Goal: Task Accomplishment & Management: Manage account settings

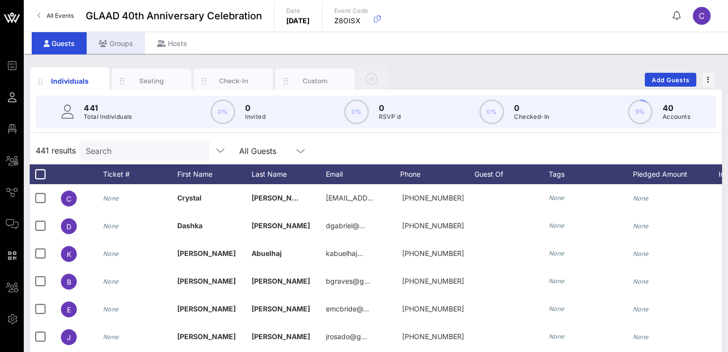
click at [120, 46] on div "Groups" at bounding box center [116, 43] width 58 height 22
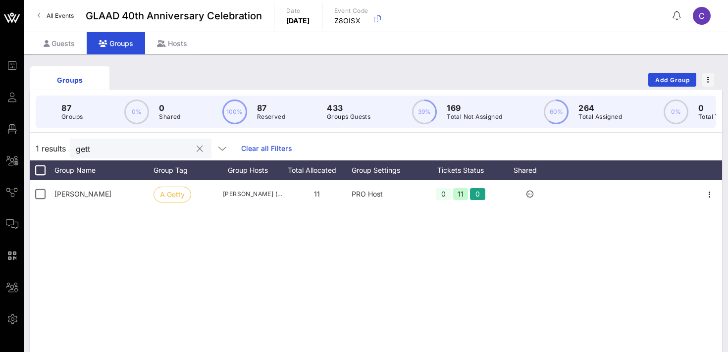
click at [121, 145] on input "gett" at bounding box center [134, 148] width 116 height 13
type input "[PERSON_NAME]"
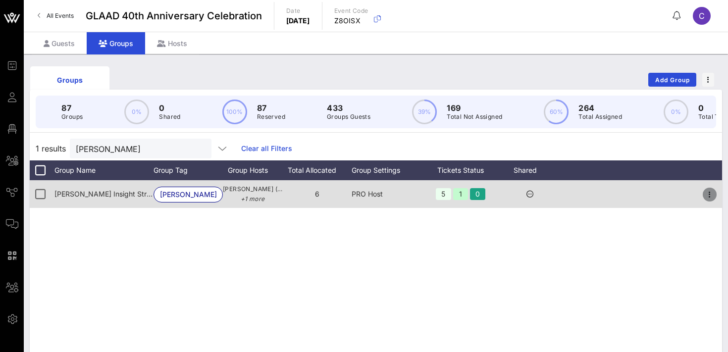
click at [712, 193] on icon "button" at bounding box center [710, 195] width 12 height 12
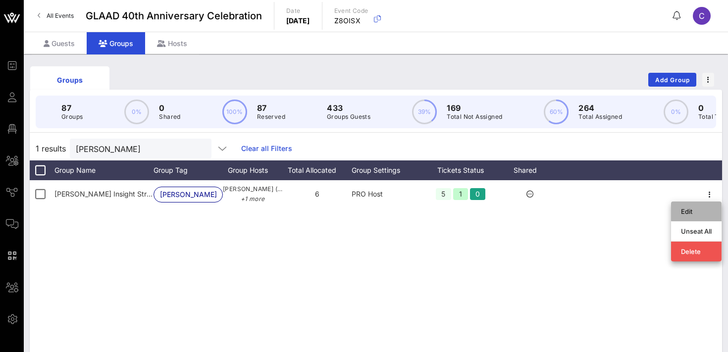
click at [699, 214] on div "Edit" at bounding box center [696, 212] width 31 height 8
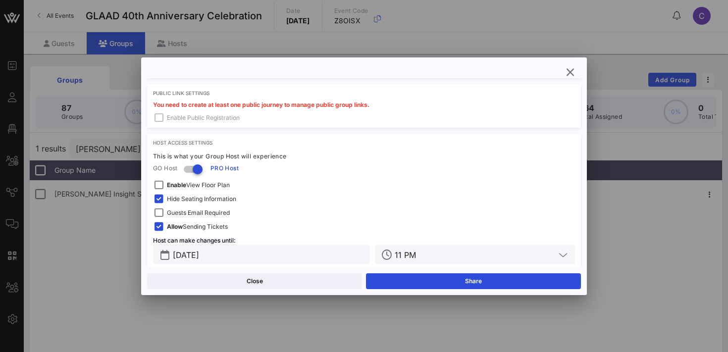
scroll to position [398, 0]
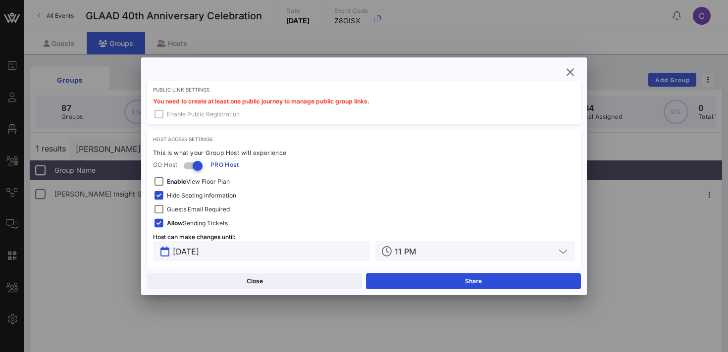
click at [251, 256] on input "[DATE]" at bounding box center [268, 251] width 191 height 13
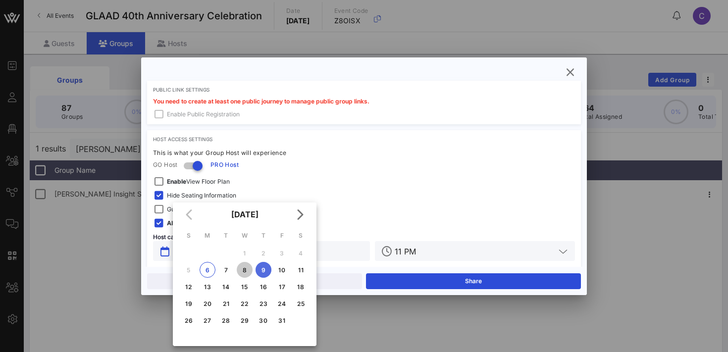
click at [246, 271] on div "8" at bounding box center [245, 270] width 16 height 7
type input "[DATE]"
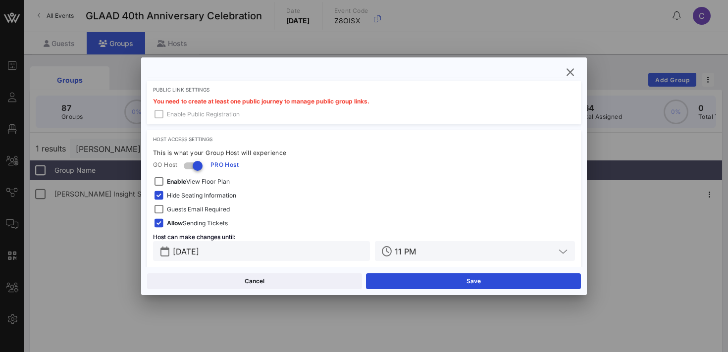
click at [439, 250] on input "11 PM" at bounding box center [475, 251] width 161 height 13
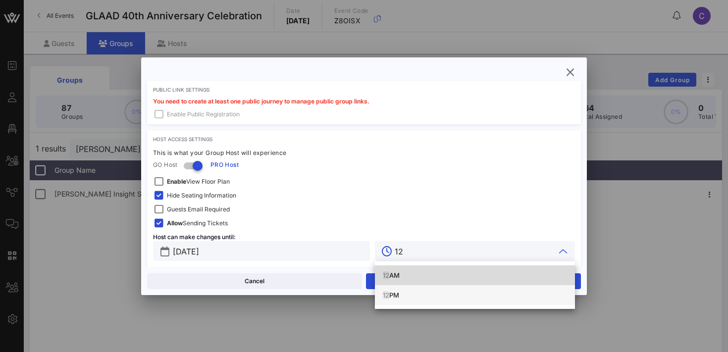
click at [395, 296] on div "12 PM" at bounding box center [475, 295] width 184 height 8
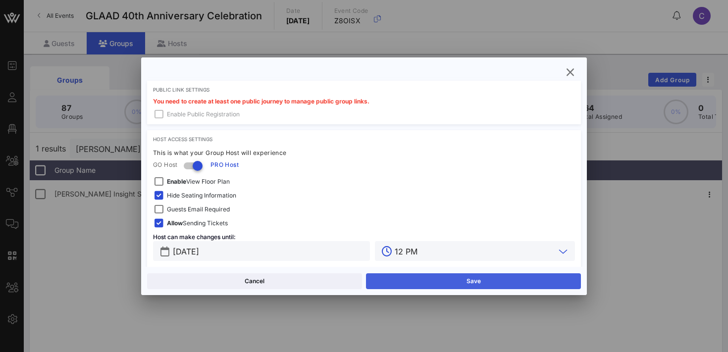
type input "12 PM"
click at [427, 285] on button "Save" at bounding box center [473, 282] width 215 height 16
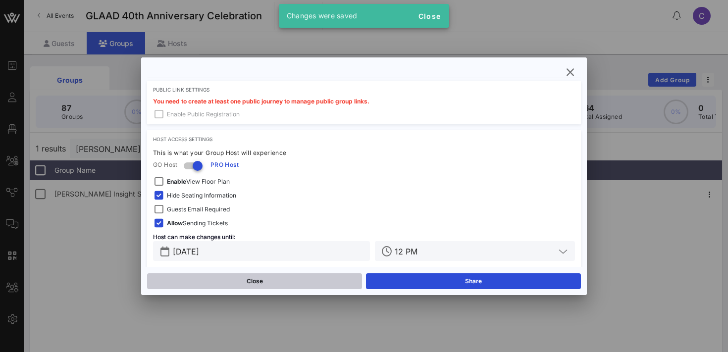
click at [304, 280] on button "Close" at bounding box center [254, 282] width 215 height 16
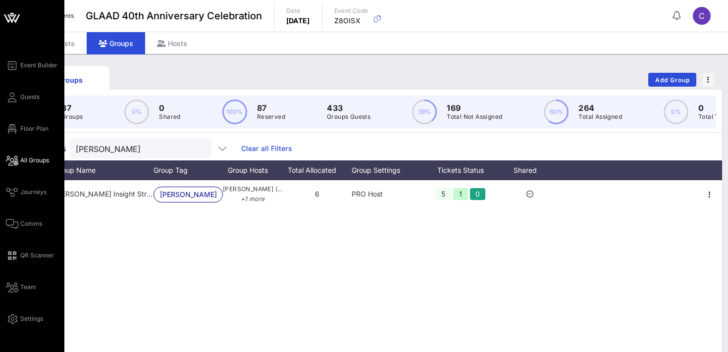
click at [15, 162] on icon at bounding box center [12, 160] width 12 height 1
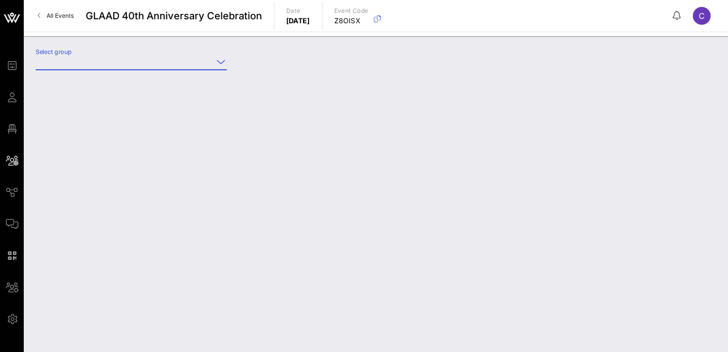
click at [128, 61] on input "Select group" at bounding box center [124, 62] width 177 height 16
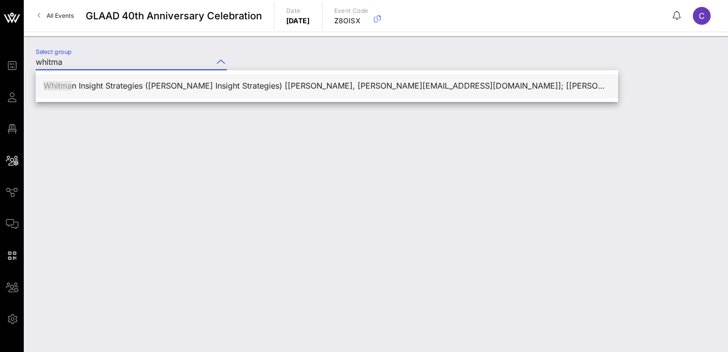
click at [139, 85] on div "Whitma n Insight Strategies ([PERSON_NAME] Insight Strategies) [[PERSON_NAME], …" at bounding box center [327, 85] width 567 height 9
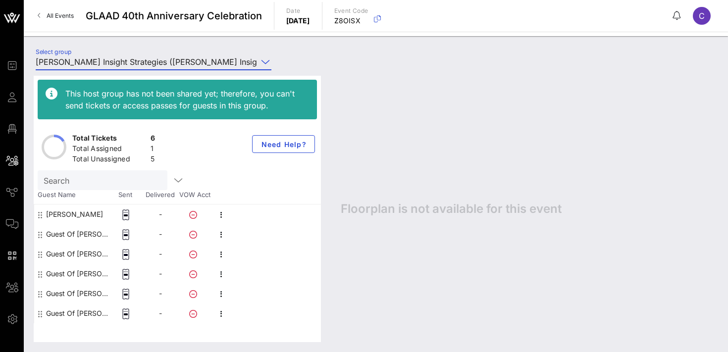
type input "[PERSON_NAME] Insight Strategies ([PERSON_NAME] Insight Strategies) [[PERSON_NA…"
click at [218, 235] on icon "button" at bounding box center [222, 235] width 12 height 12
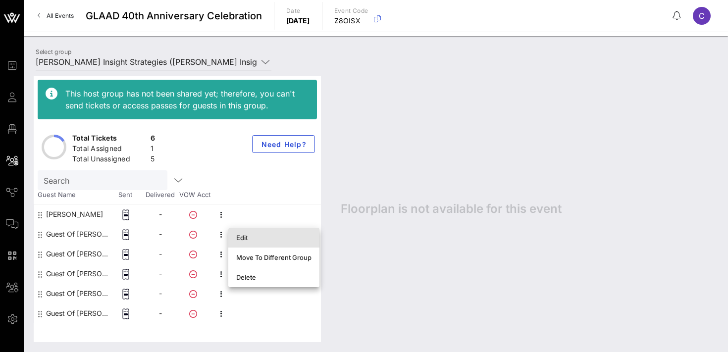
click at [242, 234] on div "Edit" at bounding box center [273, 238] width 75 height 8
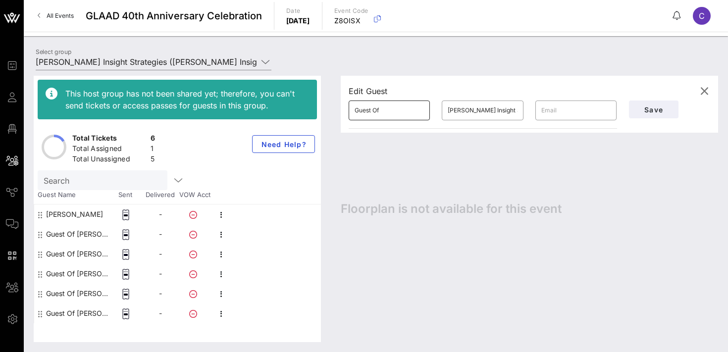
click at [387, 114] on input "Guest Of" at bounding box center [389, 111] width 69 height 16
type input "[PERSON_NAME]"
paste input "[EMAIL_ADDRESS][DOMAIN_NAME]"
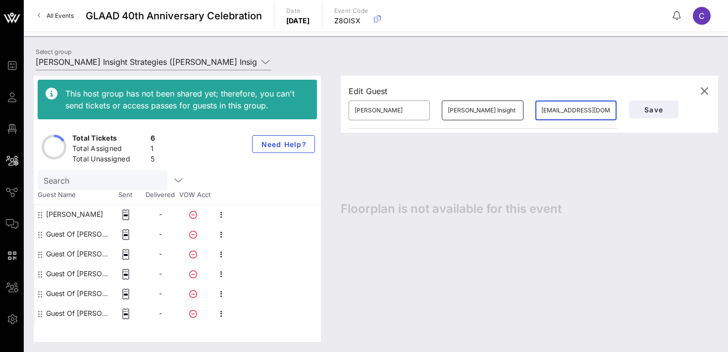
type input "[EMAIL_ADDRESS][DOMAIN_NAME]"
click at [474, 108] on input "[PERSON_NAME] Insight Strategies" at bounding box center [482, 111] width 69 height 16
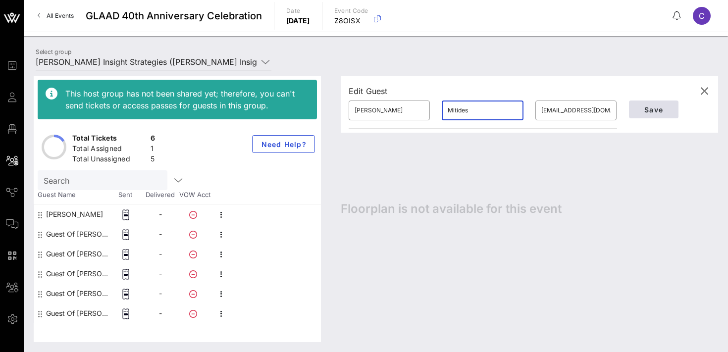
type input "Mitides"
click at [657, 112] on span "Save" at bounding box center [654, 110] width 34 height 8
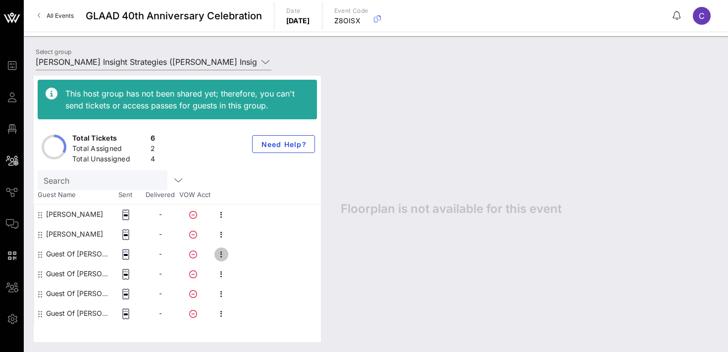
click at [223, 254] on icon "button" at bounding box center [222, 255] width 12 height 12
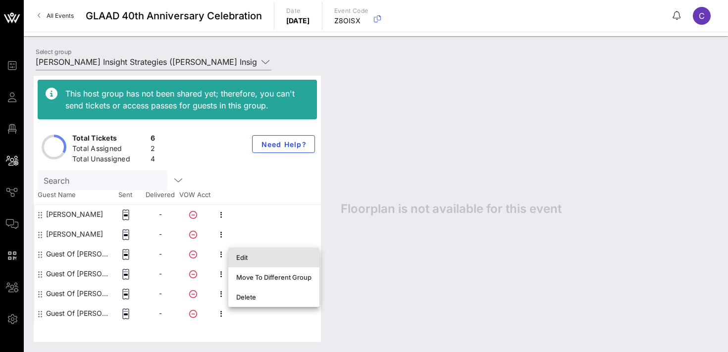
click at [245, 255] on div "Edit" at bounding box center [273, 258] width 75 height 8
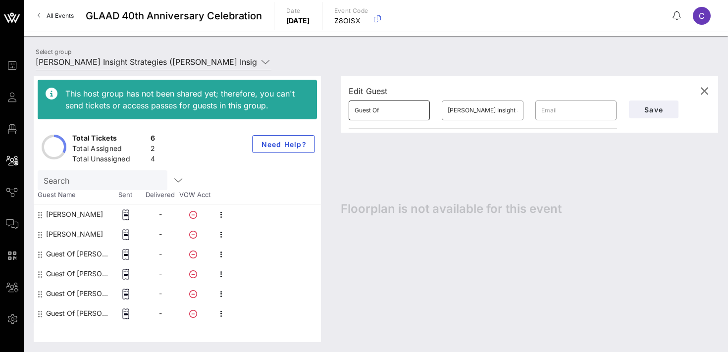
click at [395, 110] on input "Guest Of" at bounding box center [389, 111] width 69 height 16
type input "[PERSON_NAME]"
paste input "[EMAIL_ADDRESS][DOMAIN_NAME]"
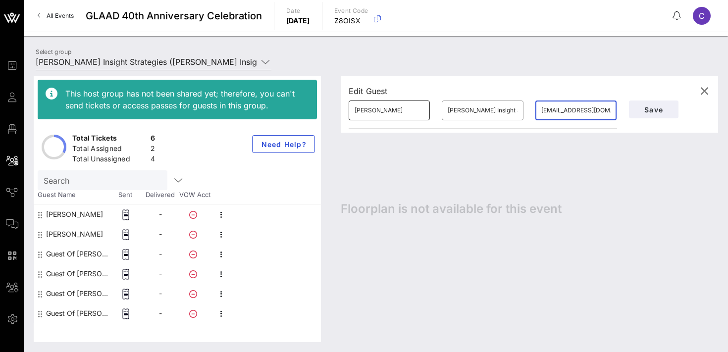
scroll to position [0, 37]
type input "[EMAIL_ADDRESS][DOMAIN_NAME]"
click at [467, 111] on input "[PERSON_NAME] Insight Strategies" at bounding box center [482, 111] width 69 height 16
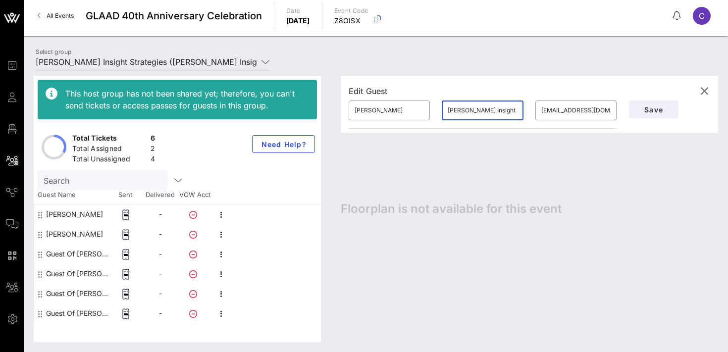
click at [467, 111] on input "[PERSON_NAME] Insight Strategies" at bounding box center [482, 111] width 69 height 16
type input "[PERSON_NAME]"
click at [649, 111] on span "Save" at bounding box center [654, 110] width 34 height 8
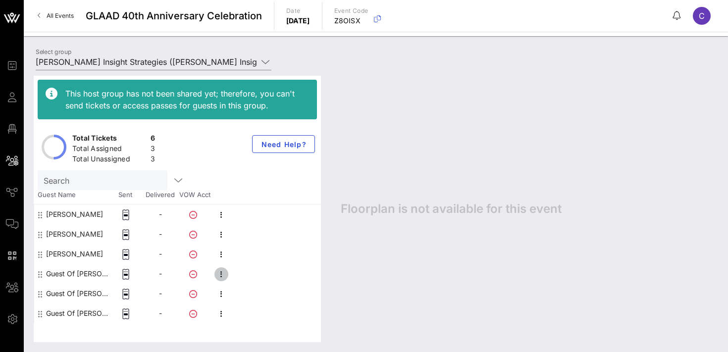
click at [223, 277] on icon "button" at bounding box center [222, 275] width 12 height 12
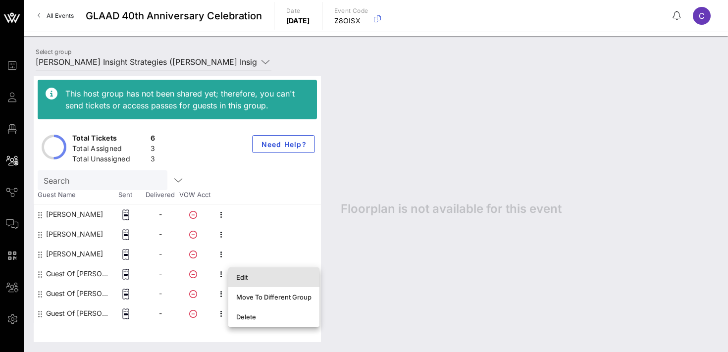
click at [246, 275] on div "Edit" at bounding box center [273, 278] width 75 height 8
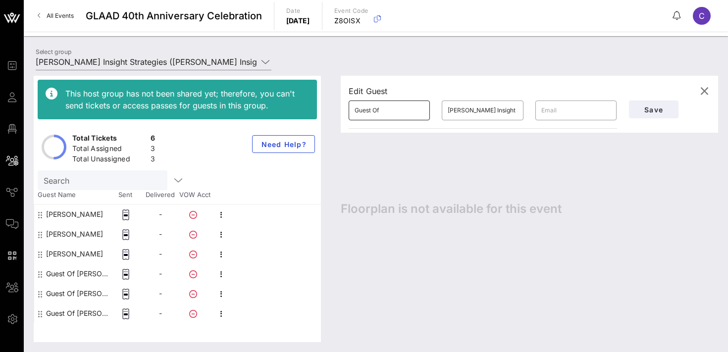
click at [385, 112] on input "Guest Of" at bounding box center [389, 111] width 69 height 16
type input "G"
type input "[PERSON_NAME]"
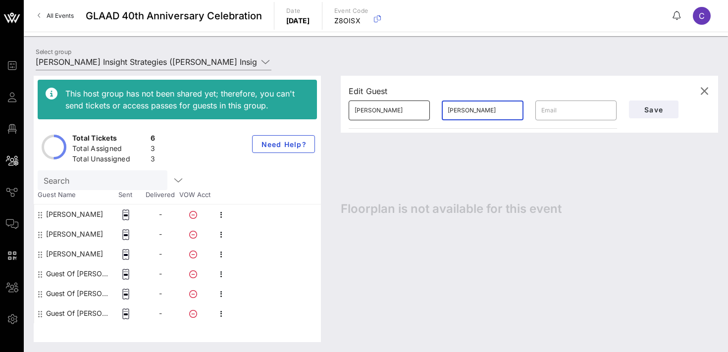
type input "[PERSON_NAME]"
paste input "[EMAIL_ADDRESS][DOMAIN_NAME]"
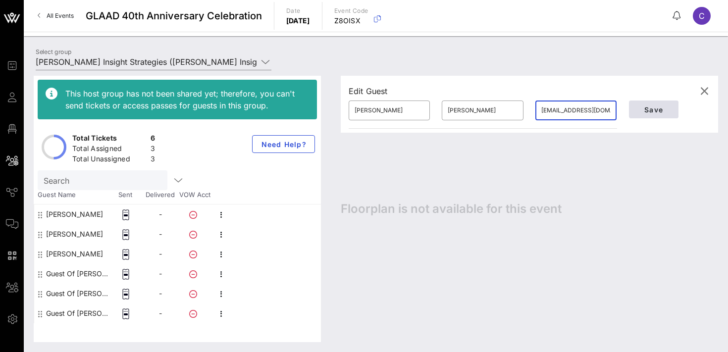
type input "[EMAIL_ADDRESS][DOMAIN_NAME]"
click at [647, 110] on span "Save" at bounding box center [654, 110] width 34 height 8
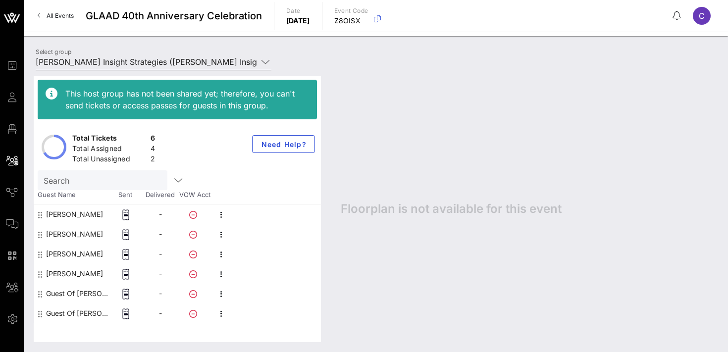
click at [126, 58] on input "[PERSON_NAME] Insight Strategies ([PERSON_NAME] Insight Strategies) [[PERSON_NA…" at bounding box center [147, 62] width 222 height 16
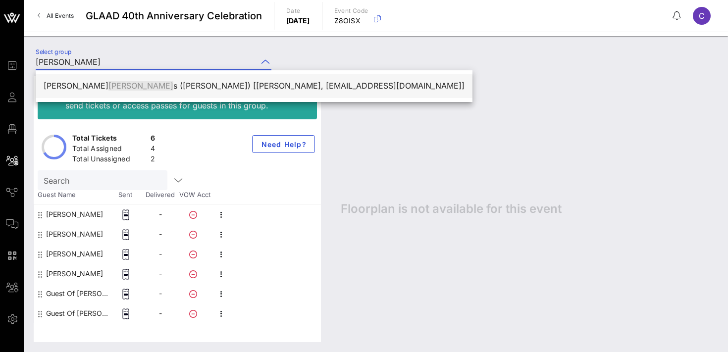
click at [143, 84] on div "[PERSON_NAME] ([PERSON_NAME]) [[PERSON_NAME], [EMAIL_ADDRESS][DOMAIN_NAME]]" at bounding box center [254, 85] width 421 height 9
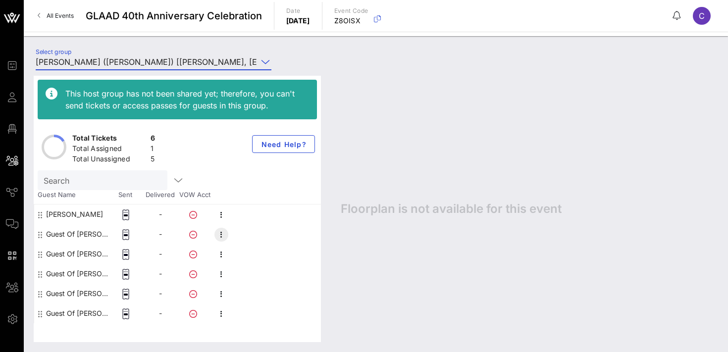
type input "[PERSON_NAME] ([PERSON_NAME]) [[PERSON_NAME], [EMAIL_ADDRESS][DOMAIN_NAME]]"
click at [220, 232] on icon "button" at bounding box center [222, 235] width 12 height 12
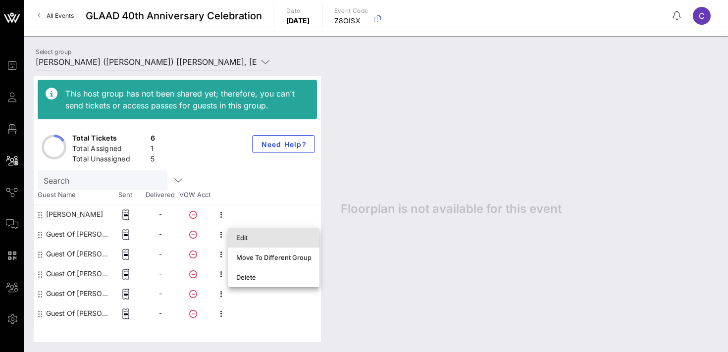
click at [241, 236] on div "Edit" at bounding box center [273, 238] width 75 height 8
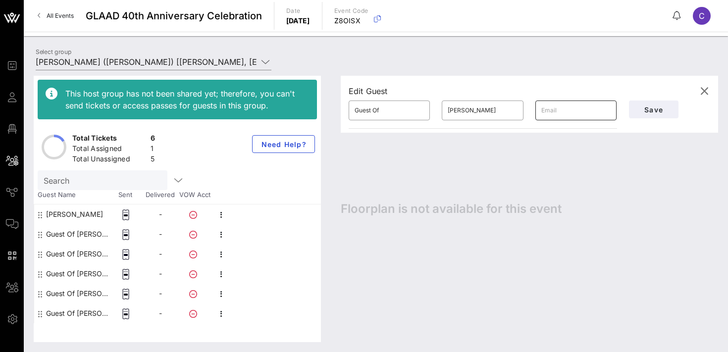
click at [567, 110] on input "text" at bounding box center [576, 111] width 69 height 16
paste input "[EMAIL_ADDRESS][DOMAIN_NAME]"
type input "[EMAIL_ADDRESS][DOMAIN_NAME]"
click at [390, 107] on input "Guest Of" at bounding box center [389, 111] width 69 height 16
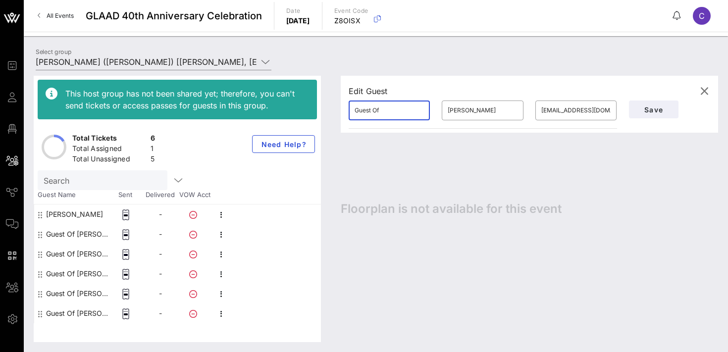
click at [390, 107] on input "Guest Of" at bounding box center [389, 111] width 69 height 16
type input "[PERSON_NAME]"
click at [651, 112] on span "Save" at bounding box center [654, 110] width 34 height 8
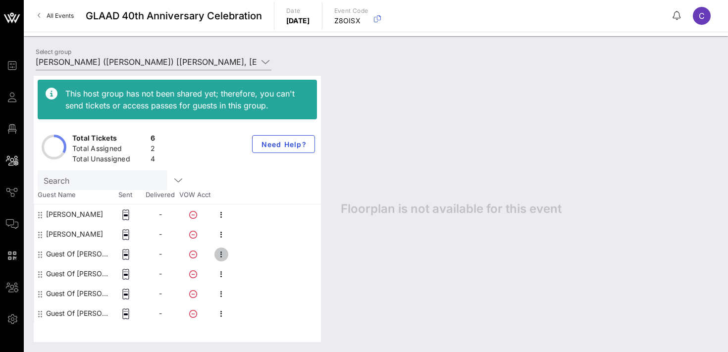
click at [223, 255] on icon "button" at bounding box center [222, 255] width 12 height 12
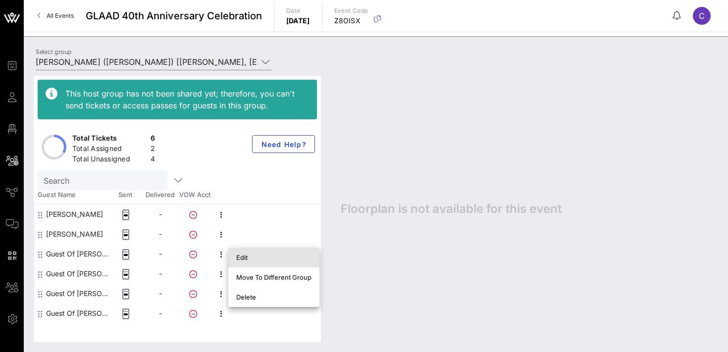
click at [240, 258] on div "Edit" at bounding box center [273, 258] width 75 height 8
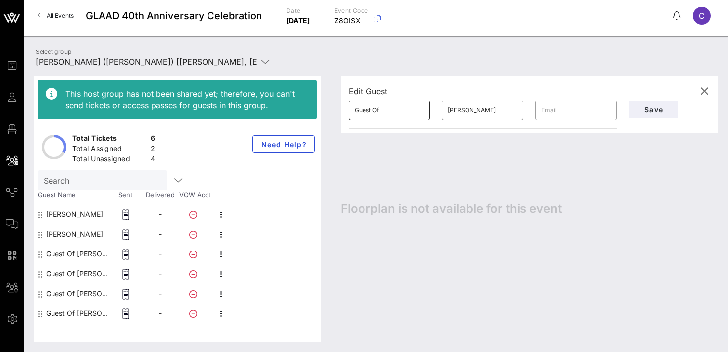
click at [395, 112] on input "Guest Of" at bounding box center [389, 111] width 69 height 16
type input "Jordan"
type input "Hall"
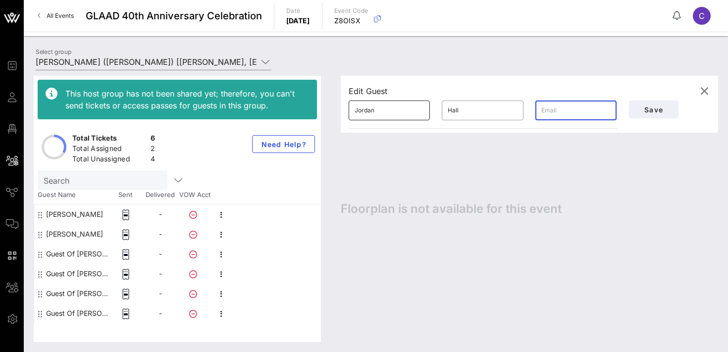
paste input "[EMAIL_ADDRESS][DOMAIN_NAME]"
type input "[EMAIL_ADDRESS][DOMAIN_NAME]"
click at [655, 106] on span "Save" at bounding box center [654, 110] width 34 height 8
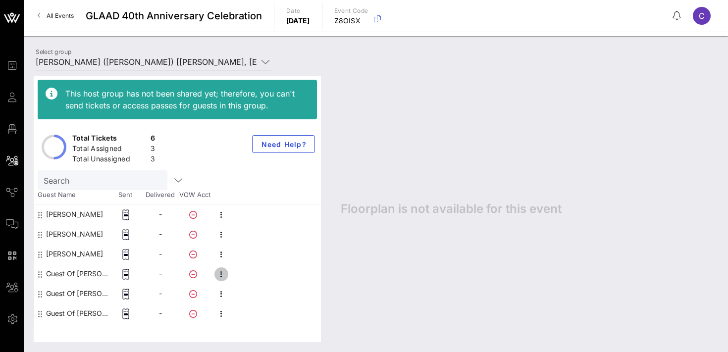
click at [223, 274] on icon "button" at bounding box center [222, 275] width 12 height 12
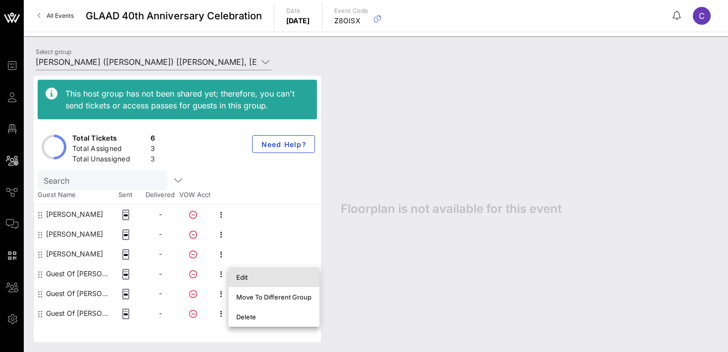
click at [246, 279] on div "Edit" at bounding box center [273, 278] width 75 height 8
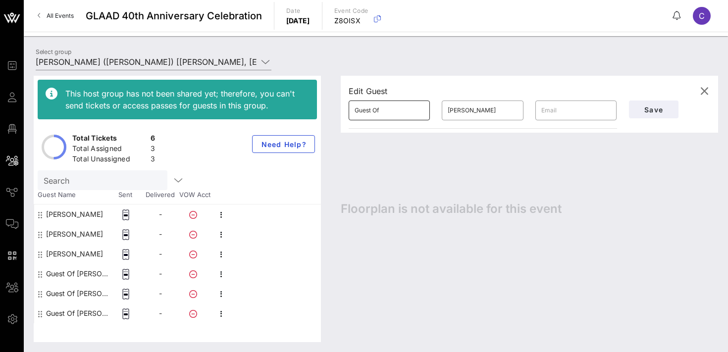
click at [395, 110] on input "Guest Of" at bounding box center [389, 111] width 69 height 16
type input "[PERSON_NAME]"
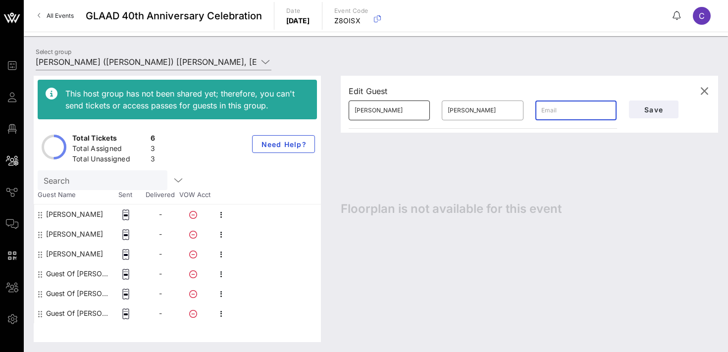
paste input "[EMAIL_ADDRESS][DOMAIN_NAME]"
type input "[EMAIL_ADDRESS][DOMAIN_NAME]"
click at [647, 108] on span "Save" at bounding box center [654, 110] width 34 height 8
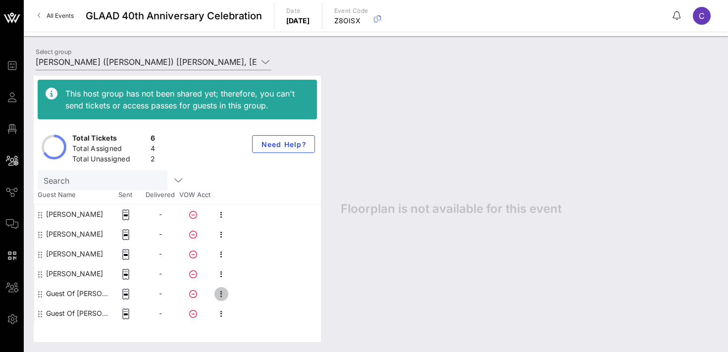
click at [220, 293] on icon "button" at bounding box center [222, 294] width 12 height 12
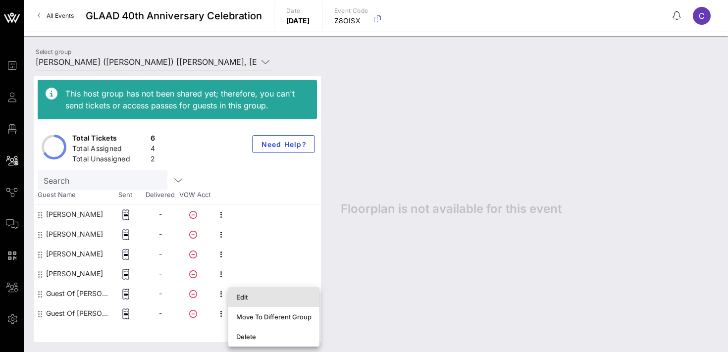
click at [261, 297] on div "Edit" at bounding box center [273, 297] width 75 height 8
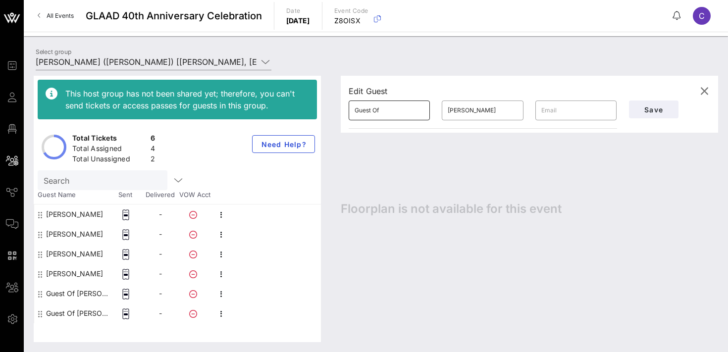
click at [394, 108] on input "Guest Of" at bounding box center [389, 111] width 69 height 16
type input "[PERSON_NAME]"
paste input "[EMAIL_ADDRESS][DOMAIN_NAME]"
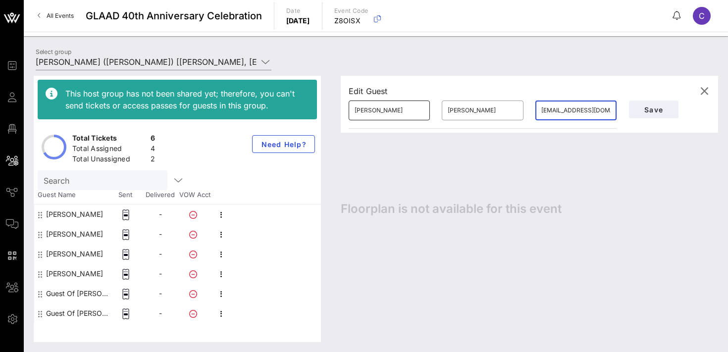
scroll to position [0, 5]
type input "[EMAIL_ADDRESS][DOMAIN_NAME]"
click at [492, 113] on input "[PERSON_NAME]" at bounding box center [482, 111] width 69 height 16
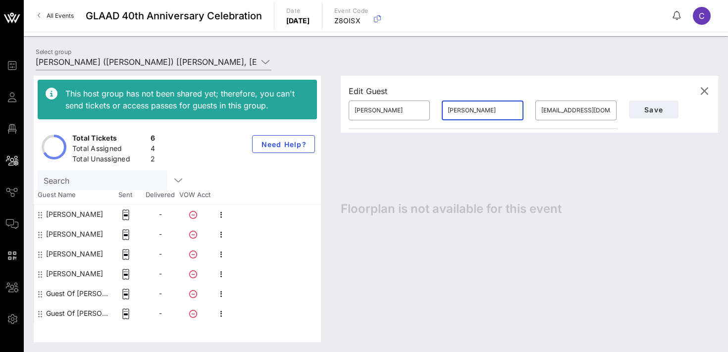
click at [492, 113] on input "[PERSON_NAME]" at bounding box center [482, 111] width 69 height 16
type input "[PERSON_NAME]"
click at [370, 112] on input "[PERSON_NAME]" at bounding box center [389, 111] width 69 height 16
type input "[PERSON_NAME]"
click at [646, 108] on span "Save" at bounding box center [654, 110] width 34 height 8
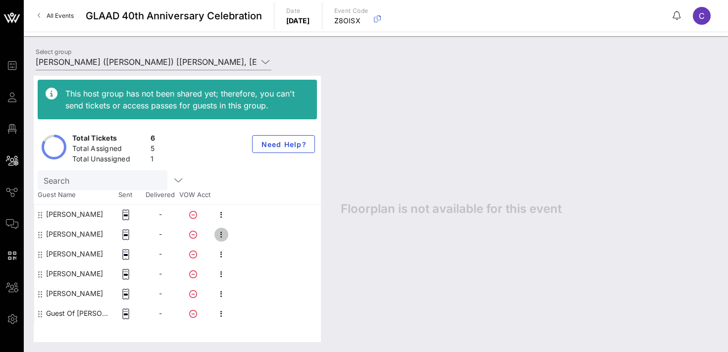
click at [223, 233] on icon "button" at bounding box center [222, 235] width 12 height 12
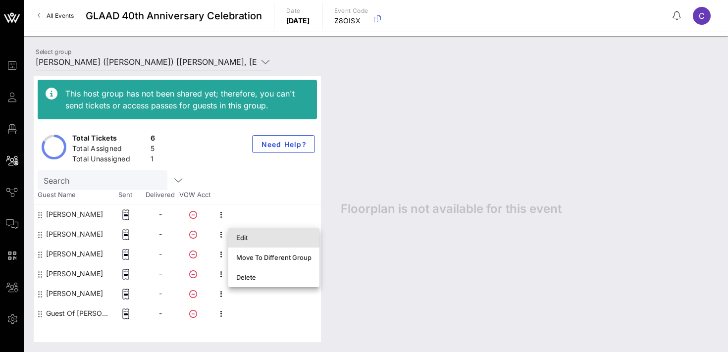
click at [241, 240] on div "Edit" at bounding box center [273, 238] width 75 height 8
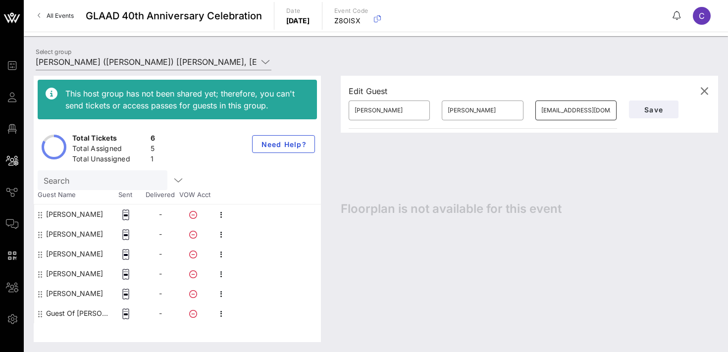
click at [578, 112] on input "[EMAIL_ADDRESS][DOMAIN_NAME]" at bounding box center [576, 111] width 69 height 16
paste input "[EMAIL_ADDRESS]"
type input "[EMAIL_ADDRESS][DOMAIN_NAME]"
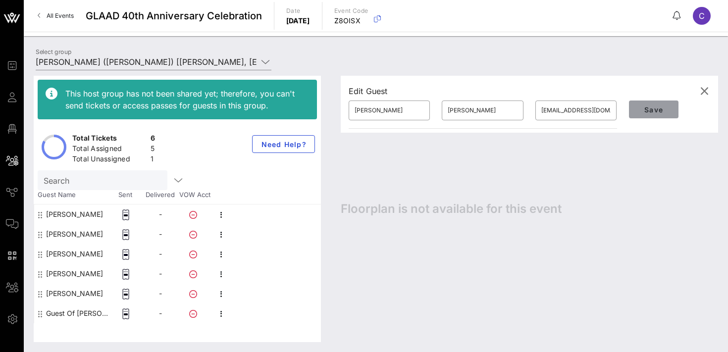
click at [650, 110] on span "Save" at bounding box center [654, 110] width 34 height 8
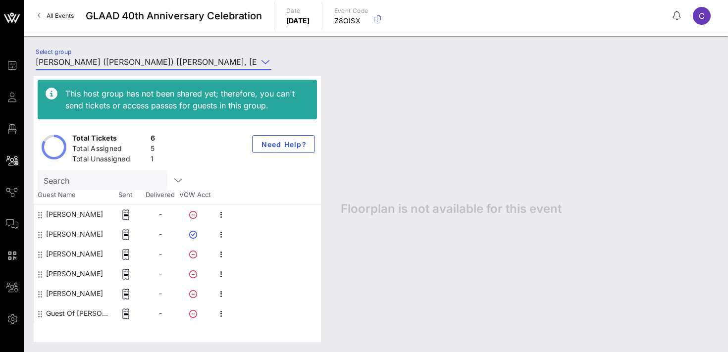
click at [116, 61] on input "[PERSON_NAME] ([PERSON_NAME]) [[PERSON_NAME], [EMAIL_ADDRESS][DOMAIN_NAME]]" at bounding box center [147, 62] width 222 height 16
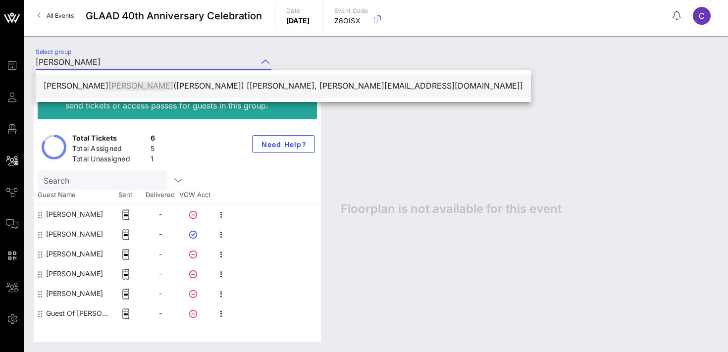
click at [152, 88] on div "[PERSON_NAME] ([PERSON_NAME]) [[PERSON_NAME], [PERSON_NAME][EMAIL_ADDRESS][DOMA…" at bounding box center [284, 85] width 480 height 9
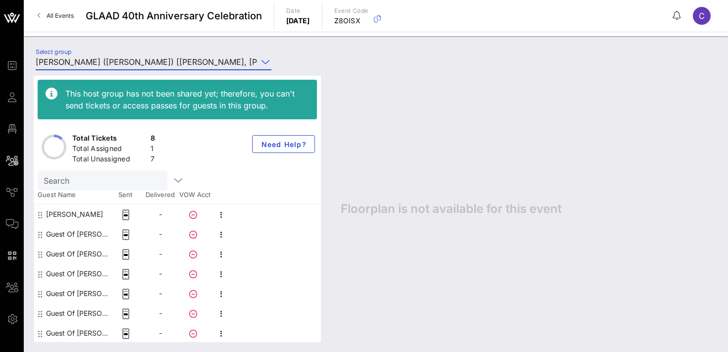
scroll to position [20, 0]
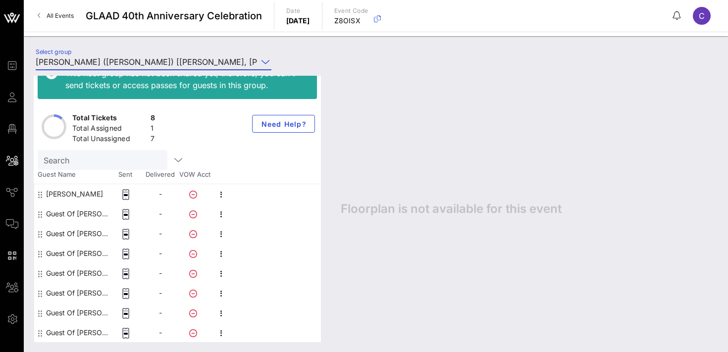
type input "[PERSON_NAME] ([PERSON_NAME]) [[PERSON_NAME], [PERSON_NAME][EMAIL_ADDRESS][DOMA…"
click at [223, 214] on icon "button" at bounding box center [222, 215] width 12 height 12
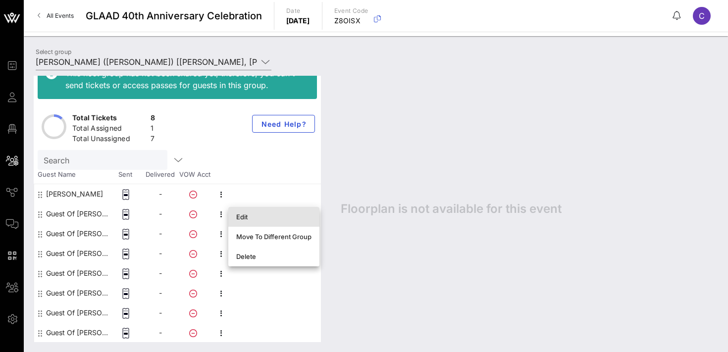
click at [253, 219] on div "Edit" at bounding box center [273, 217] width 75 height 8
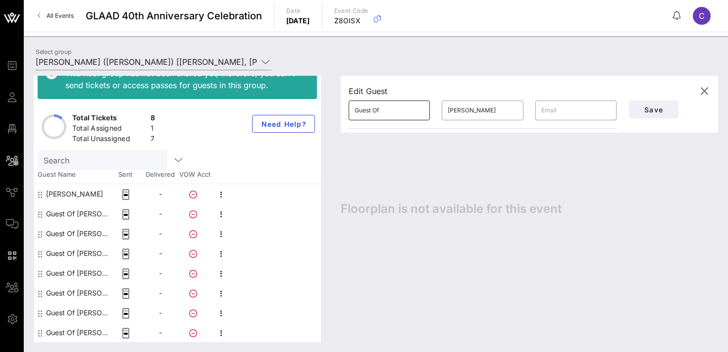
click at [391, 108] on input "Guest Of" at bounding box center [389, 111] width 69 height 16
type input "[PERSON_NAME]"
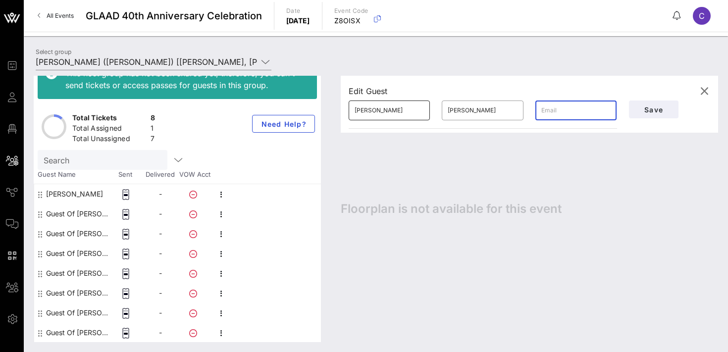
paste input "[EMAIL_ADDRESS][DOMAIN_NAME]"
type input "[EMAIL_ADDRESS][DOMAIN_NAME]"
click at [648, 111] on span "Save" at bounding box center [654, 110] width 34 height 8
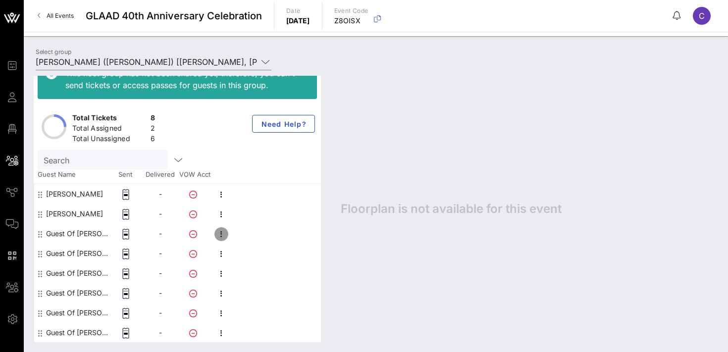
click at [221, 234] on icon "button" at bounding box center [222, 234] width 12 height 12
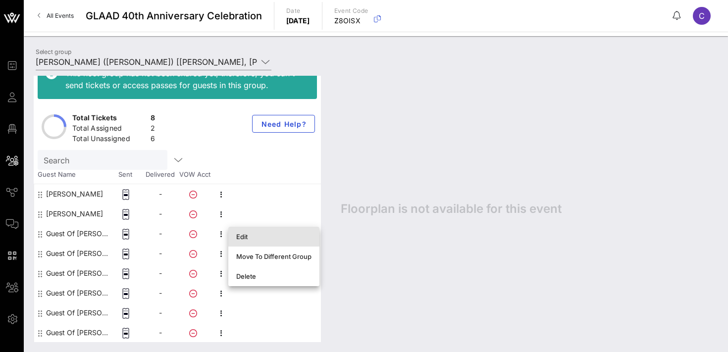
click at [247, 240] on div "Edit" at bounding box center [273, 237] width 75 height 8
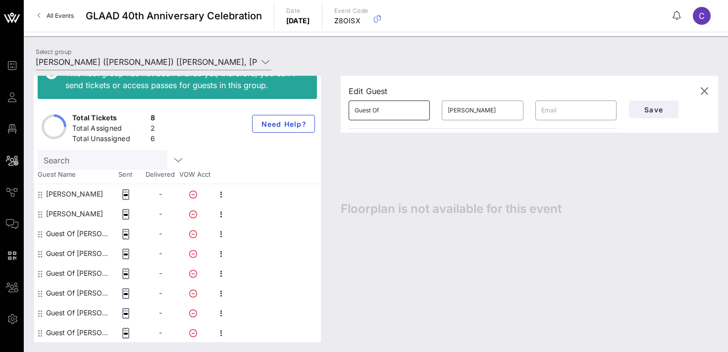
click at [380, 114] on input "Guest Of" at bounding box center [389, 111] width 69 height 16
type input "[PERSON_NAME]"
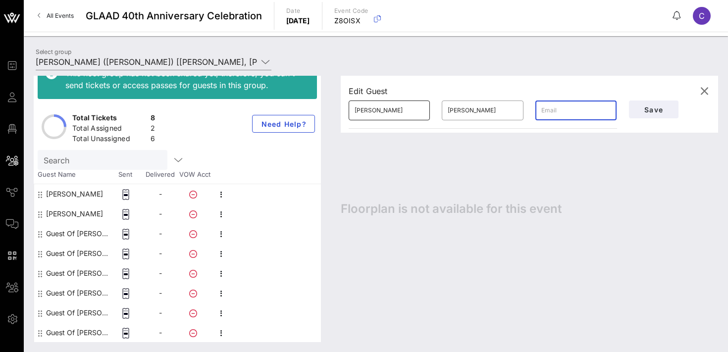
paste input "[EMAIL_ADDRESS][DOMAIN_NAME]"
type input "[EMAIL_ADDRESS][DOMAIN_NAME]"
click at [646, 115] on button "Save" at bounding box center [654, 110] width 50 height 18
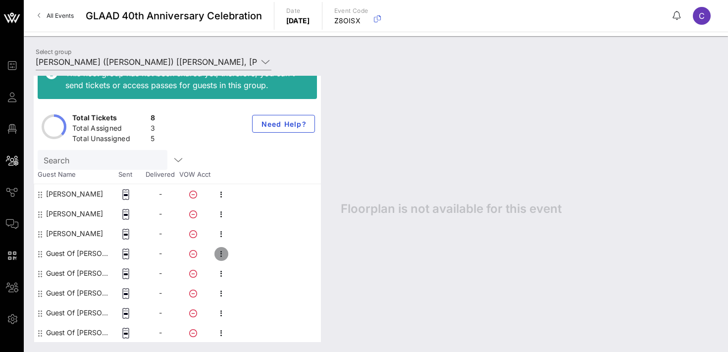
click at [222, 256] on icon "button" at bounding box center [222, 254] width 12 height 12
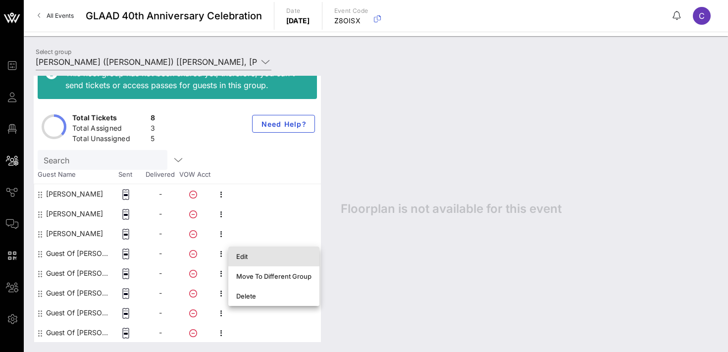
click at [243, 257] on div "Edit" at bounding box center [273, 257] width 75 height 8
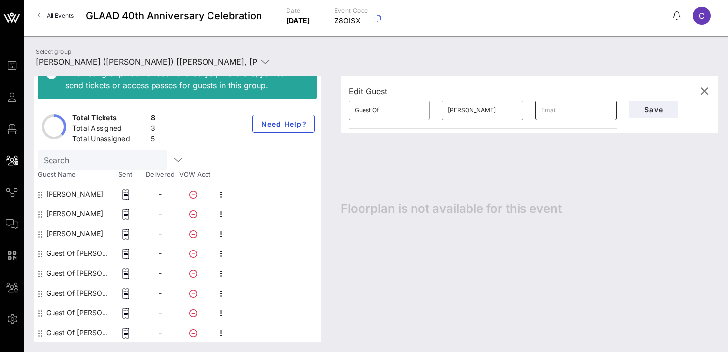
click at [560, 113] on input "text" at bounding box center [576, 111] width 69 height 16
paste input "[EMAIL_ADDRESS][DOMAIN_NAME]"
type input "[EMAIL_ADDRESS][DOMAIN_NAME]"
click at [391, 106] on input "Guest Of" at bounding box center [389, 111] width 69 height 16
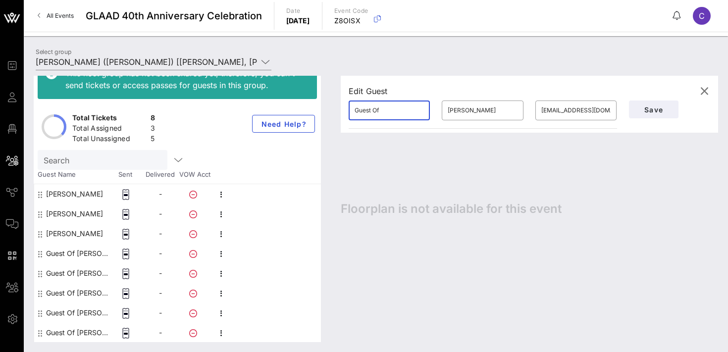
click at [391, 106] on input "Guest Of" at bounding box center [389, 111] width 69 height 16
paste input "[PERSON_NAME]"
type input "[PERSON_NAME]"
click at [463, 107] on input "[PERSON_NAME]" at bounding box center [482, 111] width 69 height 16
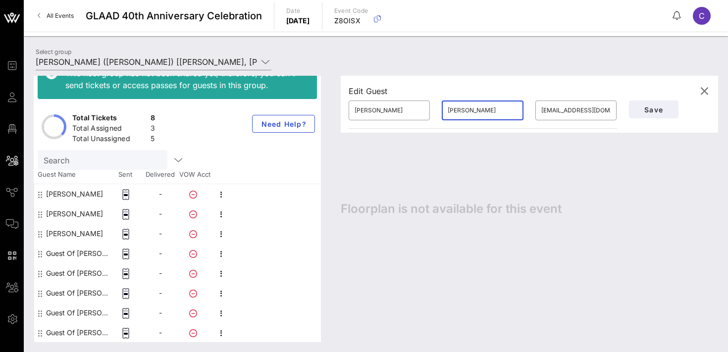
click at [463, 107] on input "[PERSON_NAME]" at bounding box center [482, 111] width 69 height 16
paste input "Magalhaes Service"
type input "Magalhaes Service"
click at [659, 110] on span "Save" at bounding box center [654, 110] width 34 height 8
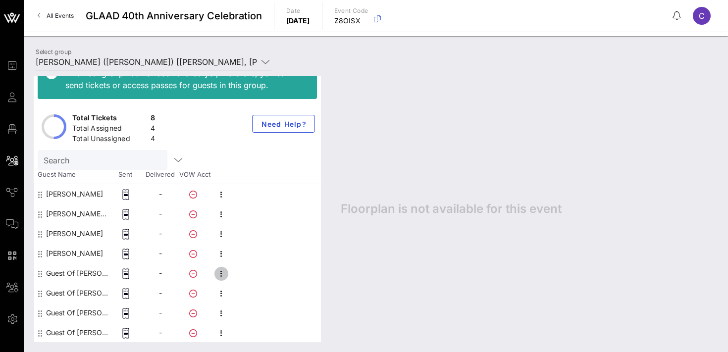
click at [222, 272] on icon "button" at bounding box center [222, 274] width 12 height 12
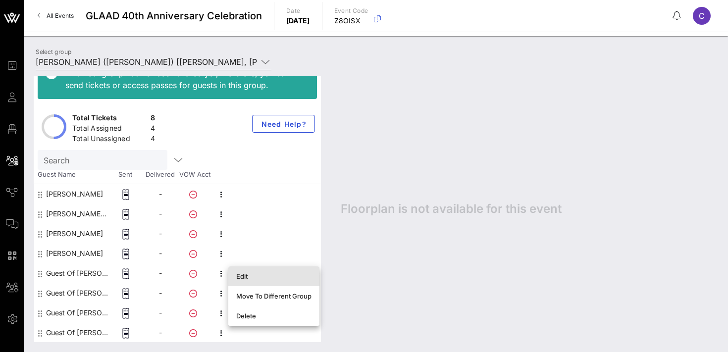
click at [246, 271] on div "Edit" at bounding box center [273, 277] width 75 height 16
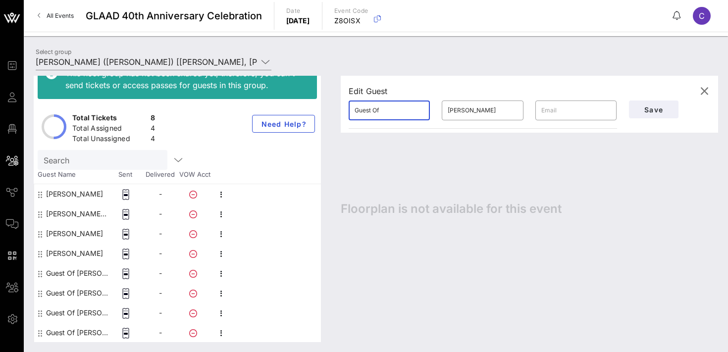
click at [391, 113] on input "Guest Of" at bounding box center [389, 111] width 69 height 16
type input "Jayden"
type input "Dial"
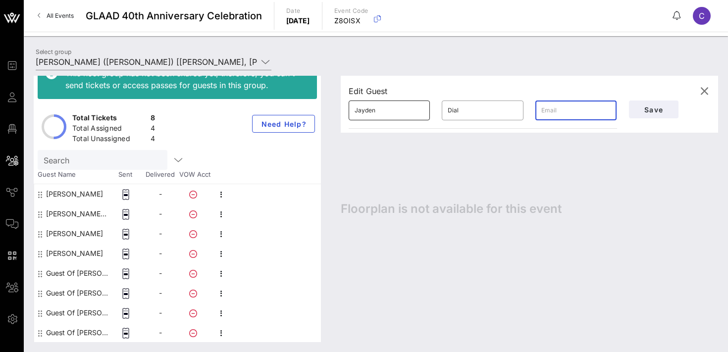
paste input "[EMAIL_ADDRESS][DOMAIN_NAME]"
type input "[EMAIL_ADDRESS][DOMAIN_NAME]"
click at [648, 109] on span "Save" at bounding box center [654, 110] width 34 height 8
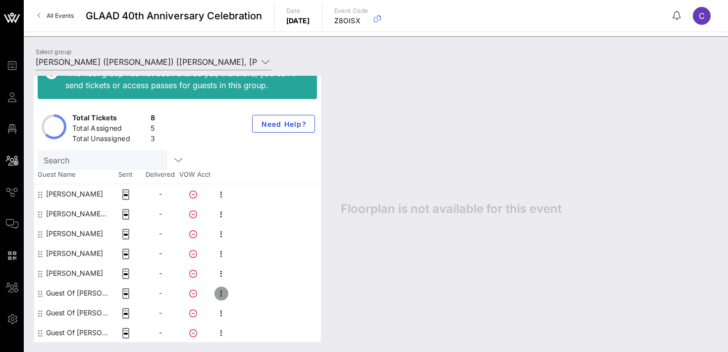
click at [220, 292] on icon "button" at bounding box center [222, 294] width 12 height 12
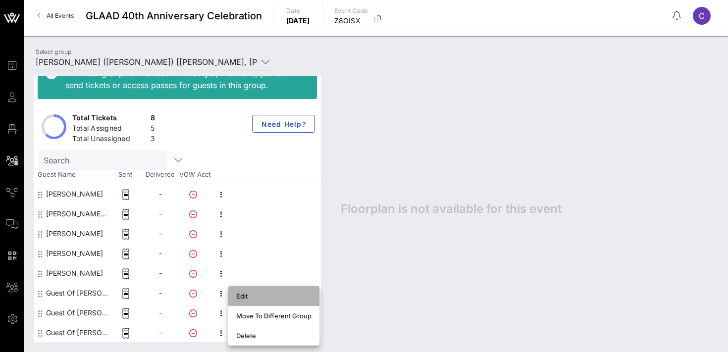
click at [240, 294] on div "Edit" at bounding box center [273, 296] width 75 height 8
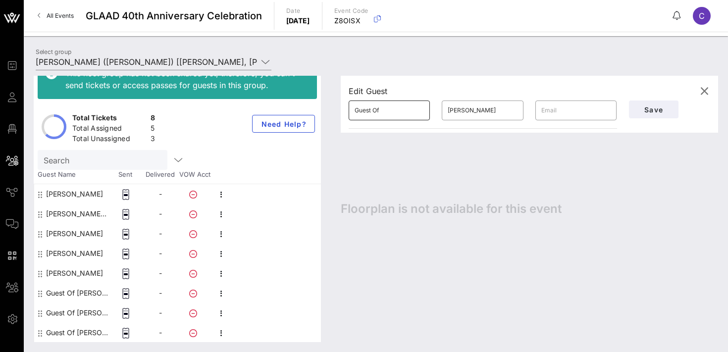
click at [397, 112] on input "Guest Of" at bounding box center [389, 111] width 69 height 16
type input "Andi"
type input "[PERSON_NAME]"
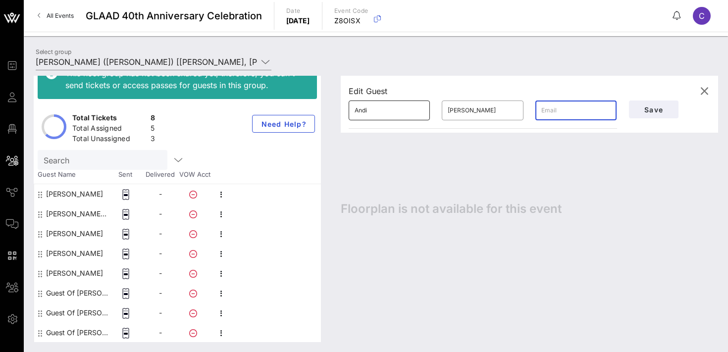
paste input "[EMAIL_ADDRESS][DOMAIN_NAME]"
type input "[EMAIL_ADDRESS][DOMAIN_NAME]"
click at [650, 111] on span "Save" at bounding box center [654, 110] width 34 height 8
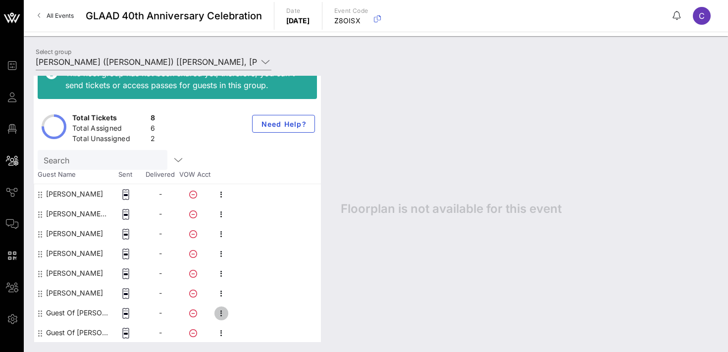
click at [221, 313] on icon "button" at bounding box center [222, 314] width 12 height 12
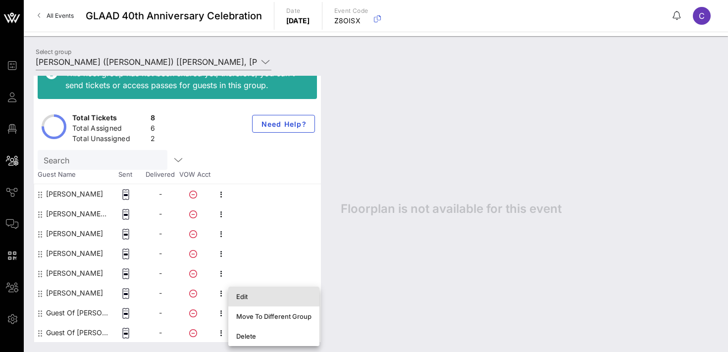
click at [255, 295] on div "Edit" at bounding box center [273, 297] width 75 height 8
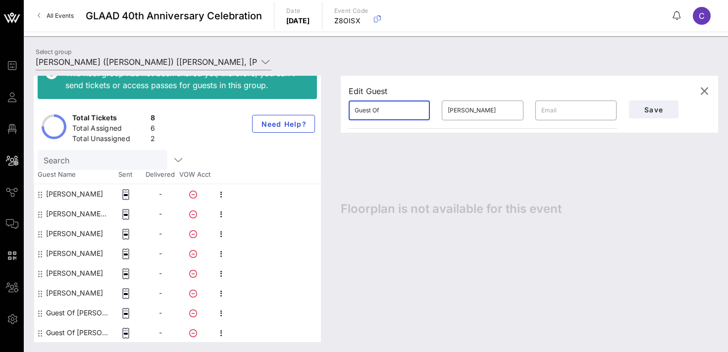
click at [399, 112] on input "Guest Of" at bounding box center [389, 111] width 69 height 16
type input "[PERSON_NAME]"
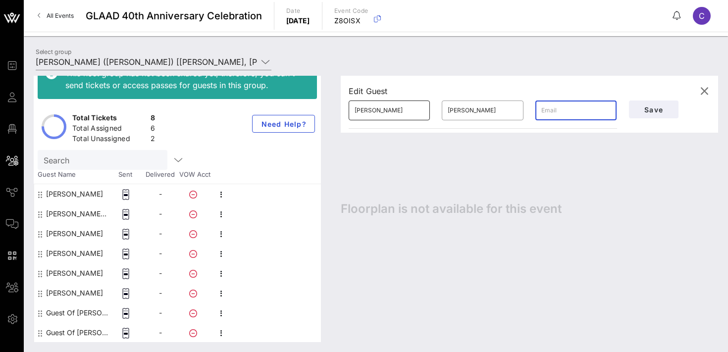
paste input "[EMAIL_ADDRESS][DOMAIN_NAME]"
type input "[EMAIL_ADDRESS][DOMAIN_NAME]"
click at [486, 114] on input "[PERSON_NAME]" at bounding box center [482, 111] width 69 height 16
type input "[PERSON_NAME]"
click at [374, 110] on input "[PERSON_NAME]" at bounding box center [389, 111] width 69 height 16
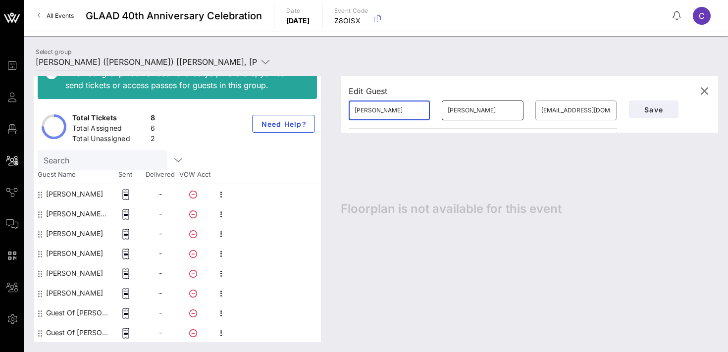
type input "[PERSON_NAME]"
click at [476, 112] on input "[PERSON_NAME]" at bounding box center [482, 111] width 69 height 16
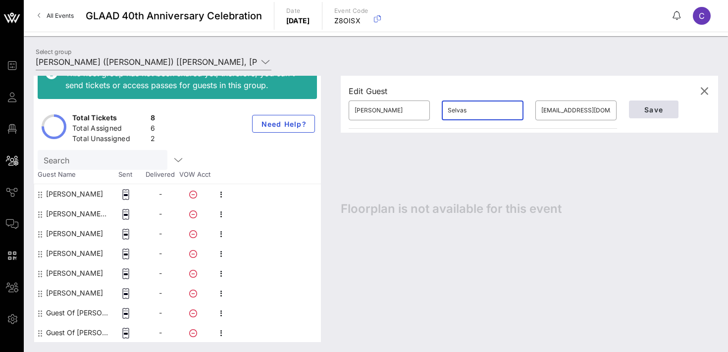
type input "Selvas"
click at [652, 106] on span "Save" at bounding box center [654, 110] width 34 height 8
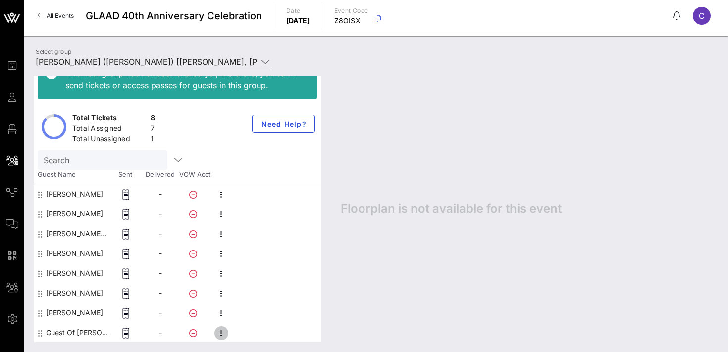
click at [222, 333] on icon "button" at bounding box center [222, 334] width 12 height 12
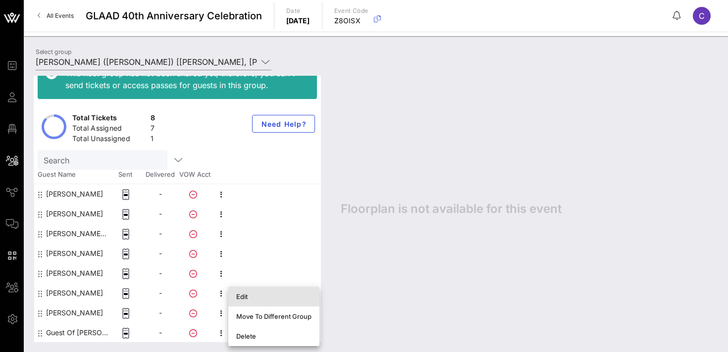
click at [258, 298] on div "Edit" at bounding box center [273, 297] width 75 height 8
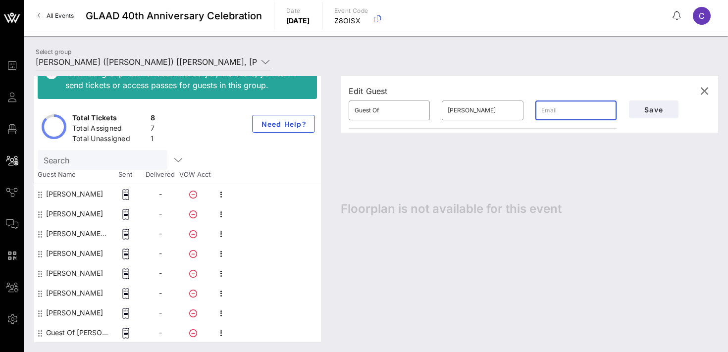
click at [560, 111] on input "text" at bounding box center [576, 111] width 69 height 16
paste input "[EMAIL_ADDRESS][DOMAIN_NAME]"
type input "[EMAIL_ADDRESS][DOMAIN_NAME]"
click at [393, 111] on input "Guest Of" at bounding box center [389, 111] width 69 height 16
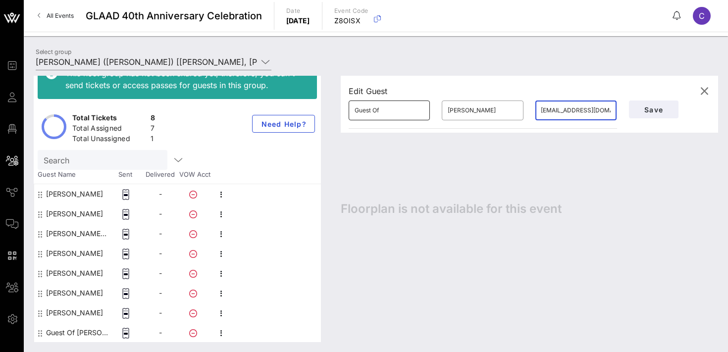
scroll to position [0, 0]
click at [393, 111] on input "Guest Of" at bounding box center [389, 111] width 69 height 16
type input "[PERSON_NAME]"
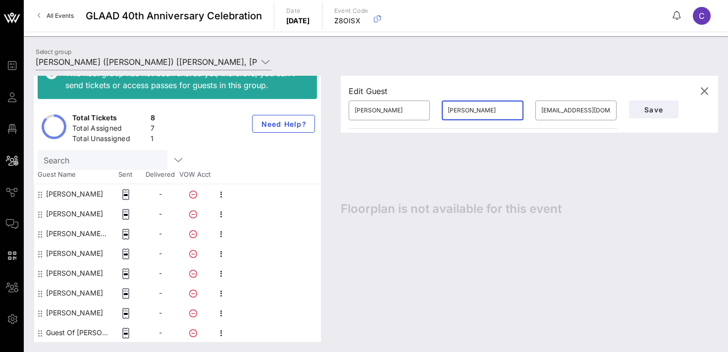
click at [376, 159] on div "Edit Guest ​ [PERSON_NAME] ​ [PERSON_NAME] ​ [EMAIL_ADDRESS][DOMAIN_NAME] Save …" at bounding box center [524, 209] width 387 height 267
click at [652, 107] on span "Save" at bounding box center [654, 110] width 34 height 8
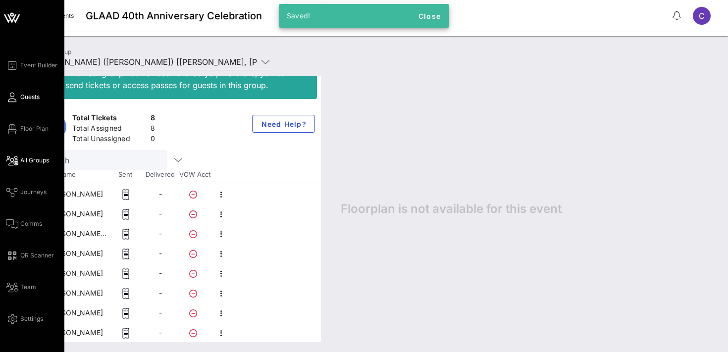
click at [24, 94] on span "Guests" at bounding box center [29, 97] width 19 height 9
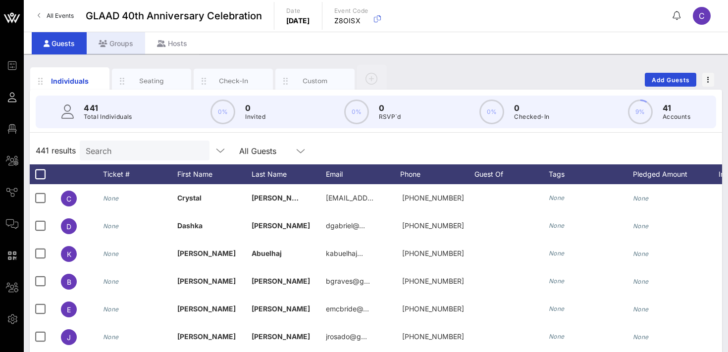
click at [119, 48] on div "Groups" at bounding box center [116, 43] width 58 height 22
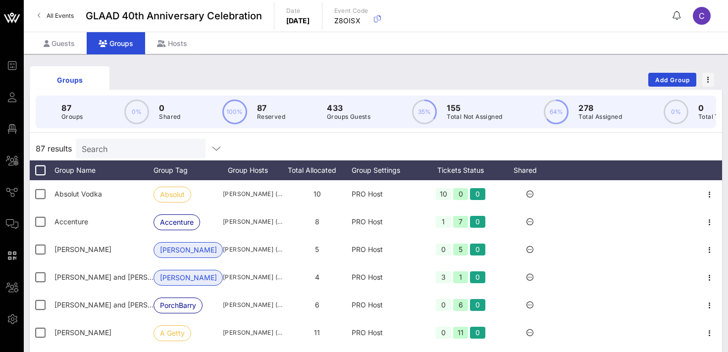
click at [131, 148] on input "Search" at bounding box center [140, 148] width 116 height 13
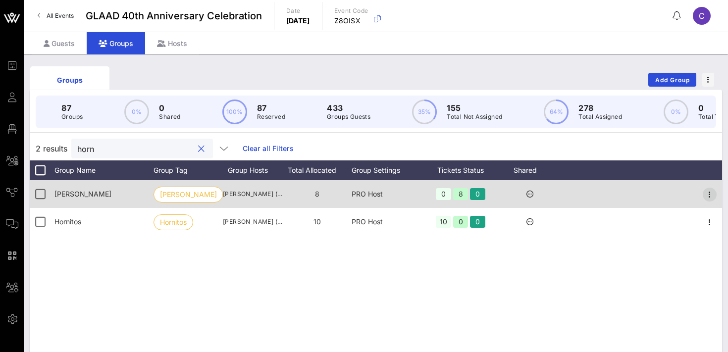
type input "horn"
click at [711, 198] on icon "button" at bounding box center [710, 195] width 12 height 12
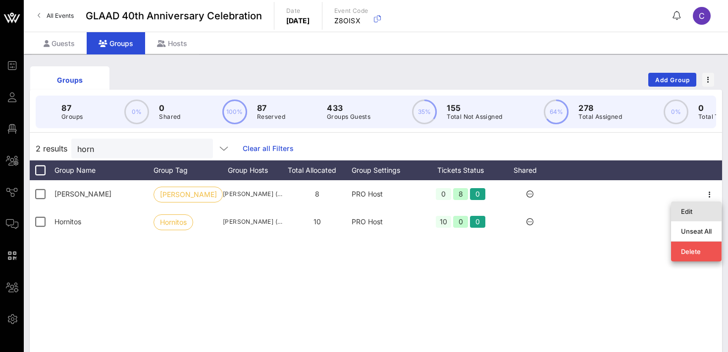
click at [697, 212] on div "Edit" at bounding box center [696, 212] width 31 height 8
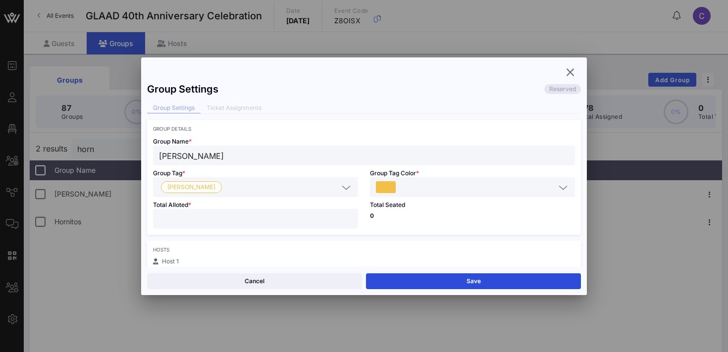
click at [349, 215] on input "*" at bounding box center [255, 219] width 193 height 13
type input "**"
click at [349, 215] on input "**" at bounding box center [255, 219] width 193 height 13
click at [409, 279] on button "Save" at bounding box center [473, 282] width 215 height 16
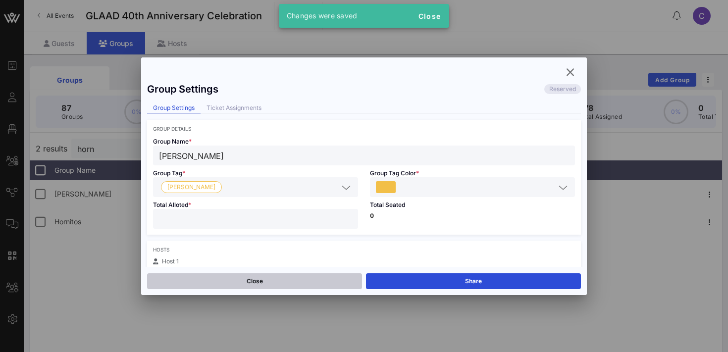
click at [295, 280] on button "Close" at bounding box center [254, 282] width 215 height 16
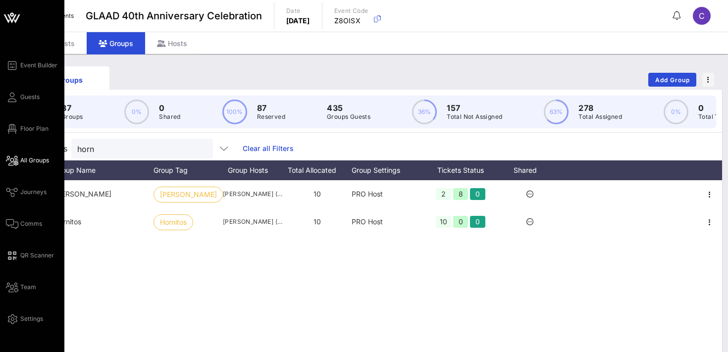
click at [32, 161] on span "All Groups" at bounding box center [34, 160] width 29 height 9
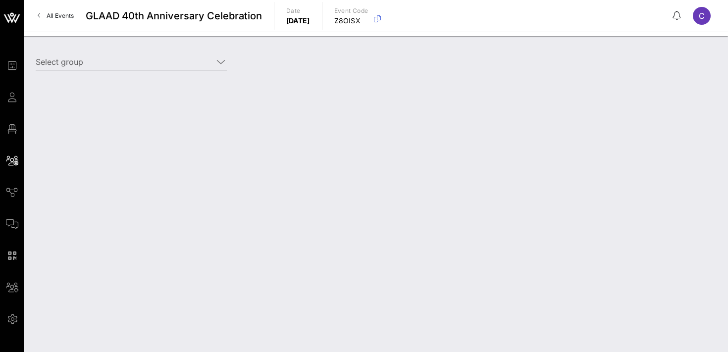
click at [128, 62] on input "Select group" at bounding box center [124, 62] width 177 height 16
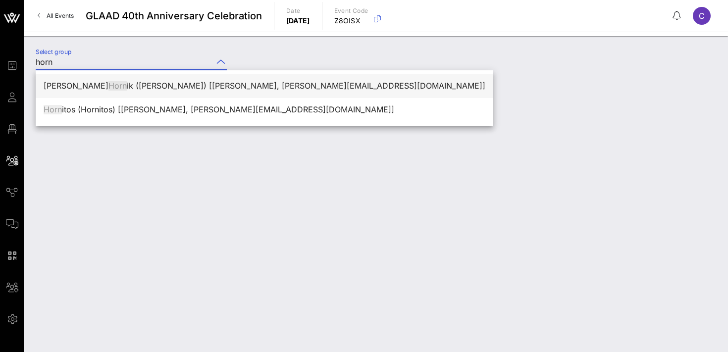
click at [93, 84] on div "[PERSON_NAME] ik ([PERSON_NAME]) [[PERSON_NAME], [PERSON_NAME][EMAIL_ADDRESS][D…" at bounding box center [265, 85] width 442 height 9
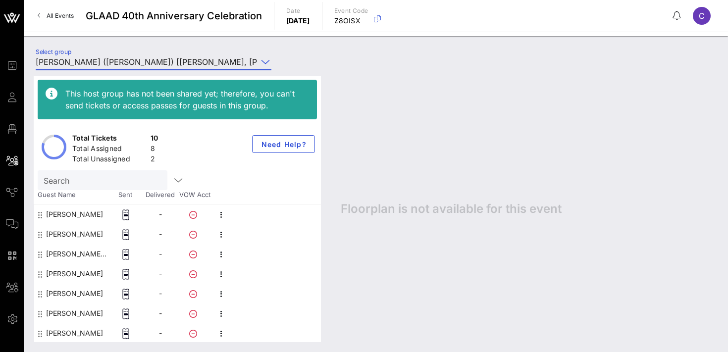
scroll to position [60, 0]
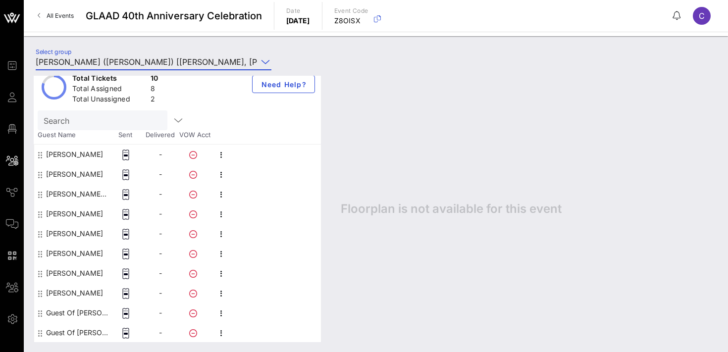
type input "[PERSON_NAME] ([PERSON_NAME]) [[PERSON_NAME], [PERSON_NAME][EMAIL_ADDRESS][DOMA…"
click at [220, 313] on icon "button" at bounding box center [222, 314] width 12 height 12
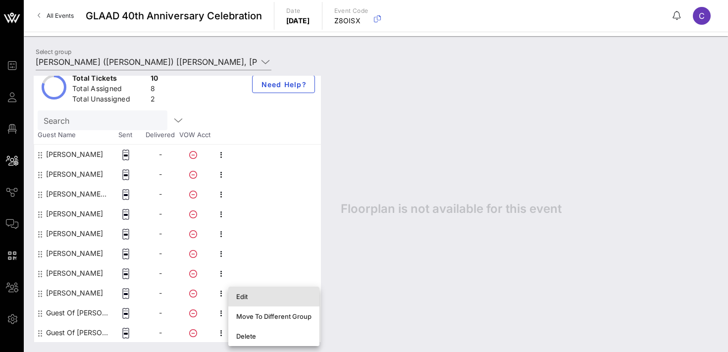
click at [252, 291] on div "Edit" at bounding box center [273, 297] width 75 height 16
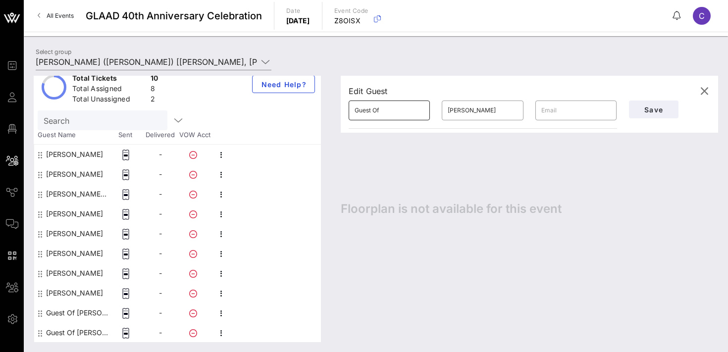
click at [395, 111] on input "Guest Of" at bounding box center [389, 111] width 69 height 16
click at [572, 106] on input "text" at bounding box center [576, 111] width 69 height 16
paste input "[EMAIL_ADDRESS][DOMAIN_NAME]"
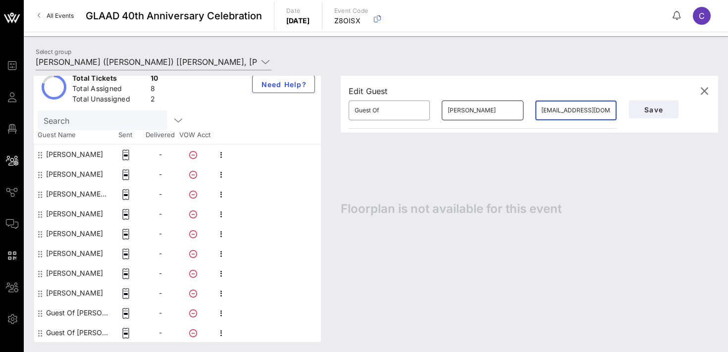
type input "[EMAIL_ADDRESS][DOMAIN_NAME]"
click at [456, 109] on input "[PERSON_NAME]" at bounding box center [482, 111] width 69 height 16
type input "[PERSON_NAME]"
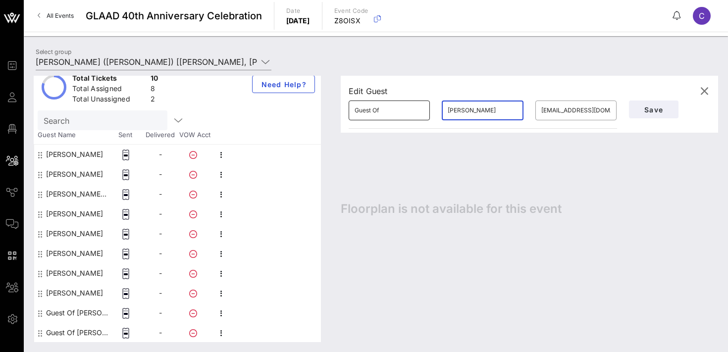
click at [388, 110] on input "Guest Of" at bounding box center [389, 111] width 69 height 16
paste input "Alexianie"
type input "Alexianie"
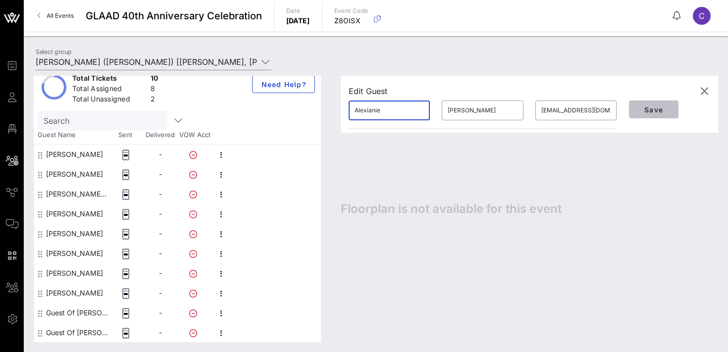
click at [644, 110] on span "Save" at bounding box center [654, 110] width 34 height 8
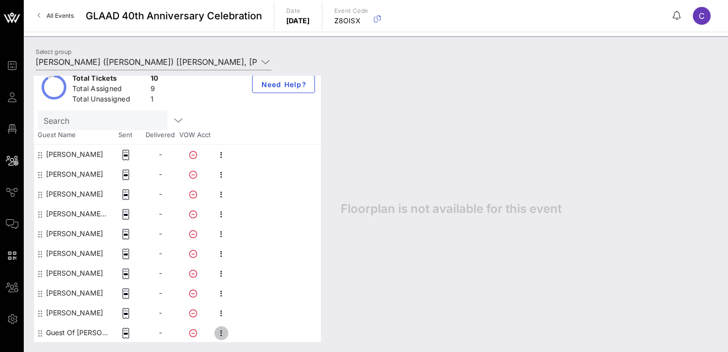
click at [220, 334] on icon "button" at bounding box center [222, 334] width 12 height 12
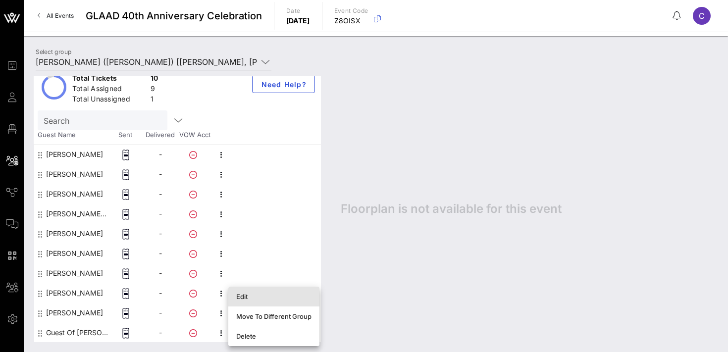
click at [259, 297] on div "Edit" at bounding box center [273, 297] width 75 height 8
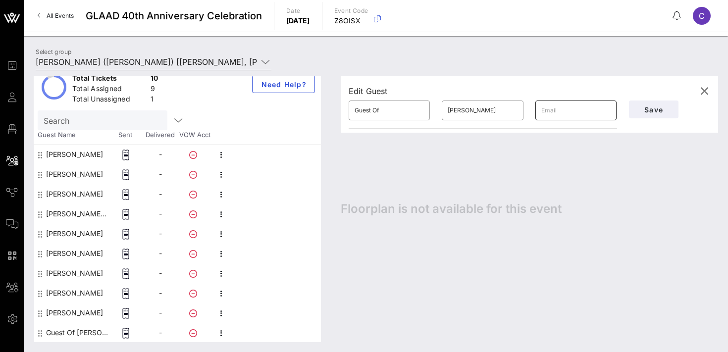
click at [561, 113] on input "text" at bounding box center [576, 111] width 69 height 16
paste input "[EMAIL_ADDRESS][DOMAIN_NAME]"
type input "[EMAIL_ADDRESS][DOMAIN_NAME]"
click at [391, 111] on input "Guest Of" at bounding box center [389, 111] width 69 height 16
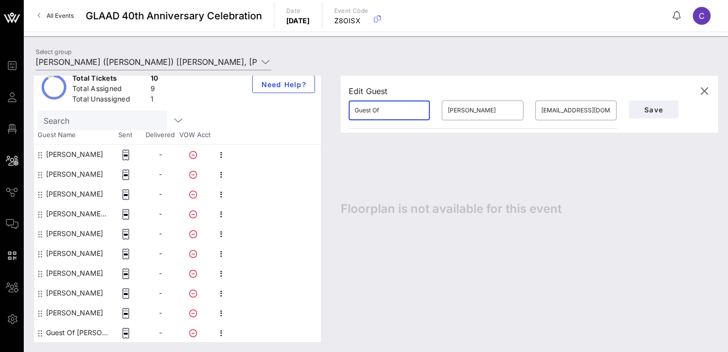
click at [391, 111] on input "Guest Of" at bounding box center [389, 111] width 69 height 16
click at [389, 110] on input "[PERSON_NAME]" at bounding box center [389, 111] width 69 height 16
type input "[PERSON_NAME] [PERSON_NAME]"
click at [476, 113] on input "Rennam" at bounding box center [482, 111] width 69 height 16
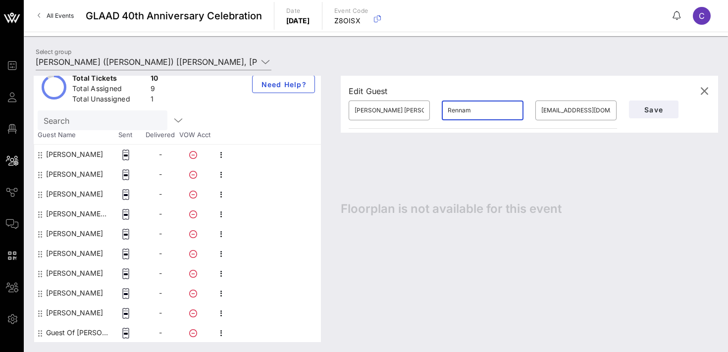
click at [476, 113] on input "Rennam" at bounding box center [482, 111] width 69 height 16
paste input "[PERSON_NAME]"
type input "[PERSON_NAME]"
click at [645, 110] on span "Save" at bounding box center [654, 110] width 34 height 8
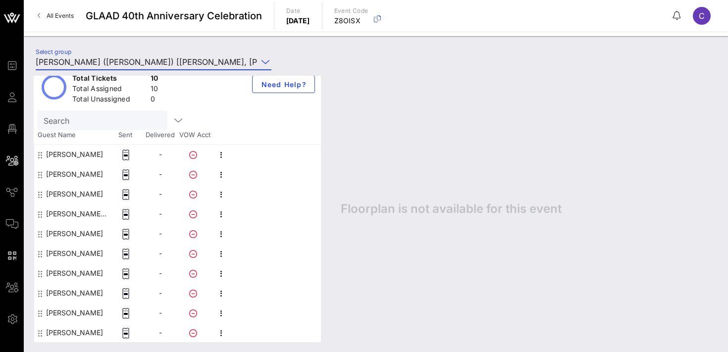
click at [129, 64] on input "[PERSON_NAME] ([PERSON_NAME]) [[PERSON_NAME], [PERSON_NAME][EMAIL_ADDRESS][DOMA…" at bounding box center [147, 62] width 222 height 16
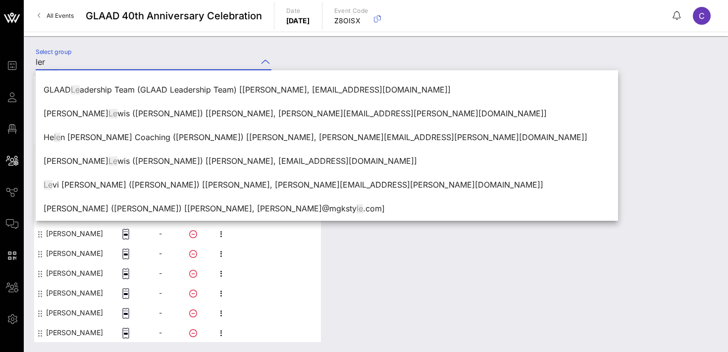
scroll to position [0, 0]
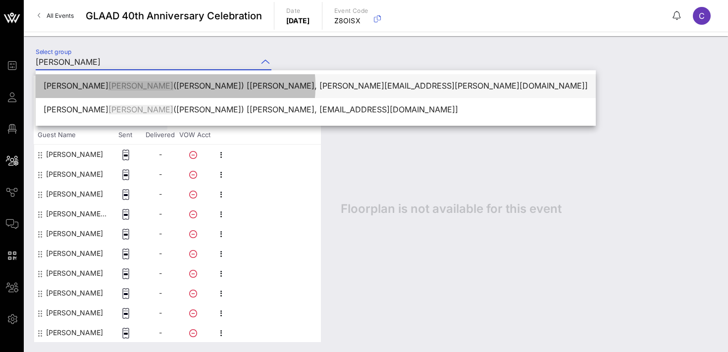
click at [136, 90] on div "[PERSON_NAME] ([PERSON_NAME]) [[PERSON_NAME], [PERSON_NAME][EMAIL_ADDRESS][PERS…" at bounding box center [316, 85] width 545 height 9
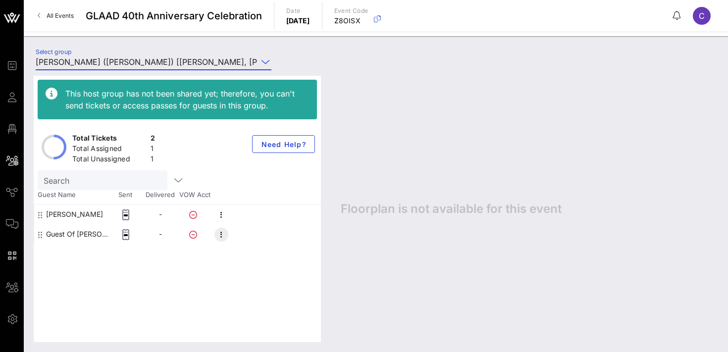
type input "[PERSON_NAME] ([PERSON_NAME]) [[PERSON_NAME], [PERSON_NAME][EMAIL_ADDRESS][PERS…"
click at [220, 235] on icon "button" at bounding box center [222, 235] width 12 height 12
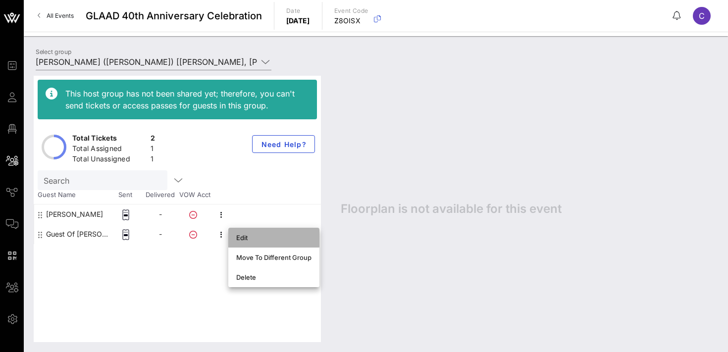
click at [244, 237] on div "Edit" at bounding box center [273, 238] width 75 height 8
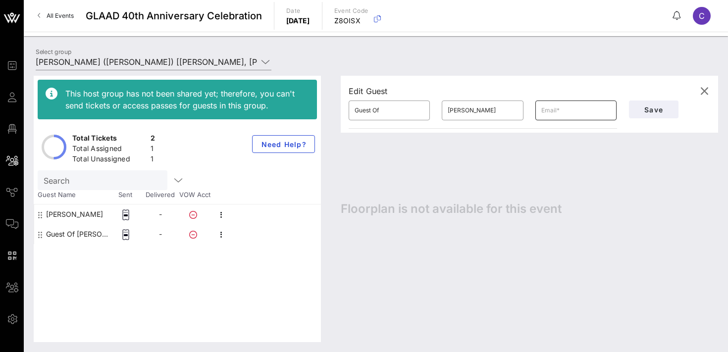
click at [556, 111] on input "text" at bounding box center [576, 111] width 69 height 16
paste input "[EMAIL_ADDRESS][DOMAIN_NAME]"
type input "[EMAIL_ADDRESS][DOMAIN_NAME]"
click at [379, 113] on input "Guest Of" at bounding box center [389, 111] width 69 height 16
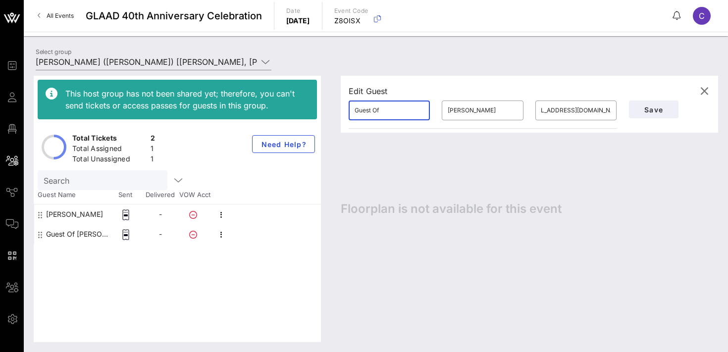
scroll to position [0, 0]
click at [379, 113] on input "Guest Of" at bounding box center [389, 111] width 69 height 16
type input "[PERSON_NAME]"
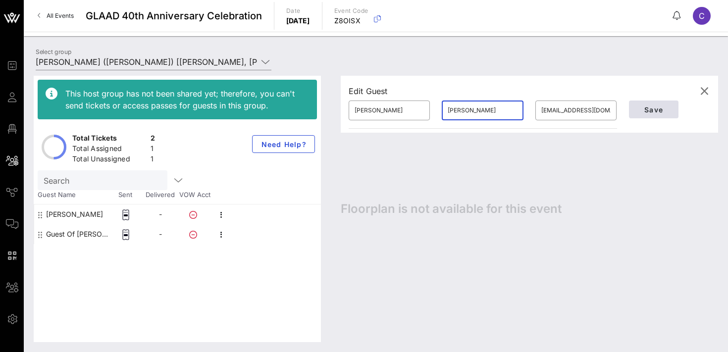
type input "[PERSON_NAME]"
click at [652, 113] on span "Save" at bounding box center [654, 110] width 34 height 8
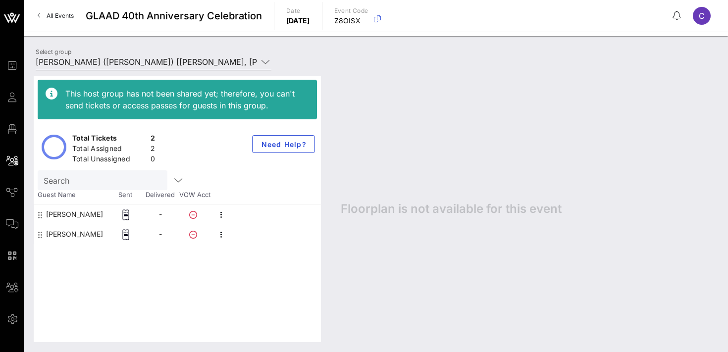
click at [89, 64] on input "[PERSON_NAME] ([PERSON_NAME]) [[PERSON_NAME], [PERSON_NAME][EMAIL_ADDRESS][PERS…" at bounding box center [147, 62] width 222 height 16
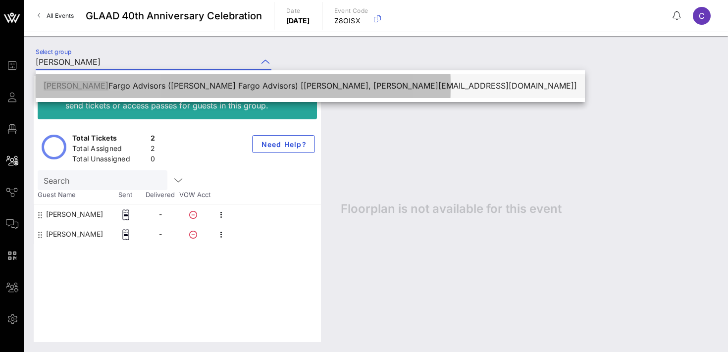
click at [133, 85] on div "[PERSON_NAME] Fargo Advisors ([PERSON_NAME] Fargo Advisors) [[PERSON_NAME], [PE…" at bounding box center [311, 85] width 534 height 9
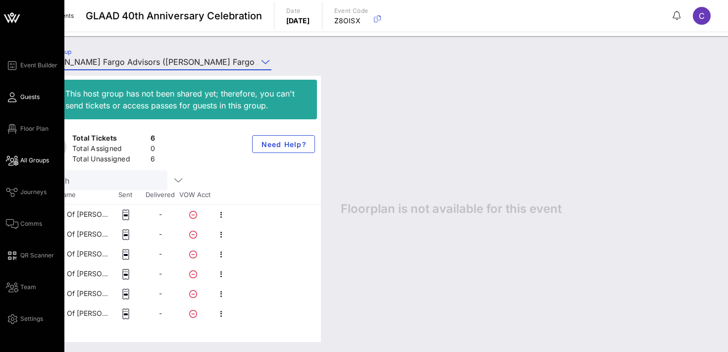
type input "[PERSON_NAME] Fargo Advisors ([PERSON_NAME] Fargo Advisors) [[PERSON_NAME], [PE…"
click at [29, 100] on span "Guests" at bounding box center [29, 97] width 19 height 9
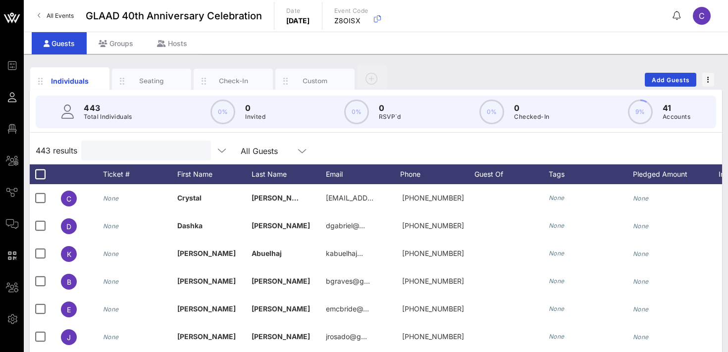
click at [129, 154] on input "text" at bounding box center [145, 150] width 116 height 13
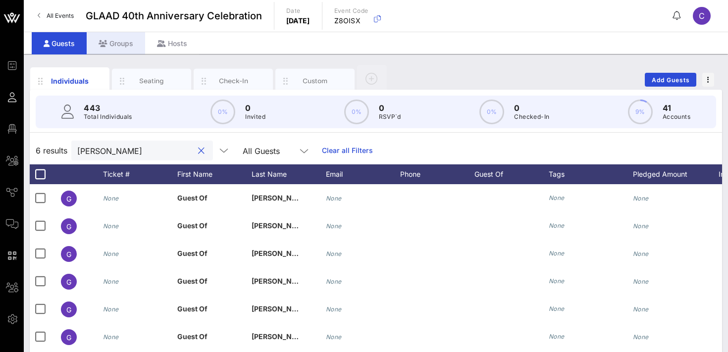
type input "[PERSON_NAME]"
click at [110, 42] on div "Groups" at bounding box center [116, 43] width 58 height 22
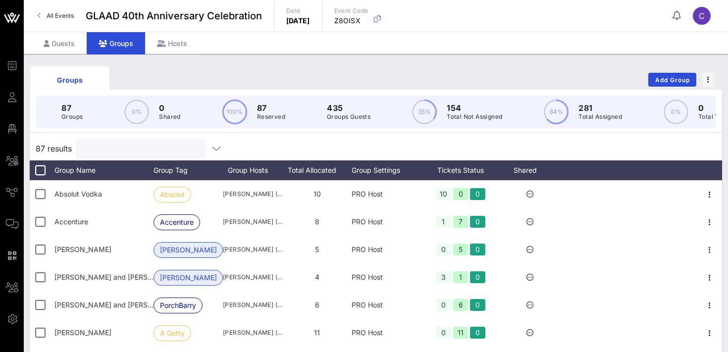
click at [120, 143] on input "text" at bounding box center [140, 148] width 116 height 13
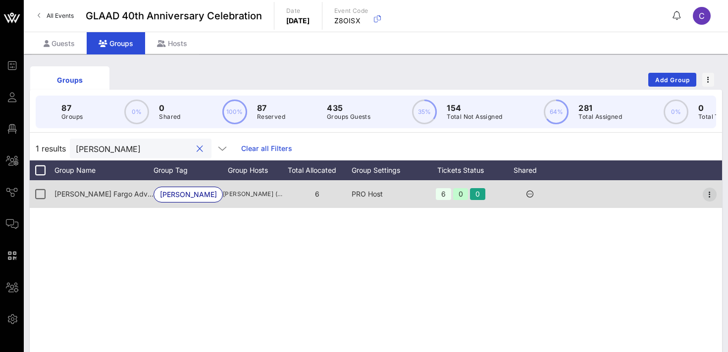
type input "[PERSON_NAME]"
click at [713, 194] on icon "button" at bounding box center [710, 195] width 12 height 12
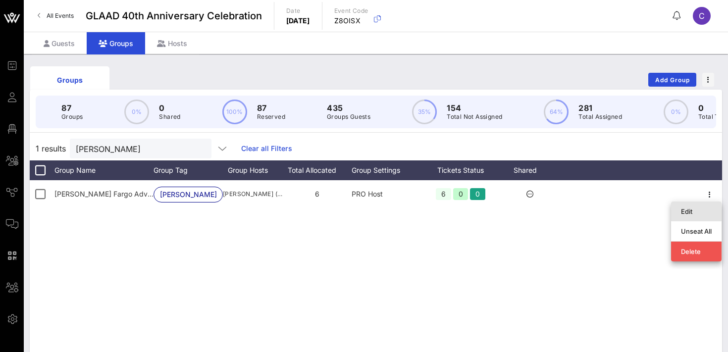
click at [689, 208] on div "Edit" at bounding box center [696, 212] width 31 height 8
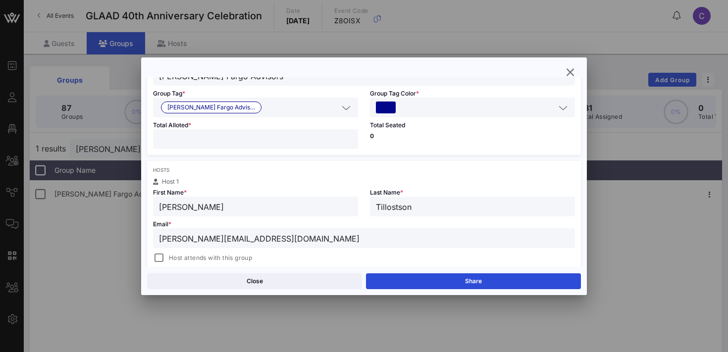
scroll to position [81, 0]
click at [161, 257] on div at bounding box center [159, 257] width 14 height 14
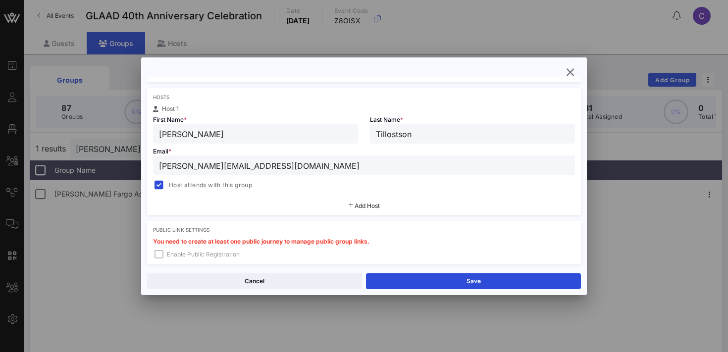
scroll to position [157, 0]
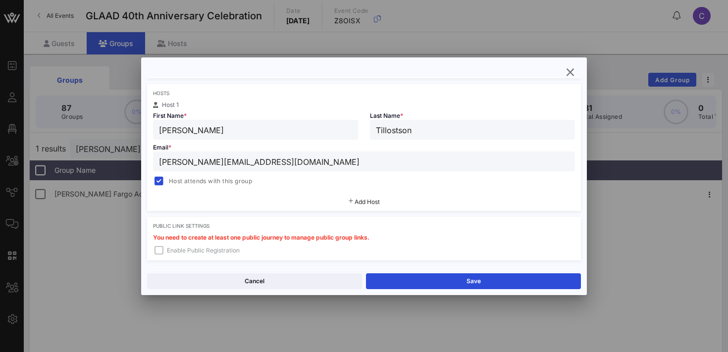
click at [325, 162] on input "[PERSON_NAME][EMAIL_ADDRESS][DOMAIN_NAME]" at bounding box center [364, 161] width 410 height 13
paste input "[PERSON_NAME][EMAIL_ADDRESS]"
type input "[EMAIL_ADDRESS][DOMAIN_NAME]"
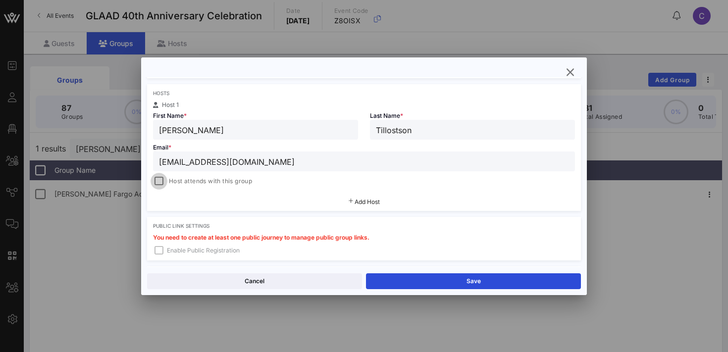
click at [162, 180] on div at bounding box center [159, 181] width 14 height 14
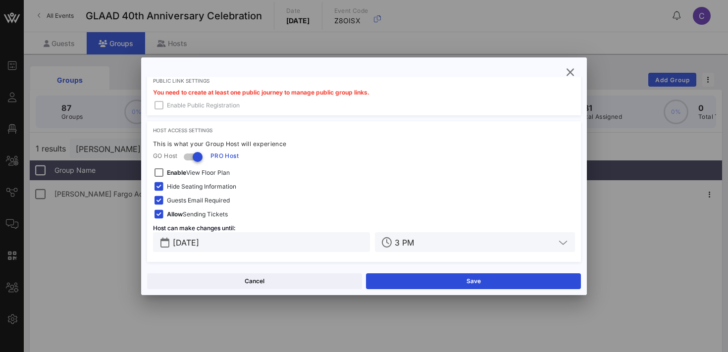
scroll to position [303, 0]
click at [203, 199] on span "Guests Email Required" at bounding box center [198, 200] width 63 height 10
click at [264, 242] on input "[DATE]" at bounding box center [268, 241] width 191 height 13
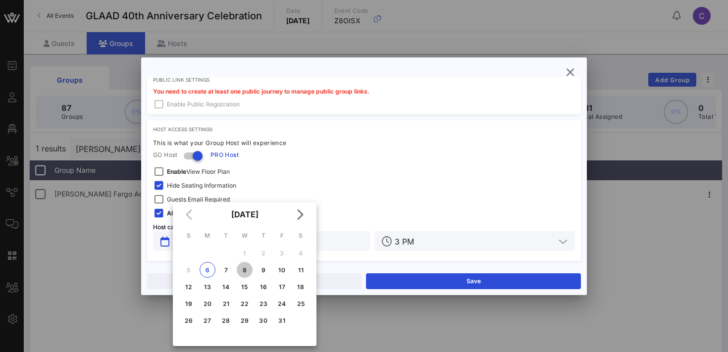
click at [246, 269] on div "8" at bounding box center [245, 270] width 16 height 7
type input "[DATE]"
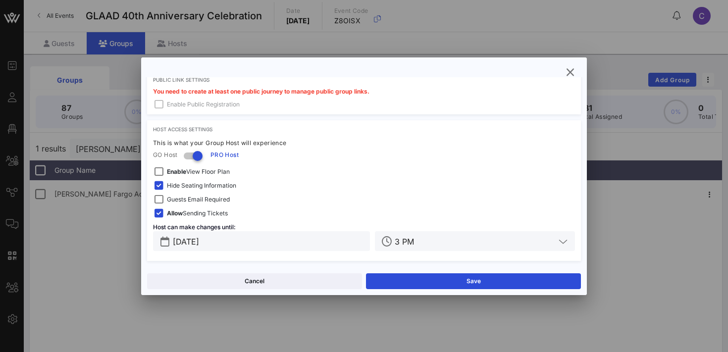
click at [429, 241] on input "3 PM" at bounding box center [475, 241] width 161 height 13
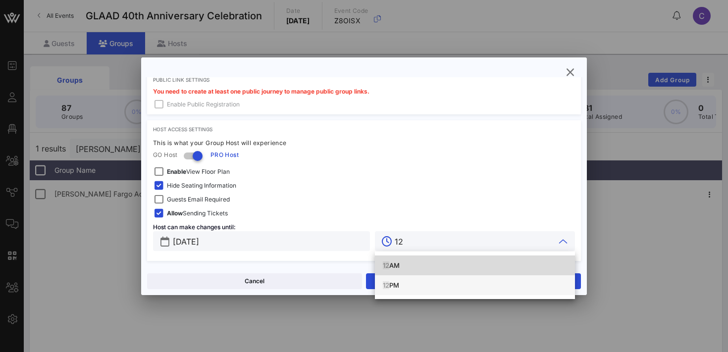
click at [393, 282] on div "12 PM" at bounding box center [475, 285] width 184 height 8
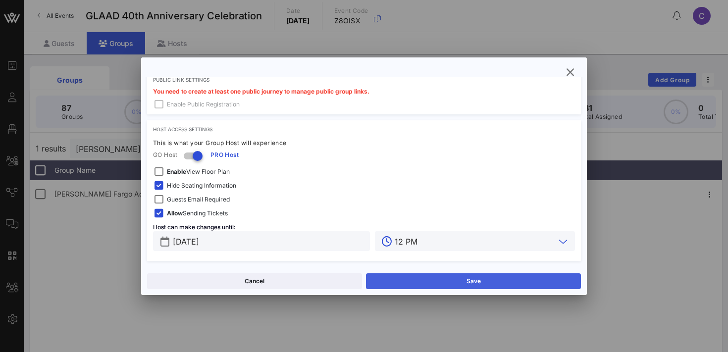
type input "12 PM"
click at [413, 280] on button "Save" at bounding box center [473, 282] width 215 height 16
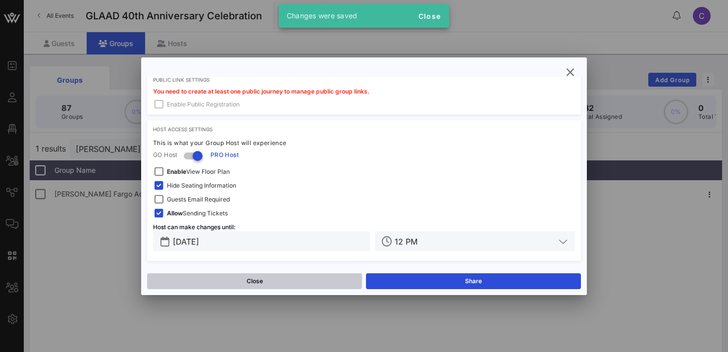
click at [305, 282] on button "Close" at bounding box center [254, 282] width 215 height 16
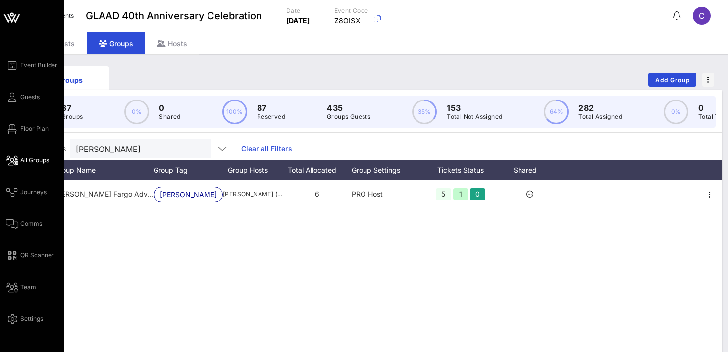
click at [20, 162] on span "All Groups" at bounding box center [34, 160] width 29 height 9
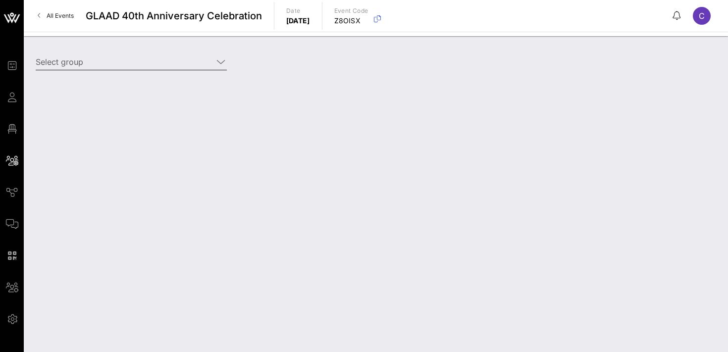
click at [127, 62] on input "Select group" at bounding box center [124, 62] width 177 height 16
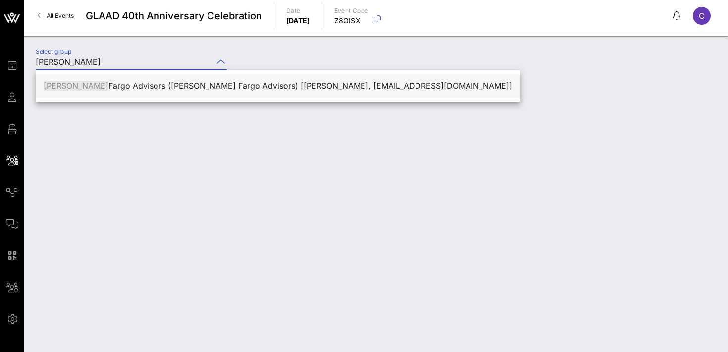
click at [159, 86] on div "[PERSON_NAME] Fargo Advisors ([PERSON_NAME] Fargo Advisors) [[PERSON_NAME], [EM…" at bounding box center [278, 85] width 469 height 9
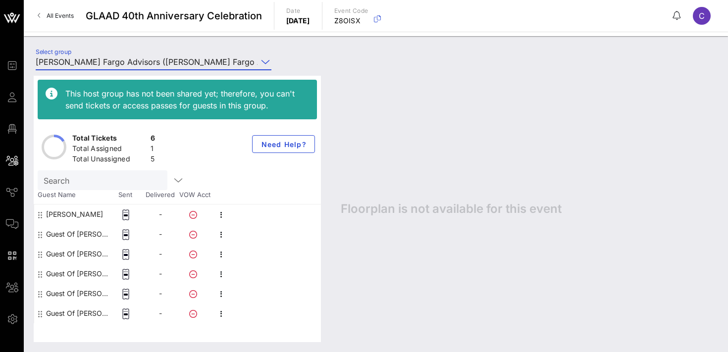
click at [136, 62] on input "[PERSON_NAME] Fargo Advisors ([PERSON_NAME] Fargo Advisors) [[PERSON_NAME], [EM…" at bounding box center [147, 62] width 222 height 16
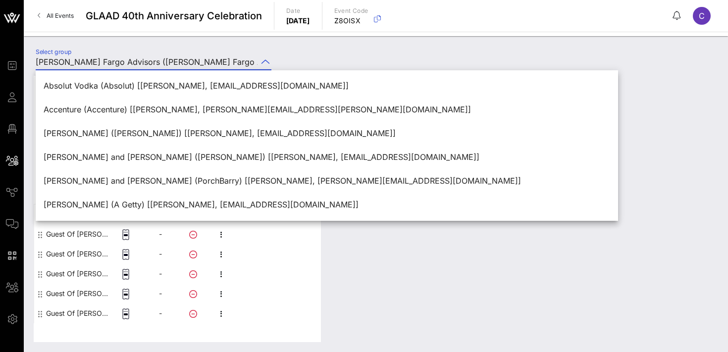
click at [327, 50] on div "Select group [PERSON_NAME] Fargo Advisors ([PERSON_NAME] Fargo Advisors) [[PERS…" at bounding box center [376, 63] width 693 height 35
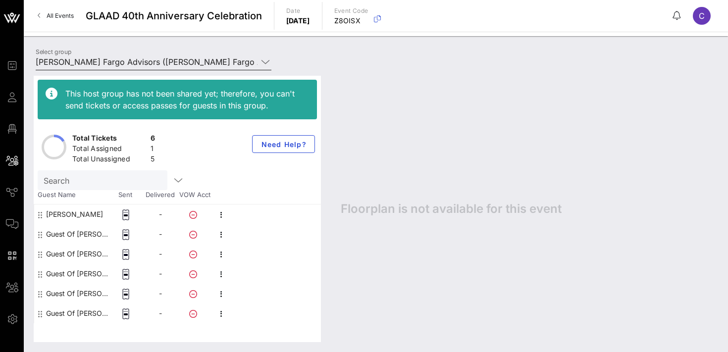
click at [212, 58] on input "[PERSON_NAME] Fargo Advisors ([PERSON_NAME] Fargo Advisors) [[PERSON_NAME], [EM…" at bounding box center [147, 62] width 222 height 16
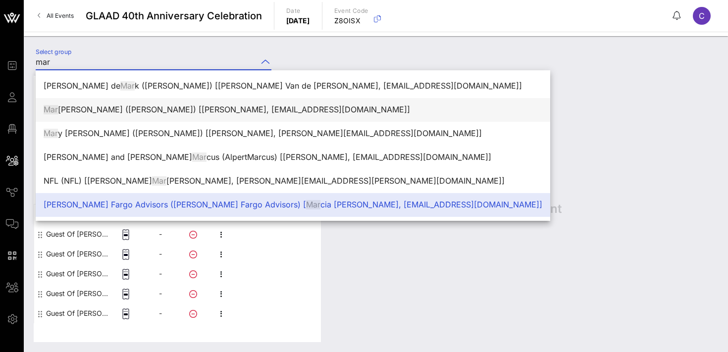
click at [213, 113] on div "Mar [PERSON_NAME] ([PERSON_NAME]) [[PERSON_NAME], [EMAIL_ADDRESS][DOMAIN_NAME]]" at bounding box center [293, 109] width 499 height 9
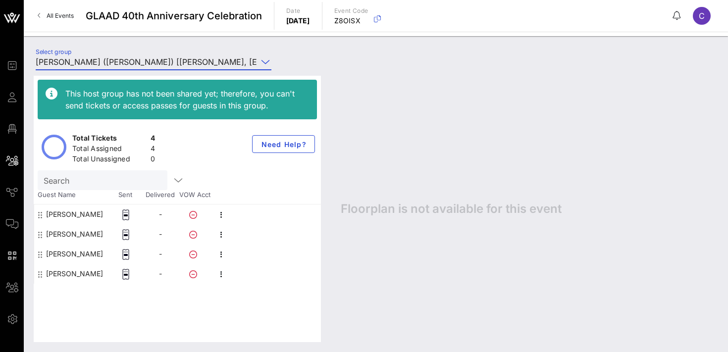
type input "[PERSON_NAME] ([PERSON_NAME]) [[PERSON_NAME], [EMAIL_ADDRESS][DOMAIN_NAME]]"
click at [221, 274] on icon "button" at bounding box center [222, 275] width 12 height 12
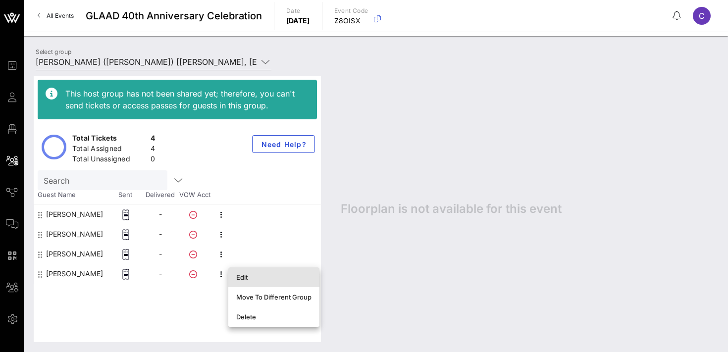
click at [252, 277] on div "Edit" at bounding box center [273, 278] width 75 height 8
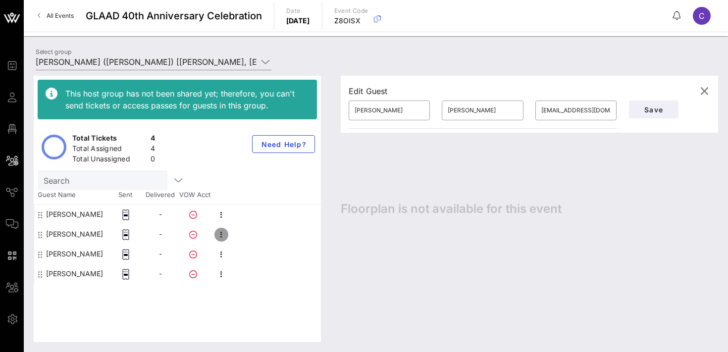
click at [222, 236] on icon "button" at bounding box center [222, 235] width 12 height 12
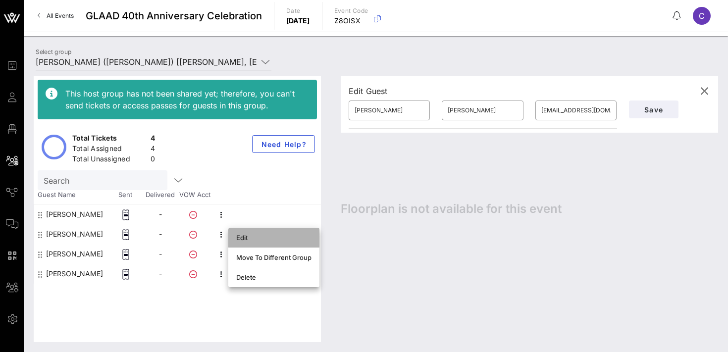
click at [241, 237] on div "Edit" at bounding box center [273, 238] width 75 height 8
type input "[PERSON_NAME]"
type input "[EMAIL_ADDRESS][DOMAIN_NAME]"
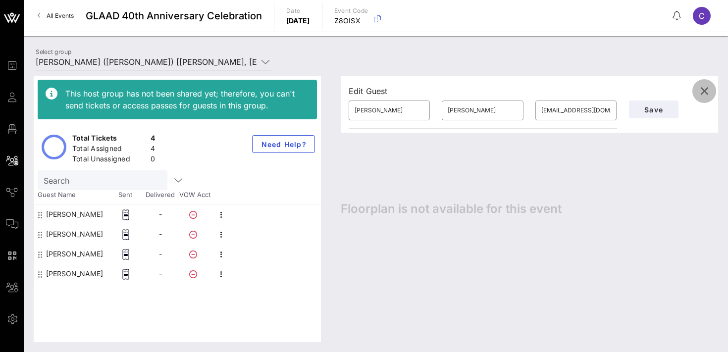
click at [711, 86] on span "button" at bounding box center [705, 91] width 24 height 12
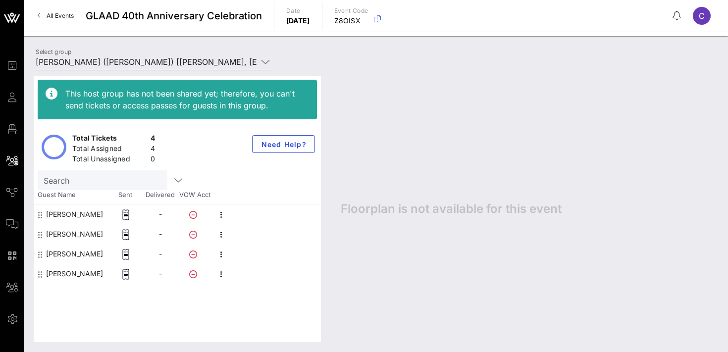
click at [128, 66] on div "This host group has not been shared yet; therefore, you can't send tickets or a…" at bounding box center [376, 209] width 705 height 286
click at [127, 62] on input "[PERSON_NAME] ([PERSON_NAME]) [[PERSON_NAME], [EMAIL_ADDRESS][DOMAIN_NAME]]" at bounding box center [147, 62] width 222 height 16
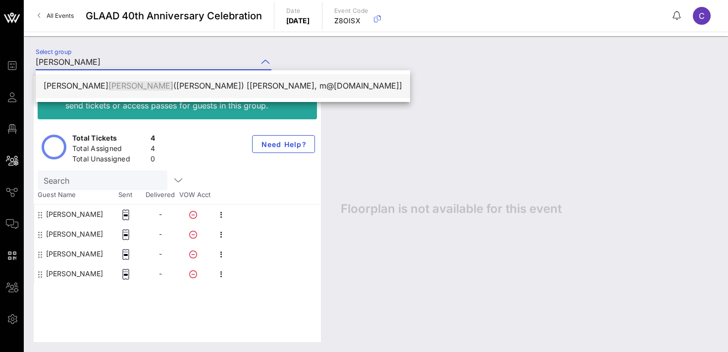
click at [122, 80] on div "[PERSON_NAME] ([PERSON_NAME]) [[PERSON_NAME], m@[DOMAIN_NAME]]" at bounding box center [223, 85] width 359 height 21
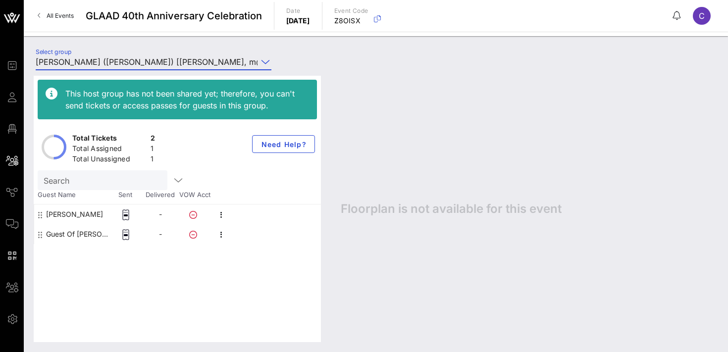
click at [127, 64] on input "[PERSON_NAME] ([PERSON_NAME]) [[PERSON_NAME], m@[DOMAIN_NAME]]" at bounding box center [147, 62] width 222 height 16
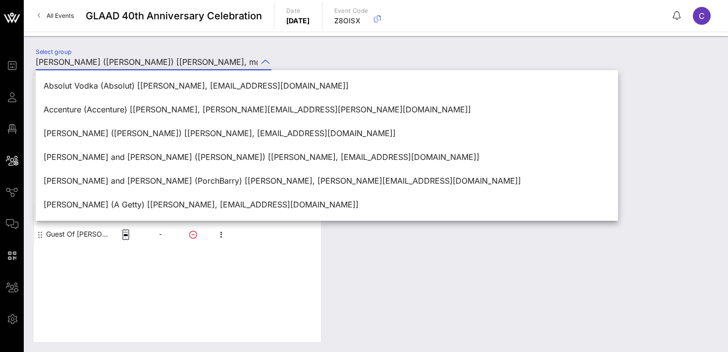
click at [213, 50] on div "Select group [PERSON_NAME] ([PERSON_NAME]) [[PERSON_NAME], m@[DOMAIN_NAME]]" at bounding box center [154, 64] width 248 height 33
click at [217, 58] on input "[PERSON_NAME] ([PERSON_NAME]) [[PERSON_NAME], m@[DOMAIN_NAME]]" at bounding box center [147, 62] width 222 height 16
click at [327, 50] on div "Select group [PERSON_NAME] ([PERSON_NAME]) [[PERSON_NAME], m@[DOMAIN_NAME]]" at bounding box center [376, 63] width 693 height 35
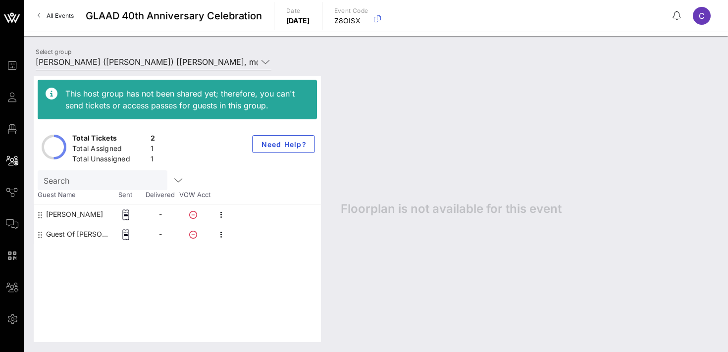
click at [177, 61] on input "[PERSON_NAME] ([PERSON_NAME]) [[PERSON_NAME], m@[DOMAIN_NAME]]" at bounding box center [147, 62] width 222 height 16
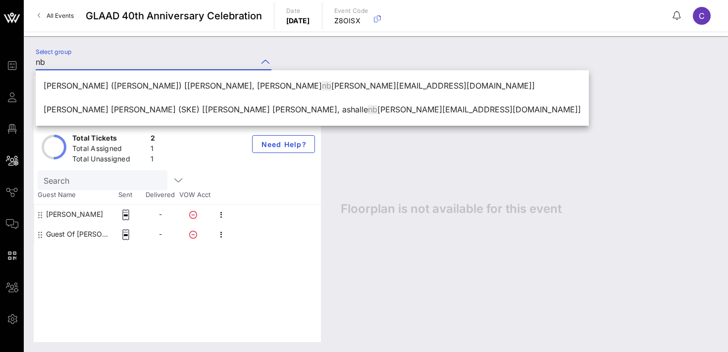
type input "n"
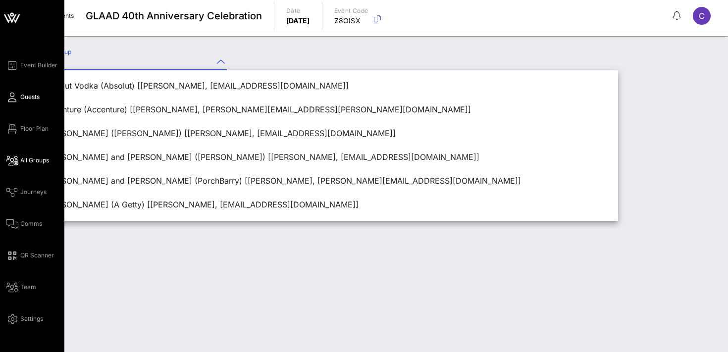
click at [33, 97] on span "Guests" at bounding box center [29, 97] width 19 height 9
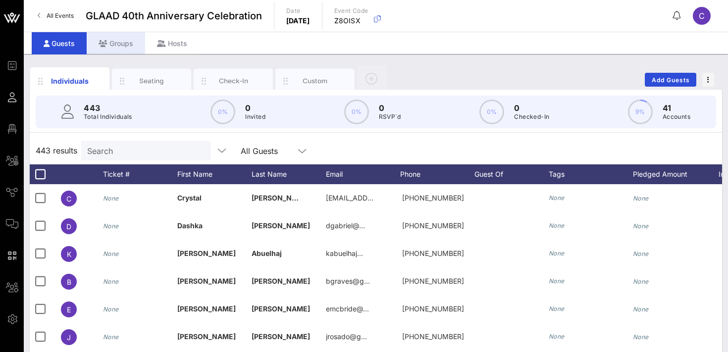
click at [118, 47] on div "Groups" at bounding box center [116, 43] width 58 height 22
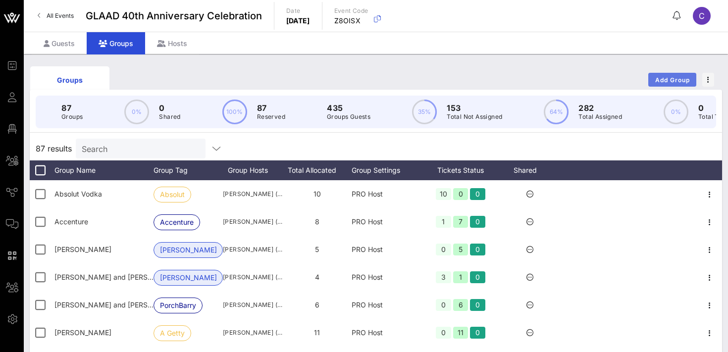
click at [669, 80] on span "Add Group" at bounding box center [673, 79] width 36 height 7
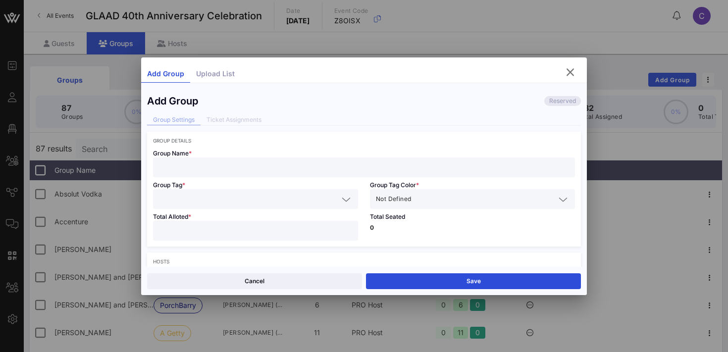
click at [223, 168] on input "text" at bounding box center [364, 167] width 410 height 13
type input "NBA"
click at [221, 193] on input "text" at bounding box center [248, 199] width 179 height 13
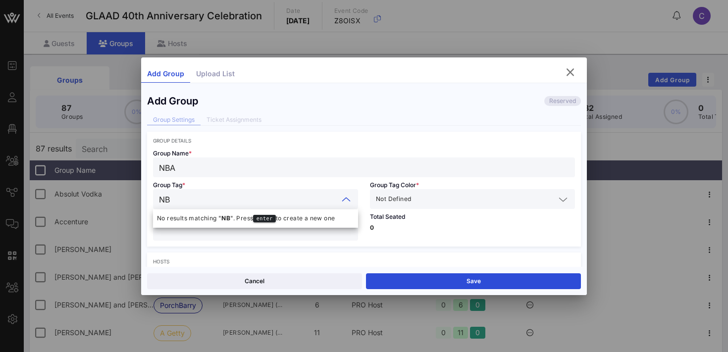
type input "NBA"
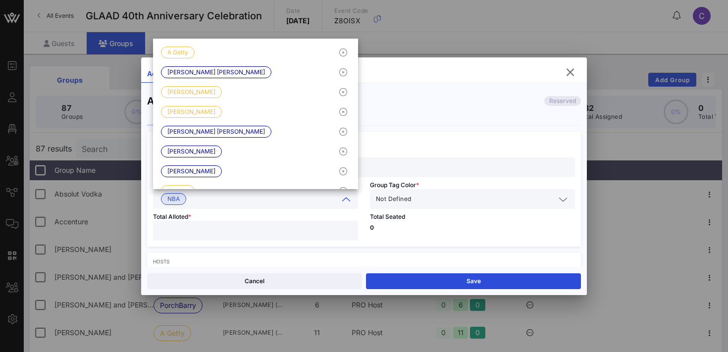
click at [431, 198] on input "text" at bounding box center [484, 199] width 142 height 13
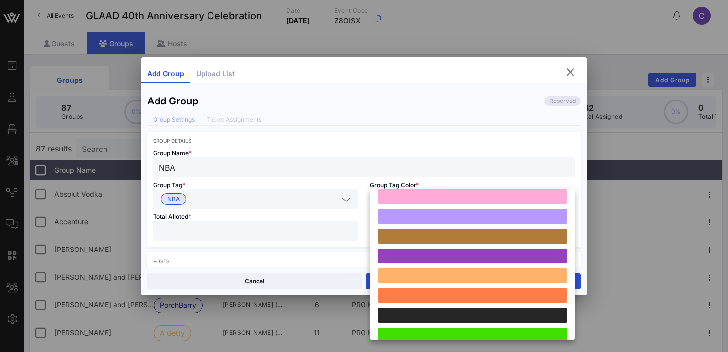
scroll to position [274, 0]
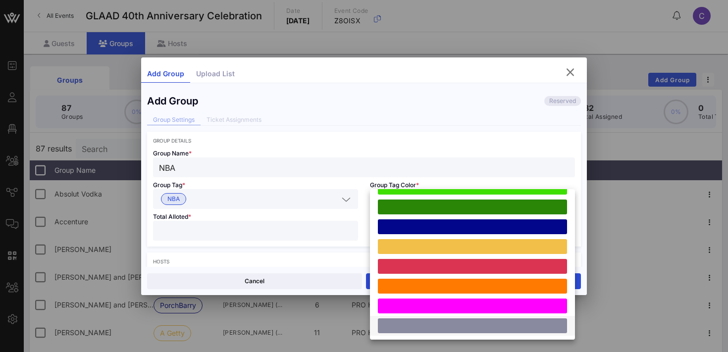
click at [426, 327] on div at bounding box center [472, 326] width 189 height 15
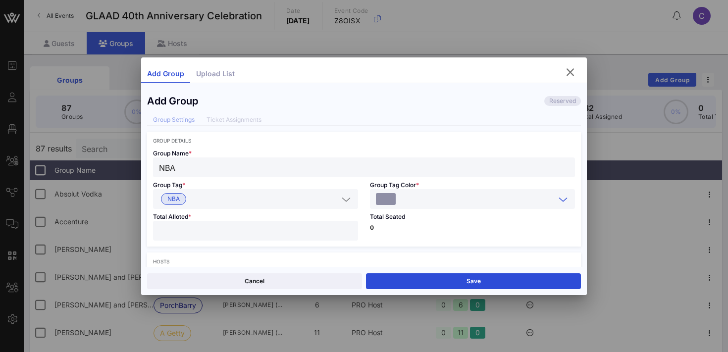
click at [307, 231] on input "number" at bounding box center [255, 230] width 193 height 13
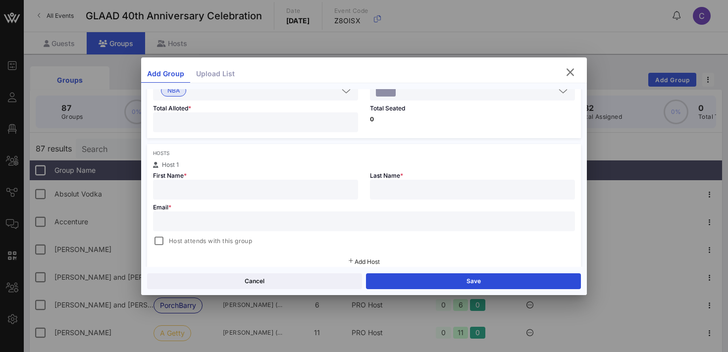
scroll to position [129, 0]
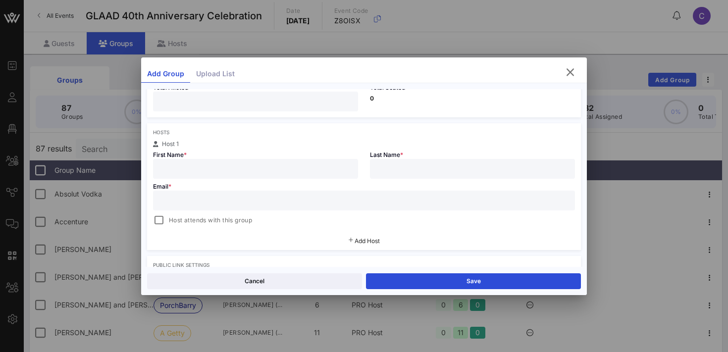
type input "*"
click at [249, 171] on input "text" at bounding box center [255, 169] width 193 height 13
type input "[PERSON_NAME]"
type input "A"
type input "Palarea"
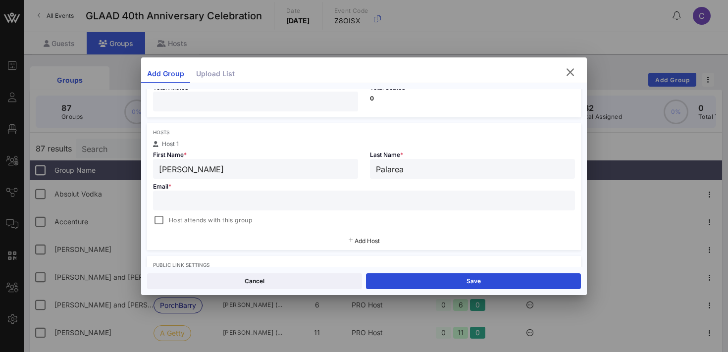
paste input "[EMAIL_ADDRESS][DOMAIN_NAME]"
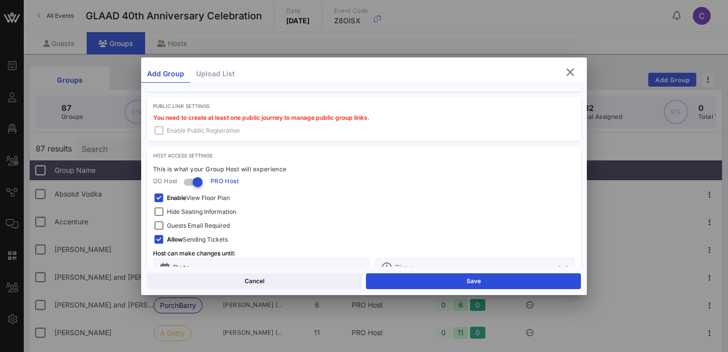
scroll to position [315, 0]
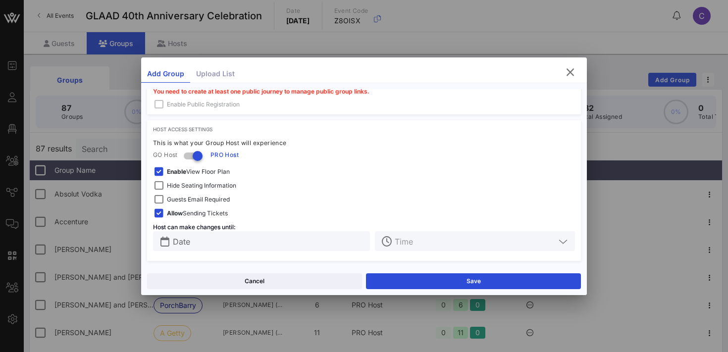
type input "[EMAIL_ADDRESS][DOMAIN_NAME]"
click at [198, 171] on span "Enable View Floor Plan" at bounding box center [198, 172] width 63 height 10
click at [197, 183] on span "Hide Seating Information" at bounding box center [201, 186] width 69 height 10
click at [197, 197] on span "Guests Email Required" at bounding box center [198, 200] width 63 height 10
click at [215, 245] on input "text" at bounding box center [268, 241] width 191 height 13
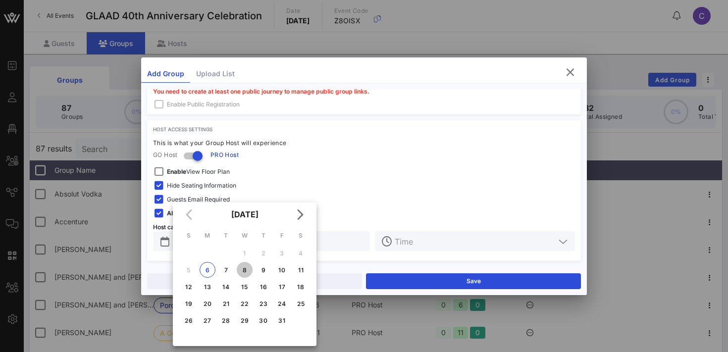
click at [246, 271] on div "8" at bounding box center [245, 270] width 16 height 7
type input "[DATE]"
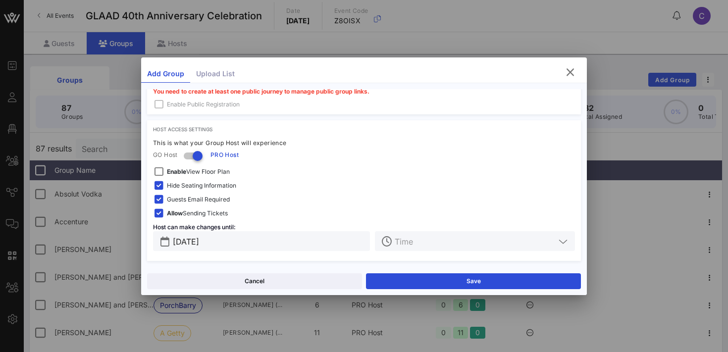
click at [420, 243] on input "text" at bounding box center [475, 241] width 161 height 13
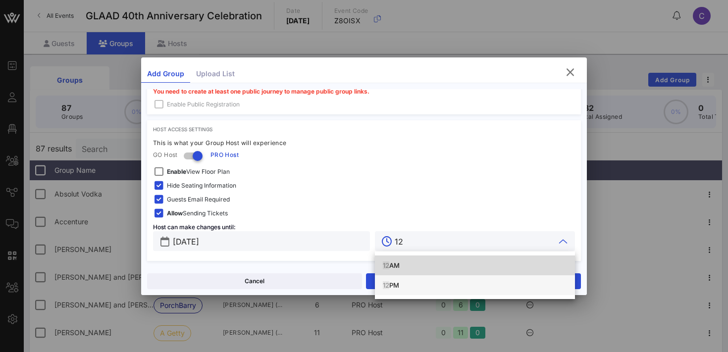
click at [407, 282] on div "12 PM" at bounding box center [475, 285] width 184 height 8
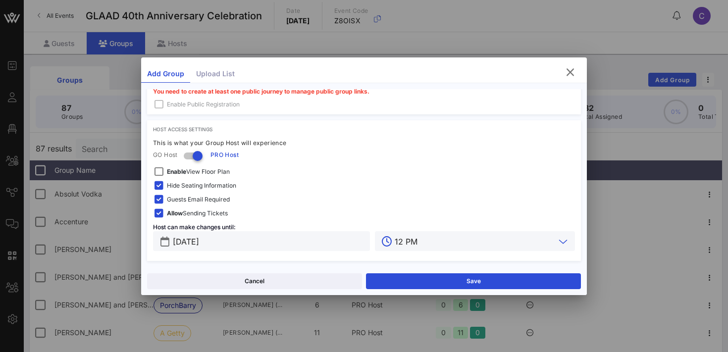
type input "12 PM"
click at [407, 282] on button "Save" at bounding box center [473, 282] width 215 height 16
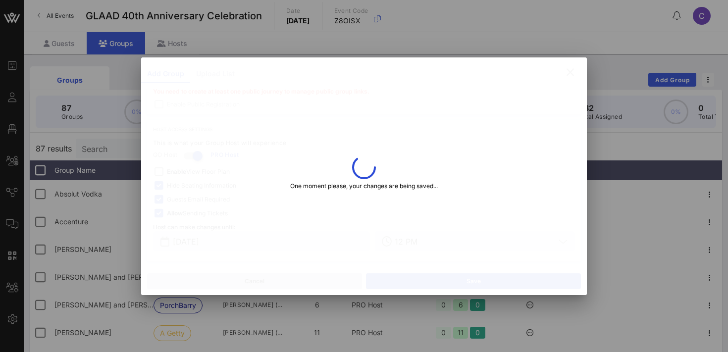
type input "[EMAIL_ADDRESS][DOMAIN_NAME]"
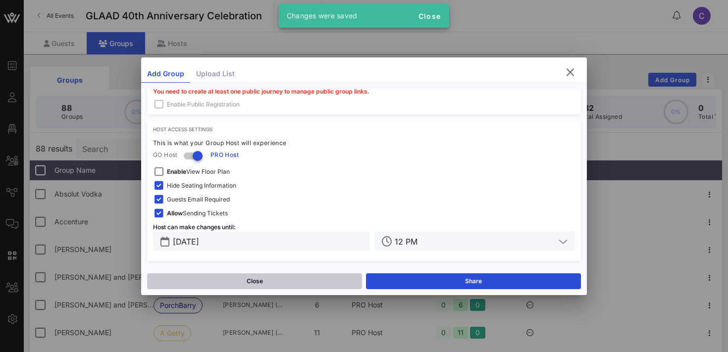
click at [289, 280] on button "Close" at bounding box center [254, 282] width 215 height 16
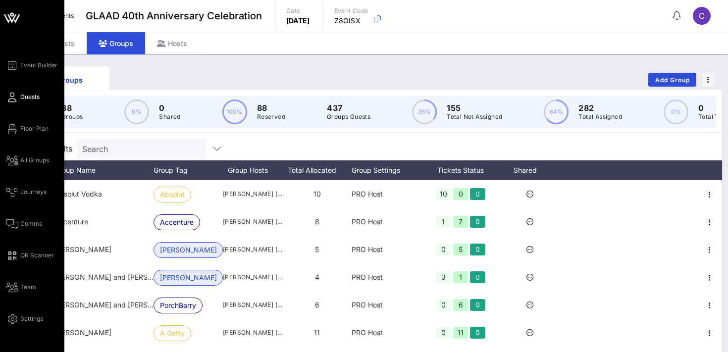
click at [22, 98] on span "Guests" at bounding box center [29, 97] width 19 height 9
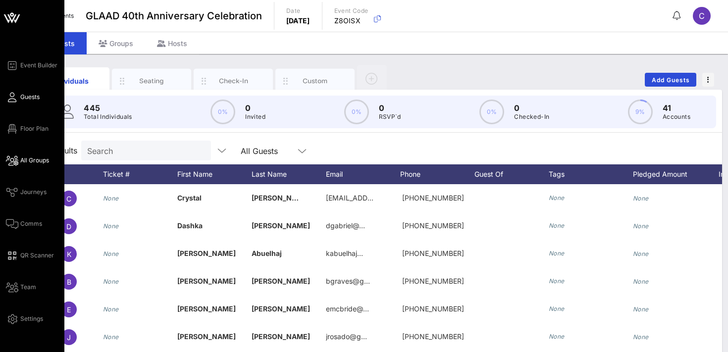
click at [31, 164] on span "All Groups" at bounding box center [34, 160] width 29 height 9
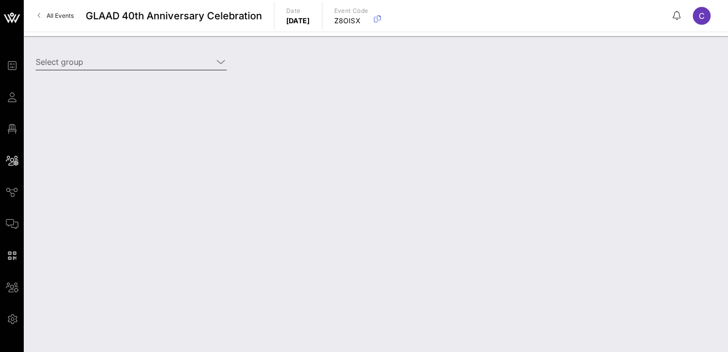
click at [141, 57] on input "Select group" at bounding box center [124, 62] width 177 height 16
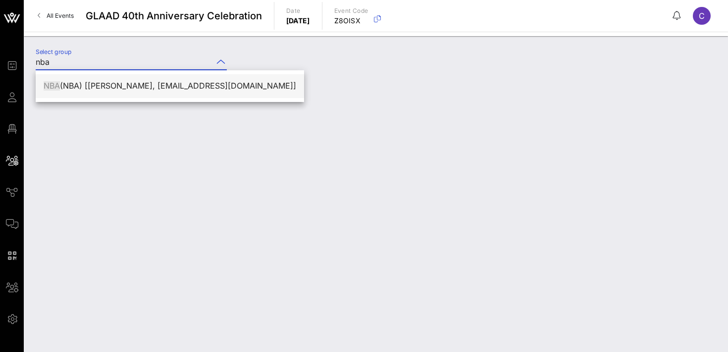
click at [156, 83] on div "NBA (NBA) [[PERSON_NAME], [EMAIL_ADDRESS][DOMAIN_NAME]]" at bounding box center [170, 85] width 253 height 9
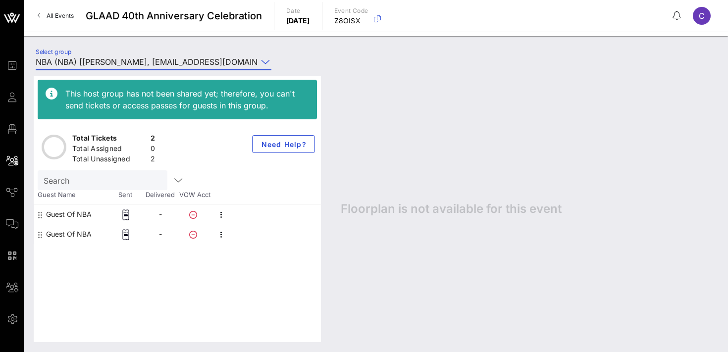
type input "NBA (NBA) [[PERSON_NAME], [EMAIL_ADDRESS][DOMAIN_NAME]]"
click at [222, 212] on icon "button" at bounding box center [222, 215] width 12 height 12
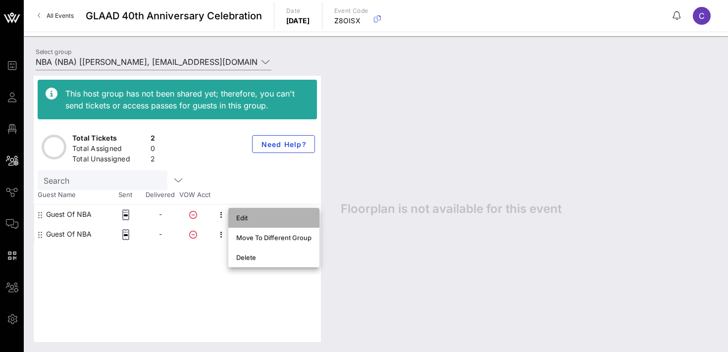
click at [268, 218] on div "Edit" at bounding box center [273, 218] width 75 height 8
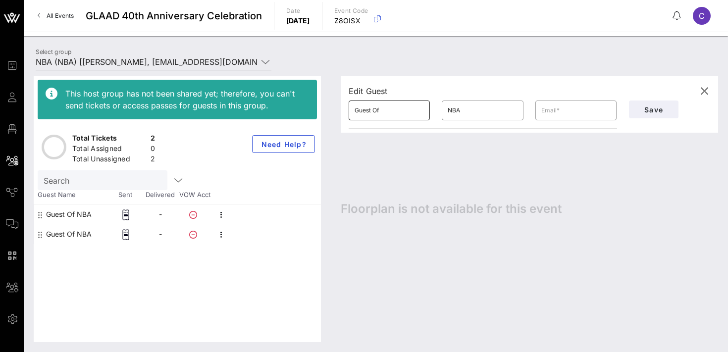
click at [403, 106] on input "Guest Of" at bounding box center [389, 111] width 69 height 16
type input "[PERSON_NAME]"
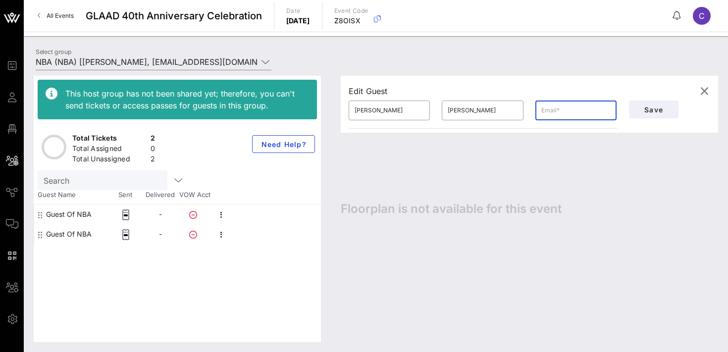
click at [571, 110] on input "text" at bounding box center [576, 111] width 69 height 16
paste input "[EMAIL_ADDRESS][DOMAIN_NAME]"
type input "[EMAIL_ADDRESS][DOMAIN_NAME]"
click at [644, 113] on span "Save" at bounding box center [654, 110] width 34 height 8
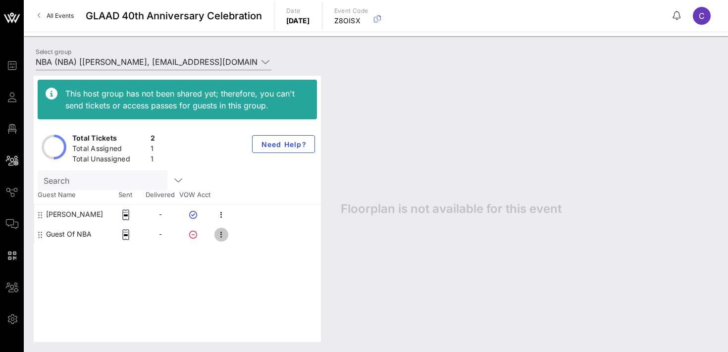
click at [221, 234] on icon "button" at bounding box center [222, 235] width 12 height 12
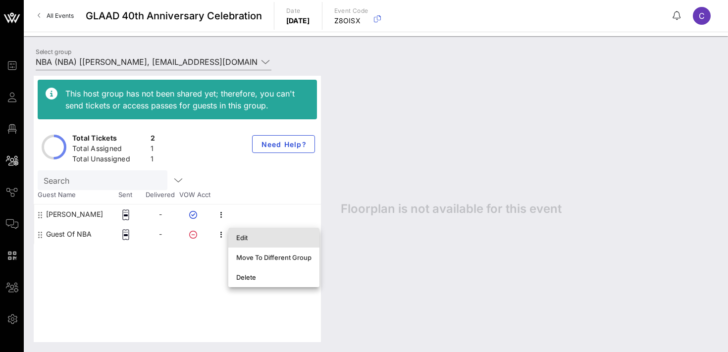
click at [244, 236] on div "Edit" at bounding box center [273, 238] width 75 height 8
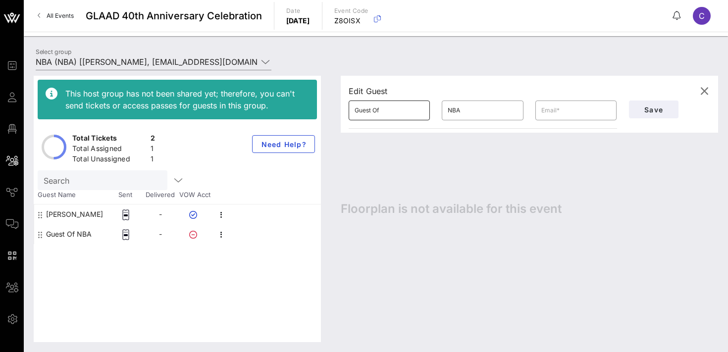
click at [389, 114] on input "Guest Of" at bounding box center [389, 111] width 69 height 16
type input "[PERSON_NAME]"
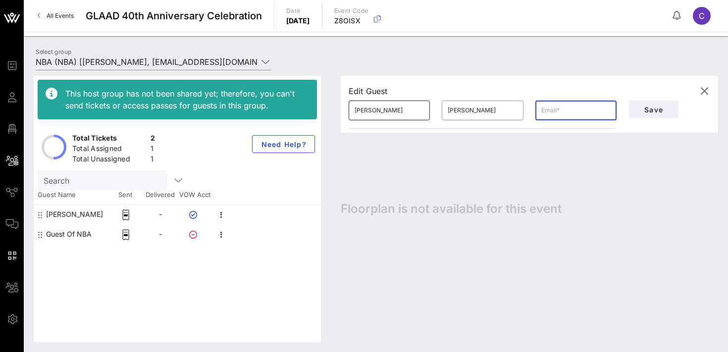
paste input "[EMAIL_ADDRESS][DOMAIN_NAME]"
type input "[EMAIL_ADDRESS][DOMAIN_NAME]"
click at [661, 107] on span "Save" at bounding box center [654, 110] width 34 height 8
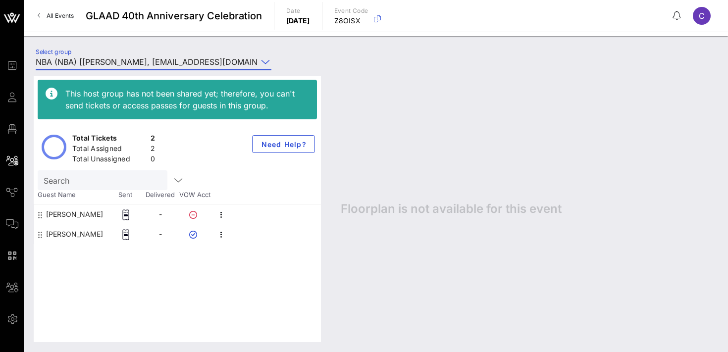
click at [147, 59] on input "NBA (NBA) [[PERSON_NAME], [EMAIL_ADDRESS][DOMAIN_NAME]]" at bounding box center [147, 62] width 222 height 16
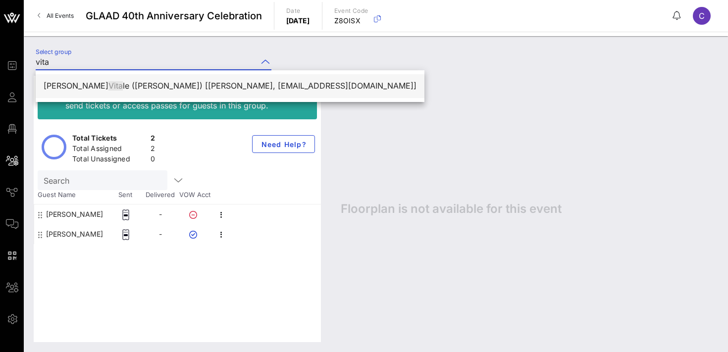
click at [130, 79] on div "[PERSON_NAME] le ([PERSON_NAME]) [[PERSON_NAME], [EMAIL_ADDRESS][DOMAIN_NAME]]" at bounding box center [230, 85] width 373 height 21
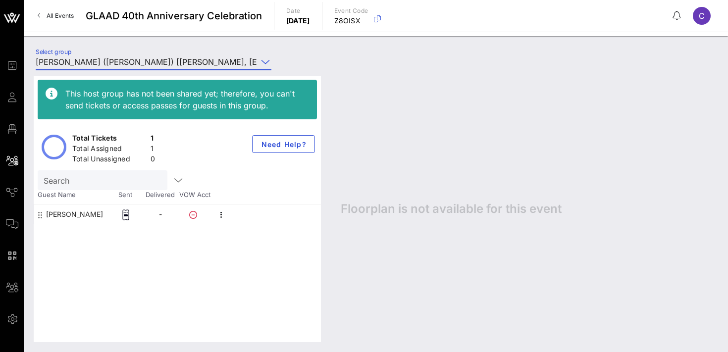
type input "[PERSON_NAME] ([PERSON_NAME]) [[PERSON_NAME], [EMAIL_ADDRESS][DOMAIN_NAME]]"
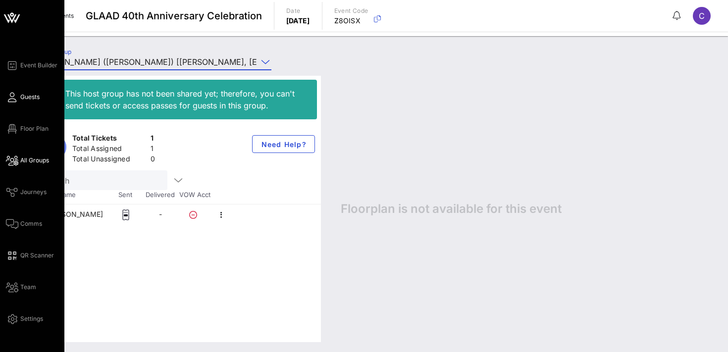
click at [17, 98] on link "Guests" at bounding box center [23, 97] width 34 height 12
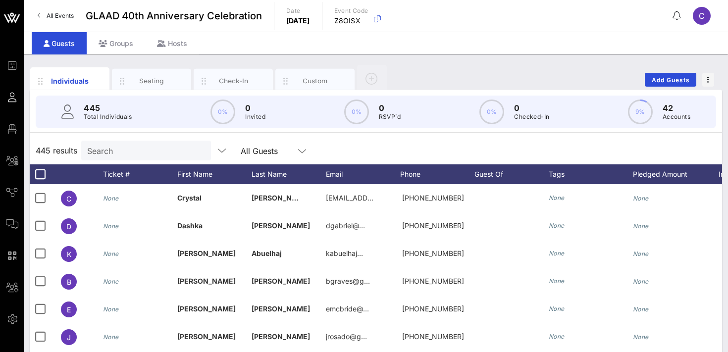
click at [125, 152] on input "Search" at bounding box center [145, 150] width 116 height 13
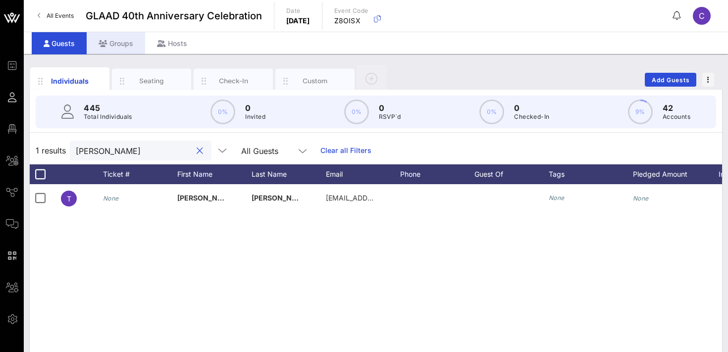
type input "[PERSON_NAME]"
click at [126, 40] on div "Groups" at bounding box center [116, 43] width 58 height 22
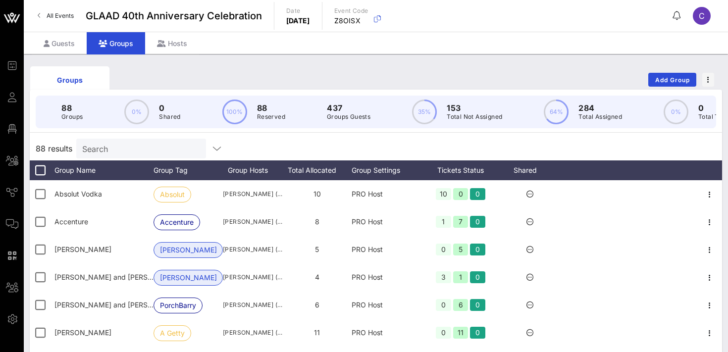
click at [124, 153] on input "Search" at bounding box center [140, 148] width 116 height 13
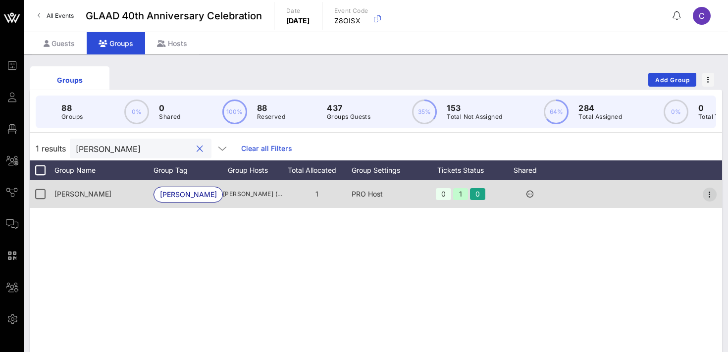
type input "[PERSON_NAME]"
click at [714, 191] on icon "button" at bounding box center [710, 195] width 12 height 12
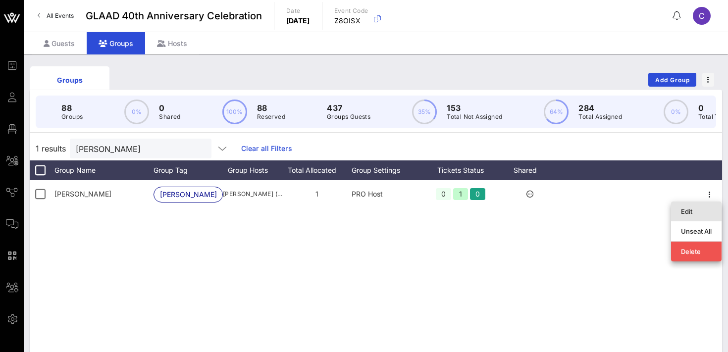
click at [686, 210] on div "Edit" at bounding box center [696, 212] width 31 height 8
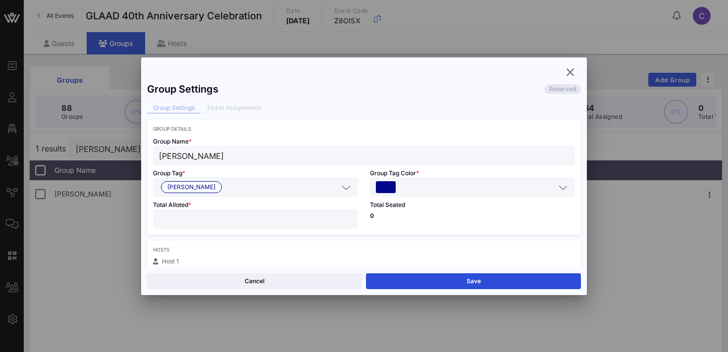
type input "*"
click at [349, 217] on input "*" at bounding box center [255, 219] width 193 height 13
click at [401, 277] on button "Save" at bounding box center [473, 282] width 215 height 16
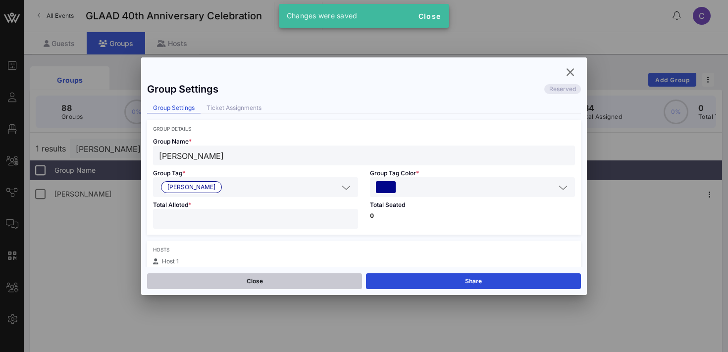
click at [285, 280] on button "Close" at bounding box center [254, 282] width 215 height 16
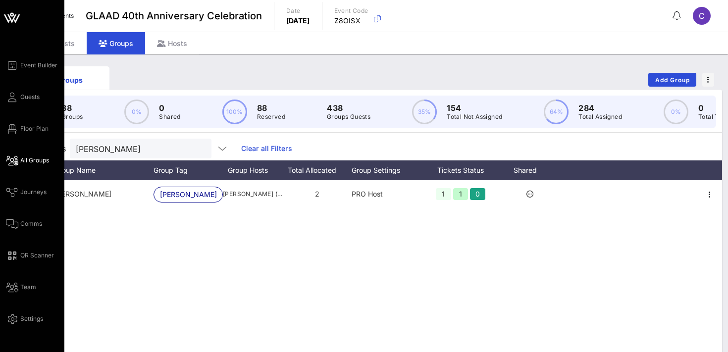
click at [31, 159] on span "All Groups" at bounding box center [34, 160] width 29 height 9
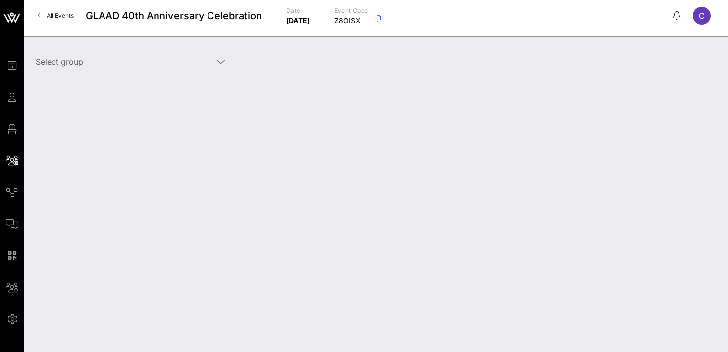
click at [118, 63] on input "Select group" at bounding box center [124, 62] width 177 height 16
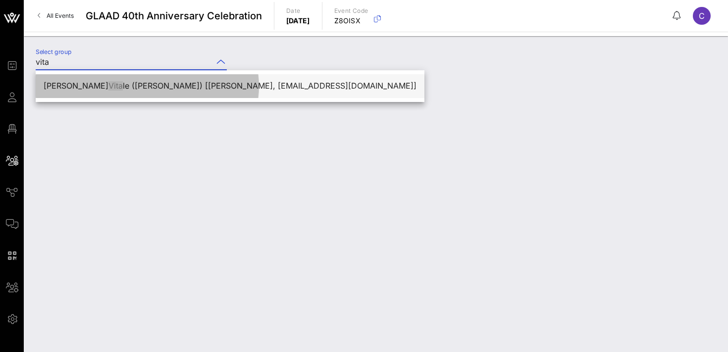
click at [116, 81] on div "[PERSON_NAME] le ([PERSON_NAME]) [[PERSON_NAME], [EMAIL_ADDRESS][DOMAIN_NAME]]" at bounding box center [230, 85] width 373 height 9
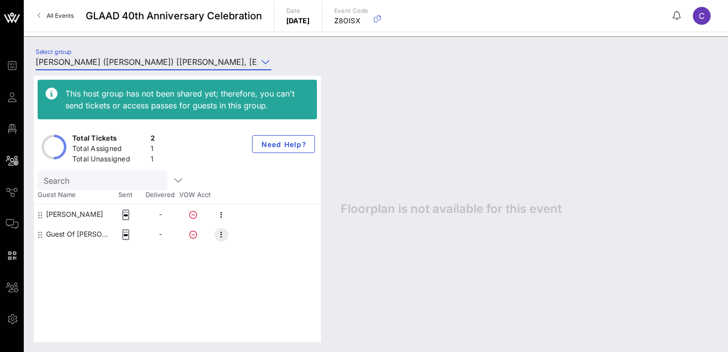
type input "[PERSON_NAME] ([PERSON_NAME]) [[PERSON_NAME], [EMAIL_ADDRESS][DOMAIN_NAME]]"
click at [222, 237] on icon "button" at bounding box center [222, 235] width 12 height 12
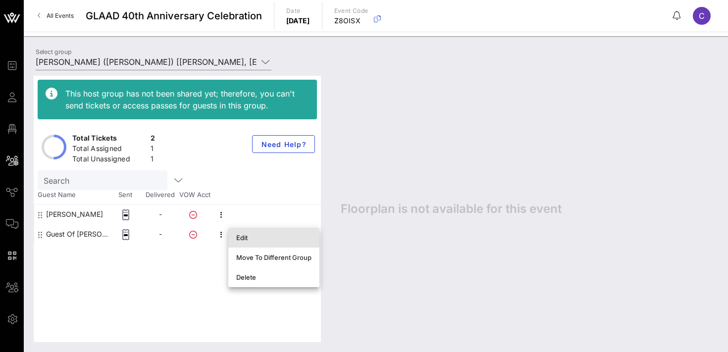
click at [242, 241] on div "Edit" at bounding box center [273, 238] width 75 height 8
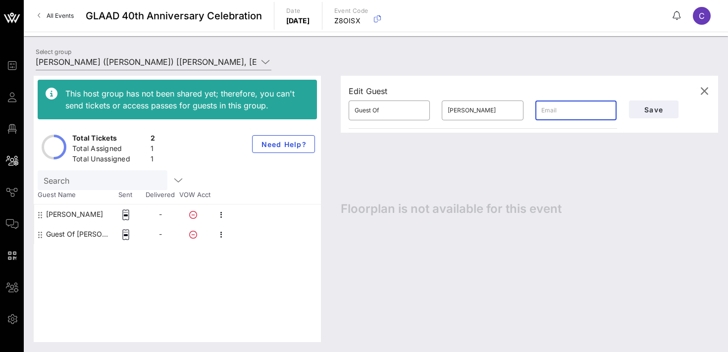
click at [546, 110] on input "text" at bounding box center [576, 111] width 69 height 16
paste input "[EMAIL_ADDRESS][DOMAIN_NAME]"
type input "[EMAIL_ADDRESS][DOMAIN_NAME]"
click at [382, 107] on input "Guest Of" at bounding box center [389, 111] width 69 height 16
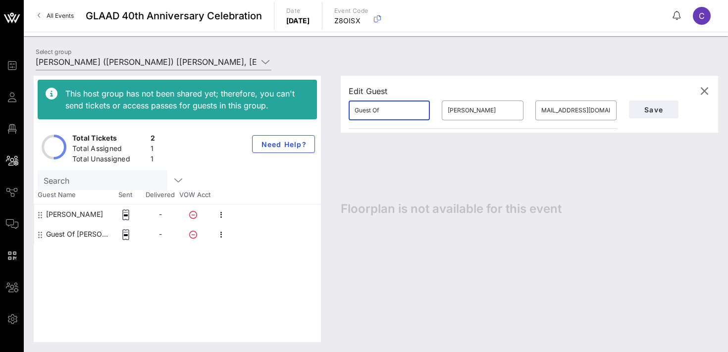
scroll to position [0, 0]
click at [382, 107] on input "Guest Of" at bounding box center [389, 111] width 69 height 16
type input "[PERSON_NAME]"
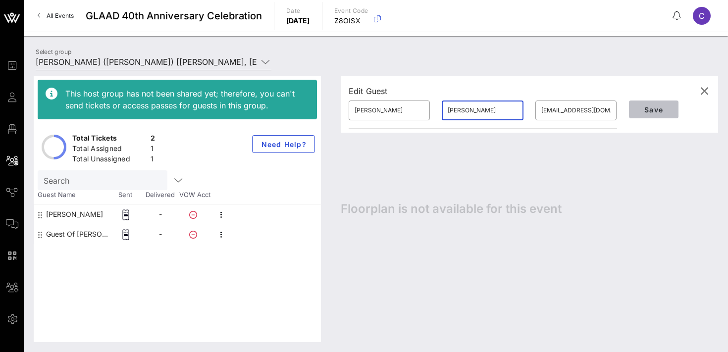
click at [643, 108] on span "Save" at bounding box center [654, 110] width 34 height 8
click at [709, 90] on icon "button" at bounding box center [705, 91] width 12 height 12
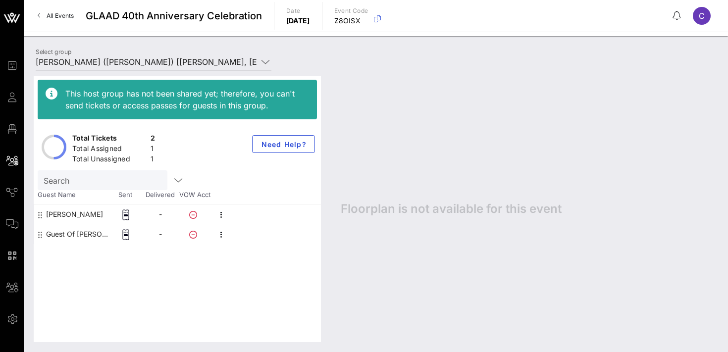
click at [200, 59] on input "[PERSON_NAME] ([PERSON_NAME]) [[PERSON_NAME], [EMAIL_ADDRESS][DOMAIN_NAME]]" at bounding box center [147, 62] width 222 height 16
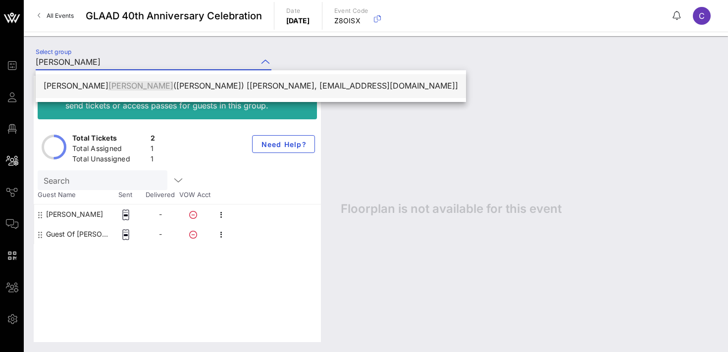
click at [196, 84] on div "[PERSON_NAME] ([PERSON_NAME]) [[PERSON_NAME], [PERSON_NAME][EMAIL_ADDRESS][DOMA…" at bounding box center [251, 85] width 415 height 9
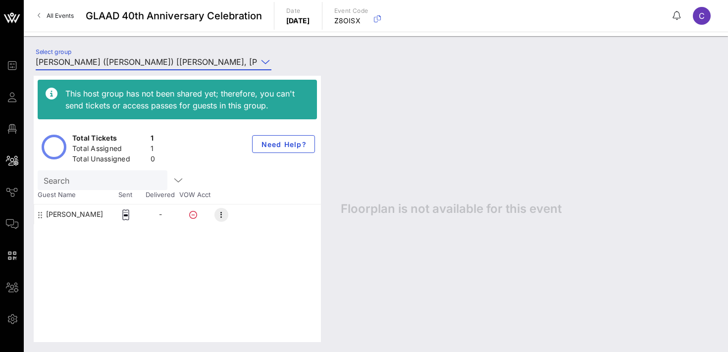
type input "[PERSON_NAME] ([PERSON_NAME]) [[PERSON_NAME], [PERSON_NAME][EMAIL_ADDRESS][DOMA…"
click at [220, 215] on icon "button" at bounding box center [222, 215] width 12 height 12
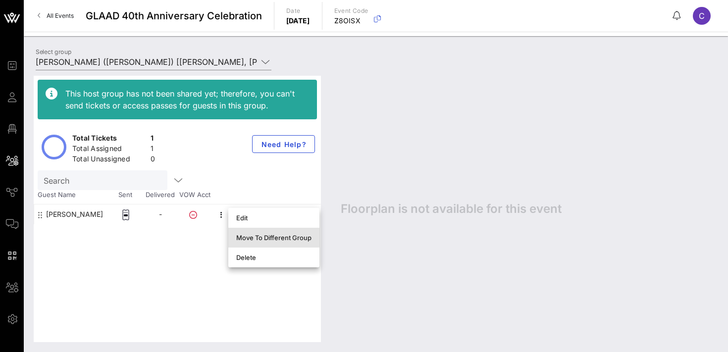
click at [255, 240] on div "Move To Different Group" at bounding box center [273, 238] width 75 height 8
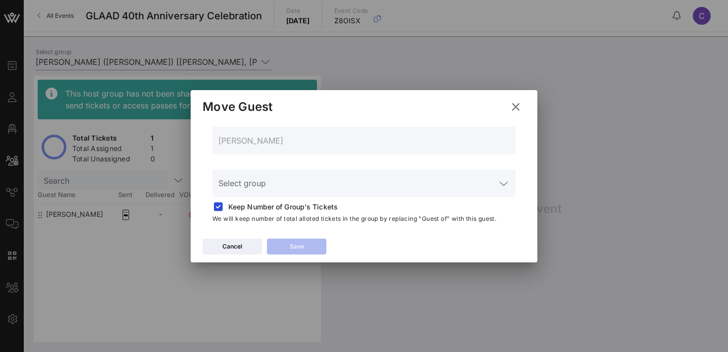
click at [301, 188] on input "Select group" at bounding box center [357, 189] width 277 height 16
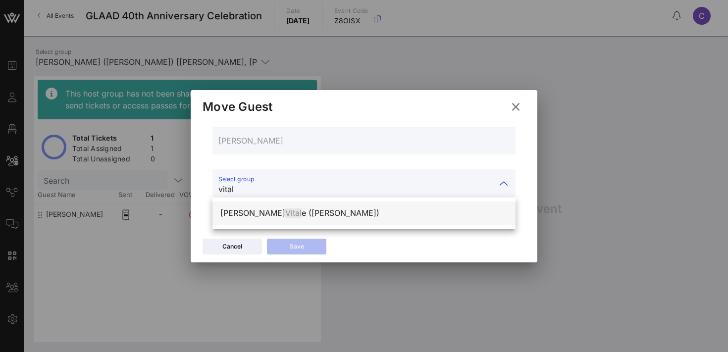
click at [297, 214] on div "[PERSON_NAME] e ([PERSON_NAME])" at bounding box center [363, 213] width 287 height 9
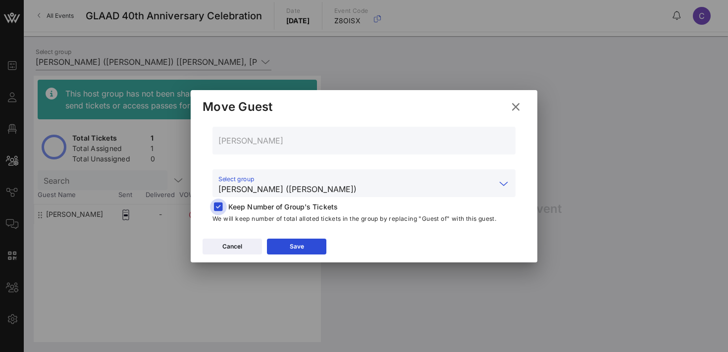
type input "[PERSON_NAME] ([PERSON_NAME])"
click at [219, 207] on div at bounding box center [219, 207] width 14 height 14
click at [293, 246] on icon at bounding box center [296, 247] width 7 height 6
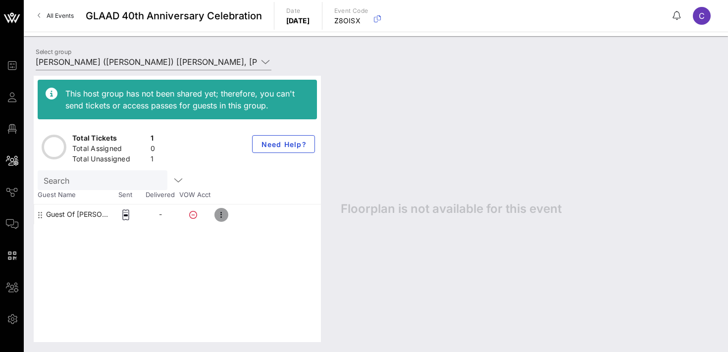
click at [222, 216] on icon "button" at bounding box center [222, 215] width 12 height 12
click at [369, 140] on div "Floorplan is not available for this event" at bounding box center [524, 209] width 387 height 267
click at [164, 64] on input "[PERSON_NAME] ([PERSON_NAME]) [[PERSON_NAME], [PERSON_NAME][EMAIL_ADDRESS][DOMA…" at bounding box center [147, 62] width 222 height 16
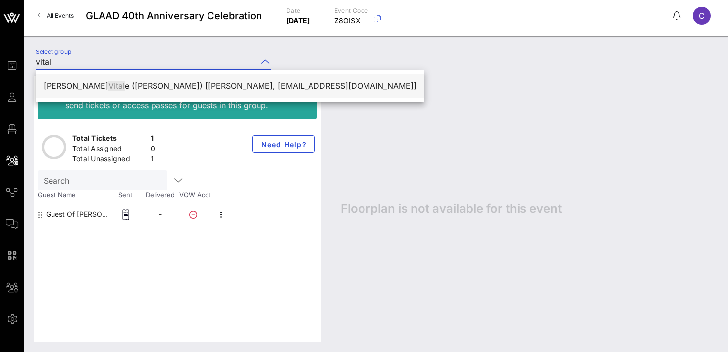
click at [164, 90] on div "[PERSON_NAME] e ([PERSON_NAME]) [[PERSON_NAME], [EMAIL_ADDRESS][DOMAIN_NAME]]" at bounding box center [230, 85] width 373 height 9
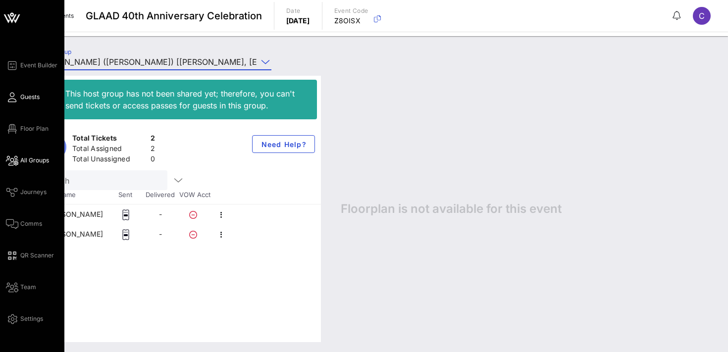
type input "[PERSON_NAME] ([PERSON_NAME]) [[PERSON_NAME], [EMAIL_ADDRESS][DOMAIN_NAME]]"
click at [31, 99] on span "Guests" at bounding box center [29, 97] width 19 height 9
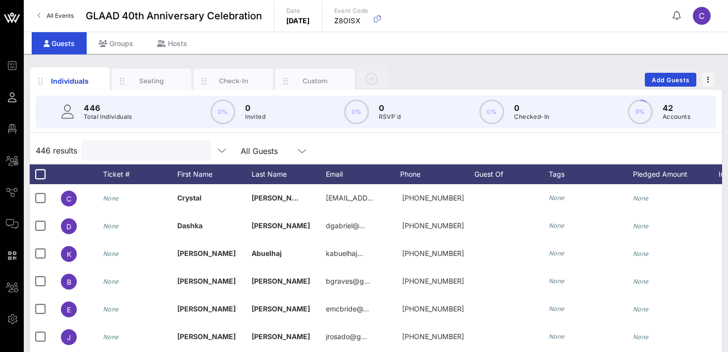
click at [128, 152] on input "text" at bounding box center [145, 150] width 116 height 13
click at [113, 43] on div "Groups" at bounding box center [116, 43] width 58 height 22
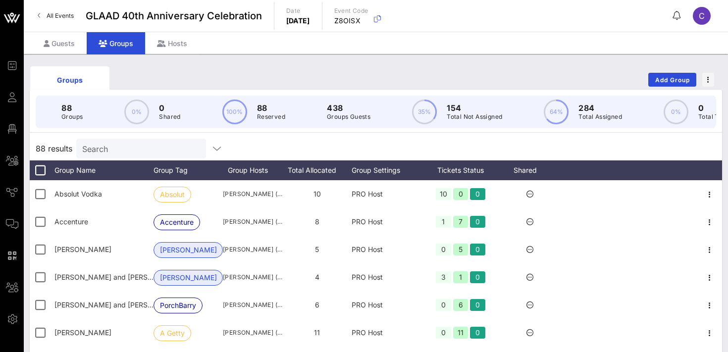
click at [132, 148] on input "Search" at bounding box center [140, 148] width 116 height 13
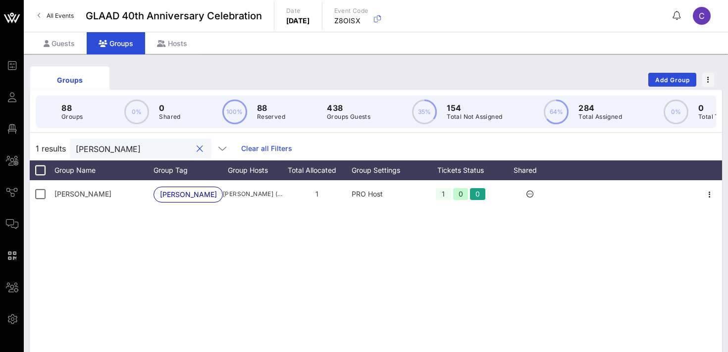
type input "[PERSON_NAME]"
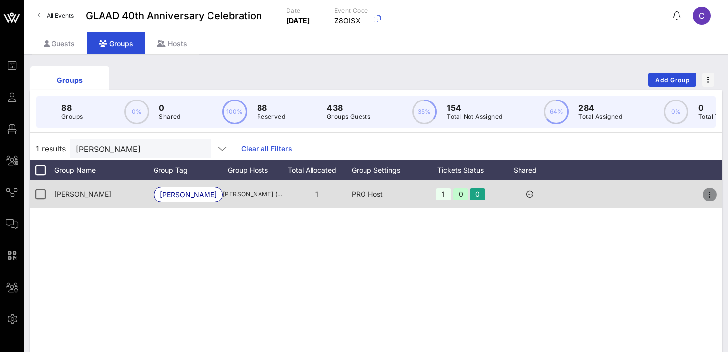
click at [710, 195] on icon "button" at bounding box center [710, 195] width 12 height 12
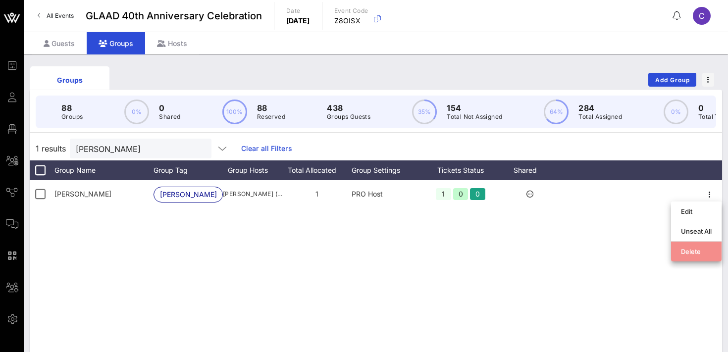
click at [688, 252] on div "Delete" at bounding box center [696, 252] width 31 height 8
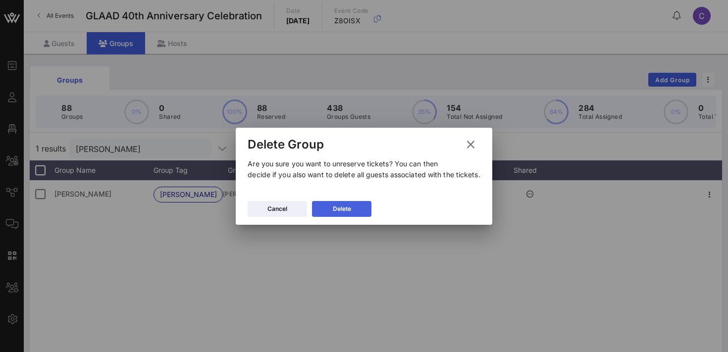
click at [337, 208] on div "Delete" at bounding box center [342, 209] width 18 height 10
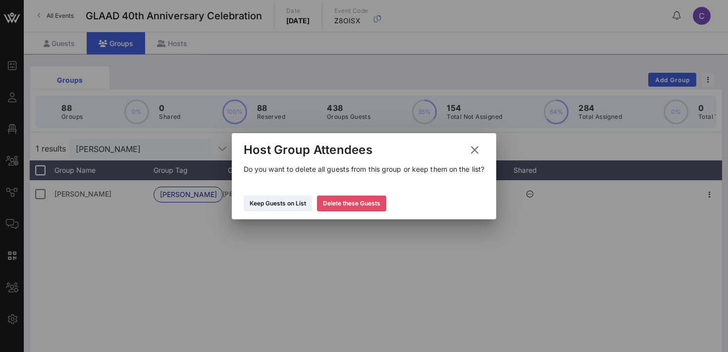
click at [337, 204] on div "Delete these Guests" at bounding box center [351, 204] width 57 height 10
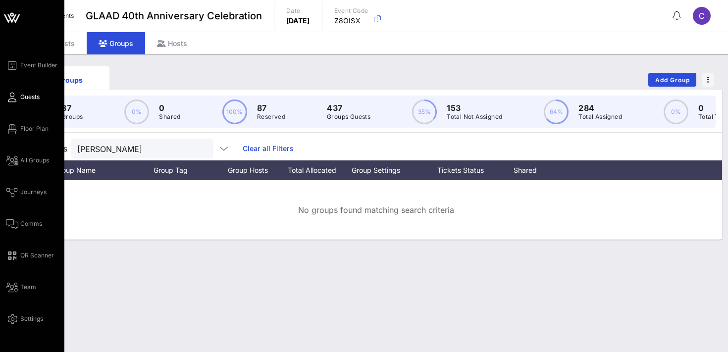
click at [32, 94] on span "Guests" at bounding box center [29, 97] width 19 height 9
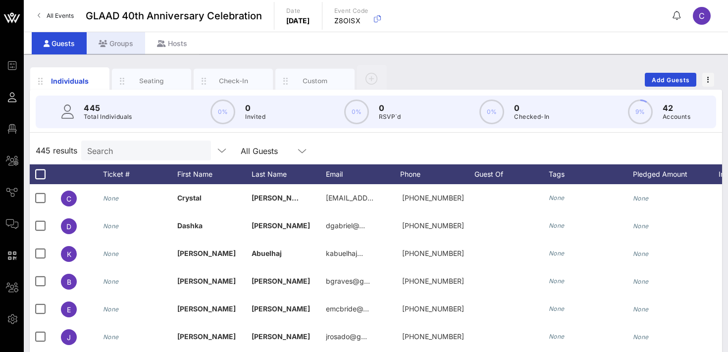
click at [128, 41] on div "Groups" at bounding box center [116, 43] width 58 height 22
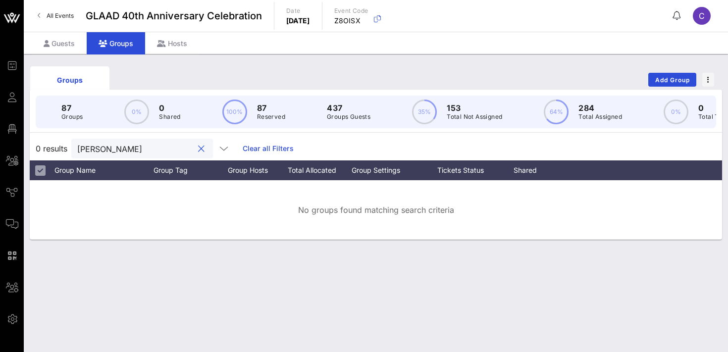
click at [133, 148] on input "[PERSON_NAME]" at bounding box center [135, 148] width 116 height 13
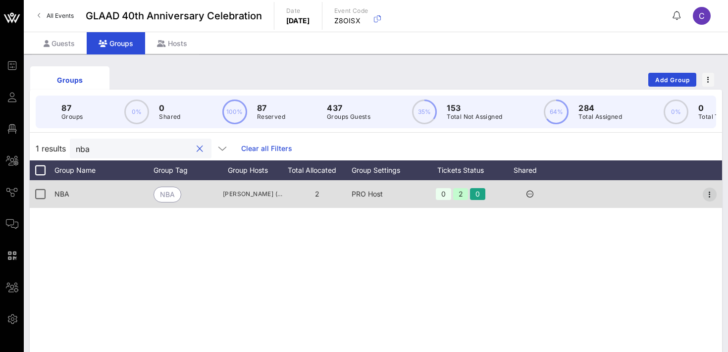
type input "nba"
click at [711, 195] on icon "button" at bounding box center [710, 195] width 12 height 12
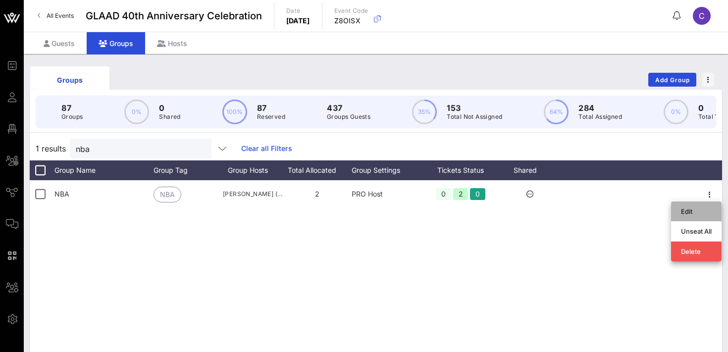
click at [686, 211] on div "Edit" at bounding box center [696, 212] width 31 height 8
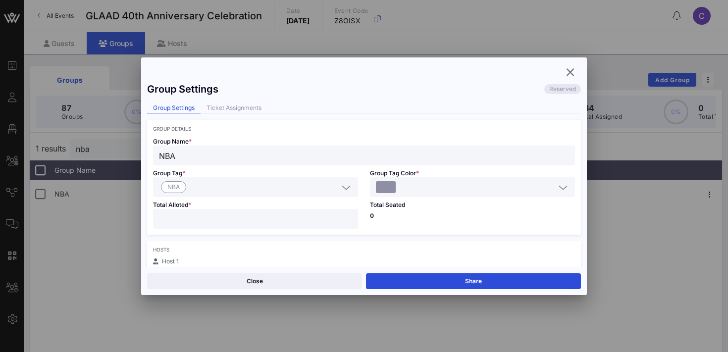
click at [463, 184] on input "text" at bounding box center [477, 187] width 158 height 13
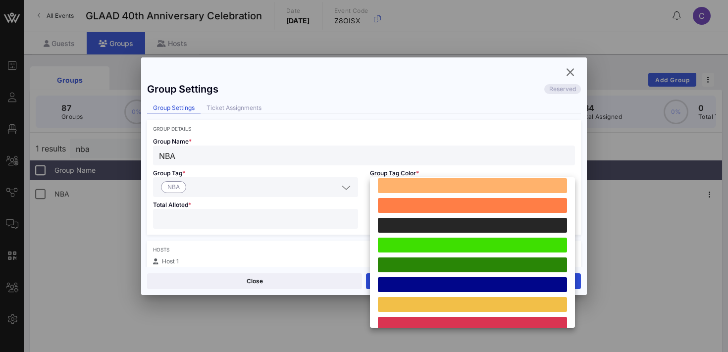
scroll to position [274, 0]
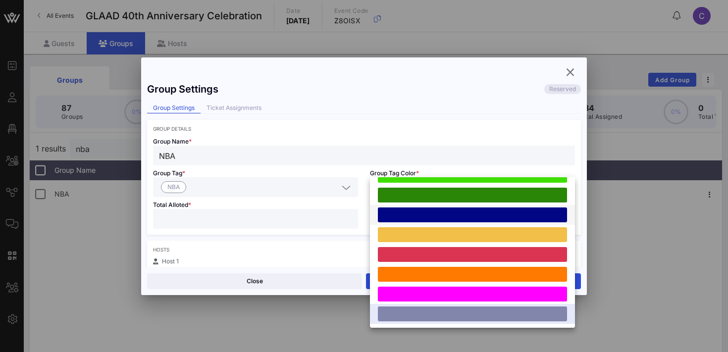
click at [463, 212] on div at bounding box center [472, 215] width 189 height 15
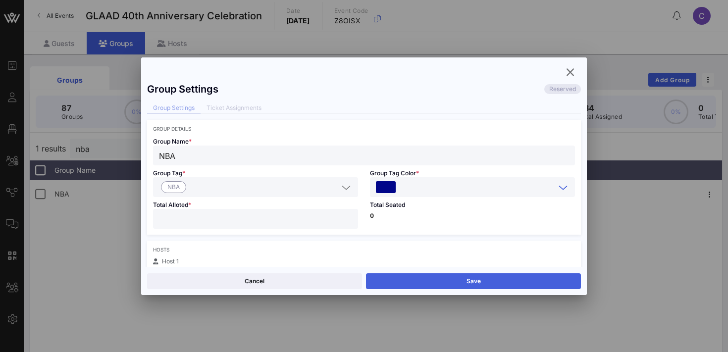
click at [418, 280] on button "Save" at bounding box center [473, 282] width 215 height 16
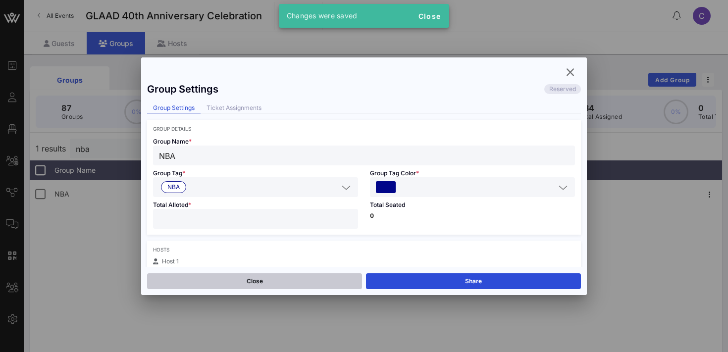
click at [269, 276] on button "Close" at bounding box center [254, 282] width 215 height 16
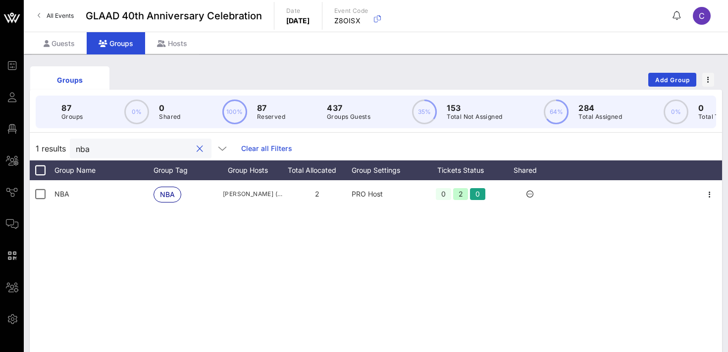
click at [113, 152] on input "nba" at bounding box center [134, 148] width 116 height 13
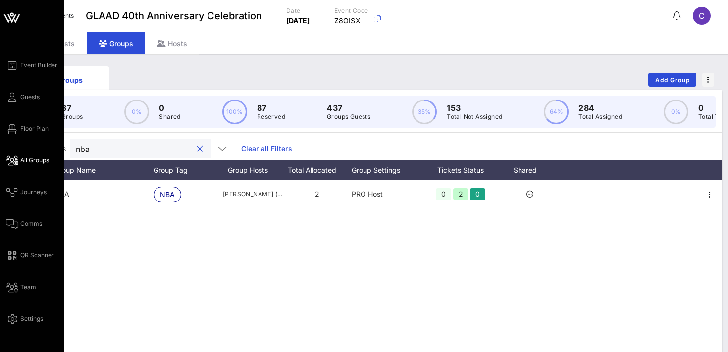
click at [39, 162] on span "All Groups" at bounding box center [34, 160] width 29 height 9
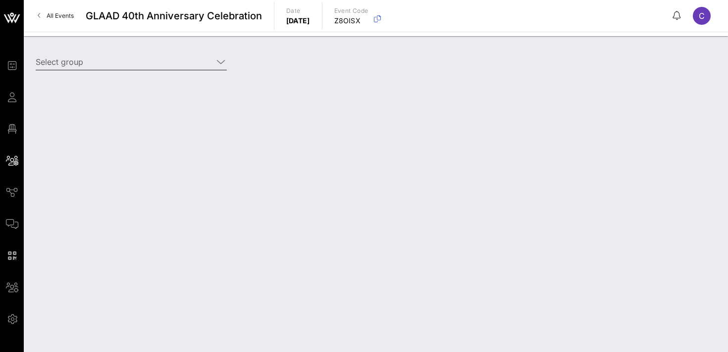
click at [122, 67] on input "Select group" at bounding box center [124, 62] width 177 height 16
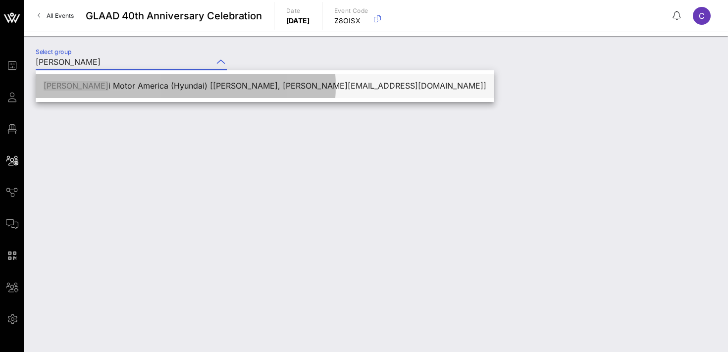
click at [124, 89] on div "[PERSON_NAME] i Motor America (Hyundai) [[PERSON_NAME], [PERSON_NAME][EMAIL_ADD…" at bounding box center [265, 85] width 443 height 9
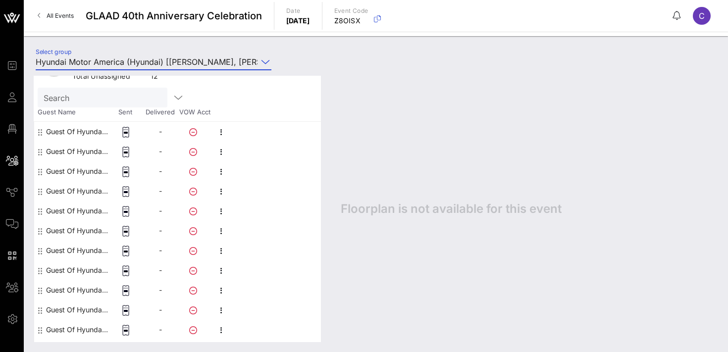
scroll to position [100, 0]
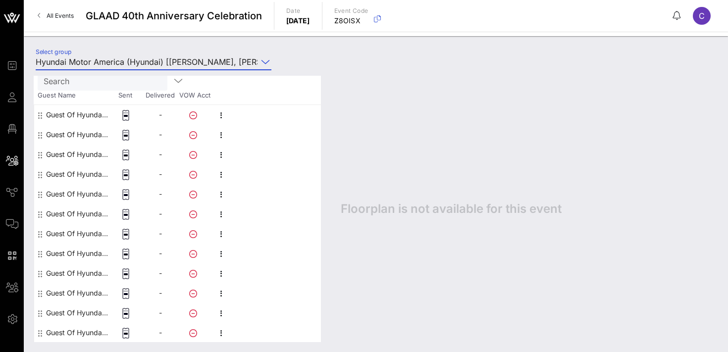
type input "Hyundai Motor America (Hyundai) [[PERSON_NAME], [PERSON_NAME][EMAIL_ADDRESS][DO…"
click at [221, 116] on icon "button" at bounding box center [222, 116] width 12 height 12
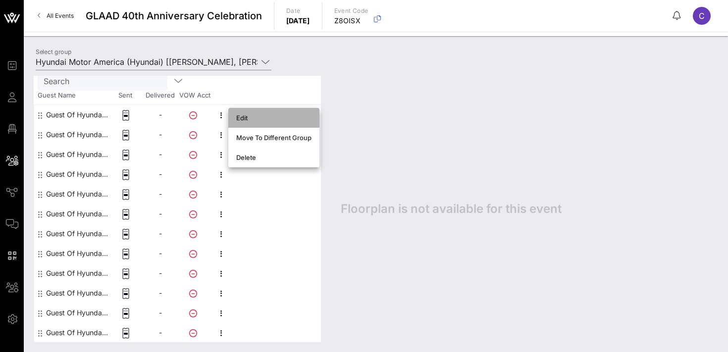
click at [261, 119] on div "Edit" at bounding box center [273, 118] width 75 height 8
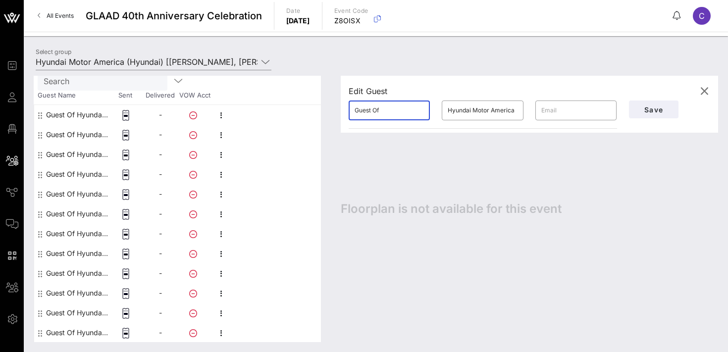
click at [396, 115] on input "Guest Of" at bounding box center [389, 111] width 69 height 16
type input "[PERSON_NAME]"
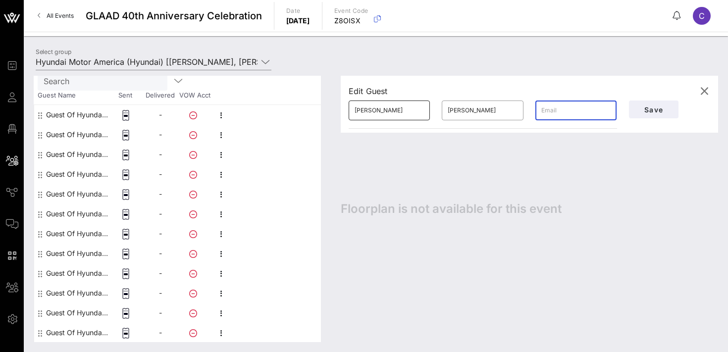
paste input "[EMAIL_ADDRESS][DOMAIN_NAME]"
type input "[EMAIL_ADDRESS][DOMAIN_NAME]"
click at [647, 110] on span "Save" at bounding box center [654, 110] width 34 height 8
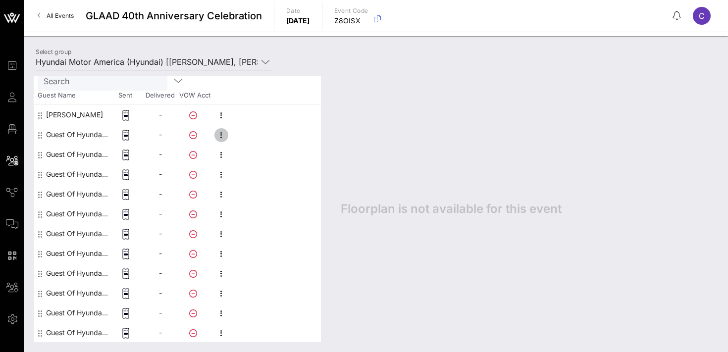
click at [221, 131] on icon "button" at bounding box center [222, 135] width 12 height 12
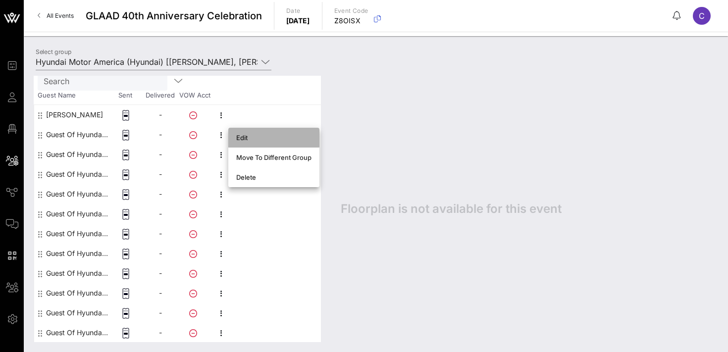
click at [251, 139] on div "Edit" at bounding box center [273, 138] width 75 height 8
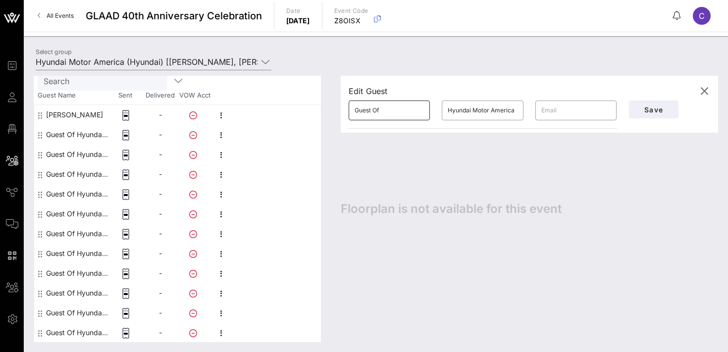
click at [385, 113] on input "Guest Of" at bounding box center [389, 111] width 69 height 16
type input "[PERSON_NAME]"
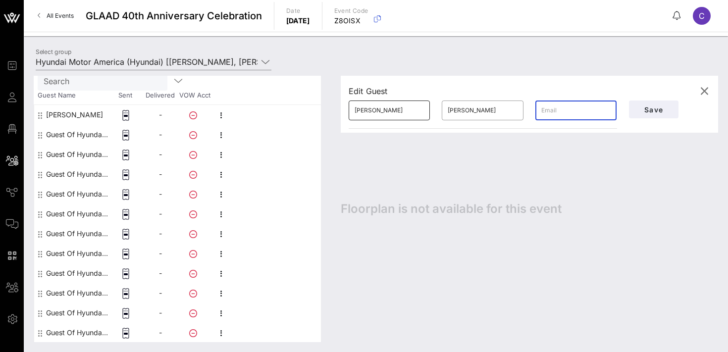
paste input "[EMAIL_ADDRESS][DOMAIN_NAME]"
type input "[EMAIL_ADDRESS][DOMAIN_NAME]"
click at [648, 108] on span "Save" at bounding box center [654, 110] width 34 height 8
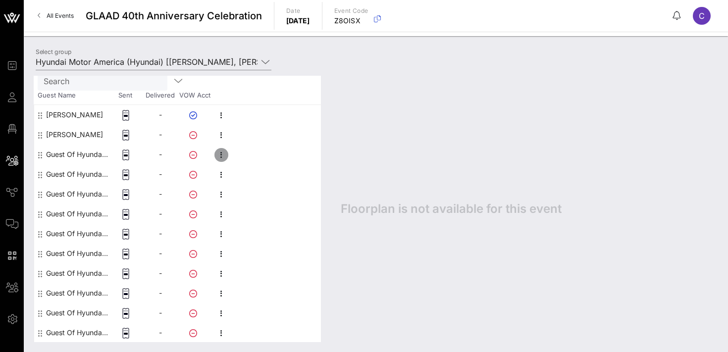
click at [219, 156] on icon "button" at bounding box center [222, 155] width 12 height 12
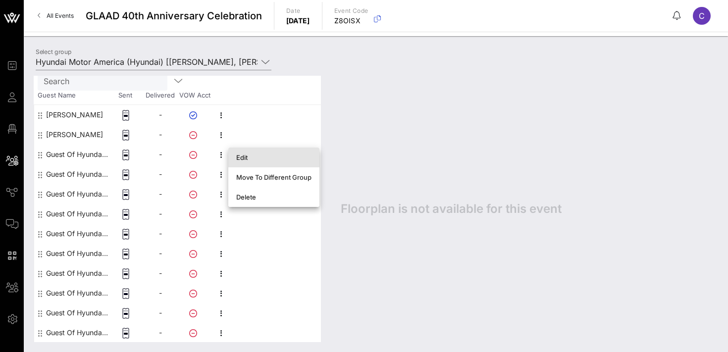
click at [238, 162] on div "Edit" at bounding box center [273, 158] width 75 height 16
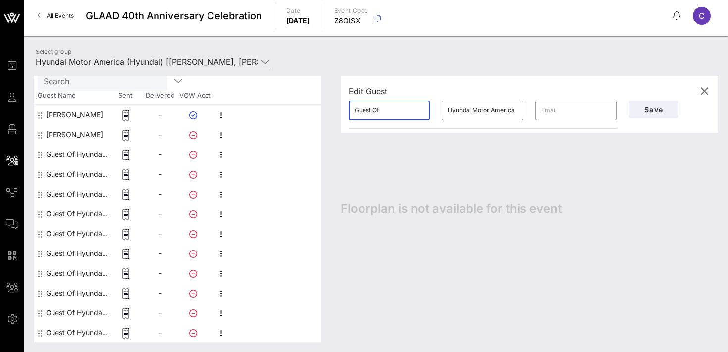
click at [384, 114] on input "Guest Of" at bounding box center [389, 111] width 69 height 16
type input "[PERSON_NAME]"
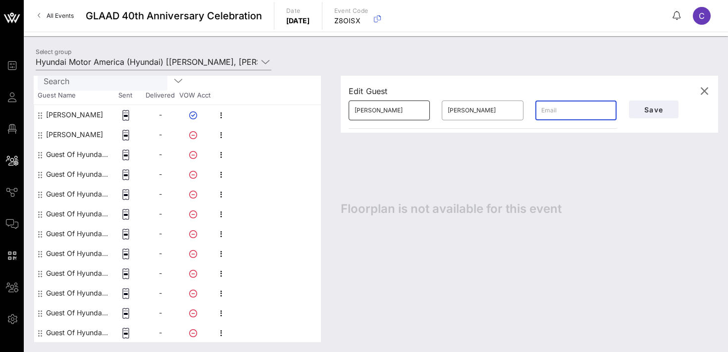
paste input "[PERSON_NAME][EMAIL_ADDRESS][DOMAIN_NAME]"
type input "[PERSON_NAME][EMAIL_ADDRESS][DOMAIN_NAME]"
click at [653, 112] on span "Save" at bounding box center [654, 110] width 34 height 8
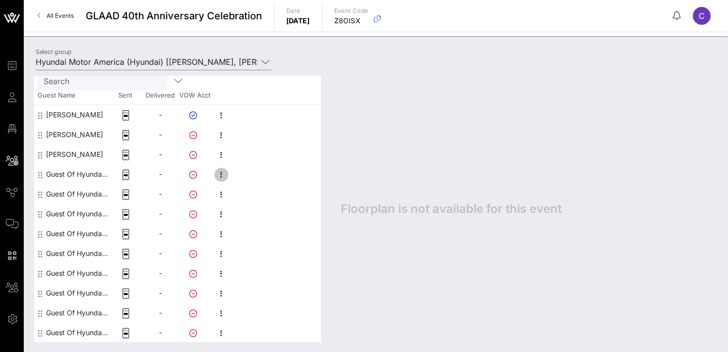
click at [222, 176] on icon "button" at bounding box center [222, 175] width 12 height 12
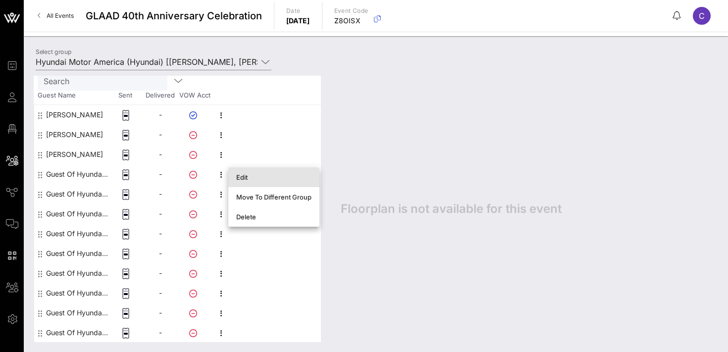
click at [239, 181] on div "Edit" at bounding box center [273, 177] width 75 height 16
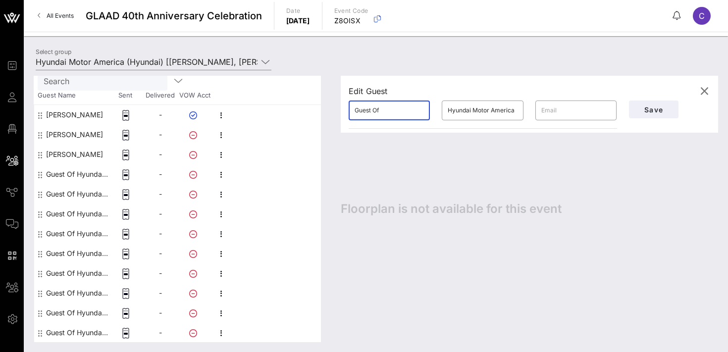
click at [395, 108] on input "Guest Of" at bounding box center [389, 111] width 69 height 16
type input "[PERSON_NAME]"
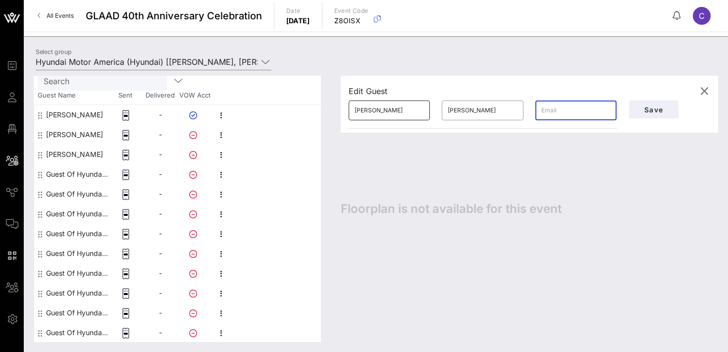
paste input "[EMAIL_ADDRESS][DOMAIN_NAME]"
type input "[EMAIL_ADDRESS][DOMAIN_NAME]"
click at [646, 110] on span "Save" at bounding box center [654, 110] width 34 height 8
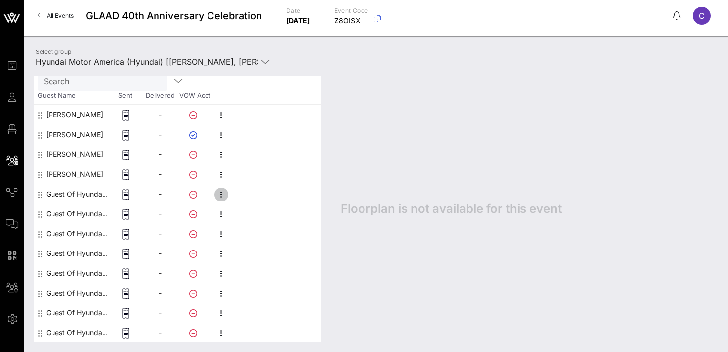
click at [222, 197] on icon "button" at bounding box center [222, 195] width 12 height 12
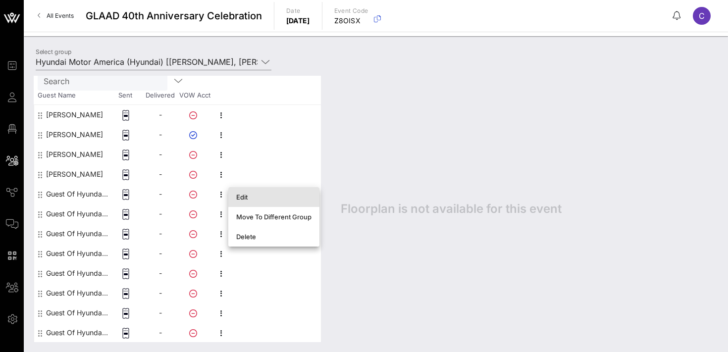
click at [252, 197] on div "Edit" at bounding box center [273, 197] width 75 height 8
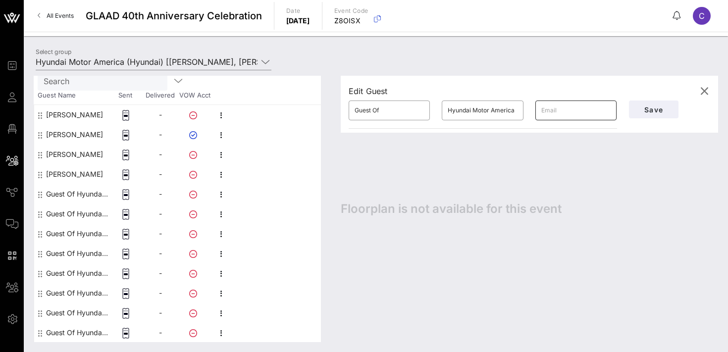
click at [555, 115] on input "text" at bounding box center [576, 111] width 69 height 16
paste input "[EMAIL_ADDRESS][DOMAIN_NAME]"
type input "[EMAIL_ADDRESS][DOMAIN_NAME]"
click at [391, 109] on input "Guest Of" at bounding box center [389, 111] width 69 height 16
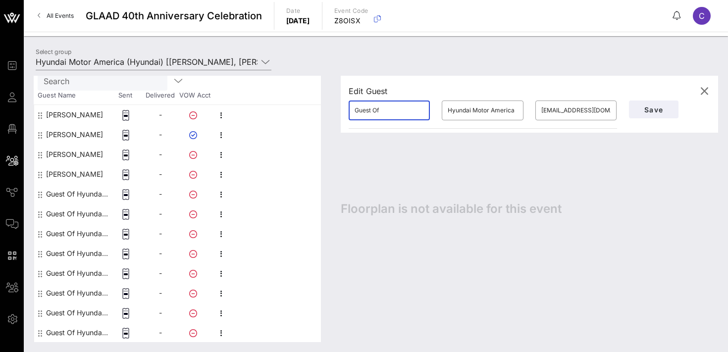
click at [391, 109] on input "Guest Of" at bounding box center [389, 111] width 69 height 16
type input "Severin"
paste input "Kameni"
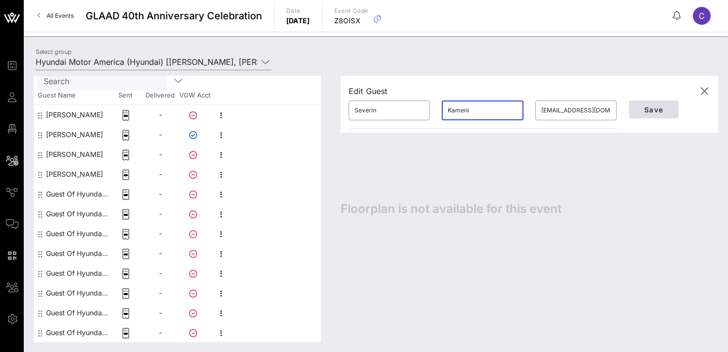
type input "Kameni"
click at [648, 110] on span "Save" at bounding box center [654, 110] width 34 height 8
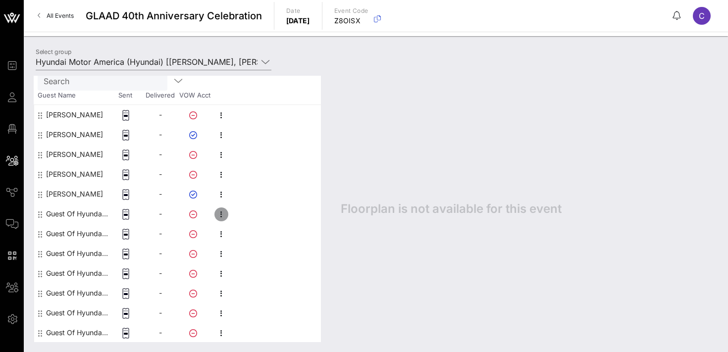
click at [221, 214] on icon "button" at bounding box center [222, 215] width 12 height 12
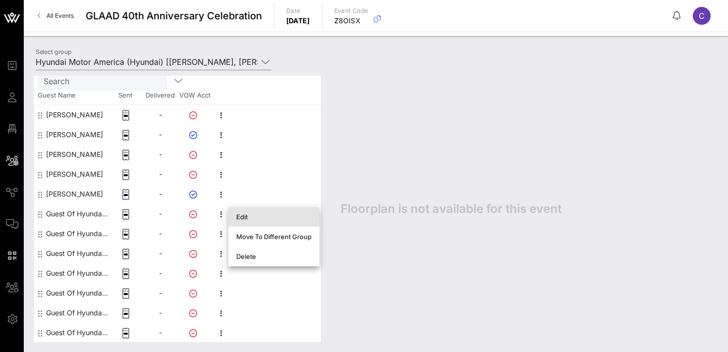
click at [256, 219] on div "Edit" at bounding box center [273, 217] width 75 height 8
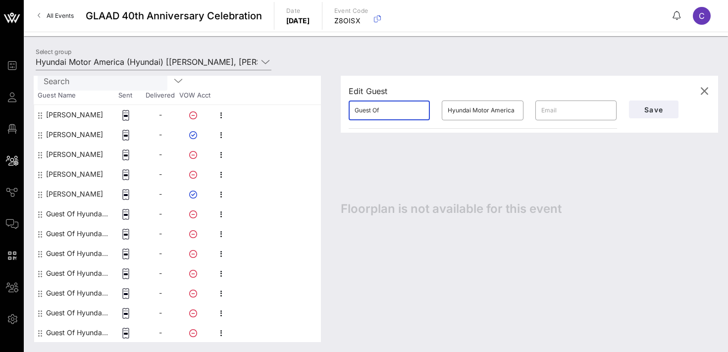
click at [401, 110] on input "Guest Of" at bounding box center [389, 111] width 69 height 16
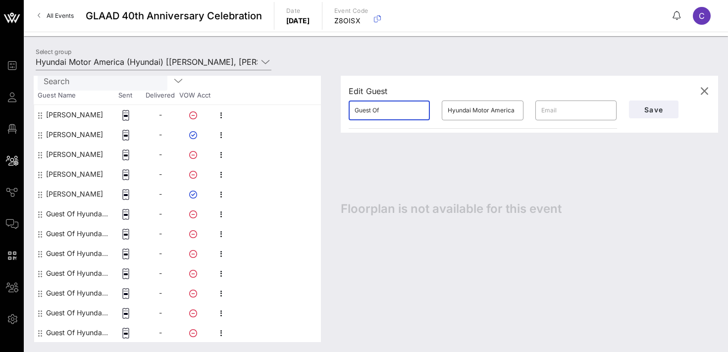
click at [401, 110] on input "Guest Of" at bounding box center [389, 111] width 69 height 16
type input "[PERSON_NAME]"
paste input "[EMAIL_ADDRESS][DOMAIN_NAME]"
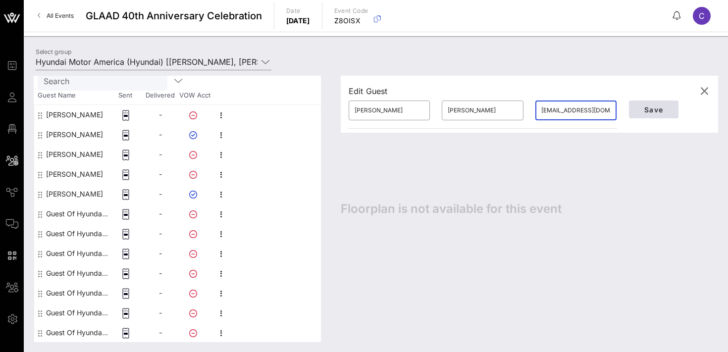
type input "[EMAIL_ADDRESS][DOMAIN_NAME]"
click at [648, 111] on span "Save" at bounding box center [654, 110] width 34 height 8
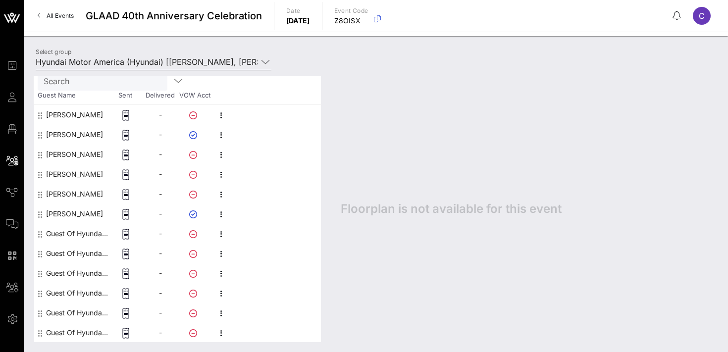
click at [155, 61] on input "Hyundai Motor America (Hyundai) [[PERSON_NAME], [PERSON_NAME][EMAIL_ADDRESS][DO…" at bounding box center [147, 62] width 222 height 16
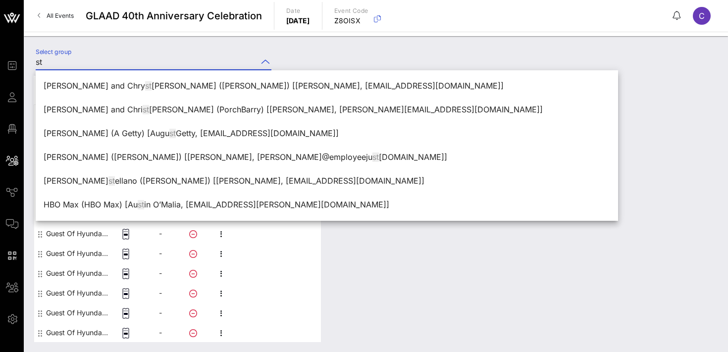
type input "s"
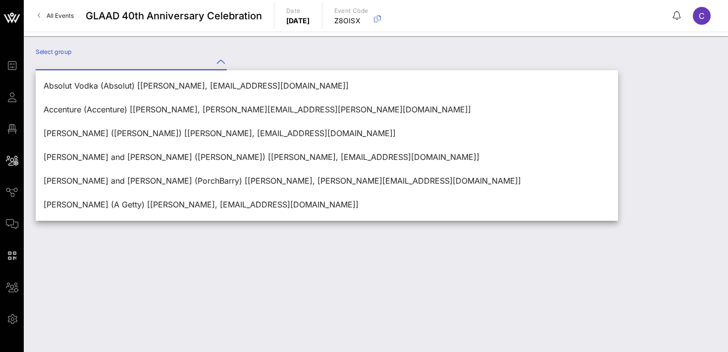
click at [279, 45] on div "Select group" at bounding box center [376, 194] width 705 height 316
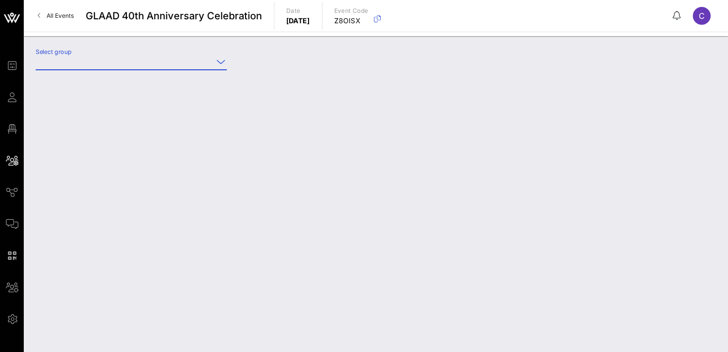
click at [137, 64] on input "Select group" at bounding box center [124, 62] width 177 height 16
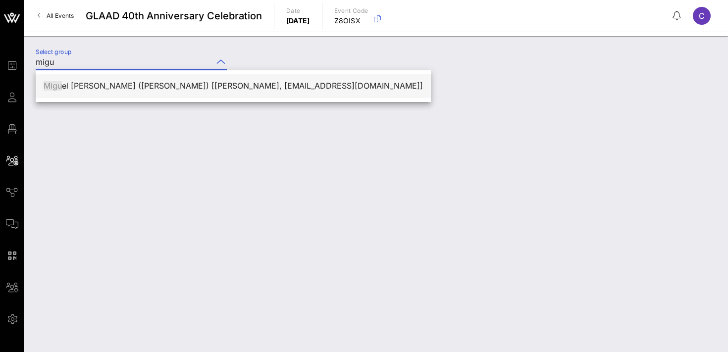
click at [97, 91] on div "Migu el [PERSON_NAME] ([PERSON_NAME]) [[PERSON_NAME], [EMAIL_ADDRESS][DOMAIN_NA…" at bounding box center [234, 85] width 380 height 21
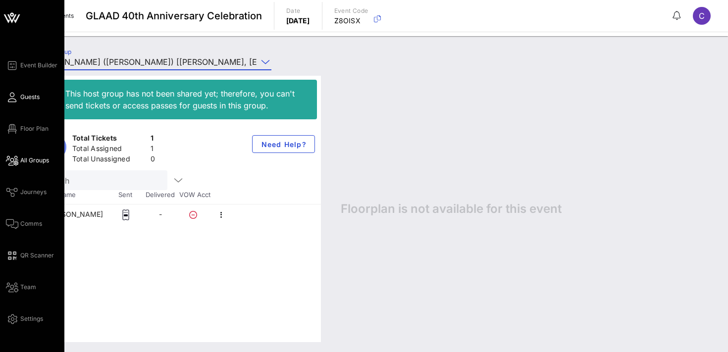
type input "[PERSON_NAME] ([PERSON_NAME]) [[PERSON_NAME], [EMAIL_ADDRESS][DOMAIN_NAME]]"
click at [29, 98] on span "Guests" at bounding box center [29, 97] width 19 height 9
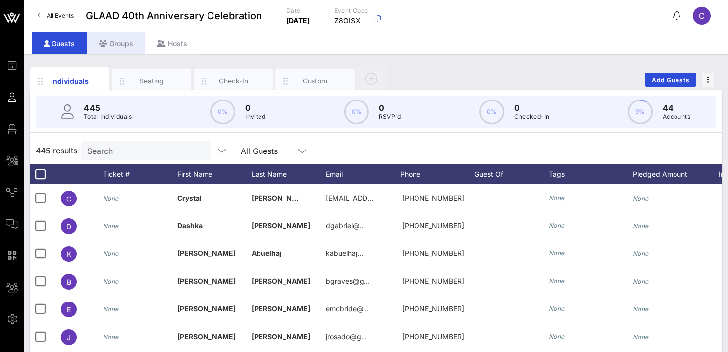
click at [118, 49] on div "Groups" at bounding box center [116, 43] width 58 height 22
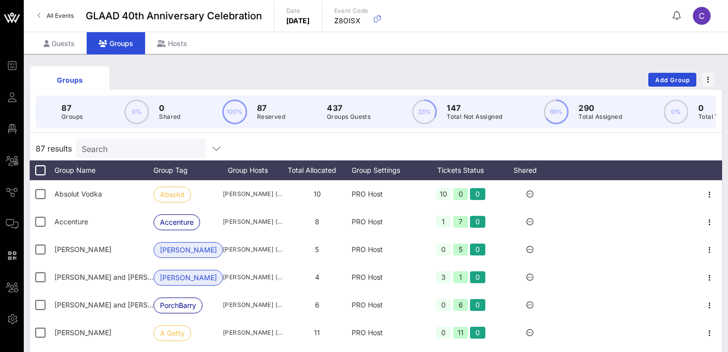
click at [131, 148] on input "Search" at bounding box center [140, 148] width 116 height 13
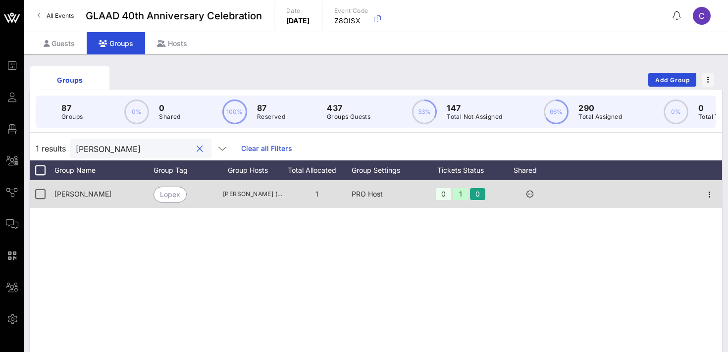
type input "[PERSON_NAME]"
click at [709, 193] on icon "button" at bounding box center [710, 195] width 12 height 12
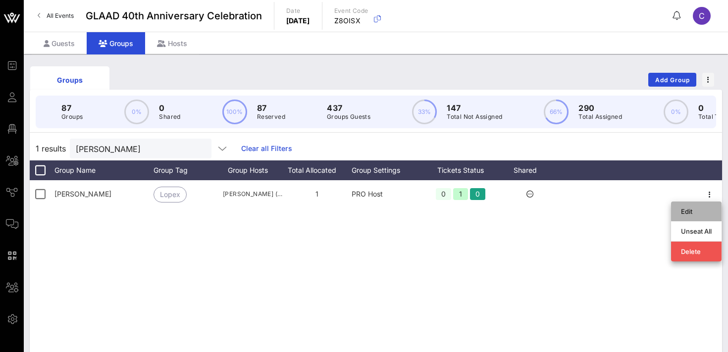
click at [694, 213] on div "Edit" at bounding box center [696, 212] width 31 height 8
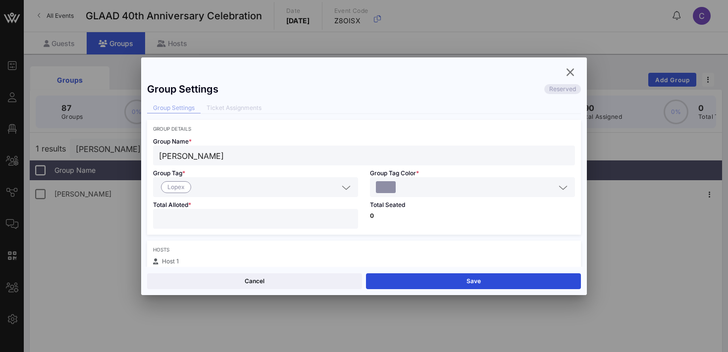
type input "*"
click at [350, 218] on input "*" at bounding box center [255, 219] width 193 height 13
click at [418, 280] on button "Save" at bounding box center [473, 282] width 215 height 16
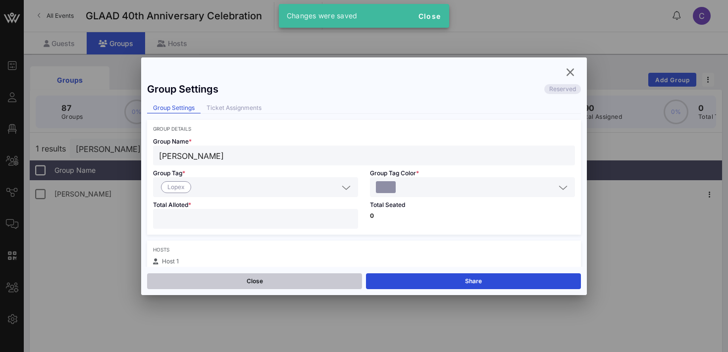
click at [303, 281] on button "Close" at bounding box center [254, 282] width 215 height 16
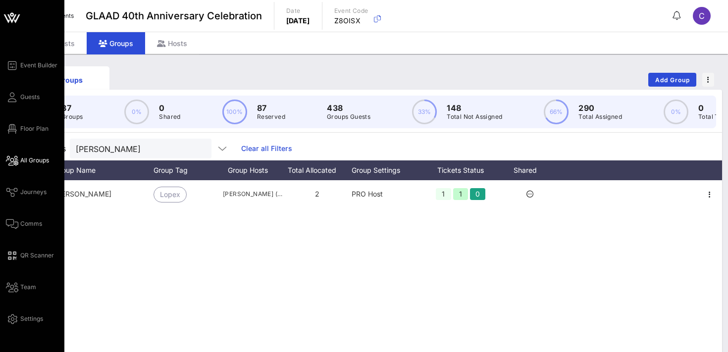
click at [23, 162] on span "All Groups" at bounding box center [34, 160] width 29 height 9
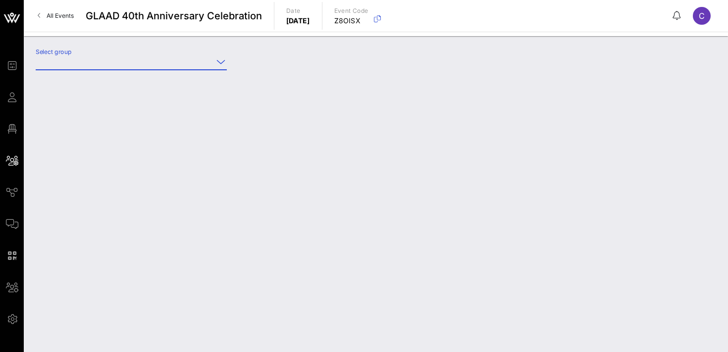
click at [105, 68] on input "Select group" at bounding box center [124, 62] width 177 height 16
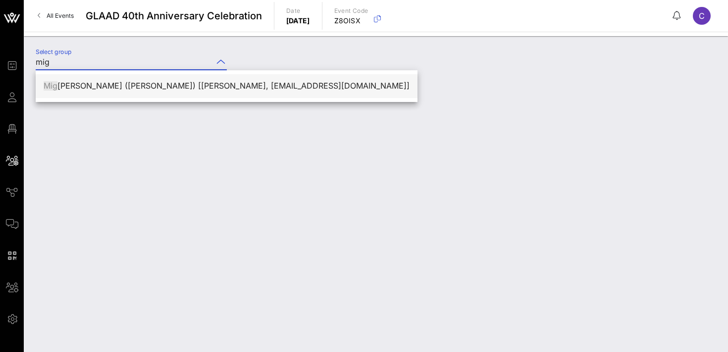
click at [86, 83] on div "Mig [PERSON_NAME] ([PERSON_NAME]) [[PERSON_NAME], [EMAIL_ADDRESS][DOMAIN_NAME]]" at bounding box center [227, 85] width 366 height 9
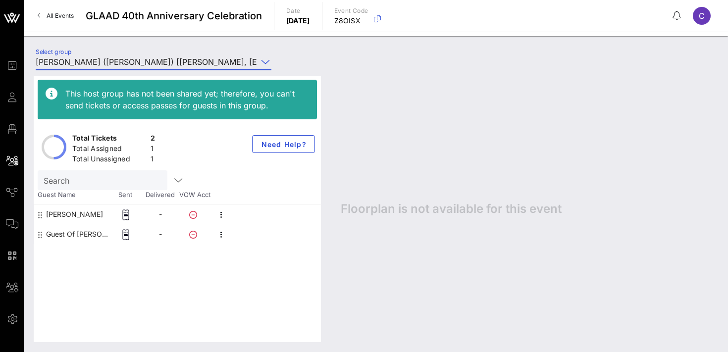
type input "[PERSON_NAME] ([PERSON_NAME]) [[PERSON_NAME], [EMAIL_ADDRESS][DOMAIN_NAME]]"
click at [219, 232] on icon "button" at bounding box center [222, 235] width 12 height 12
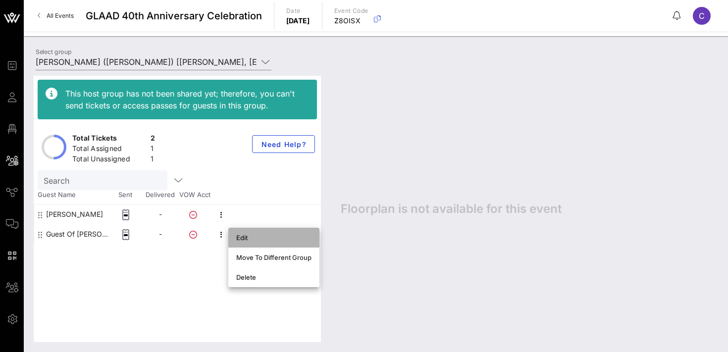
click at [246, 236] on div "Edit" at bounding box center [273, 238] width 75 height 8
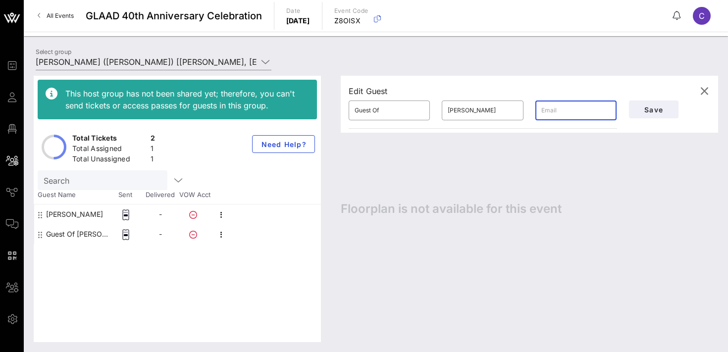
click at [552, 111] on input "text" at bounding box center [576, 111] width 69 height 16
paste input "[PERSON_NAME][EMAIL_ADDRESS]"
type input "[PERSON_NAME][EMAIL_ADDRESS]"
click at [374, 109] on input "Guest Of" at bounding box center [389, 111] width 69 height 16
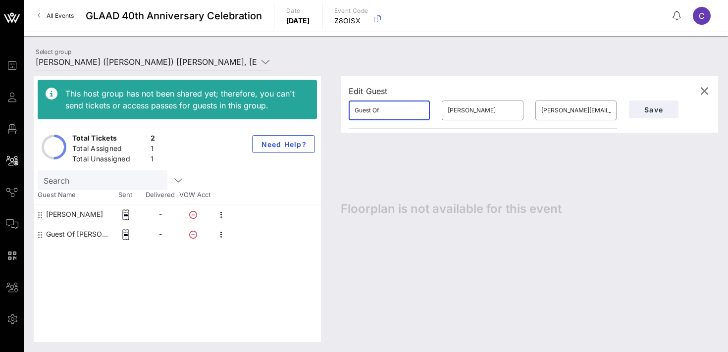
click at [374, 109] on input "Guest Of" at bounding box center [389, 111] width 69 height 16
type input "Jo"
click at [475, 110] on input "[PERSON_NAME]" at bounding box center [482, 111] width 69 height 16
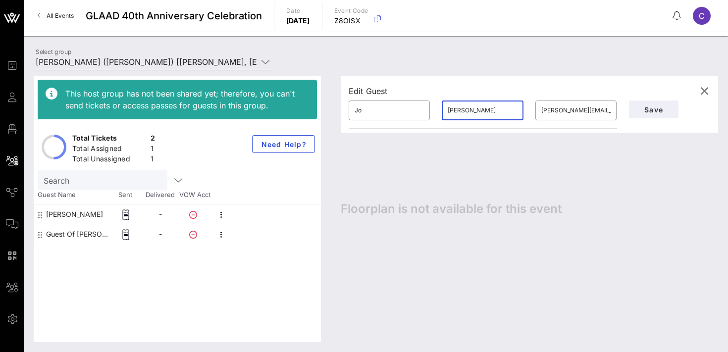
paste input "eier"
type input "[PERSON_NAME]"
click at [579, 168] on div "Edit Guest ​ [PERSON_NAME] ​ [PERSON_NAME] ​ [PERSON_NAME][EMAIL_ADDRESS] Save …" at bounding box center [524, 209] width 387 height 267
click at [659, 109] on span "Save" at bounding box center [654, 110] width 34 height 8
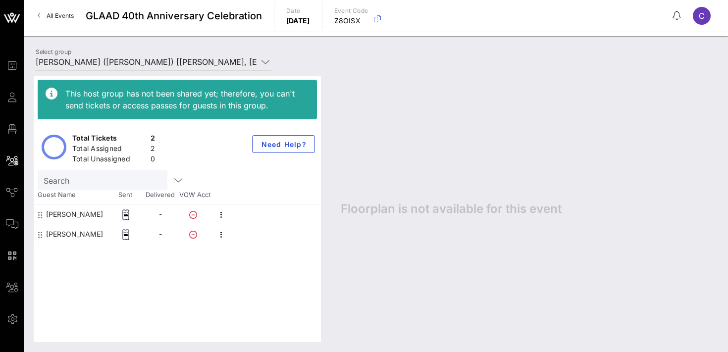
click at [143, 61] on input "[PERSON_NAME] ([PERSON_NAME]) [[PERSON_NAME], [EMAIL_ADDRESS][DOMAIN_NAME]]" at bounding box center [147, 62] width 222 height 16
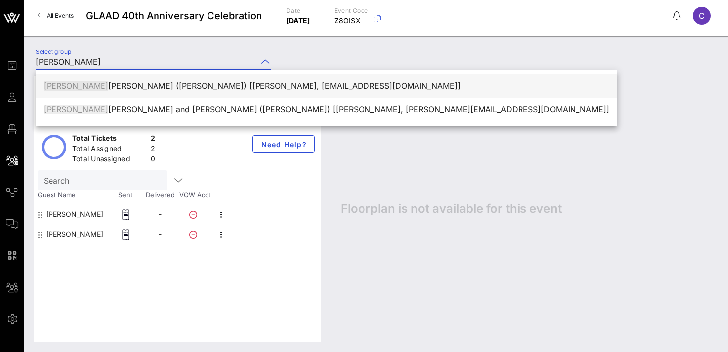
click at [169, 92] on div "[PERSON_NAME] ([PERSON_NAME]) [[PERSON_NAME], [EMAIL_ADDRESS][DOMAIN_NAME]]" at bounding box center [327, 85] width 566 height 21
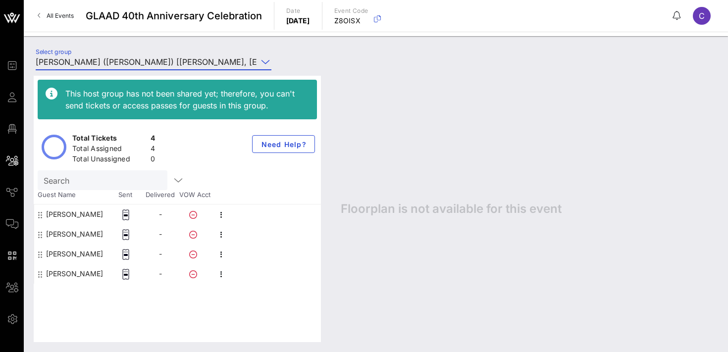
type input "[PERSON_NAME] ([PERSON_NAME]) [[PERSON_NAME], [EMAIL_ADDRESS][DOMAIN_NAME]]"
click at [220, 255] on icon "button" at bounding box center [222, 255] width 12 height 12
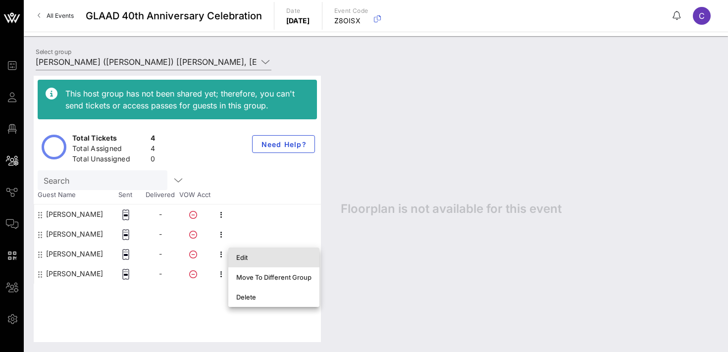
click at [244, 257] on div "Edit" at bounding box center [273, 258] width 75 height 8
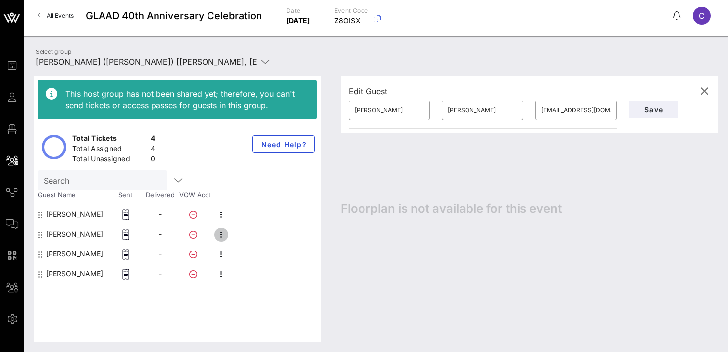
click at [223, 237] on icon "button" at bounding box center [222, 235] width 12 height 12
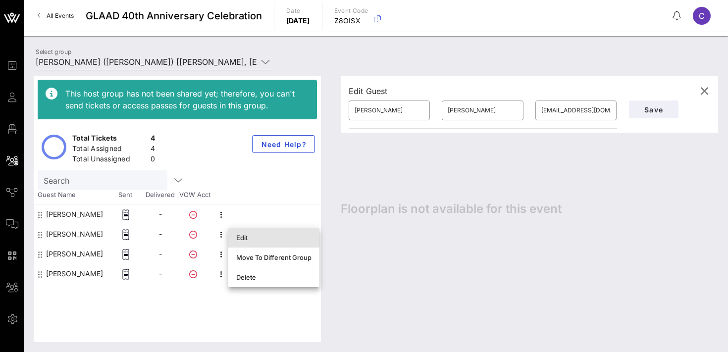
click at [243, 240] on div "Edit" at bounding box center [273, 238] width 75 height 8
type input "[PERSON_NAME]"
type input "[EMAIL_ADDRESS][DOMAIN_NAME]"
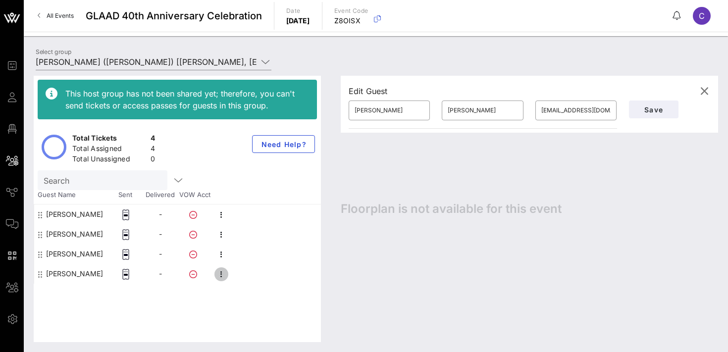
click at [224, 275] on icon "button" at bounding box center [222, 275] width 12 height 12
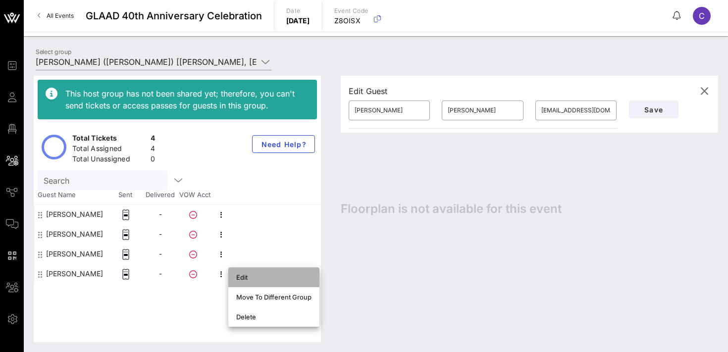
click at [241, 279] on div "Edit" at bounding box center [273, 278] width 75 height 8
type input "[PERSON_NAME]"
type input "[EMAIL_ADDRESS][DOMAIN_NAME]"
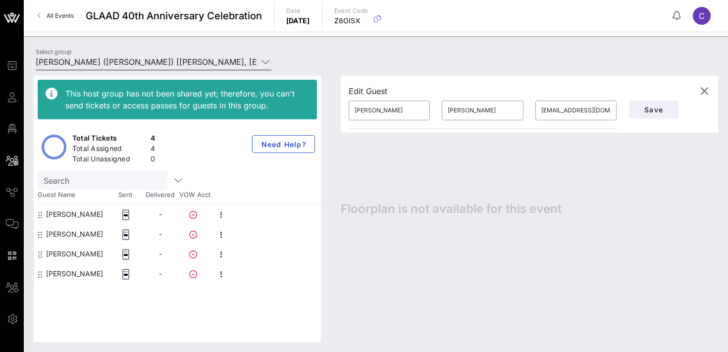
click at [133, 59] on input "[PERSON_NAME] ([PERSON_NAME]) [[PERSON_NAME], [EMAIL_ADDRESS][DOMAIN_NAME]]" at bounding box center [147, 62] width 222 height 16
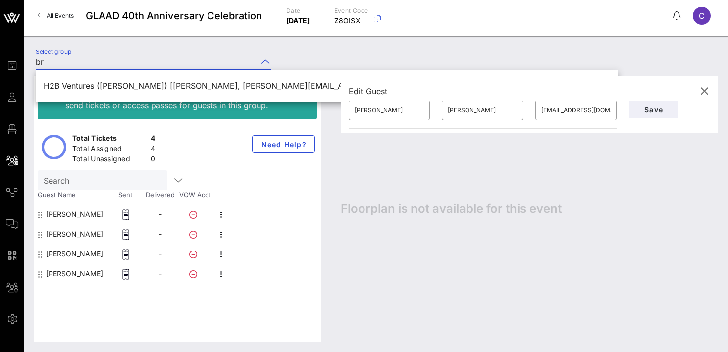
type input "b"
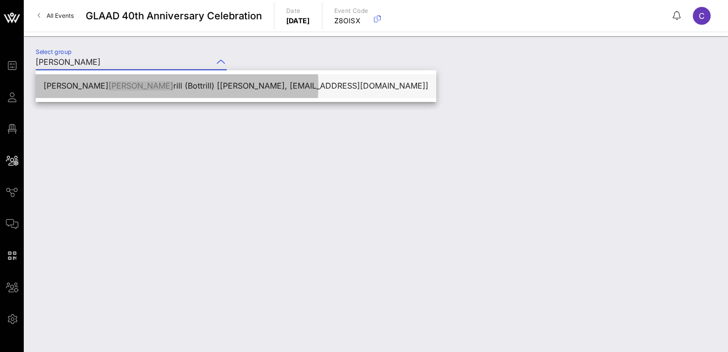
click at [131, 84] on div "[PERSON_NAME] [PERSON_NAME] ([PERSON_NAME]) [[PERSON_NAME], [EMAIL_ADDRESS][DOM…" at bounding box center [236, 85] width 385 height 9
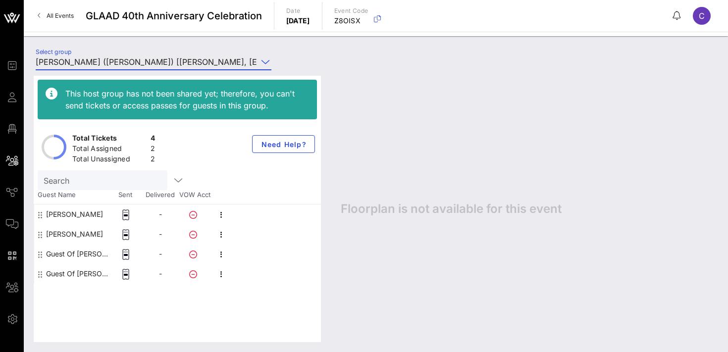
type input "[PERSON_NAME] ([PERSON_NAME]) [[PERSON_NAME], [EMAIL_ADDRESS][DOMAIN_NAME]]"
click at [220, 253] on icon "button" at bounding box center [222, 255] width 12 height 12
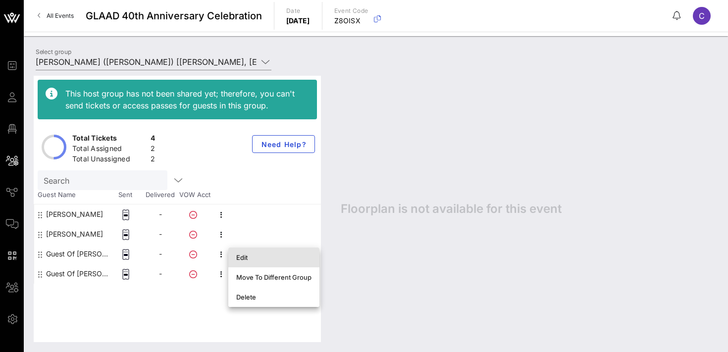
click at [251, 256] on div "Edit" at bounding box center [273, 258] width 75 height 8
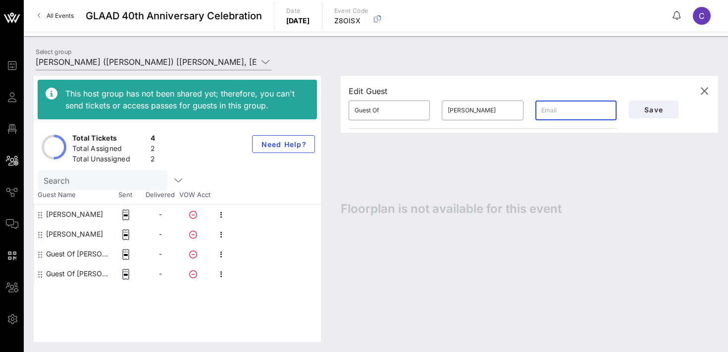
click at [557, 111] on input "text" at bounding box center [576, 111] width 69 height 16
paste input "[EMAIL_ADDRESS][DOMAIN_NAME]"
type input "[EMAIL_ADDRESS][DOMAIN_NAME]"
click at [393, 107] on input "Guest Of" at bounding box center [389, 111] width 69 height 16
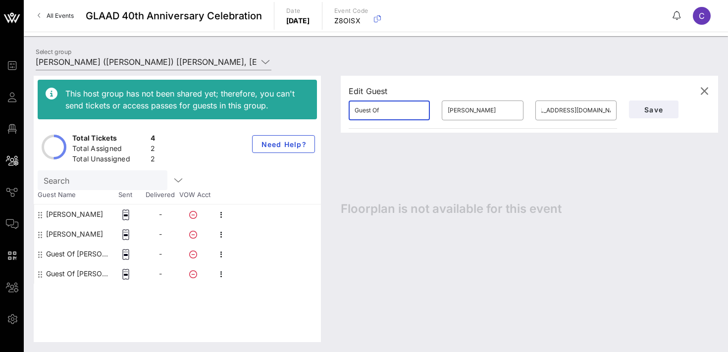
scroll to position [0, 0]
click at [393, 107] on input "Guest Of" at bounding box center [389, 111] width 69 height 16
type input "[PERSON_NAME]"
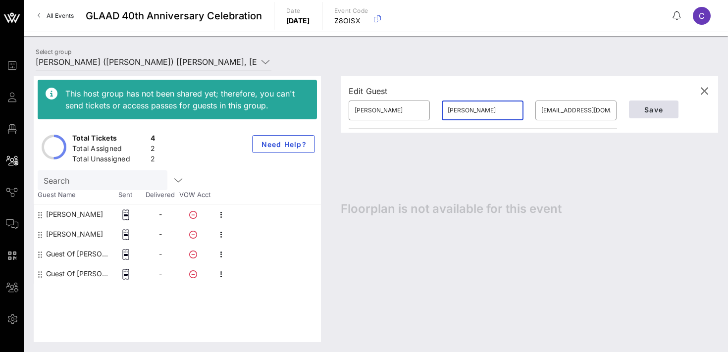
type input "[PERSON_NAME]"
click at [660, 110] on span "Save" at bounding box center [654, 110] width 34 height 8
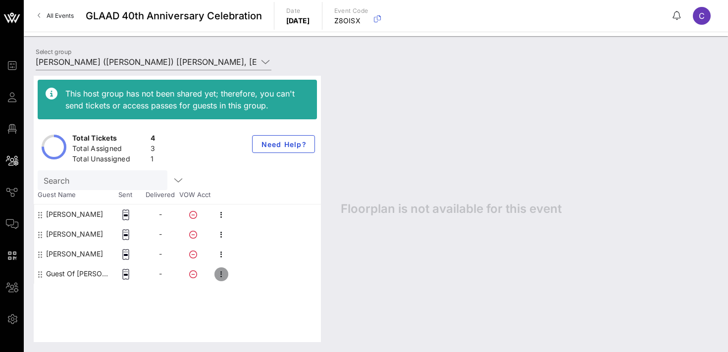
click at [225, 275] on icon "button" at bounding box center [222, 275] width 12 height 12
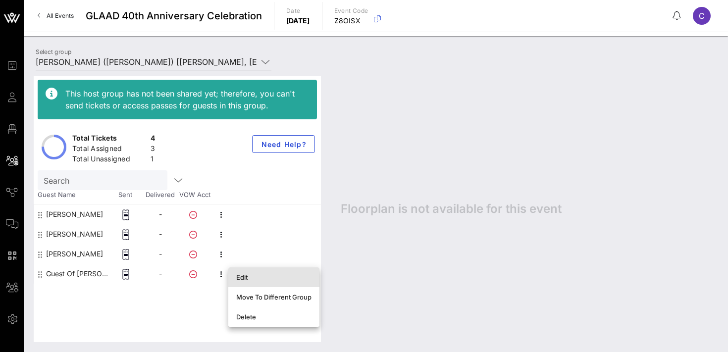
click at [273, 276] on div "Edit" at bounding box center [273, 278] width 75 height 8
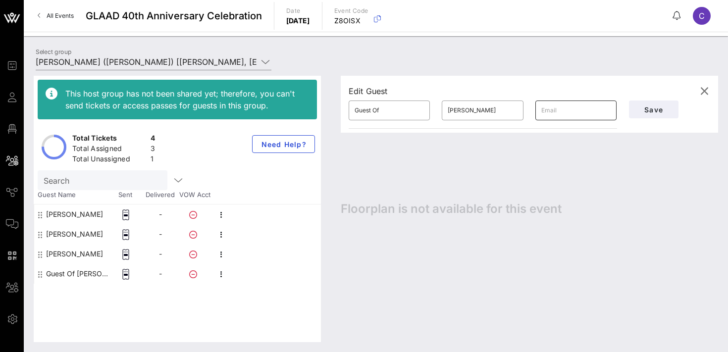
click at [556, 112] on input "text" at bounding box center [576, 111] width 69 height 16
paste input "[EMAIL_ADDRESS][DOMAIN_NAME]"
type input "[EMAIL_ADDRESS][DOMAIN_NAME]"
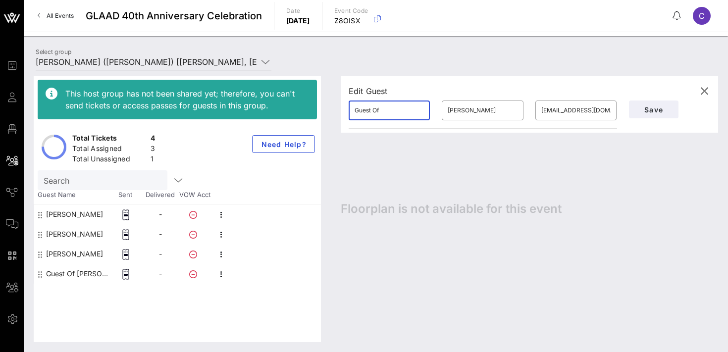
click at [383, 109] on input "Guest Of" at bounding box center [389, 111] width 69 height 16
click at [370, 109] on input "Guest Of" at bounding box center [389, 111] width 69 height 16
paste input "[PERSON_NAME]"
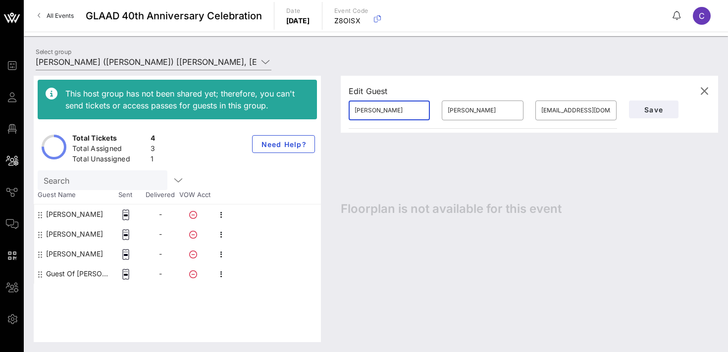
type input "[PERSON_NAME]"
click at [464, 108] on input "[PERSON_NAME]" at bounding box center [482, 111] width 69 height 16
paste input "[PERSON_NAME]"
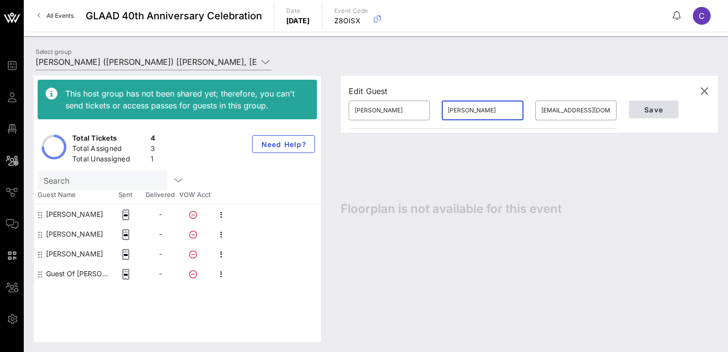
type input "[PERSON_NAME]"
click at [650, 108] on span "Save" at bounding box center [654, 110] width 34 height 8
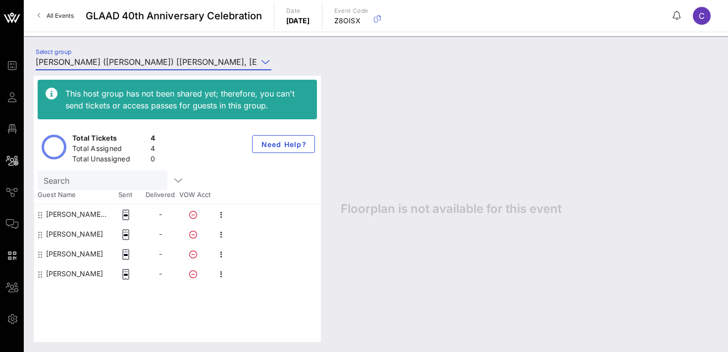
click at [130, 65] on input "[PERSON_NAME] ([PERSON_NAME]) [[PERSON_NAME], [EMAIL_ADDRESS][DOMAIN_NAME]]" at bounding box center [147, 62] width 222 height 16
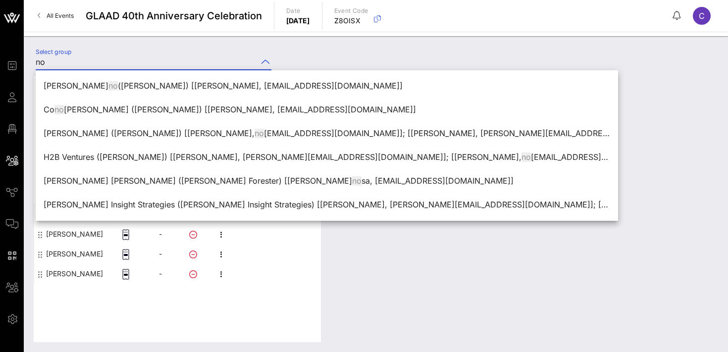
type input "n"
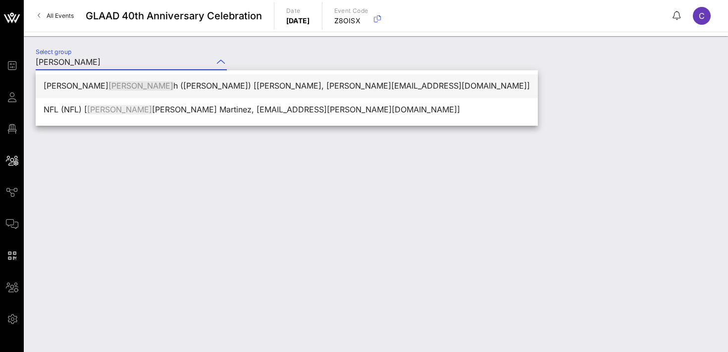
click at [175, 90] on div "[PERSON_NAME] [PERSON_NAME] ([PERSON_NAME]) [[PERSON_NAME], [PERSON_NAME][EMAIL…" at bounding box center [287, 85] width 487 height 9
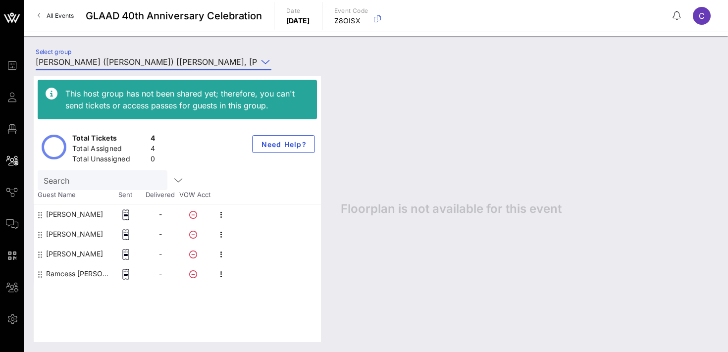
click at [157, 64] on input "[PERSON_NAME] ([PERSON_NAME]) [[PERSON_NAME], [PERSON_NAME][EMAIL_ADDRESS][DOMA…" at bounding box center [147, 62] width 222 height 16
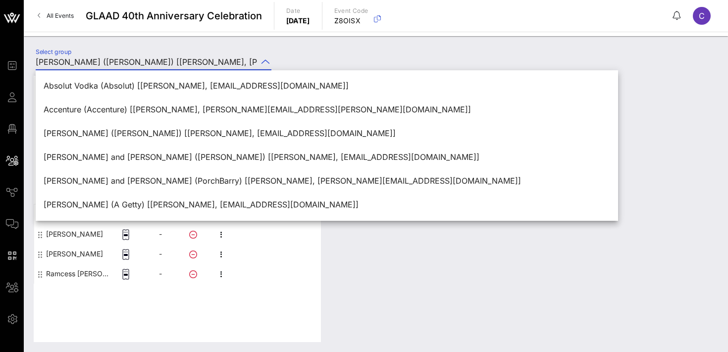
click at [318, 57] on div "Select group [PERSON_NAME] ([PERSON_NAME]) [[PERSON_NAME], [PERSON_NAME][EMAIL_…" at bounding box center [376, 63] width 693 height 35
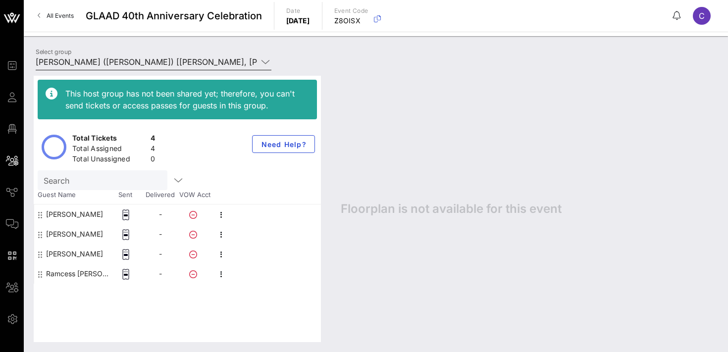
click at [211, 63] on input "[PERSON_NAME] ([PERSON_NAME]) [[PERSON_NAME], [PERSON_NAME][EMAIL_ADDRESS][DOMA…" at bounding box center [147, 62] width 222 height 16
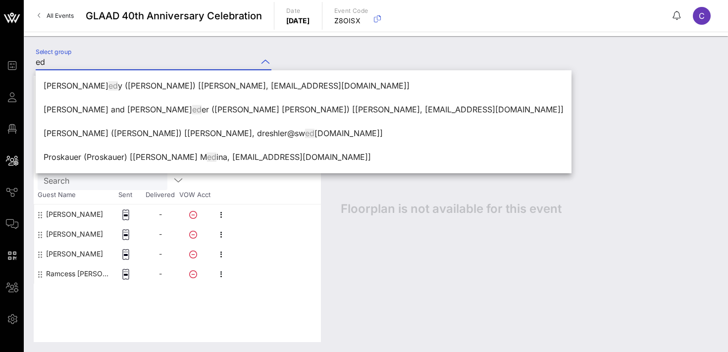
type input "e"
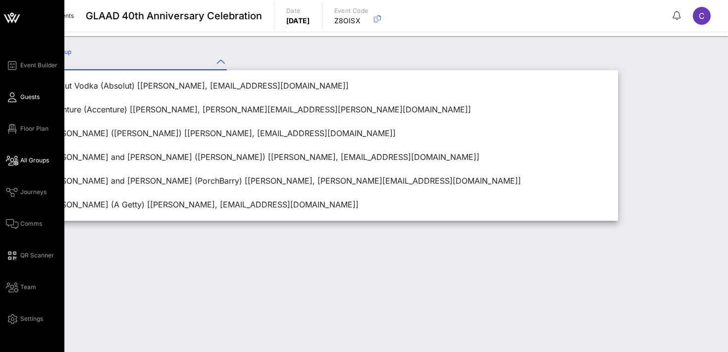
click at [35, 98] on span "Guests" at bounding box center [29, 97] width 19 height 9
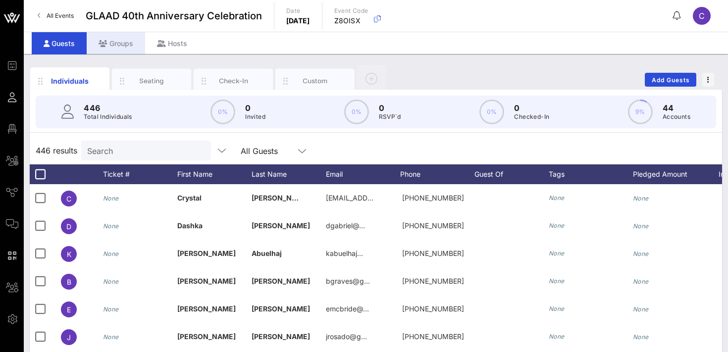
click at [127, 43] on div "Groups" at bounding box center [116, 43] width 58 height 22
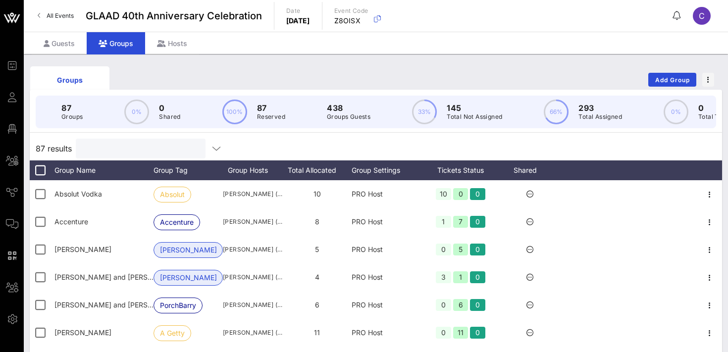
click at [141, 151] on input "text" at bounding box center [140, 148] width 116 height 13
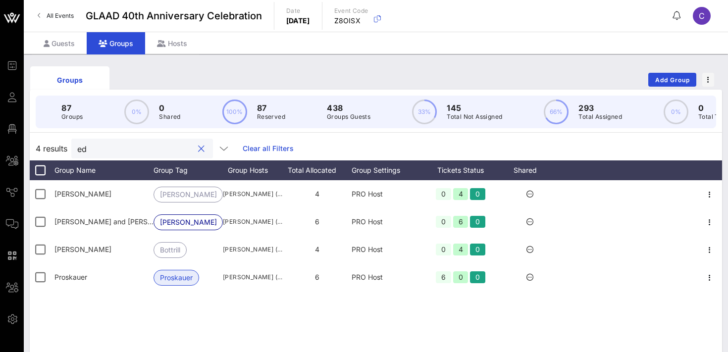
type input "e"
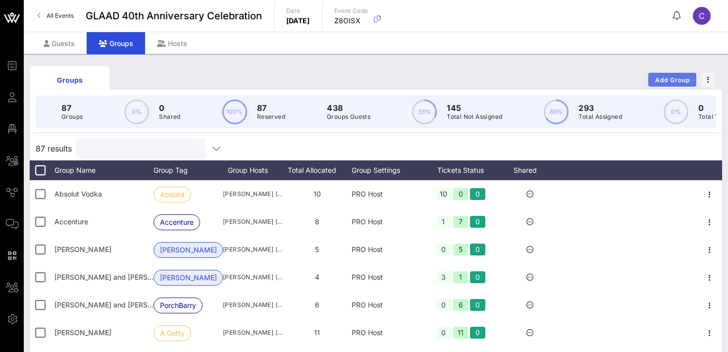
click at [668, 77] on span "Add Group" at bounding box center [673, 79] width 36 height 7
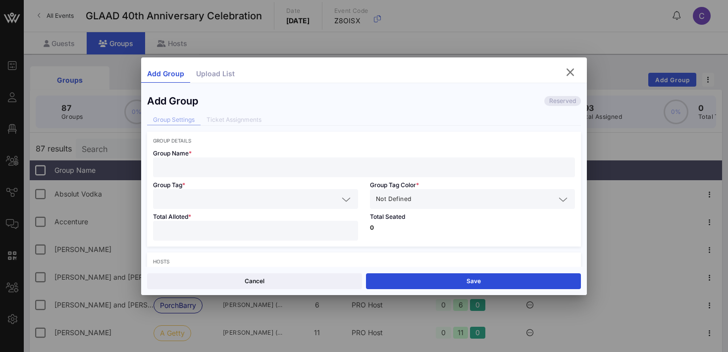
click at [190, 166] on input "text" at bounding box center [364, 167] width 410 height 13
type input "[PERSON_NAME]"
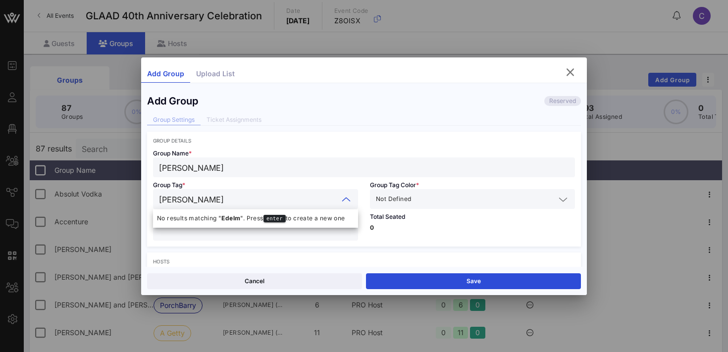
type input "[PERSON_NAME]"
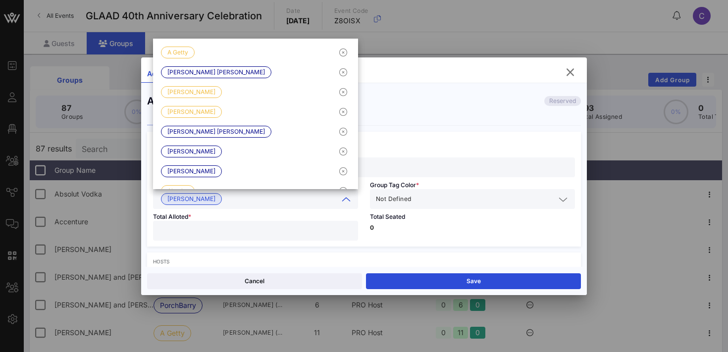
click at [427, 205] on input "text" at bounding box center [484, 199] width 142 height 13
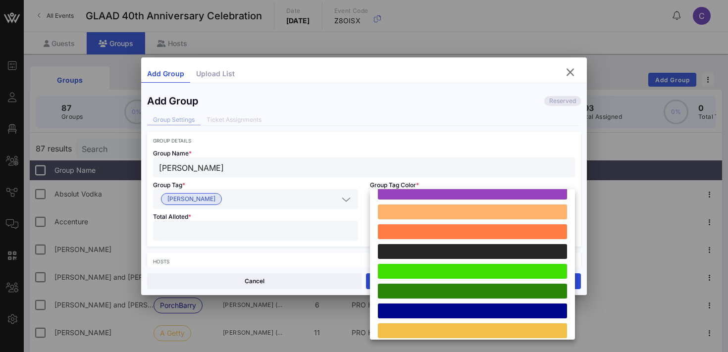
scroll to position [274, 0]
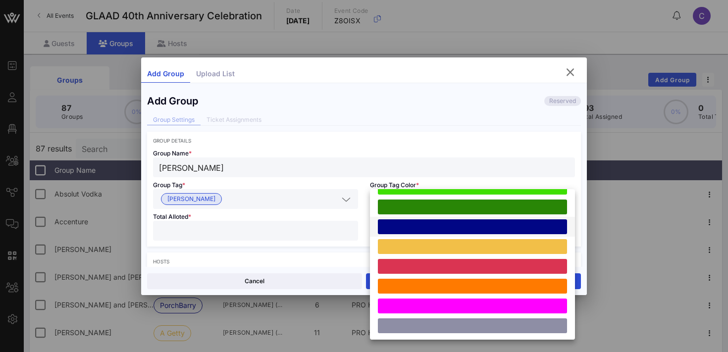
click at [435, 231] on div at bounding box center [472, 227] width 189 height 15
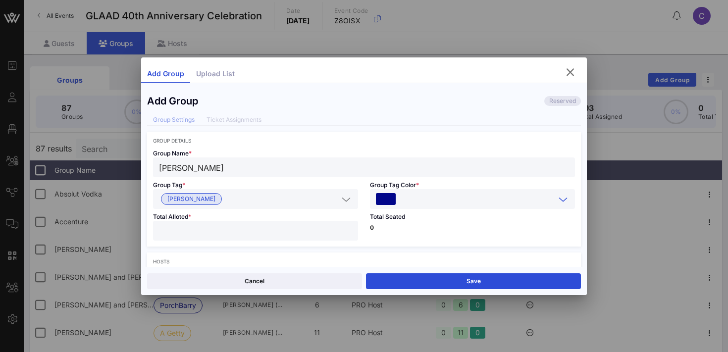
click at [264, 227] on input "number" at bounding box center [255, 230] width 193 height 13
type input "*"
click at [349, 227] on input "*" at bounding box center [255, 230] width 193 height 13
click at [397, 227] on p "0" at bounding box center [472, 228] width 205 height 6
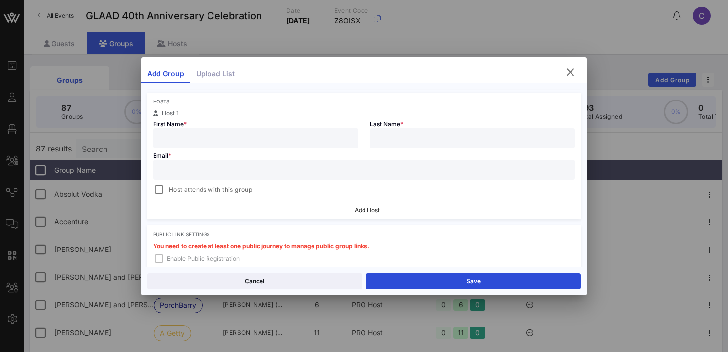
scroll to position [171, 0]
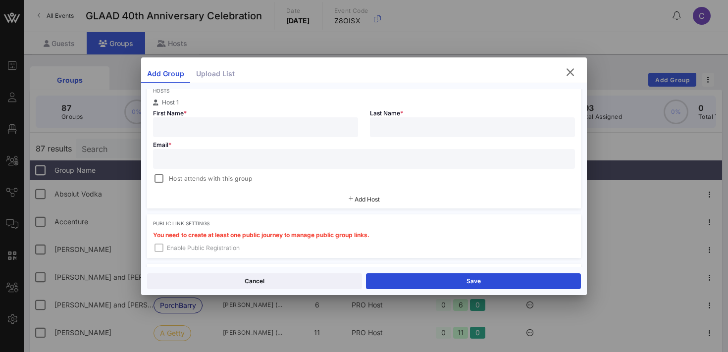
click at [281, 125] on input "text" at bounding box center [255, 127] width 193 height 13
type input "[PERSON_NAME]"
paste input "[PERSON_NAME][EMAIL_ADDRESS][PERSON_NAME][PERSON_NAME][DOMAIN_NAME]"
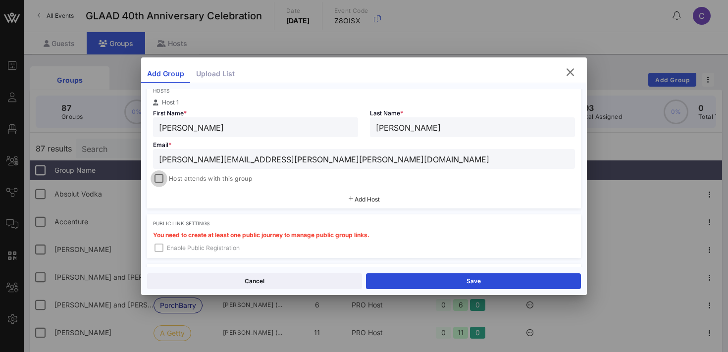
type input "[PERSON_NAME][EMAIL_ADDRESS][PERSON_NAME][PERSON_NAME][DOMAIN_NAME]"
click at [159, 177] on div at bounding box center [159, 179] width 14 height 14
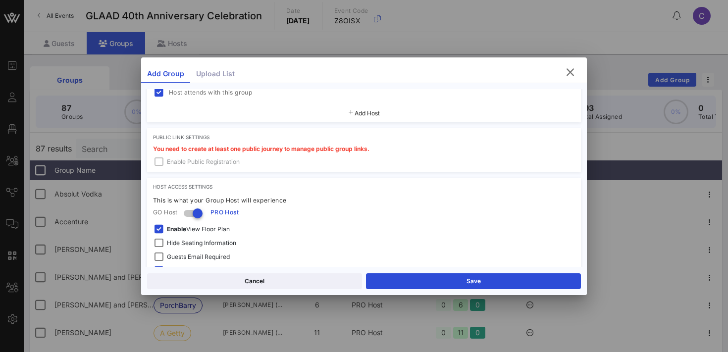
scroll to position [315, 0]
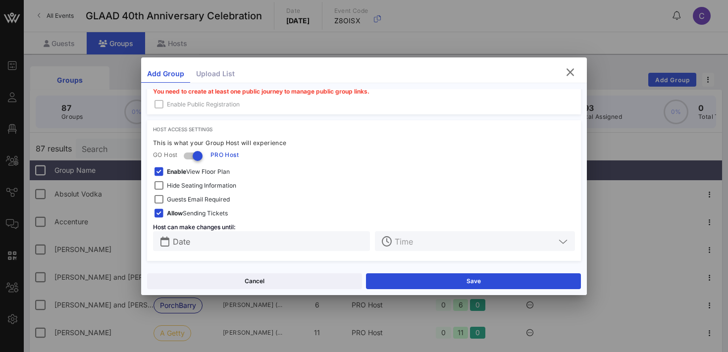
click at [175, 173] on strong "Enable" at bounding box center [176, 171] width 19 height 7
click at [179, 184] on span "Hide Seating Information" at bounding box center [201, 186] width 69 height 10
click at [185, 198] on span "Guests Email Required" at bounding box center [198, 200] width 63 height 10
click at [187, 239] on input "Date" at bounding box center [268, 241] width 191 height 13
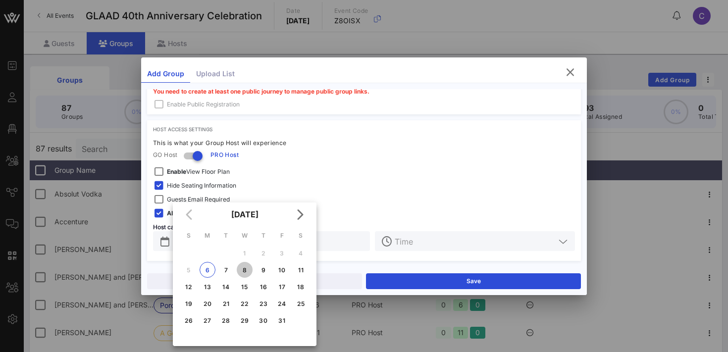
click at [245, 272] on div "8" at bounding box center [245, 270] width 16 height 7
type input "[DATE]"
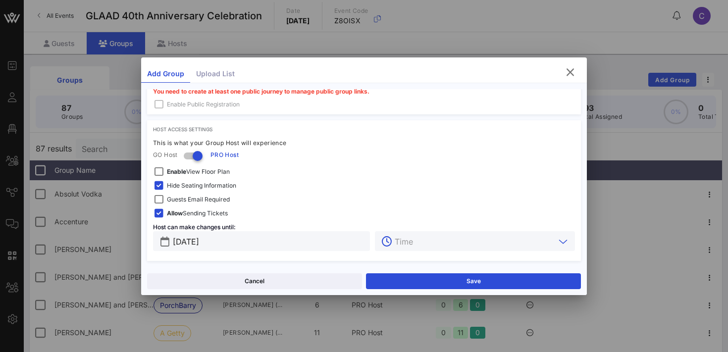
click at [417, 242] on input "text" at bounding box center [475, 241] width 161 height 13
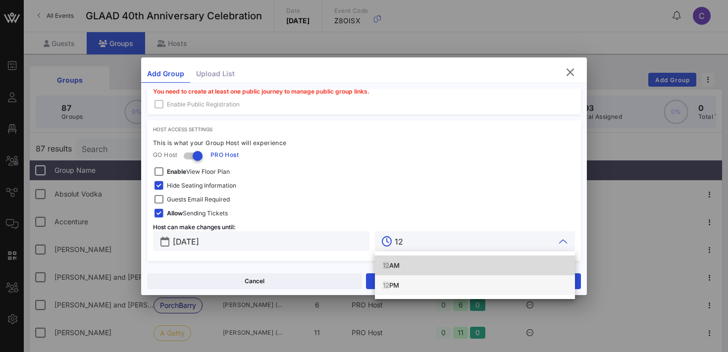
click at [391, 280] on div "12 PM" at bounding box center [475, 285] width 184 height 16
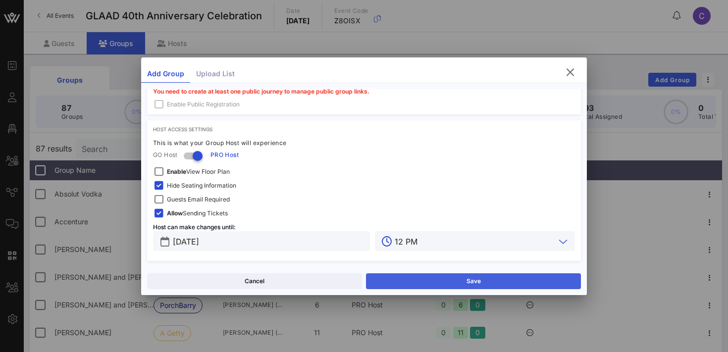
type input "12 PM"
click at [400, 279] on button "Save" at bounding box center [473, 282] width 215 height 16
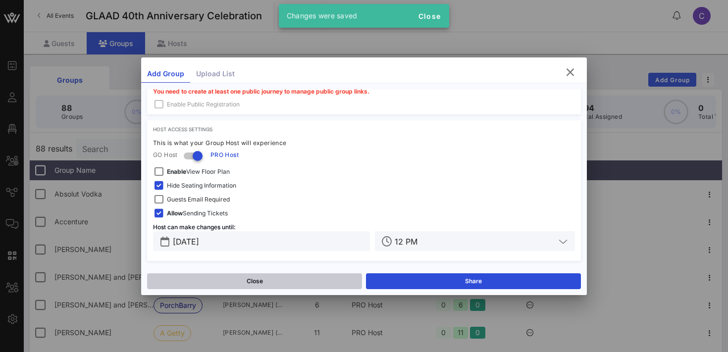
click at [293, 281] on button "Close" at bounding box center [254, 282] width 215 height 16
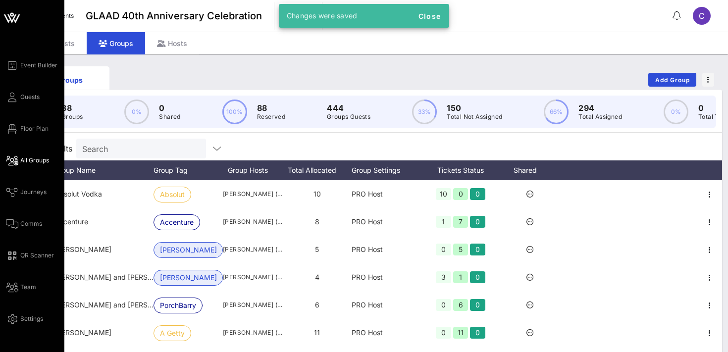
click at [31, 159] on span "All Groups" at bounding box center [34, 160] width 29 height 9
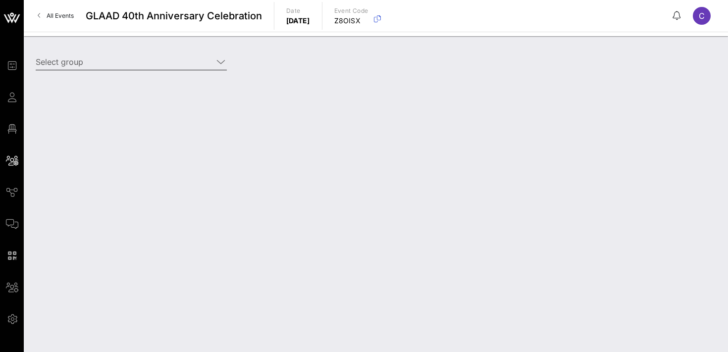
click at [118, 62] on input "Select group" at bounding box center [124, 62] width 177 height 16
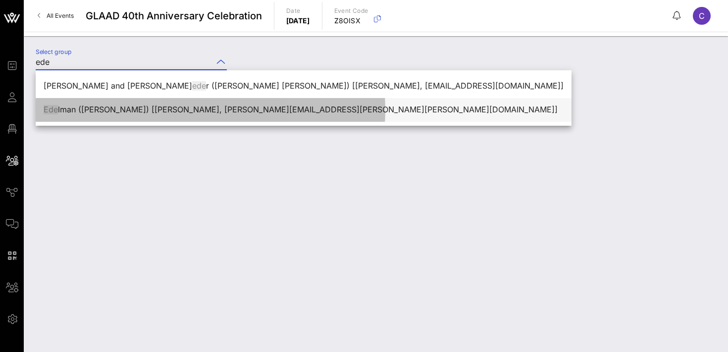
click at [118, 111] on div "[PERSON_NAME] ([PERSON_NAME]) [[PERSON_NAME], [PERSON_NAME][EMAIL_ADDRESS][PERS…" at bounding box center [304, 109] width 520 height 9
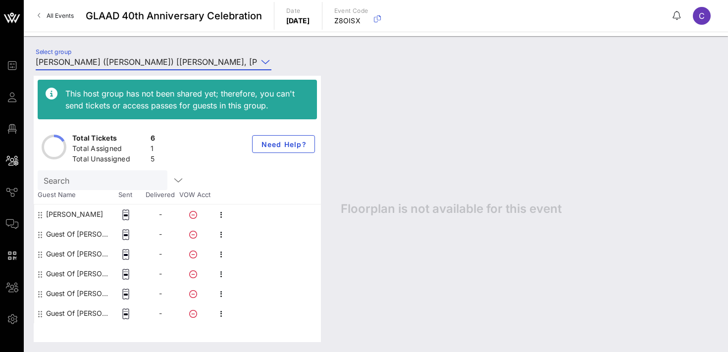
type input "[PERSON_NAME] ([PERSON_NAME]) [[PERSON_NAME], [PERSON_NAME][EMAIL_ADDRESS][PERS…"
click at [220, 236] on icon "button" at bounding box center [222, 235] width 12 height 12
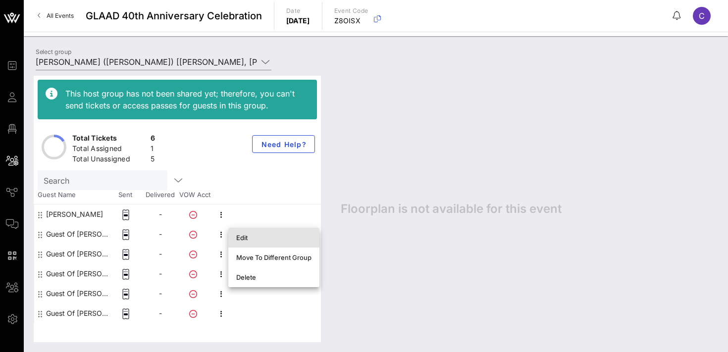
click at [246, 238] on div "Edit" at bounding box center [273, 238] width 75 height 8
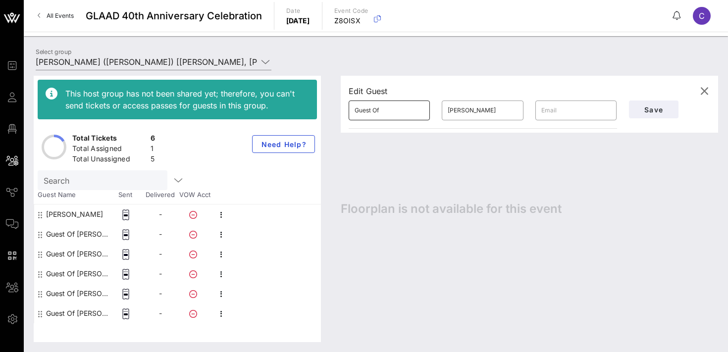
click at [396, 111] on input "Guest Of" at bounding box center [389, 111] width 69 height 16
type input "Tory"
type input "Grow"
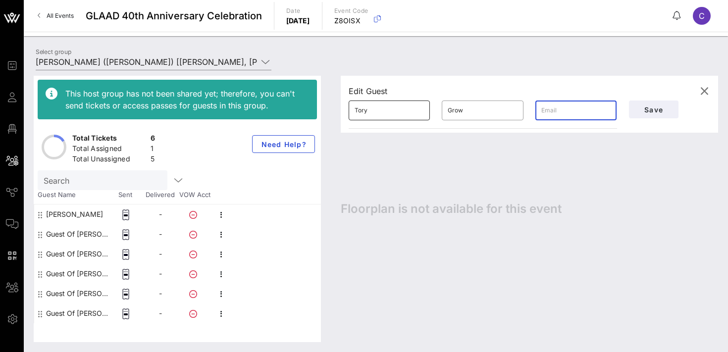
paste input "[EMAIL_ADDRESS][DOMAIN_NAME]"
type input "[EMAIL_ADDRESS][DOMAIN_NAME]"
click at [647, 109] on span "Save" at bounding box center [654, 110] width 34 height 8
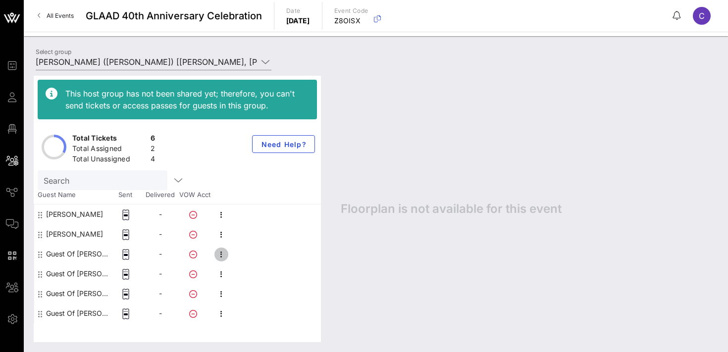
click at [221, 253] on icon "button" at bounding box center [222, 255] width 12 height 12
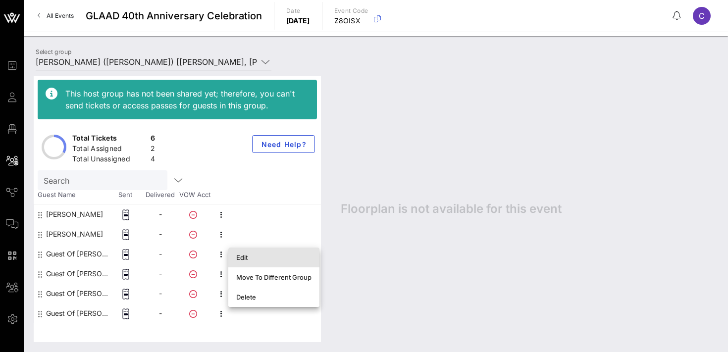
click at [260, 258] on div "Edit" at bounding box center [273, 258] width 75 height 8
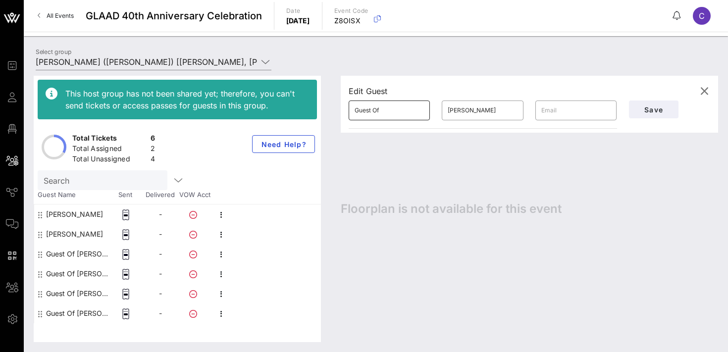
click at [395, 109] on input "Guest Of" at bounding box center [389, 111] width 69 height 16
type input "[PERSON_NAME]"
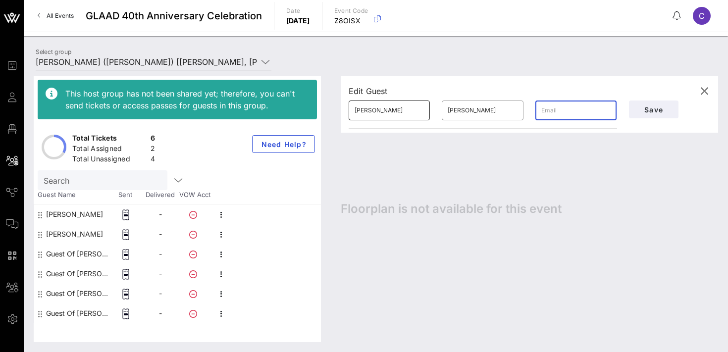
paste input "[PERSON_NAME][EMAIL_ADDRESS][PERSON_NAME][PERSON_NAME][DOMAIN_NAME]"
type input "[PERSON_NAME][EMAIL_ADDRESS][PERSON_NAME][PERSON_NAME][DOMAIN_NAME]"
click at [480, 114] on input "[PERSON_NAME]" at bounding box center [482, 111] width 69 height 16
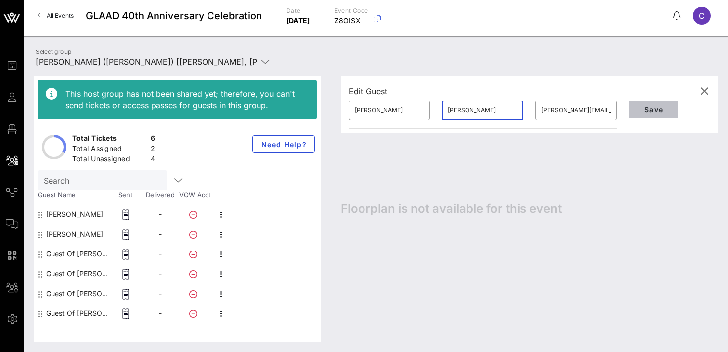
click at [639, 111] on span "Save" at bounding box center [654, 110] width 34 height 8
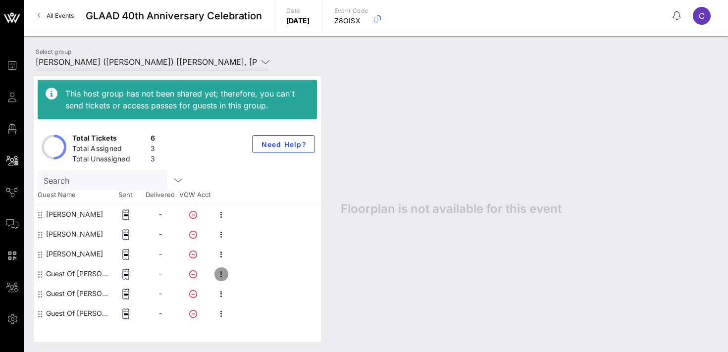
click at [226, 274] on icon "button" at bounding box center [222, 275] width 12 height 12
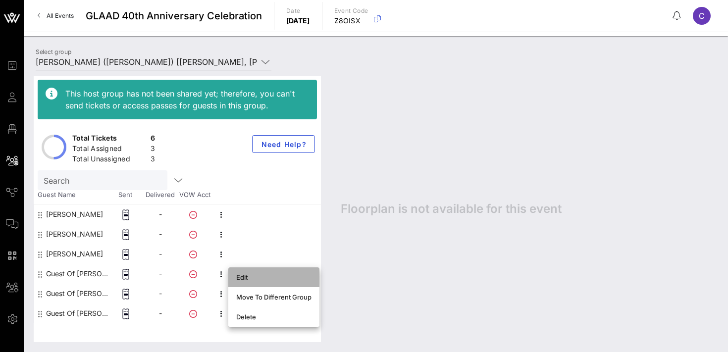
click at [244, 276] on div "Edit" at bounding box center [273, 278] width 75 height 8
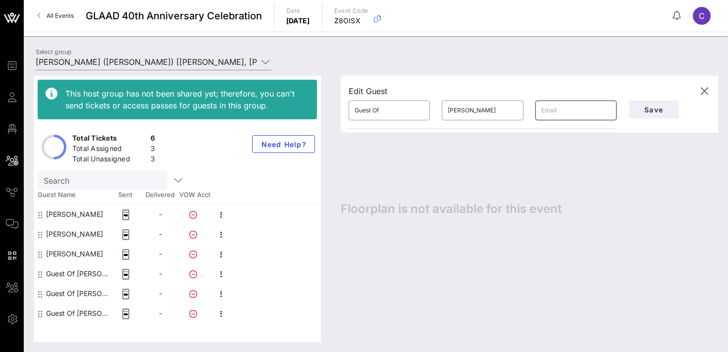
click at [576, 112] on input "text" at bounding box center [576, 111] width 69 height 16
paste input "[EMAIL_ADDRESS][PERSON_NAME][DOMAIN_NAME]"
type input "[EMAIL_ADDRESS][PERSON_NAME][DOMAIN_NAME]"
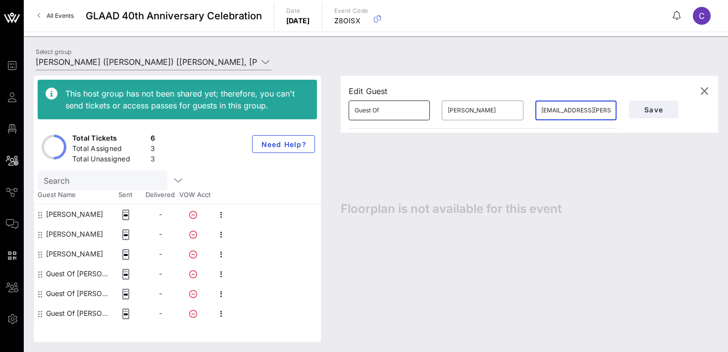
click at [372, 113] on input "Guest Of" at bounding box center [389, 111] width 69 height 16
click at [468, 111] on input "[PERSON_NAME]" at bounding box center [482, 111] width 69 height 16
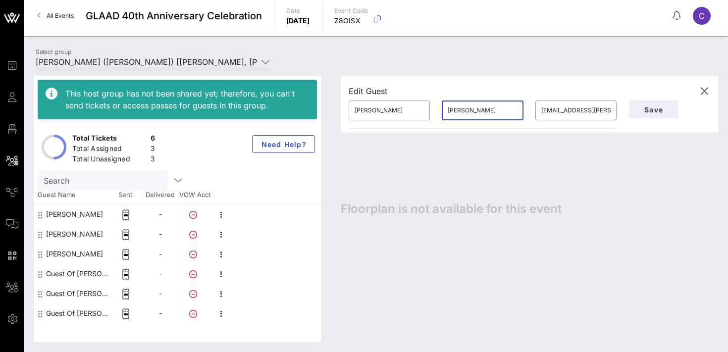
click at [468, 111] on input "[PERSON_NAME]" at bounding box center [482, 111] width 69 height 16
click at [379, 110] on input "[PERSON_NAME]" at bounding box center [389, 111] width 69 height 16
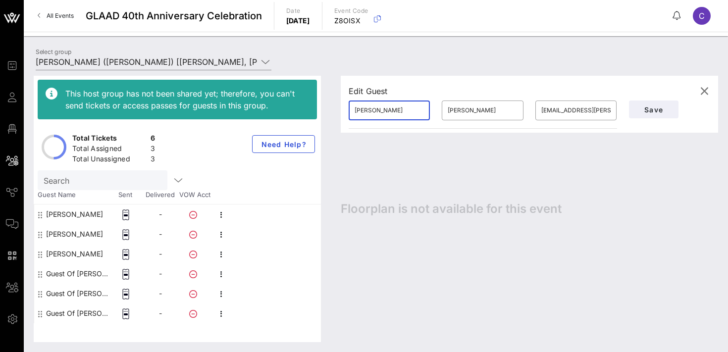
click at [379, 110] on input "[PERSON_NAME]" at bounding box center [389, 111] width 69 height 16
type input "Teddy"
type input "[PERSON_NAME]"
click at [584, 145] on div "Edit Guest ​ [PERSON_NAME] ​ [PERSON_NAME] ​ [EMAIL_ADDRESS][PERSON_NAME][DOMAI…" at bounding box center [524, 209] width 387 height 267
click at [659, 108] on span "Save" at bounding box center [654, 110] width 34 height 8
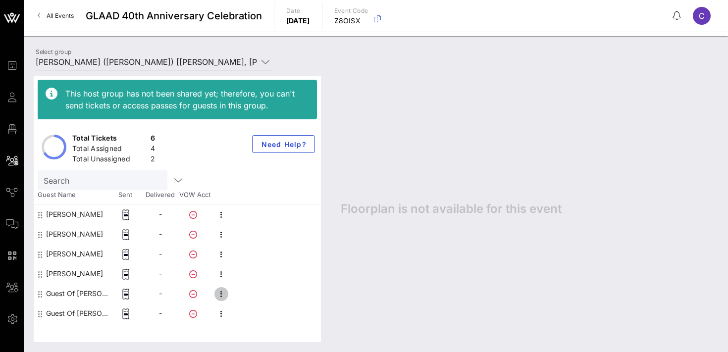
click at [221, 296] on icon "button" at bounding box center [222, 294] width 12 height 12
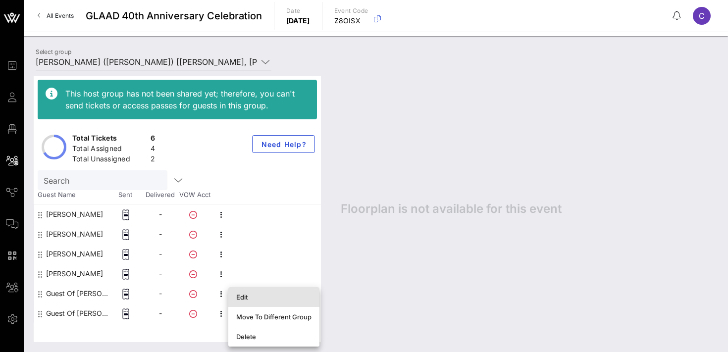
click at [250, 294] on div "Edit" at bounding box center [273, 297] width 75 height 8
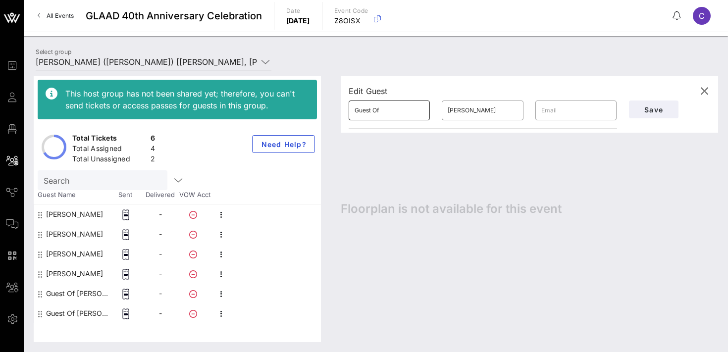
click at [392, 110] on input "Guest Of" at bounding box center [389, 111] width 69 height 16
type input "[PERSON_NAME]"
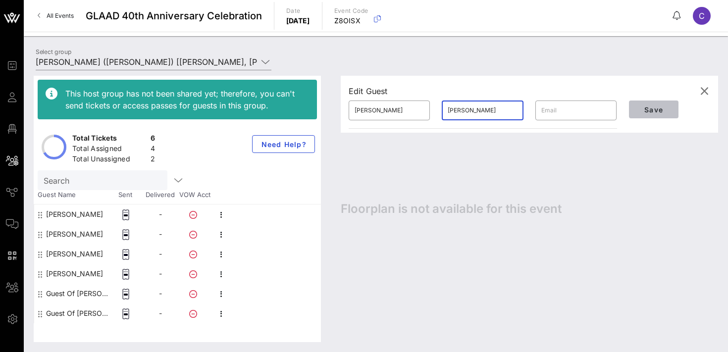
click at [666, 106] on span "Save" at bounding box center [654, 110] width 34 height 8
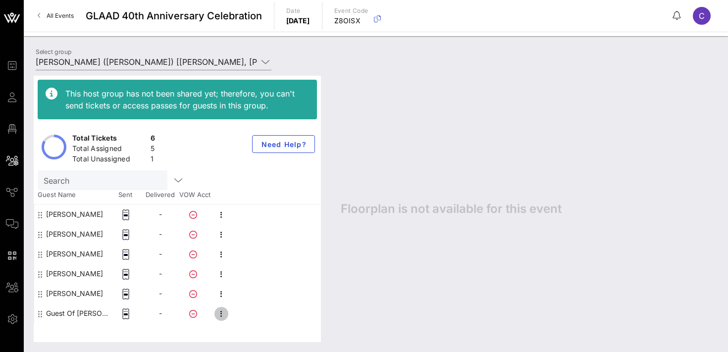
click at [223, 313] on icon "button" at bounding box center [222, 314] width 12 height 12
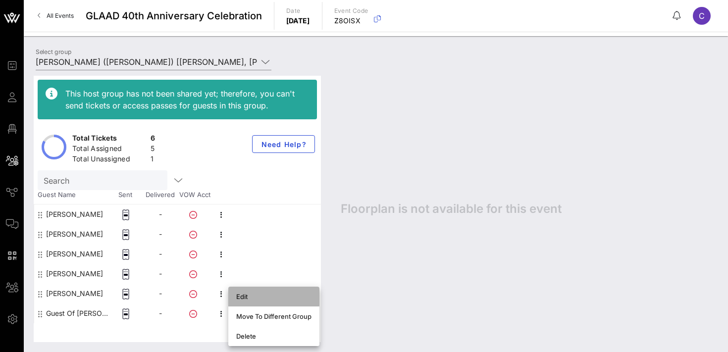
click at [259, 297] on div "Edit" at bounding box center [273, 297] width 75 height 8
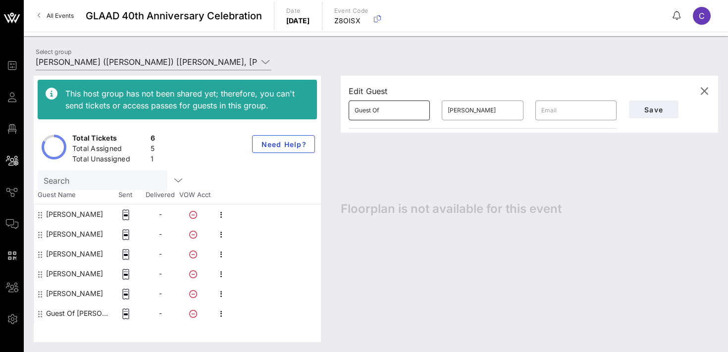
click at [393, 109] on input "Guest Of" at bounding box center [389, 111] width 69 height 16
type input "[DEMOGRAPHIC_DATA]"
type input "[PERSON_NAME]"
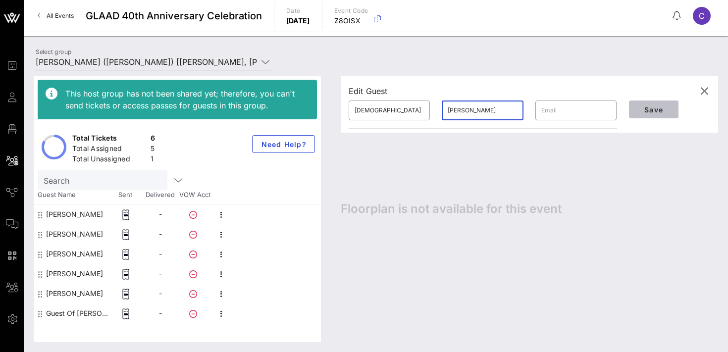
click at [652, 110] on span "Save" at bounding box center [654, 110] width 34 height 8
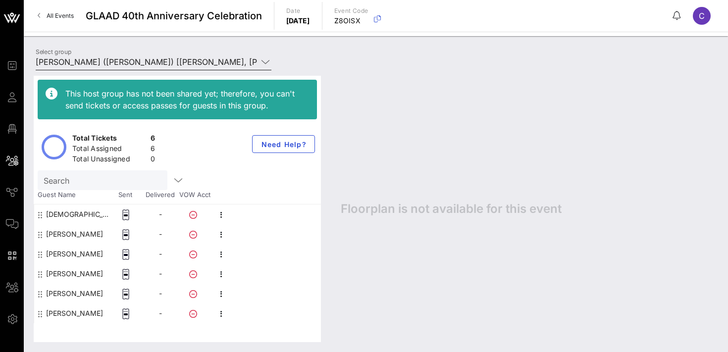
click at [137, 64] on input "[PERSON_NAME] ([PERSON_NAME]) [[PERSON_NAME], [PERSON_NAME][EMAIL_ADDRESS][PERS…" at bounding box center [147, 62] width 222 height 16
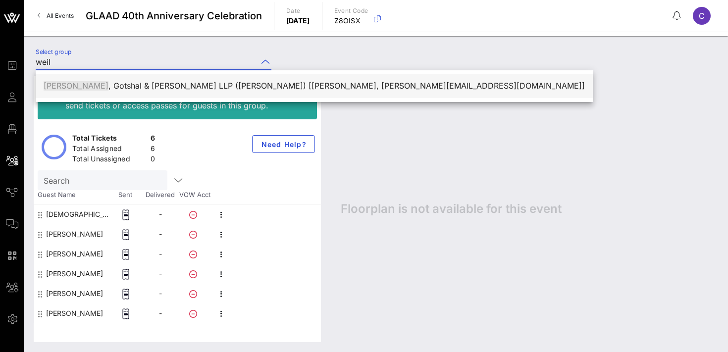
click at [149, 86] on div "[PERSON_NAME] , [PERSON_NAME] & [PERSON_NAME] LLP ([PERSON_NAME]) [[PERSON_NAME…" at bounding box center [315, 85] width 542 height 9
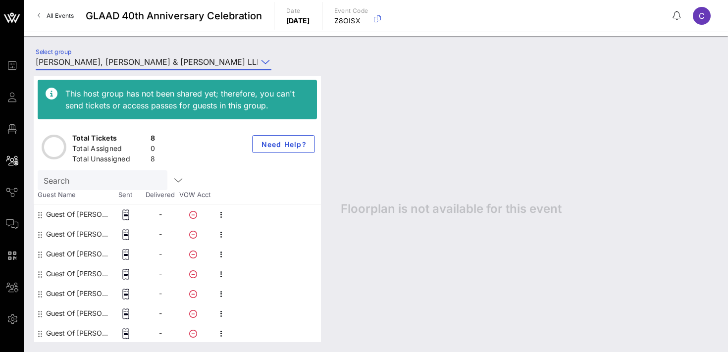
type input "[PERSON_NAME], [PERSON_NAME] & [PERSON_NAME] LLP ([PERSON_NAME]) [[PERSON_NAME]…"
click at [224, 216] on icon "button" at bounding box center [222, 215] width 12 height 12
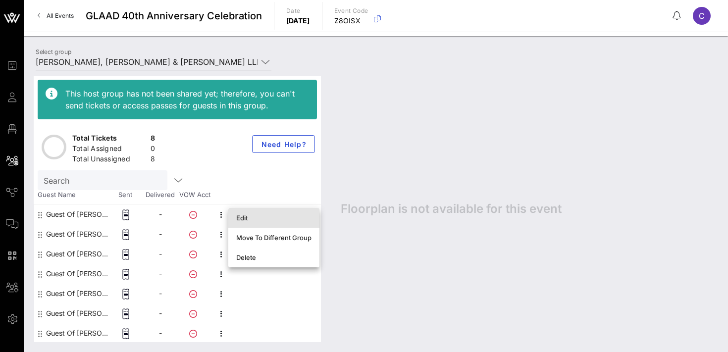
click at [248, 216] on div "Edit" at bounding box center [273, 218] width 75 height 8
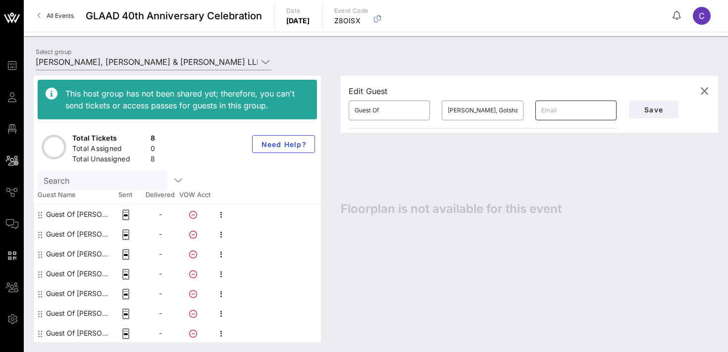
click at [557, 110] on input "text" at bounding box center [576, 111] width 69 height 16
paste input "[PERSON_NAME][EMAIL_ADDRESS][PERSON_NAME][DOMAIN_NAME]"
type input "[PERSON_NAME][EMAIL_ADDRESS][PERSON_NAME][DOMAIN_NAME]"
click at [385, 108] on input "Guest Of" at bounding box center [389, 111] width 69 height 16
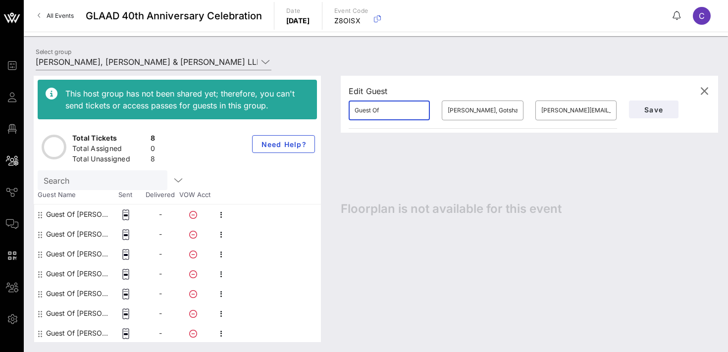
click at [385, 108] on input "Guest Of" at bounding box center [389, 111] width 69 height 16
type input "[PERSON_NAME]"
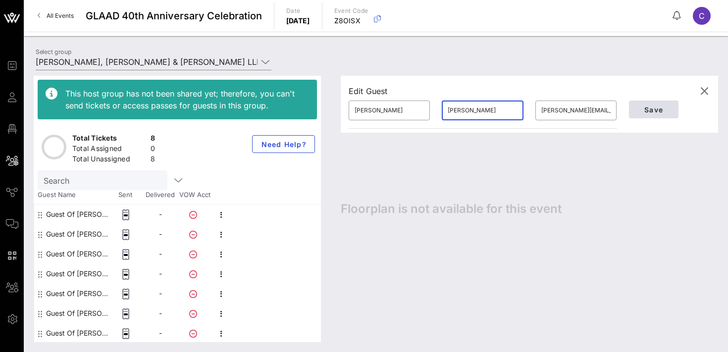
type input "[PERSON_NAME]"
click at [659, 110] on span "Save" at bounding box center [654, 110] width 34 height 8
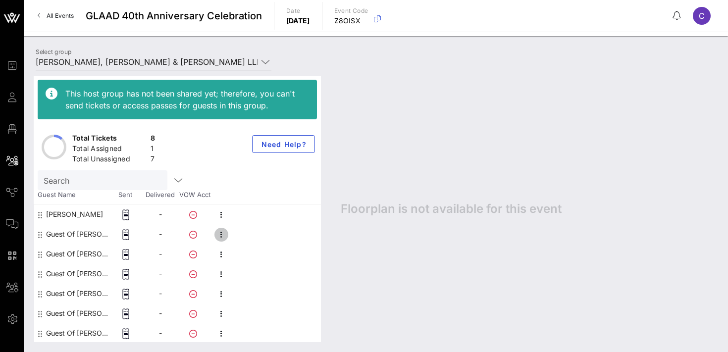
click at [221, 237] on icon "button" at bounding box center [222, 235] width 12 height 12
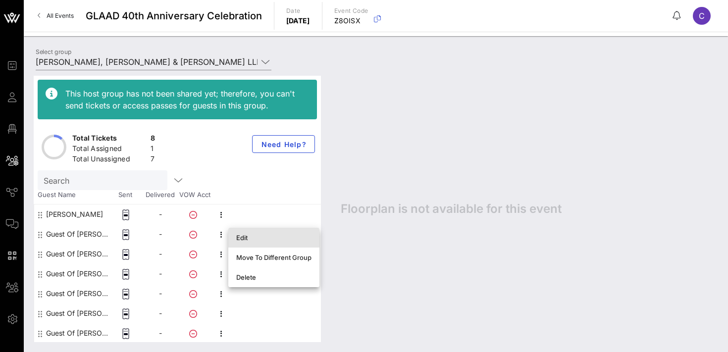
click at [237, 239] on div "Edit" at bounding box center [273, 238] width 75 height 8
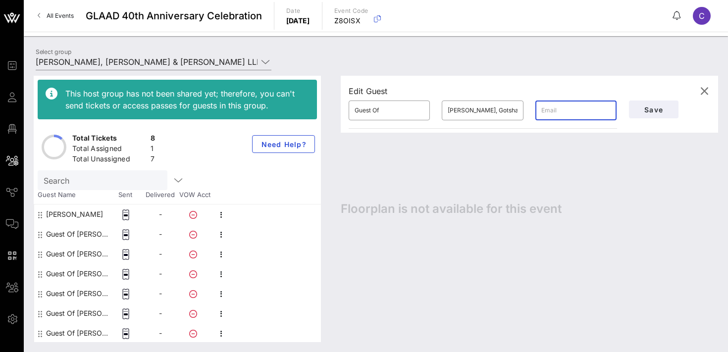
click at [556, 110] on input "text" at bounding box center [576, 111] width 69 height 16
paste input "[PERSON_NAME][EMAIL_ADDRESS][PERSON_NAME][PERSON_NAME][DOMAIN_NAME]"
type input "[PERSON_NAME][EMAIL_ADDRESS][PERSON_NAME][PERSON_NAME][DOMAIN_NAME]"
click at [390, 107] on input "Guest Of" at bounding box center [389, 111] width 69 height 16
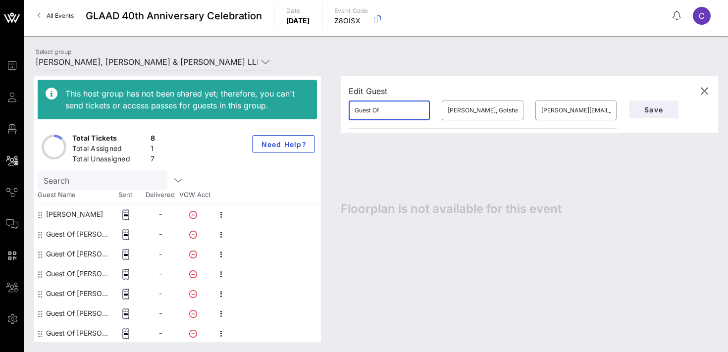
click at [390, 107] on input "Guest Of" at bounding box center [389, 111] width 69 height 16
type input "[PERSON_NAME]"
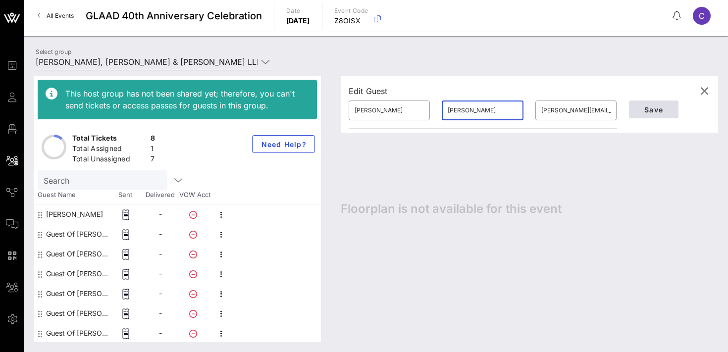
type input "[PERSON_NAME]"
click at [642, 105] on button "Save" at bounding box center [654, 110] width 50 height 18
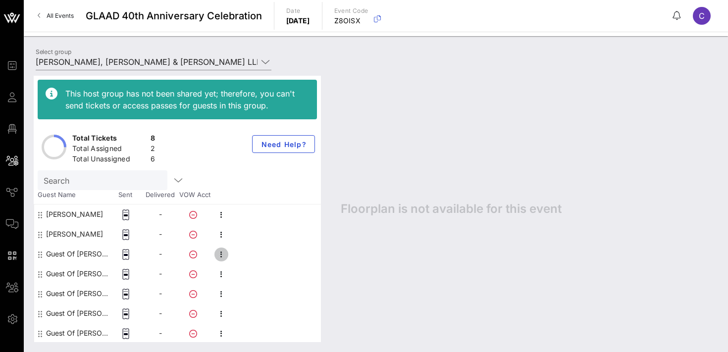
click at [223, 257] on icon "button" at bounding box center [222, 255] width 12 height 12
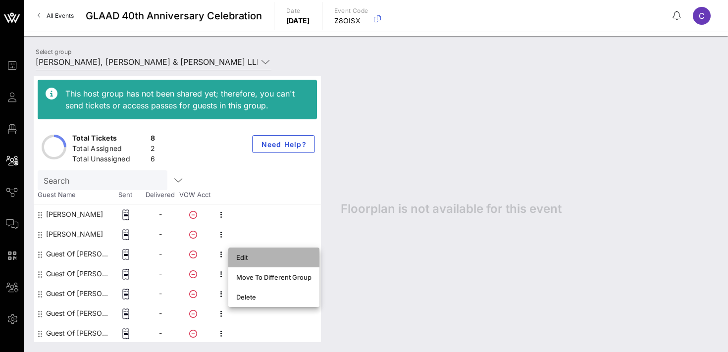
click at [246, 260] on div "Edit" at bounding box center [273, 258] width 75 height 8
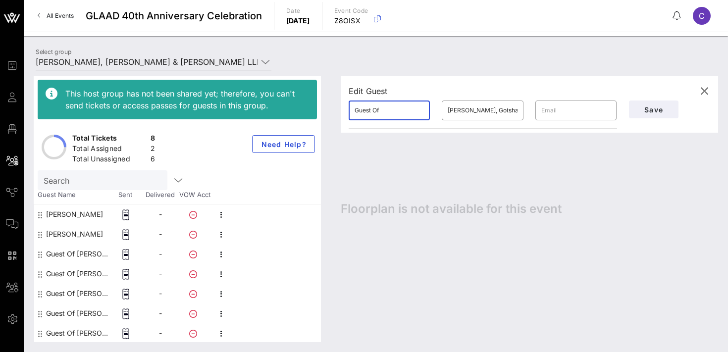
click at [387, 110] on input "Guest Of" at bounding box center [389, 111] width 69 height 16
type input "[PERSON_NAME]"
paste input "[PERSON_NAME][EMAIL_ADDRESS][PERSON_NAME][PERSON_NAME][DOMAIN_NAME]"
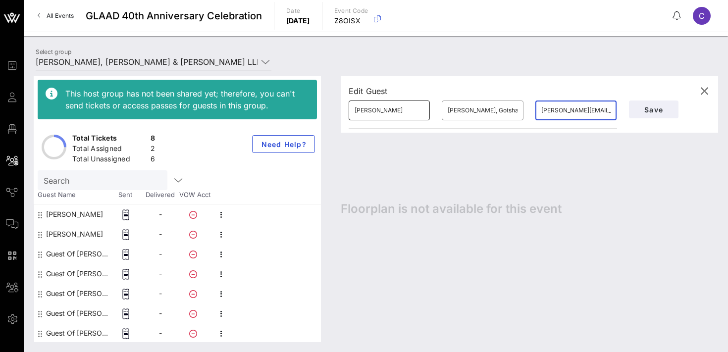
scroll to position [0, 12]
type input "[PERSON_NAME][EMAIL_ADDRESS][PERSON_NAME][PERSON_NAME][DOMAIN_NAME]"
click at [479, 110] on input "[PERSON_NAME], Gotshal & [PERSON_NAME] LLP" at bounding box center [482, 111] width 69 height 16
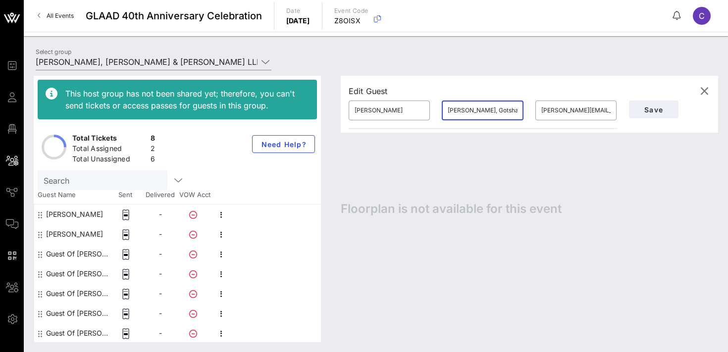
click at [479, 110] on input "[PERSON_NAME], Gotshal & [PERSON_NAME] LLP" at bounding box center [482, 111] width 69 height 16
type input "Dannhauser"
click at [656, 108] on span "Save" at bounding box center [654, 110] width 34 height 8
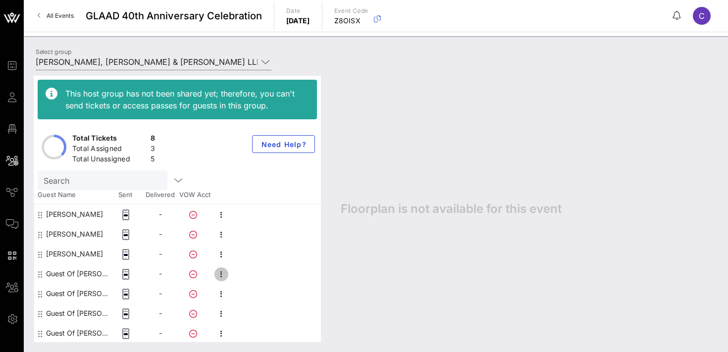
click at [221, 274] on icon "button" at bounding box center [222, 275] width 12 height 12
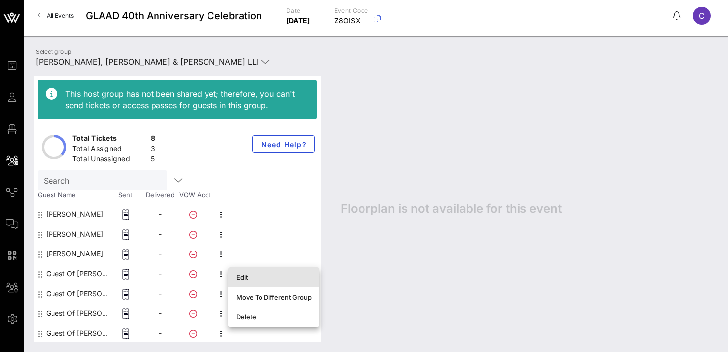
click at [247, 275] on div "Edit" at bounding box center [273, 278] width 75 height 8
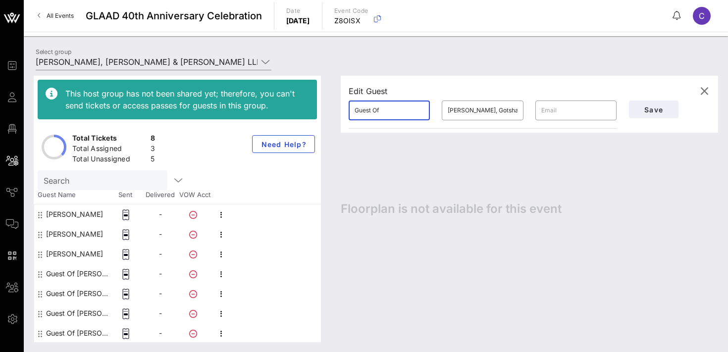
click at [392, 112] on input "Guest Of" at bounding box center [389, 111] width 69 height 16
paste input "[EMAIL_ADDRESS][DOMAIN_NAME]"
type input "[EMAIL_ADDRESS][DOMAIN_NAME]"
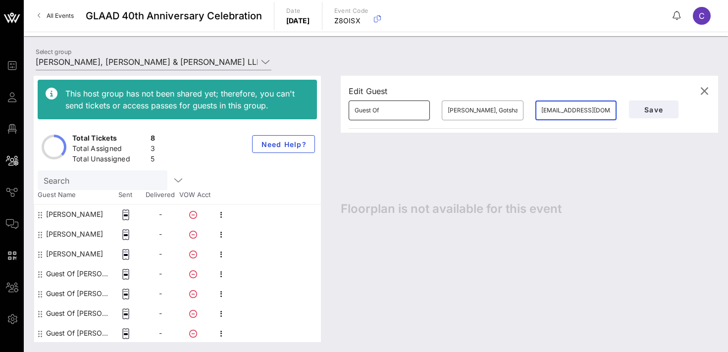
click at [387, 112] on input "Guest Of" at bounding box center [389, 111] width 69 height 16
type input "Naveed"
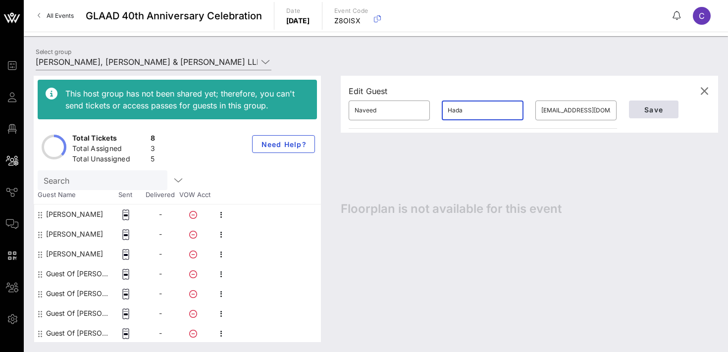
type input "Hada"
click at [649, 112] on span "Save" at bounding box center [654, 110] width 34 height 8
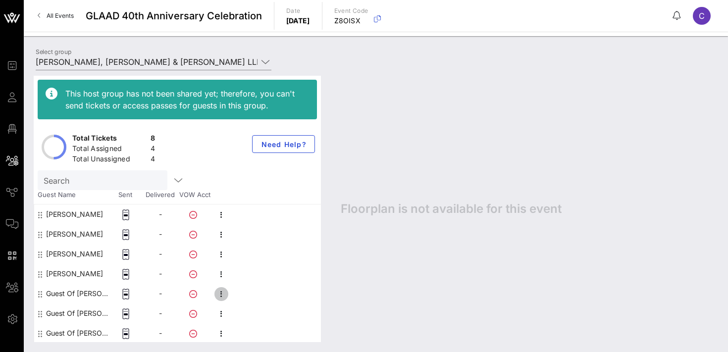
click at [222, 292] on icon "button" at bounding box center [222, 294] width 12 height 12
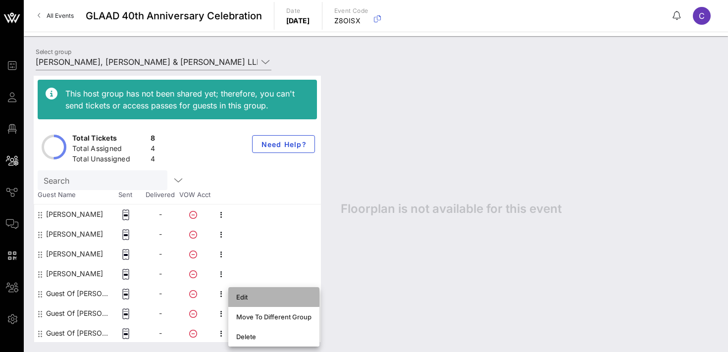
click at [243, 294] on div "Edit" at bounding box center [273, 297] width 75 height 8
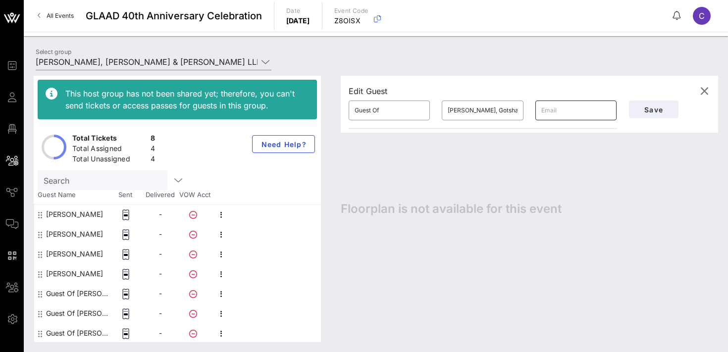
click at [549, 111] on input "text" at bounding box center [576, 111] width 69 height 16
paste input "[EMAIL_ADDRESS][PERSON_NAME][PERSON_NAME][DOMAIN_NAME]"
type input "[EMAIL_ADDRESS][PERSON_NAME][PERSON_NAME][DOMAIN_NAME]"
click at [390, 110] on input "Guest Of" at bounding box center [389, 111] width 69 height 16
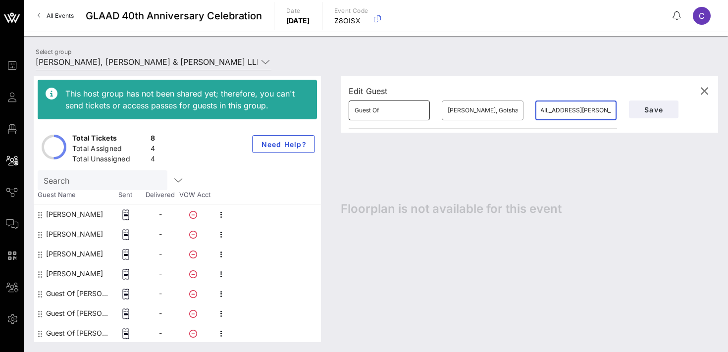
scroll to position [0, 0]
click at [390, 110] on input "Guest Of" at bounding box center [389, 111] width 69 height 16
type input "Priyanka"
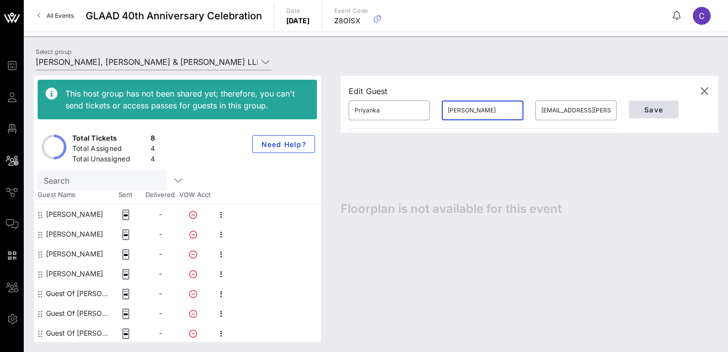
type input "[PERSON_NAME]"
click at [649, 108] on span "Save" at bounding box center [654, 110] width 34 height 8
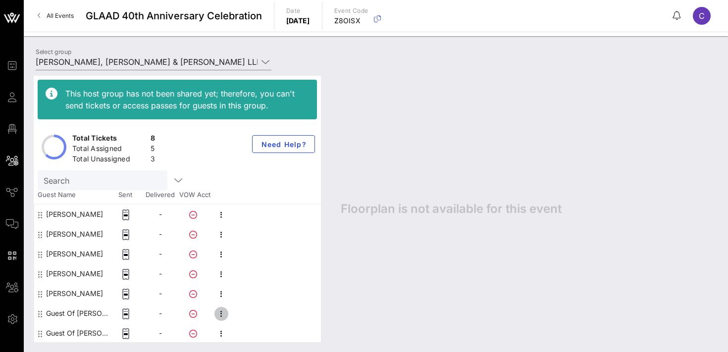
click at [223, 313] on icon "button" at bounding box center [222, 314] width 12 height 12
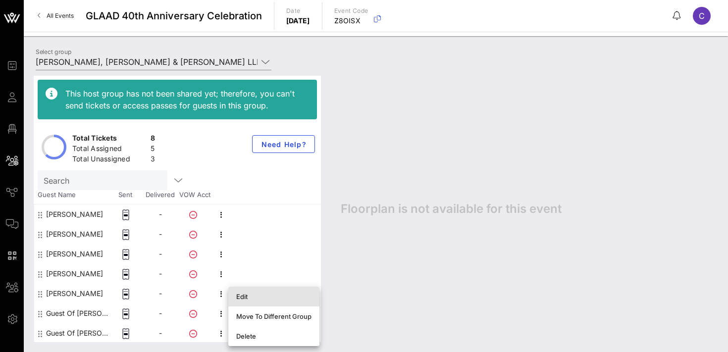
click at [257, 301] on div "Edit" at bounding box center [273, 297] width 75 height 16
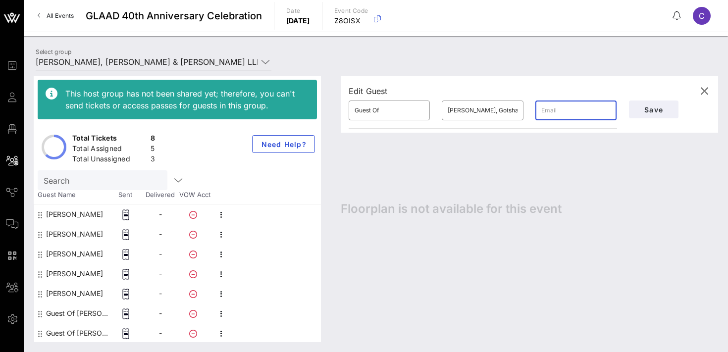
click at [556, 116] on input "text" at bounding box center [576, 111] width 69 height 16
paste input "[PERSON_NAME][EMAIL_ADDRESS][PERSON_NAME][DOMAIN_NAME]"
type input "[PERSON_NAME][EMAIL_ADDRESS][PERSON_NAME][DOMAIN_NAME]"
click at [386, 106] on input "Guest Of" at bounding box center [389, 111] width 69 height 16
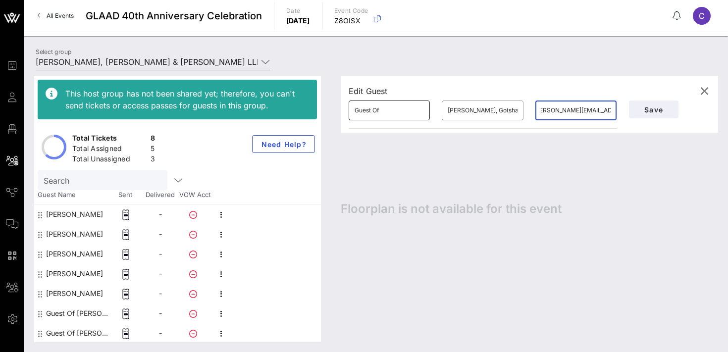
scroll to position [0, 0]
click at [386, 106] on input "Guest Of" at bounding box center [389, 111] width 69 height 16
type input "[PERSON_NAME]"
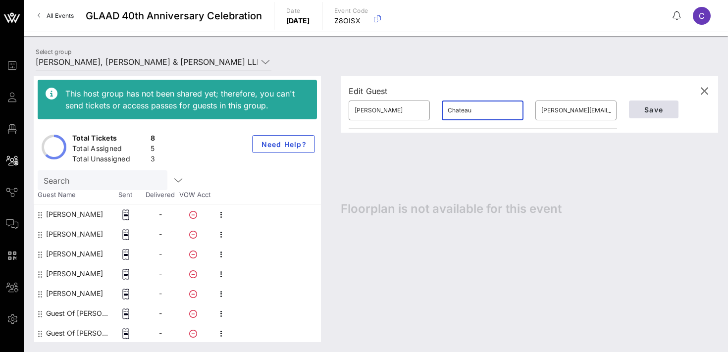
type input "Chateau"
click at [651, 106] on span "Save" at bounding box center [654, 110] width 34 height 8
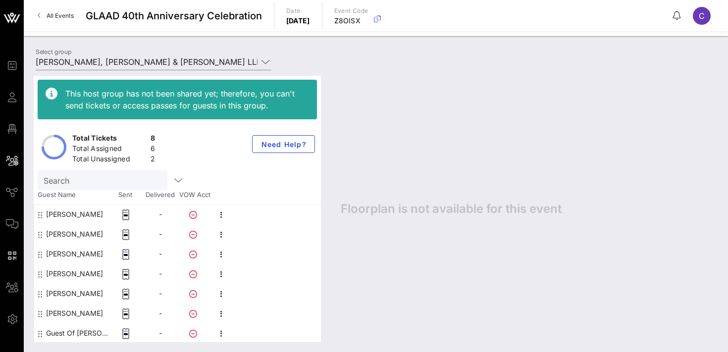
scroll to position [20, 0]
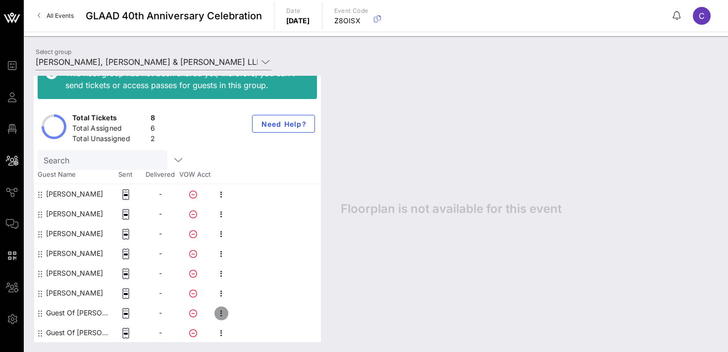
click at [221, 312] on icon "button" at bounding box center [222, 314] width 12 height 12
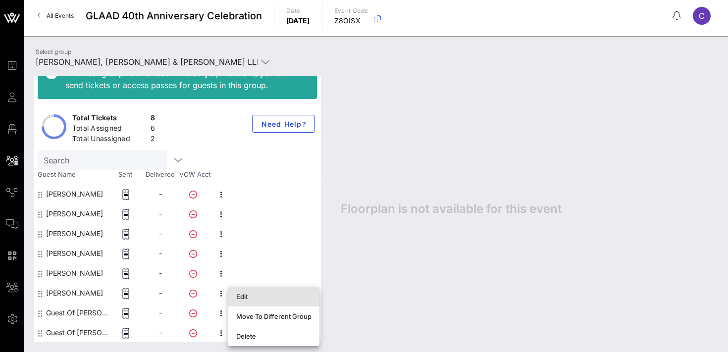
click at [248, 303] on div "Edit" at bounding box center [273, 297] width 75 height 16
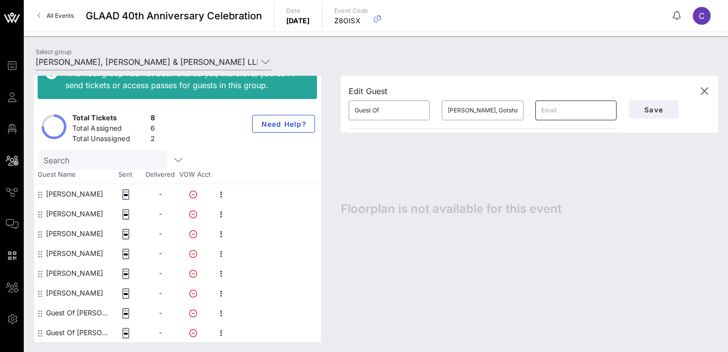
click at [548, 113] on input "text" at bounding box center [576, 111] width 69 height 16
paste input "[DOMAIN_NAME][EMAIL_ADDRESS][DOMAIN_NAME]"
click at [383, 110] on input "Guest Of" at bounding box center [389, 111] width 69 height 16
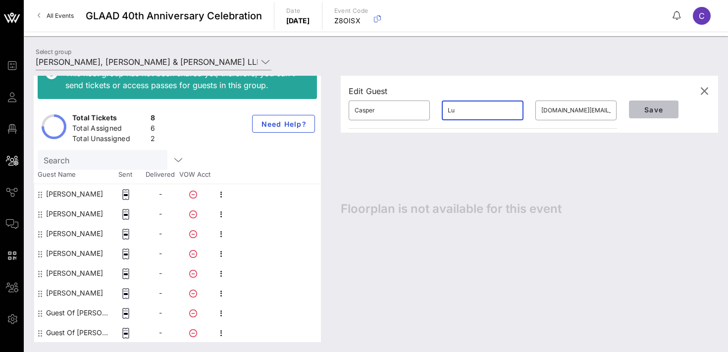
click at [646, 111] on span "Save" at bounding box center [654, 110] width 34 height 8
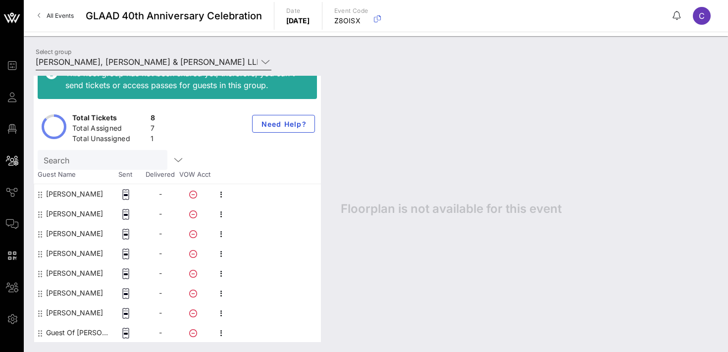
click at [121, 61] on input "[PERSON_NAME], [PERSON_NAME] & [PERSON_NAME] LLP ([PERSON_NAME]) [[PERSON_NAME]…" at bounding box center [147, 62] width 222 height 16
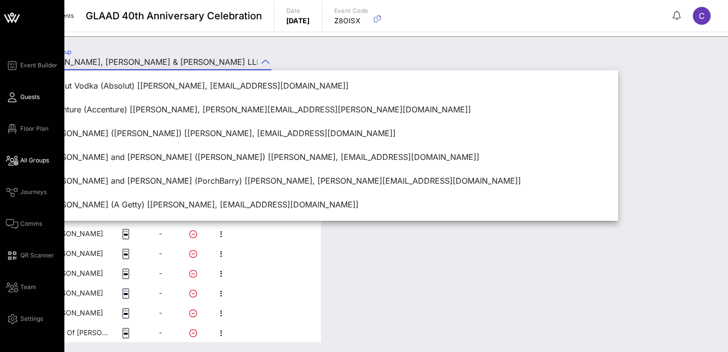
click at [16, 97] on icon at bounding box center [12, 97] width 12 height 1
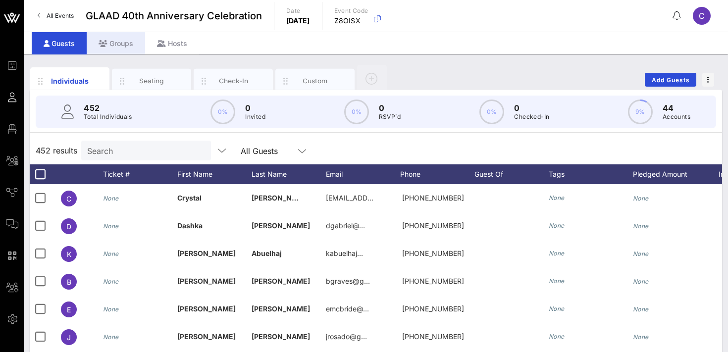
click at [119, 42] on div "Groups" at bounding box center [116, 43] width 58 height 22
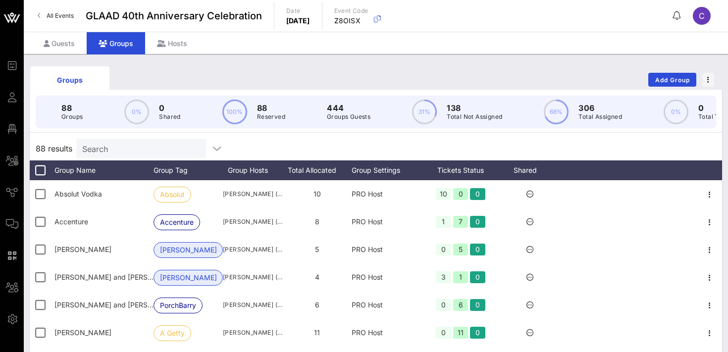
click at [130, 147] on input "Search" at bounding box center [140, 148] width 116 height 13
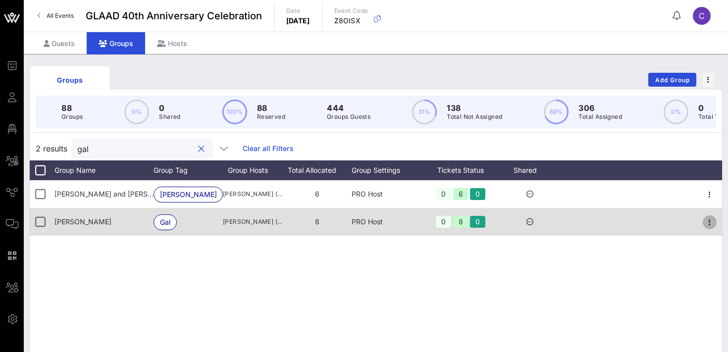
click at [709, 224] on icon "button" at bounding box center [710, 223] width 12 height 12
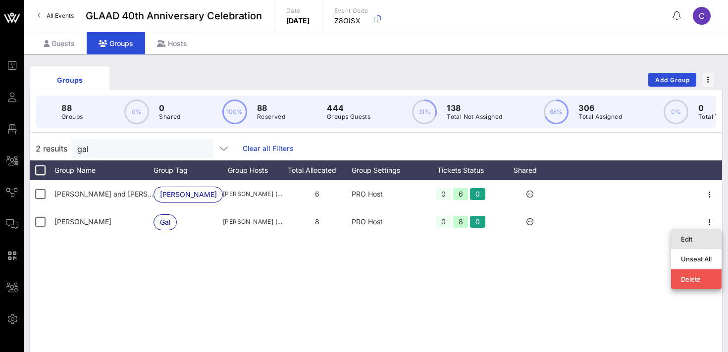
click at [690, 237] on div "Edit" at bounding box center [696, 239] width 31 height 8
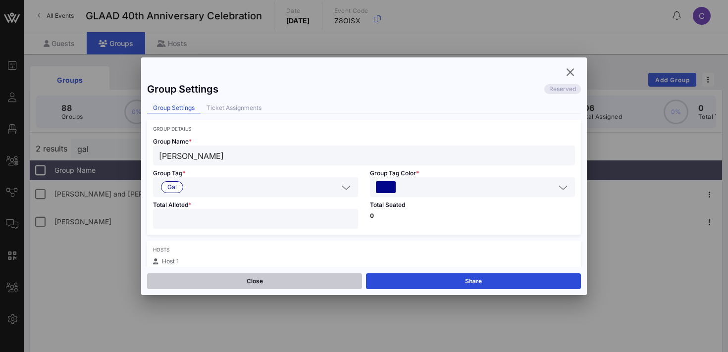
click at [242, 284] on button "Close" at bounding box center [254, 282] width 215 height 16
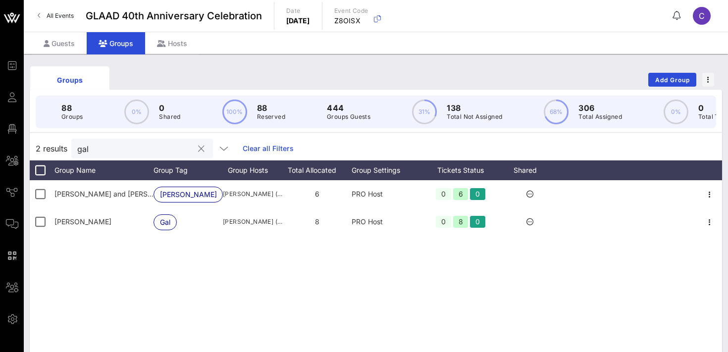
click at [195, 150] on div at bounding box center [201, 149] width 12 height 12
click at [198, 147] on button "clear icon" at bounding box center [201, 149] width 6 height 10
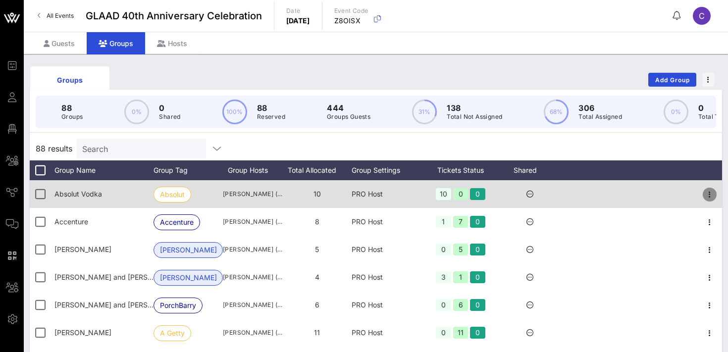
click at [713, 195] on icon "button" at bounding box center [710, 195] width 12 height 12
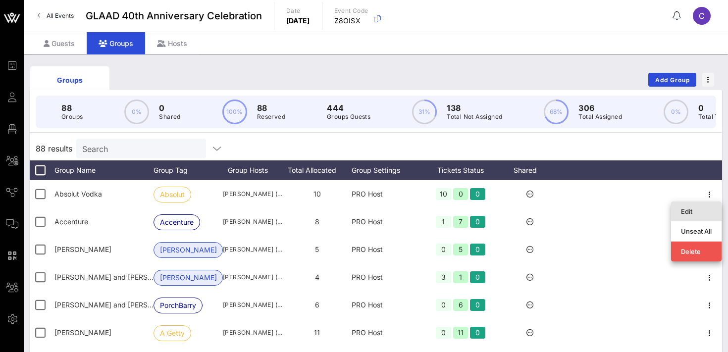
click at [690, 206] on div "Edit" at bounding box center [696, 212] width 31 height 16
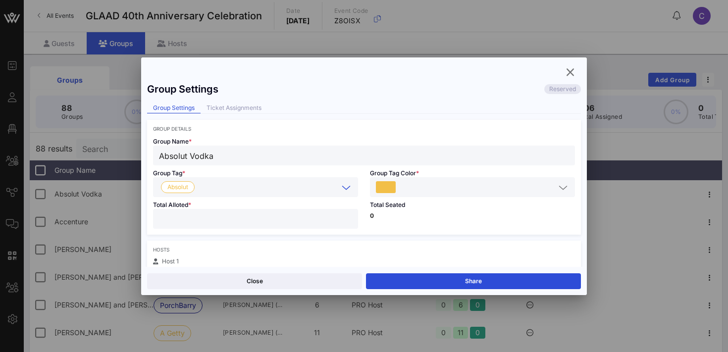
click at [285, 190] on input "text" at bounding box center [269, 187] width 140 height 13
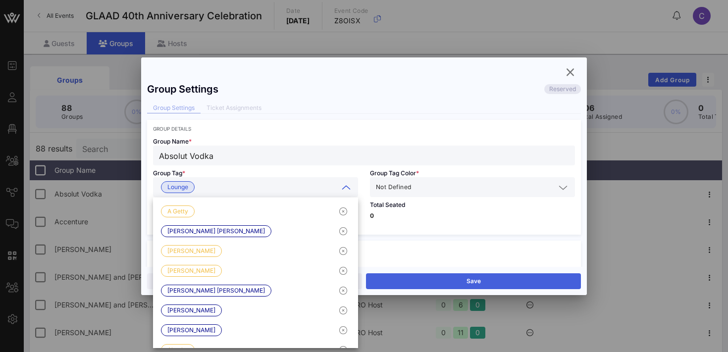
click at [427, 275] on button "Save" at bounding box center [473, 282] width 215 height 16
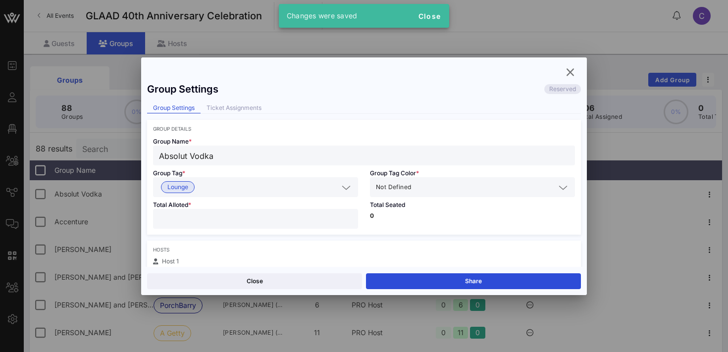
click at [349, 189] on icon at bounding box center [346, 188] width 9 height 12
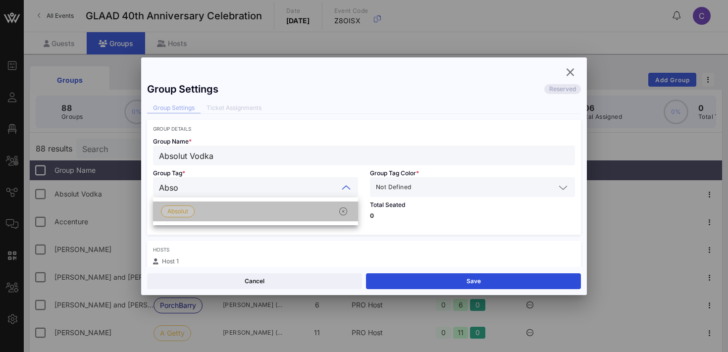
click at [210, 208] on div "Absolut" at bounding box center [255, 212] width 205 height 20
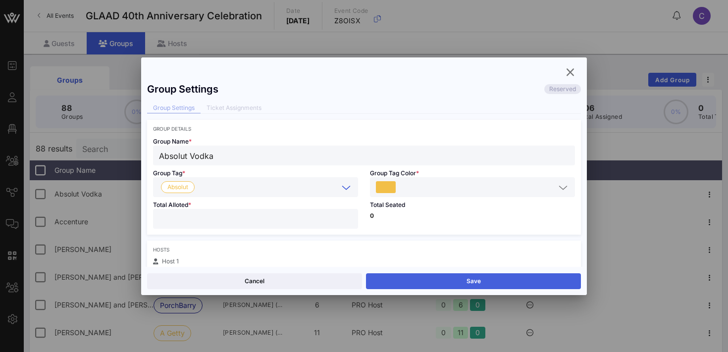
click at [431, 277] on button "Save" at bounding box center [473, 282] width 215 height 16
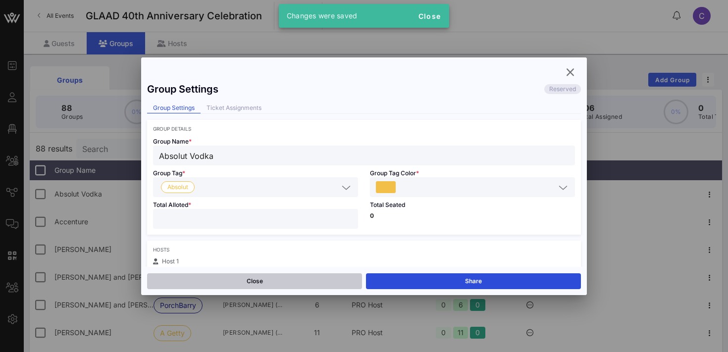
click at [292, 276] on button "Close" at bounding box center [254, 282] width 215 height 16
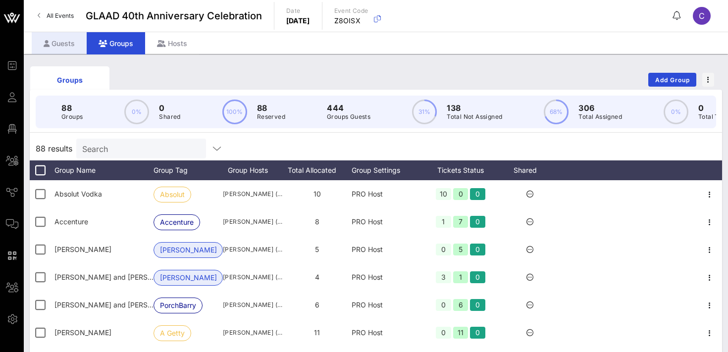
click at [68, 47] on div "Guests" at bounding box center [59, 43] width 55 height 22
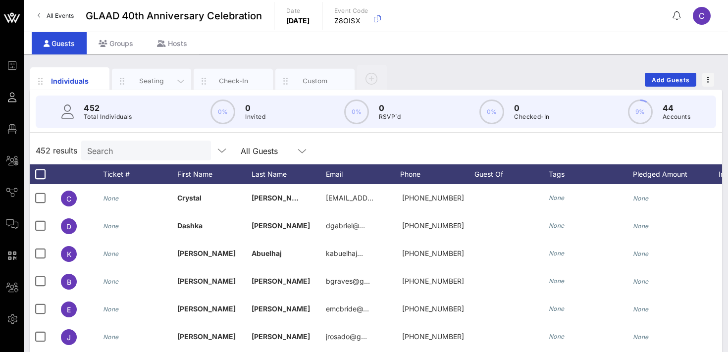
click at [160, 80] on div "Seating" at bounding box center [152, 80] width 44 height 9
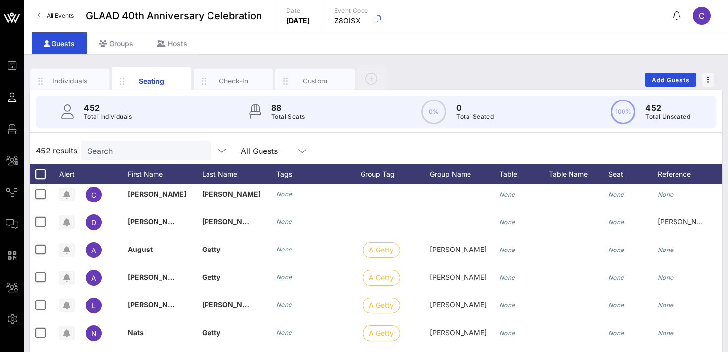
scroll to position [163, 0]
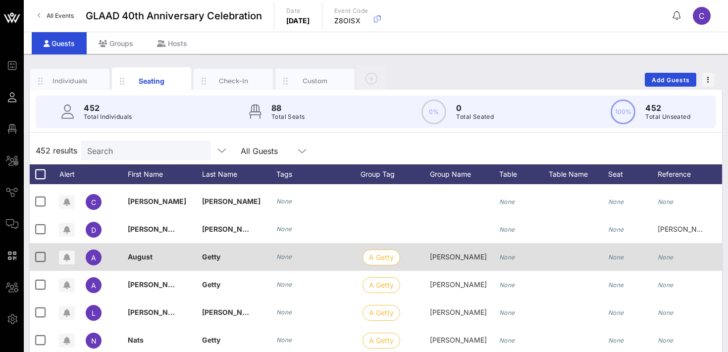
click at [280, 259] on icon "None" at bounding box center [284, 256] width 16 height 7
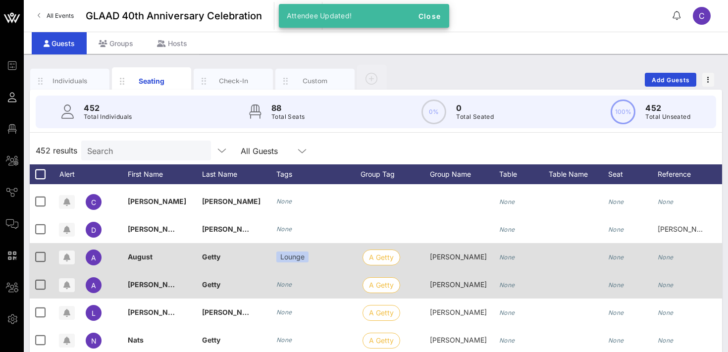
click at [288, 282] on icon "None" at bounding box center [284, 284] width 16 height 7
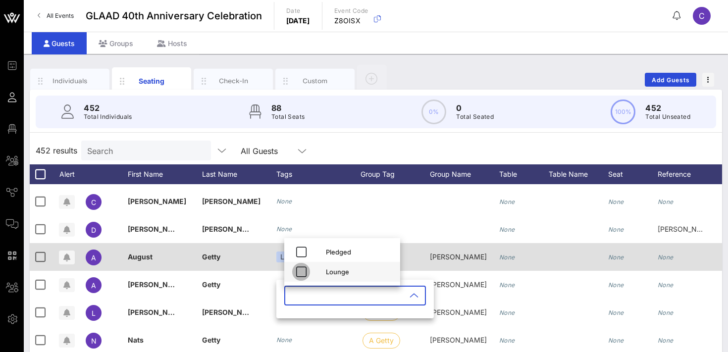
click at [301, 270] on icon "button" at bounding box center [301, 272] width 12 height 12
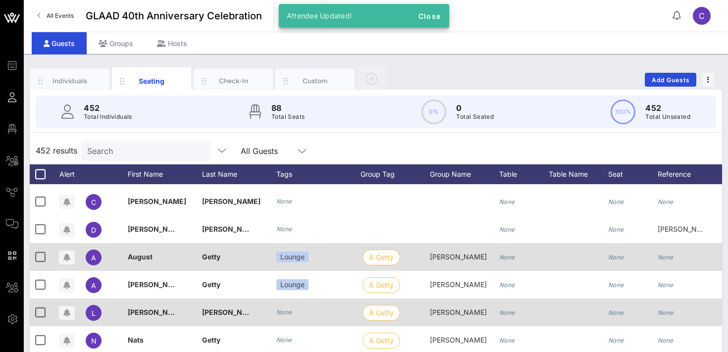
click at [290, 312] on icon "None" at bounding box center [284, 312] width 16 height 7
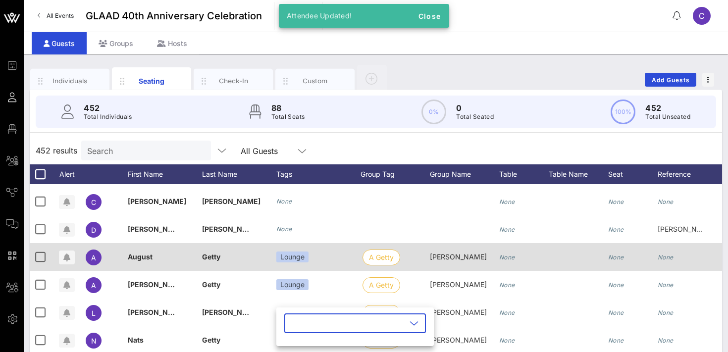
click at [309, 326] on input "text" at bounding box center [348, 324] width 116 height 16
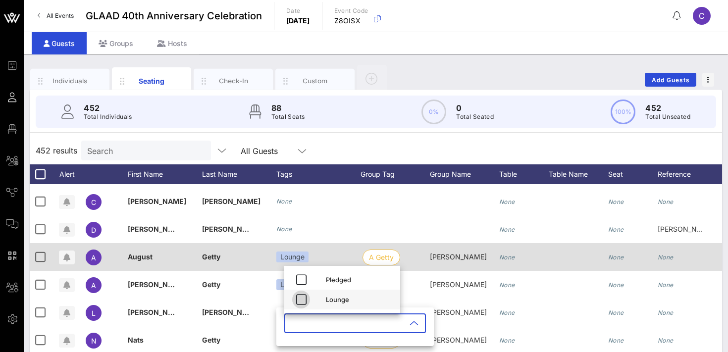
click at [298, 301] on icon "button" at bounding box center [301, 300] width 12 height 12
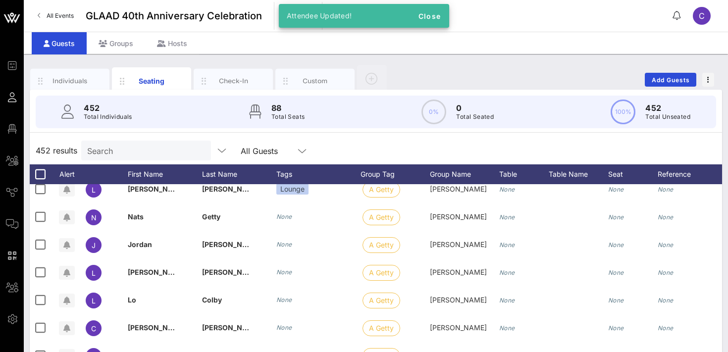
scroll to position [290, 0]
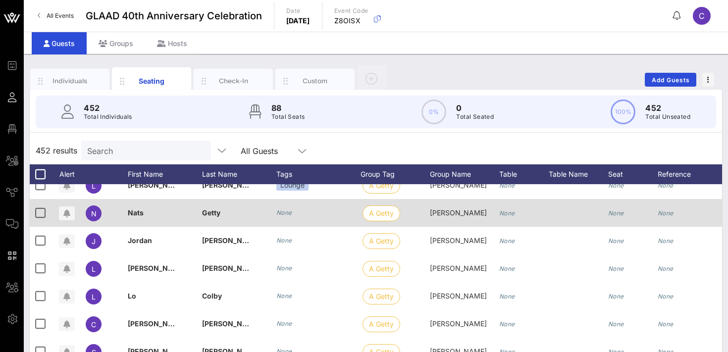
click at [287, 212] on icon "None" at bounding box center [284, 212] width 16 height 7
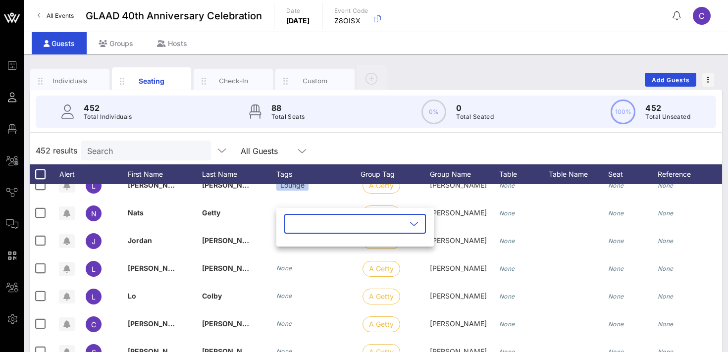
click at [298, 223] on input "text" at bounding box center [348, 224] width 116 height 16
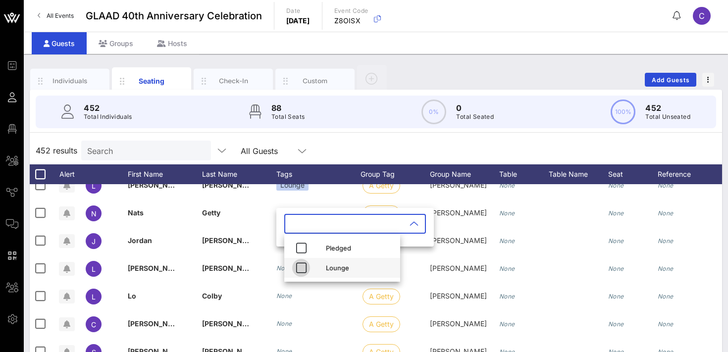
click at [302, 266] on icon "button" at bounding box center [301, 268] width 12 height 12
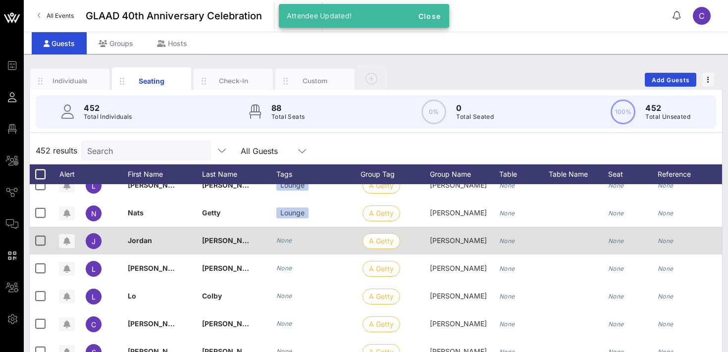
click at [283, 241] on icon "None" at bounding box center [284, 240] width 16 height 7
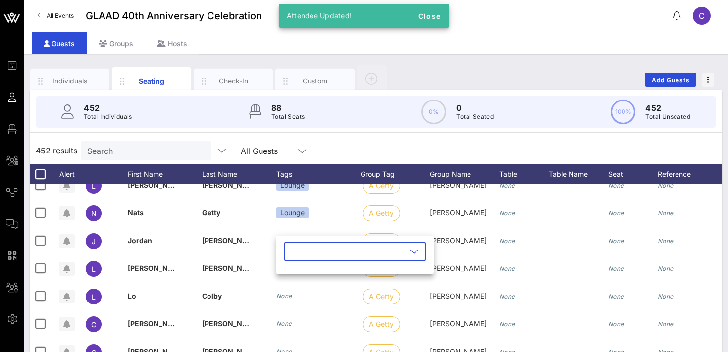
click at [293, 256] on input "text" at bounding box center [348, 252] width 116 height 16
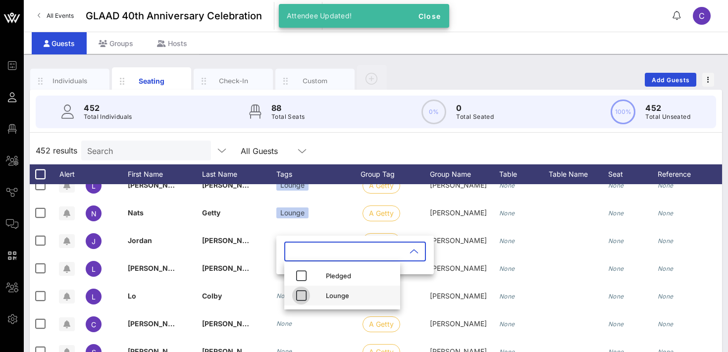
click at [299, 294] on icon "button" at bounding box center [301, 296] width 12 height 12
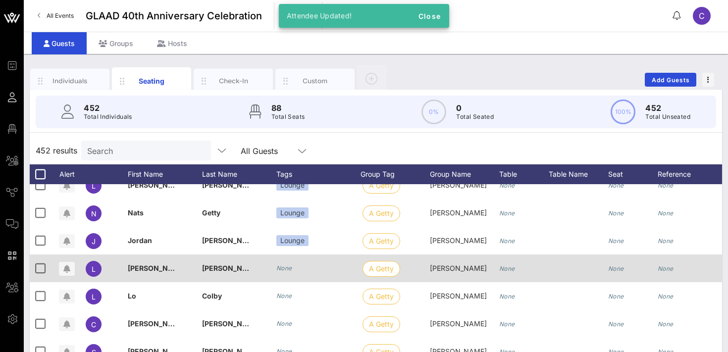
click at [291, 274] on div "None" at bounding box center [318, 269] width 84 height 28
click at [286, 269] on icon "None" at bounding box center [284, 268] width 16 height 7
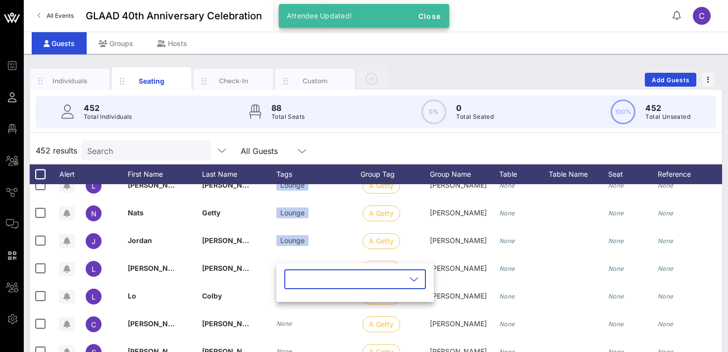
click at [301, 278] on input "text" at bounding box center [348, 280] width 116 height 16
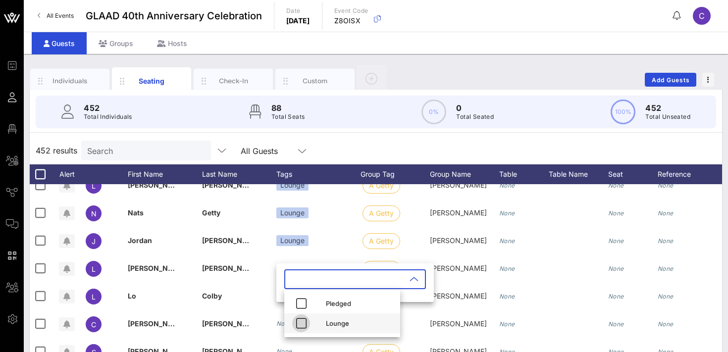
click at [303, 325] on icon "button" at bounding box center [301, 324] width 12 height 12
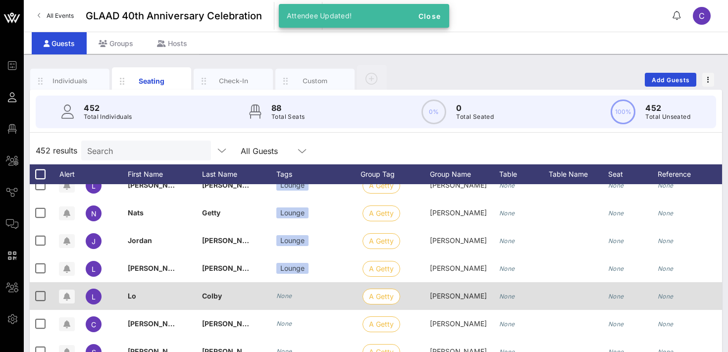
click at [286, 297] on icon "None" at bounding box center [284, 295] width 16 height 7
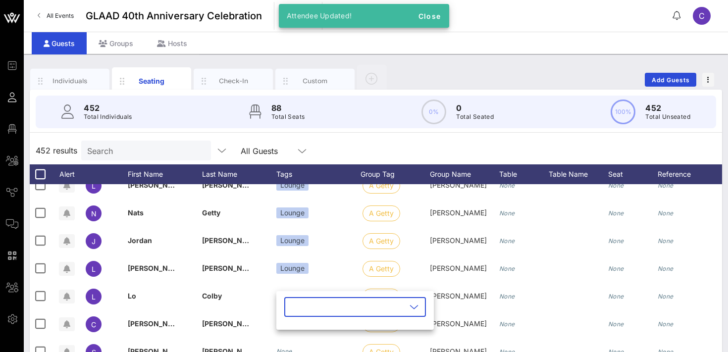
click at [300, 311] on input "text" at bounding box center [348, 307] width 116 height 16
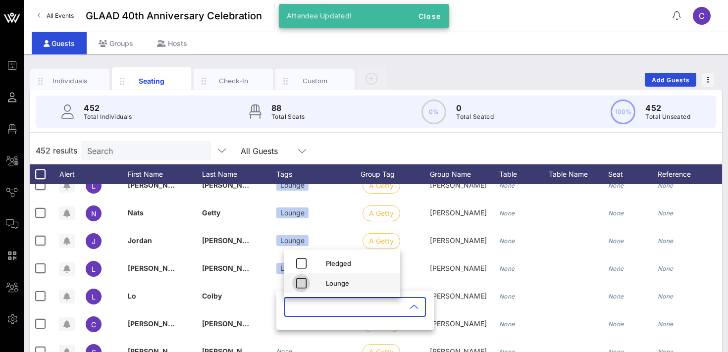
click at [303, 281] on icon "button" at bounding box center [301, 283] width 12 height 12
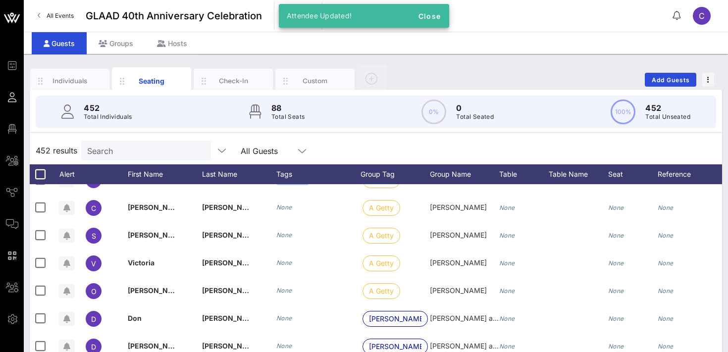
scroll to position [411, 0]
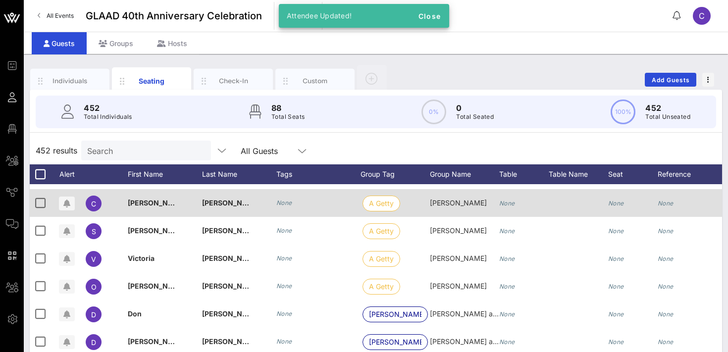
click at [286, 206] on icon "None" at bounding box center [284, 202] width 16 height 7
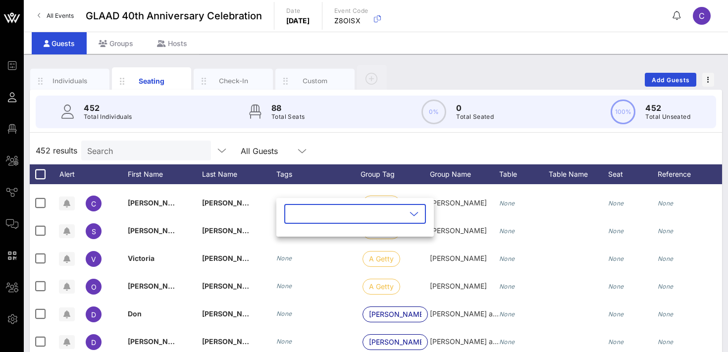
click at [294, 219] on input "text" at bounding box center [348, 214] width 116 height 16
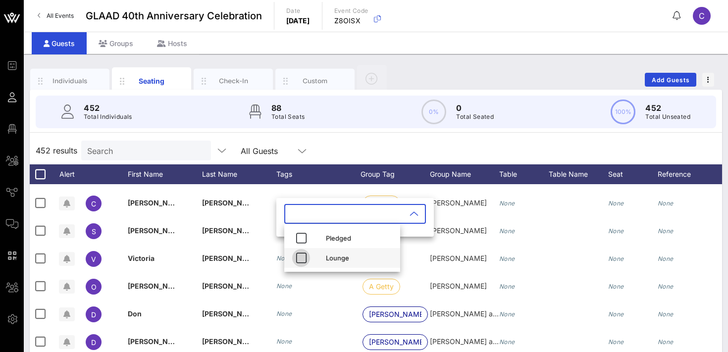
click at [299, 254] on icon "button" at bounding box center [301, 258] width 12 height 12
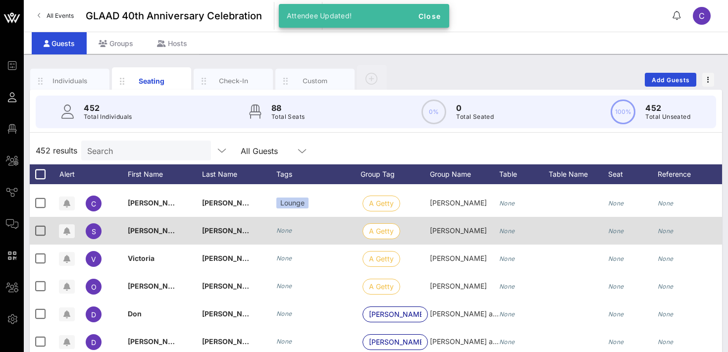
click at [285, 229] on icon "None" at bounding box center [284, 230] width 16 height 7
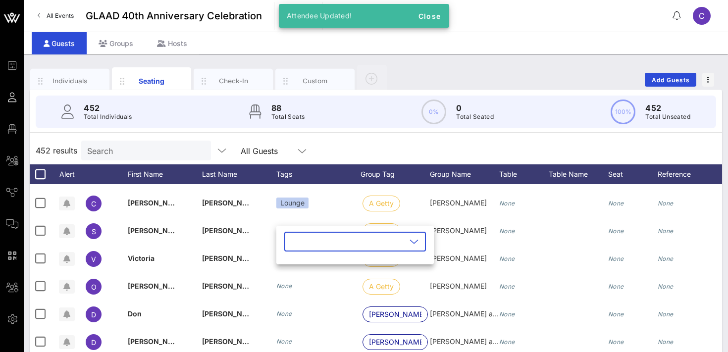
click at [305, 242] on input "text" at bounding box center [348, 242] width 116 height 16
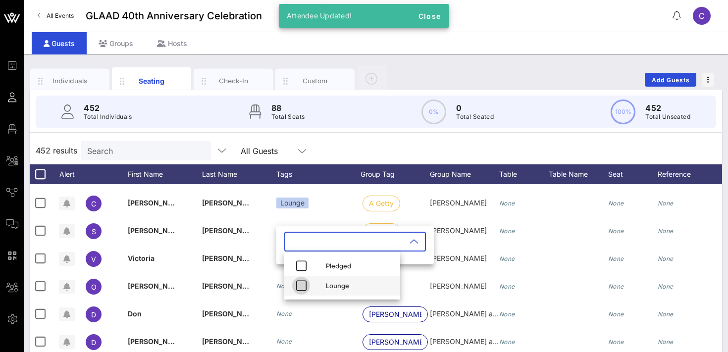
click at [302, 283] on icon "button" at bounding box center [301, 286] width 12 height 12
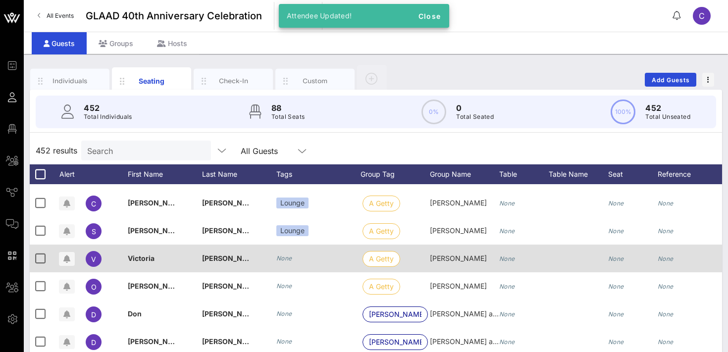
click at [283, 263] on div "None" at bounding box center [284, 259] width 16 height 10
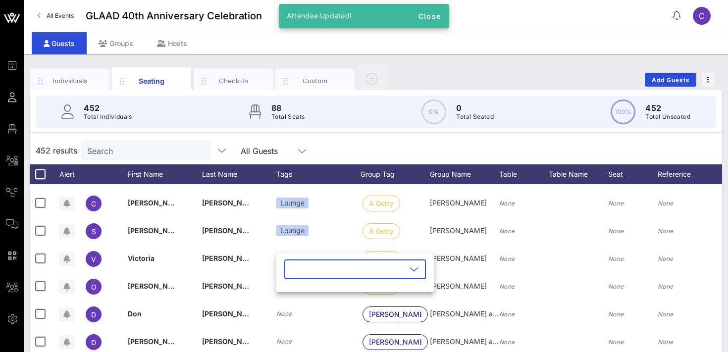
click at [293, 273] on input "text" at bounding box center [348, 270] width 116 height 16
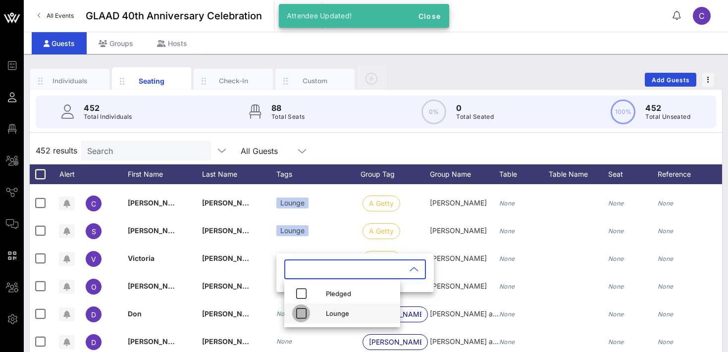
click at [300, 308] on icon "button" at bounding box center [301, 314] width 12 height 12
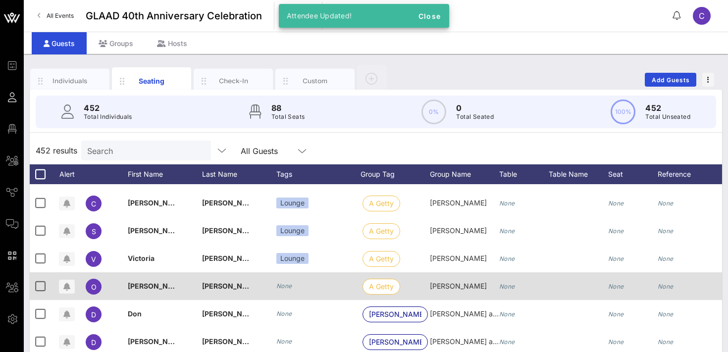
click at [290, 286] on icon "None" at bounding box center [284, 285] width 16 height 7
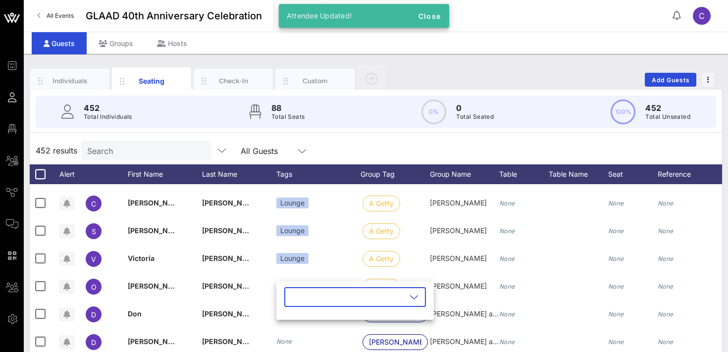
click at [300, 300] on input "text" at bounding box center [348, 297] width 116 height 16
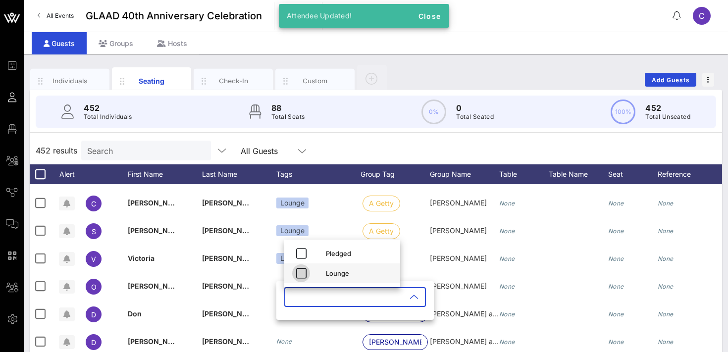
click at [305, 270] on icon "button" at bounding box center [301, 274] width 12 height 12
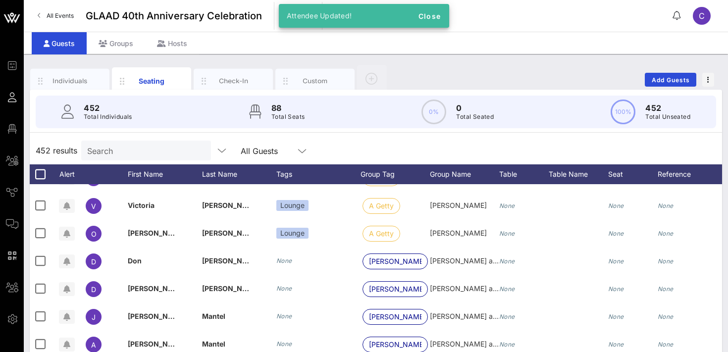
scroll to position [476, 0]
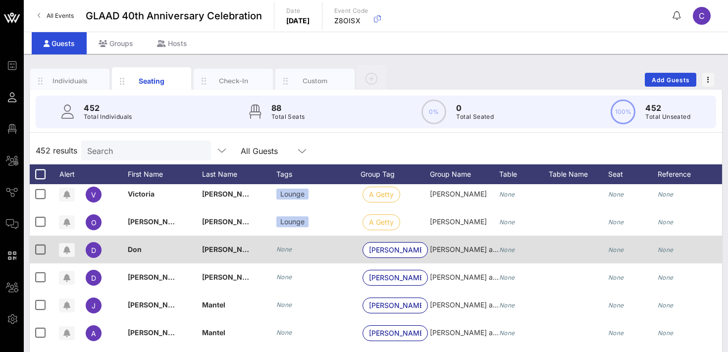
click at [283, 252] on icon "None" at bounding box center [284, 249] width 16 height 7
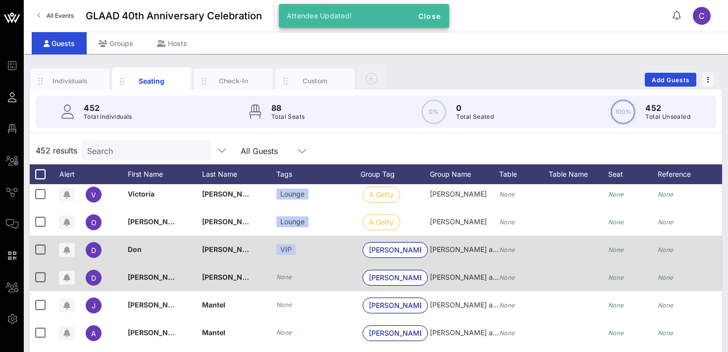
click at [285, 275] on icon "None" at bounding box center [284, 277] width 16 height 7
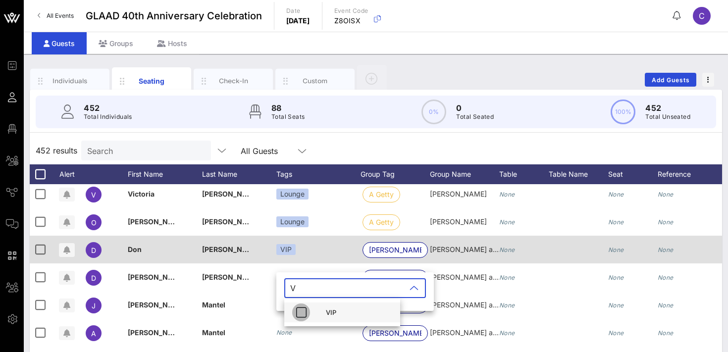
click at [301, 310] on icon "button" at bounding box center [301, 313] width 12 height 12
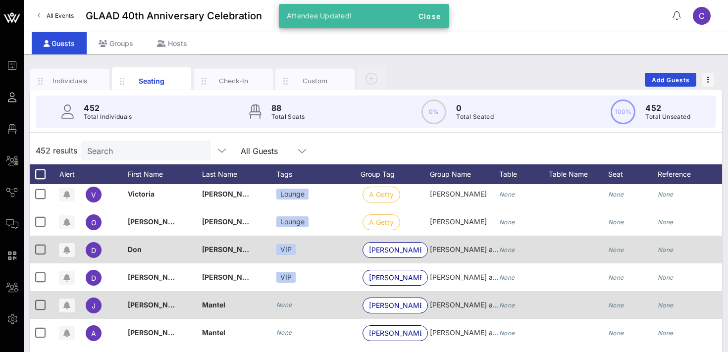
click at [287, 305] on icon "None" at bounding box center [284, 304] width 16 height 7
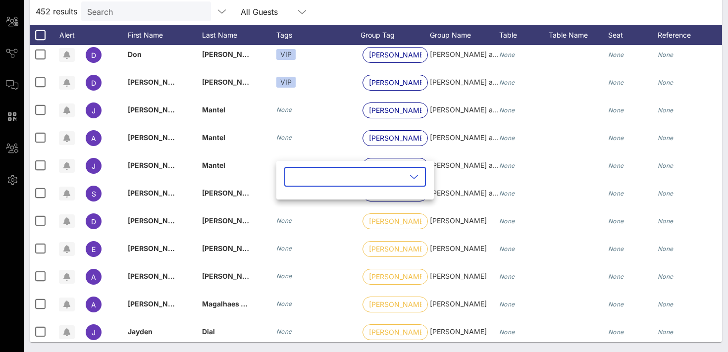
scroll to position [537, 0]
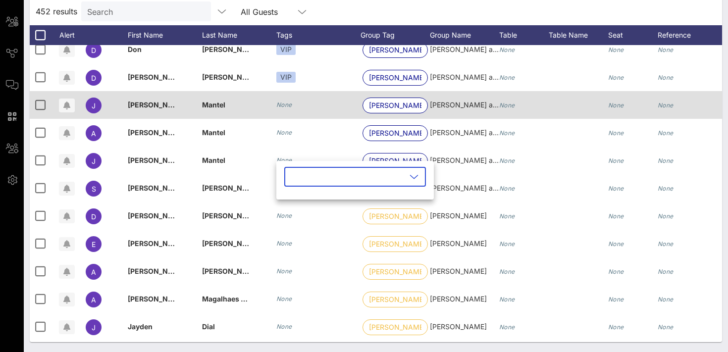
click at [286, 108] on icon "None" at bounding box center [284, 104] width 16 height 7
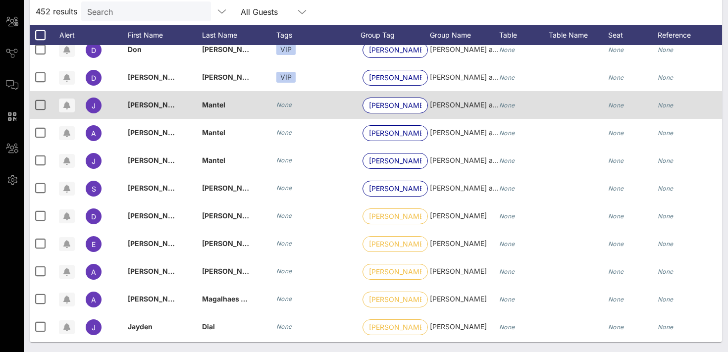
click at [289, 105] on icon "None" at bounding box center [284, 104] width 16 height 7
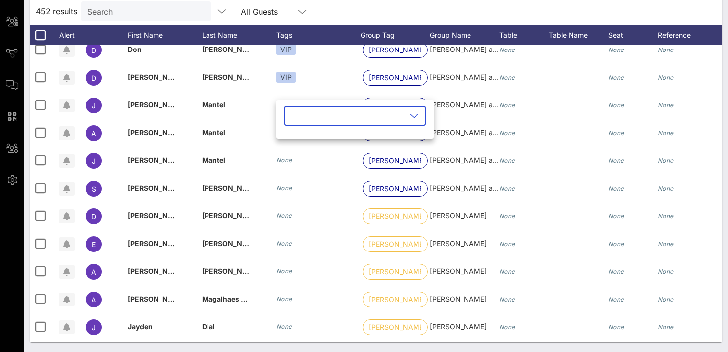
click at [298, 120] on input "text" at bounding box center [348, 116] width 116 height 16
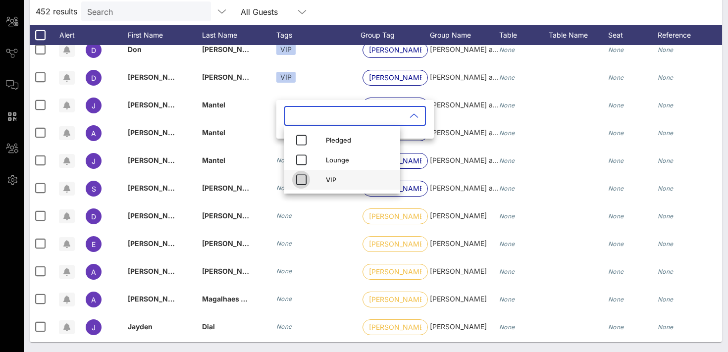
click at [299, 181] on icon "button" at bounding box center [301, 180] width 12 height 12
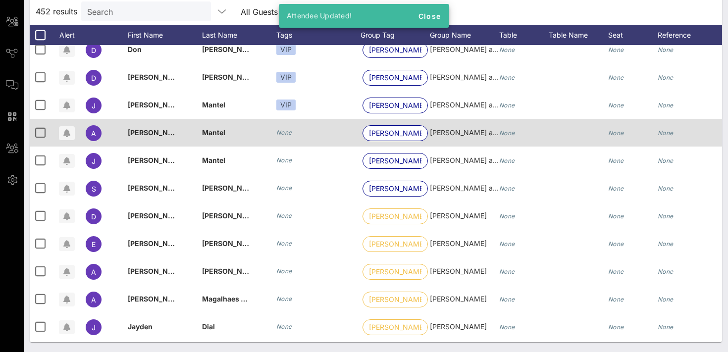
click at [288, 129] on icon "None" at bounding box center [284, 132] width 16 height 7
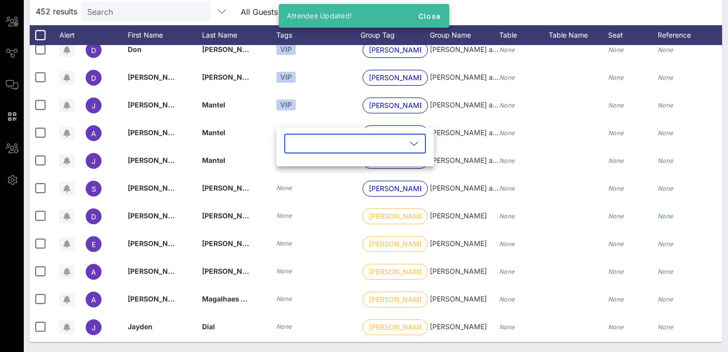
click at [297, 142] on input "text" at bounding box center [348, 144] width 116 height 16
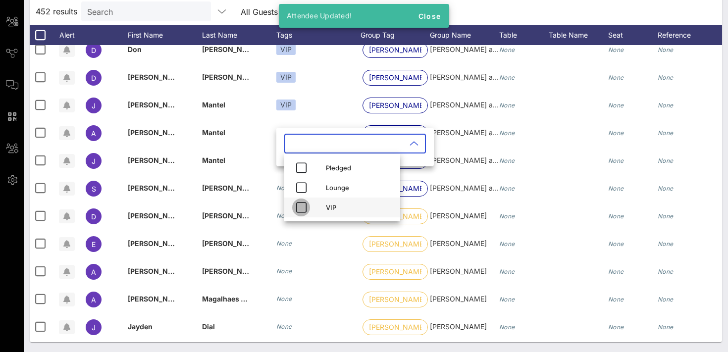
click at [301, 203] on icon "button" at bounding box center [301, 208] width 12 height 12
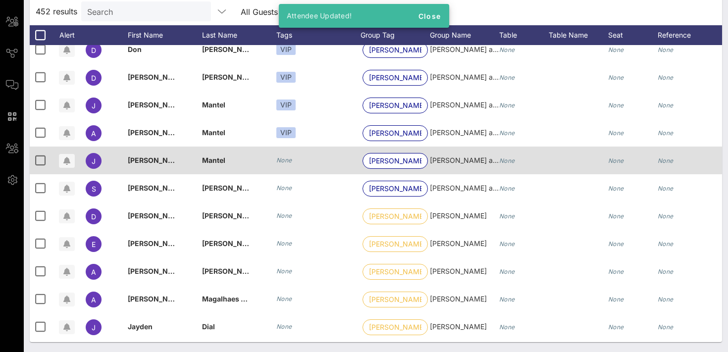
click at [287, 156] on div "None" at bounding box center [284, 161] width 16 height 10
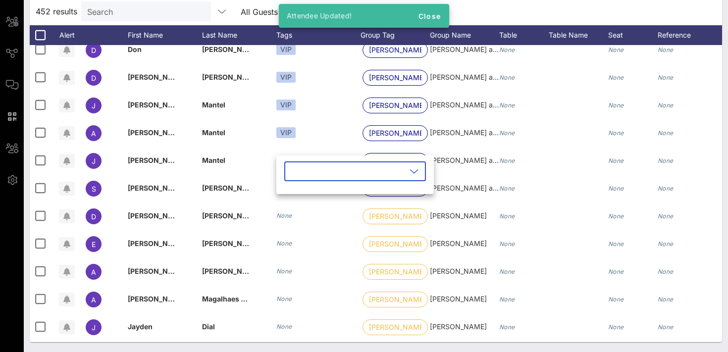
click at [296, 174] on input "text" at bounding box center [348, 172] width 116 height 16
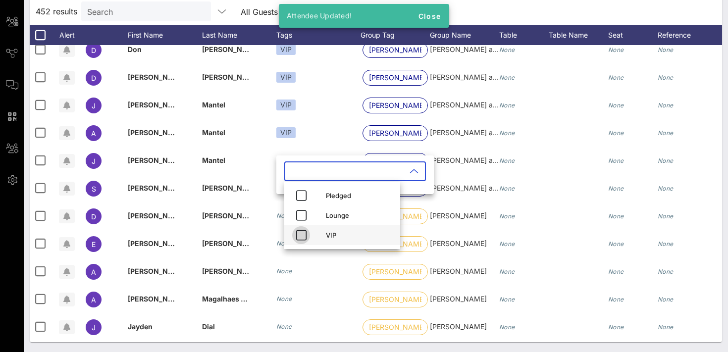
click at [300, 231] on icon "button" at bounding box center [301, 235] width 12 height 12
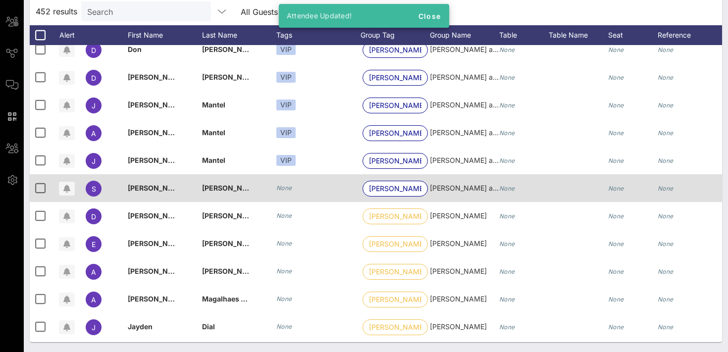
click at [283, 187] on icon "None" at bounding box center [284, 187] width 16 height 7
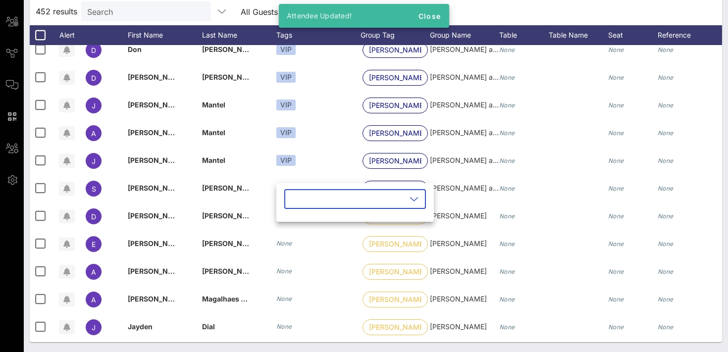
click at [295, 193] on input "text" at bounding box center [348, 199] width 116 height 16
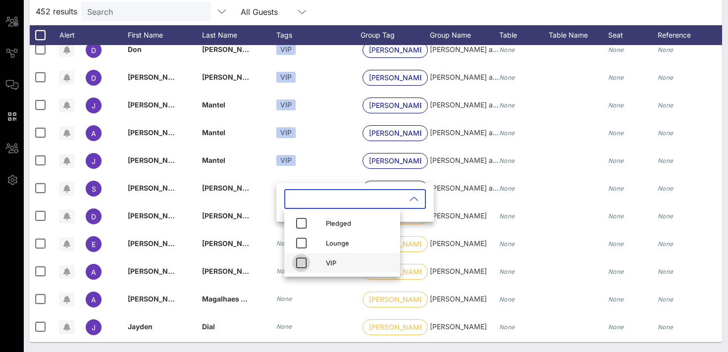
click at [299, 263] on icon "button" at bounding box center [301, 263] width 12 height 12
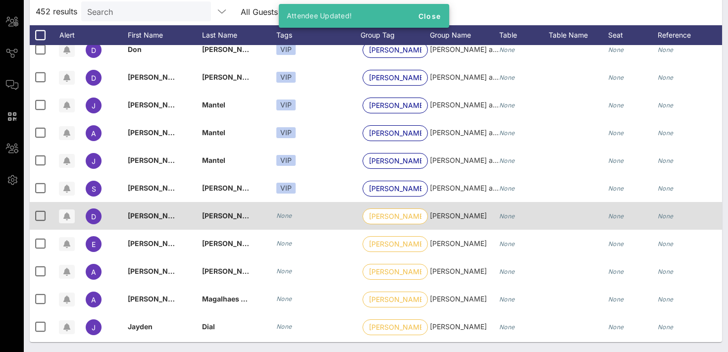
click at [286, 219] on icon "None" at bounding box center [284, 215] width 16 height 7
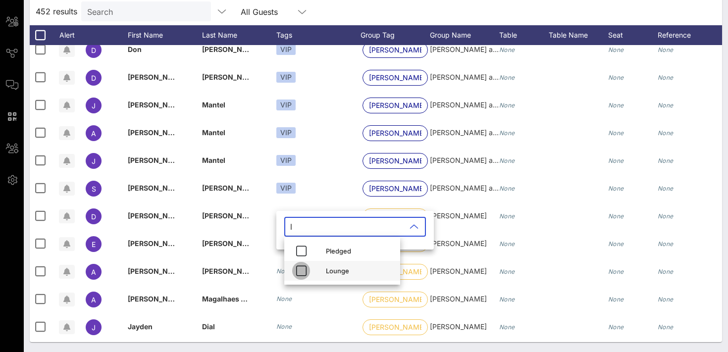
click at [301, 268] on icon "button" at bounding box center [301, 271] width 12 height 12
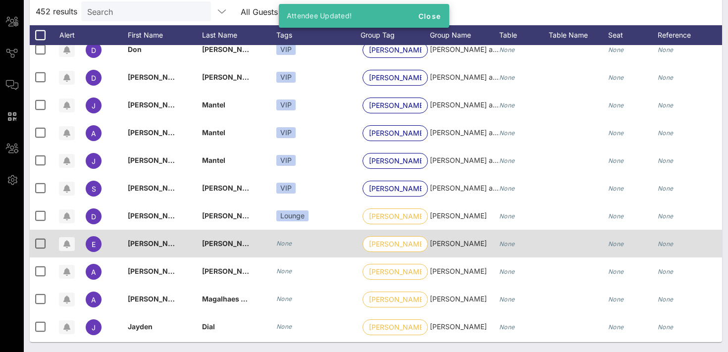
click at [291, 244] on icon "None" at bounding box center [284, 243] width 16 height 7
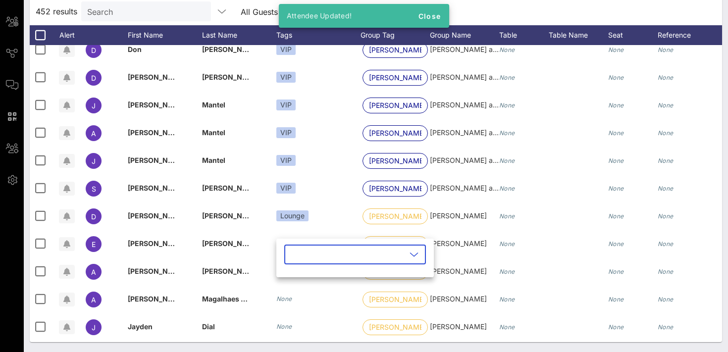
click at [293, 253] on input "text" at bounding box center [348, 255] width 116 height 16
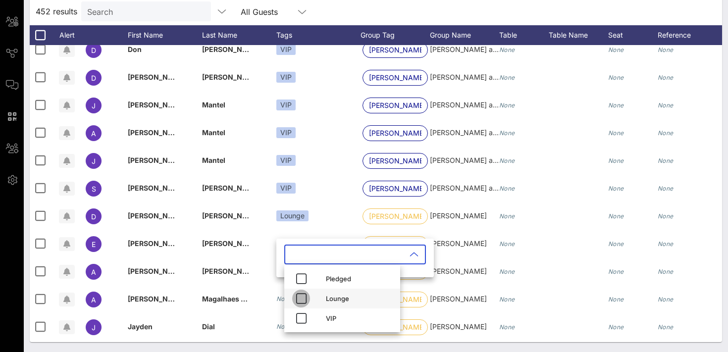
click at [301, 299] on icon "button" at bounding box center [301, 299] width 12 height 12
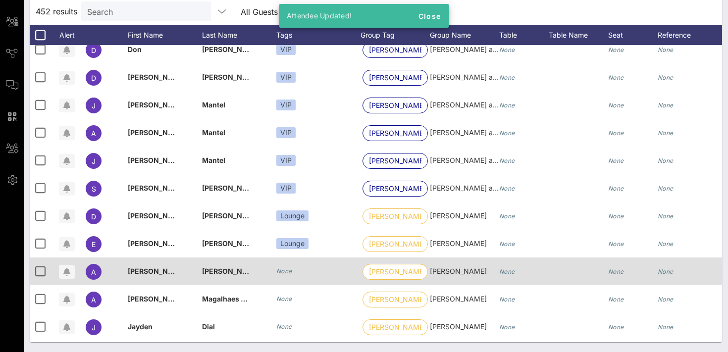
click at [280, 268] on icon "None" at bounding box center [284, 271] width 16 height 7
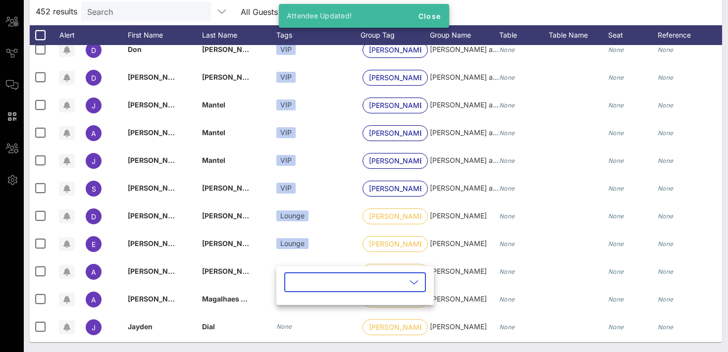
click at [291, 277] on input "text" at bounding box center [348, 283] width 116 height 16
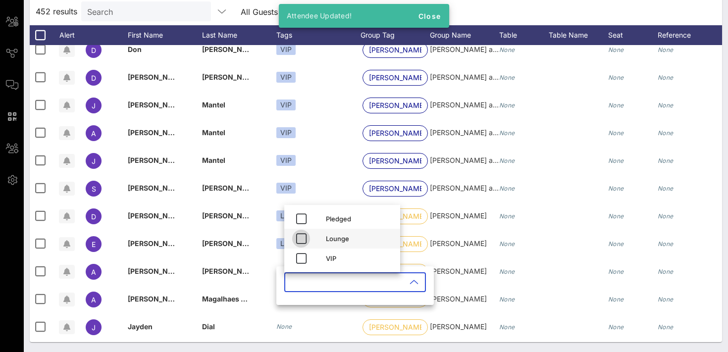
click at [303, 240] on icon "button" at bounding box center [301, 239] width 12 height 12
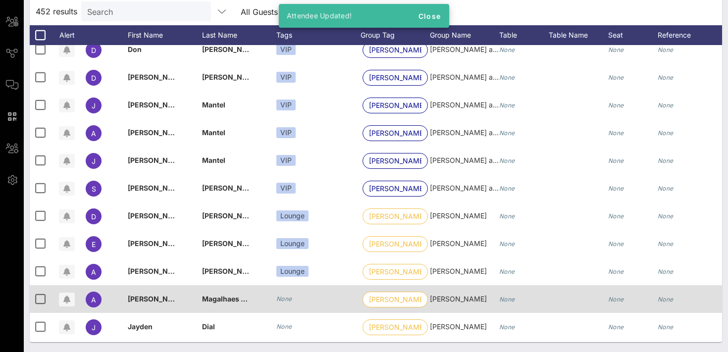
click at [290, 298] on icon "None" at bounding box center [284, 298] width 16 height 7
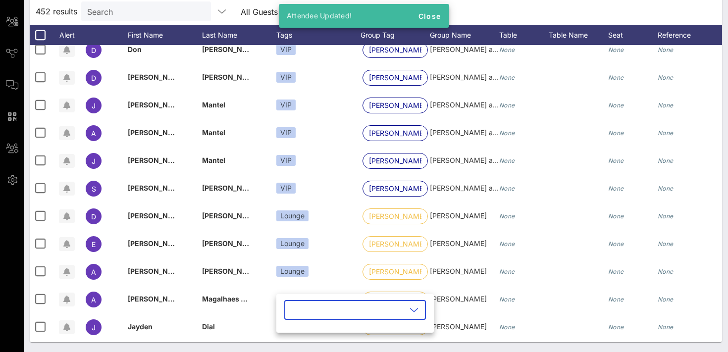
click at [300, 311] on input "text" at bounding box center [348, 310] width 116 height 16
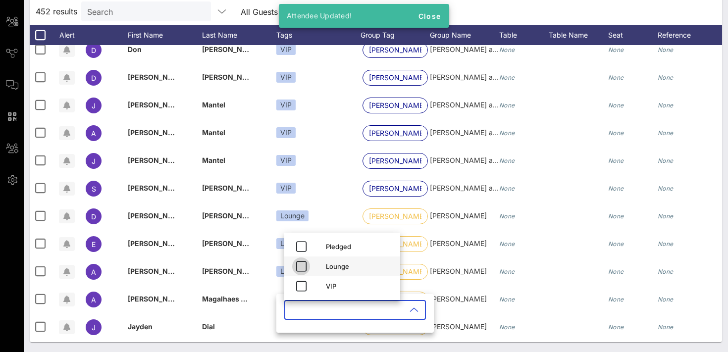
click at [302, 272] on icon "button" at bounding box center [301, 267] width 12 height 12
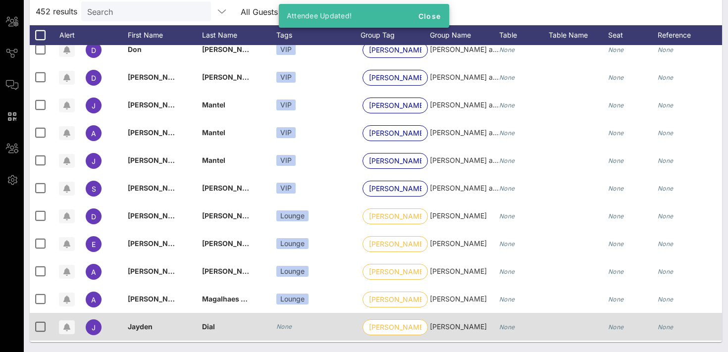
click at [284, 323] on icon "None" at bounding box center [284, 326] width 16 height 7
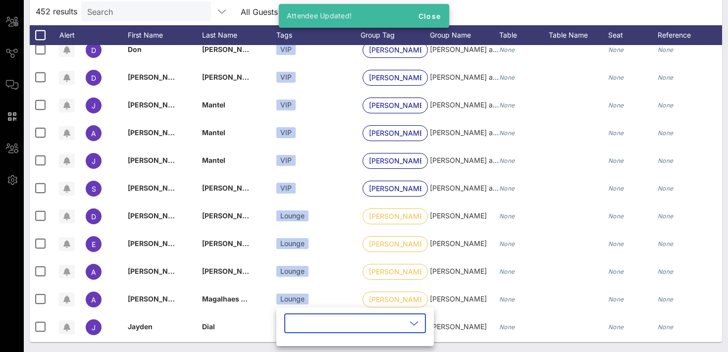
click at [294, 325] on input "text" at bounding box center [348, 324] width 116 height 16
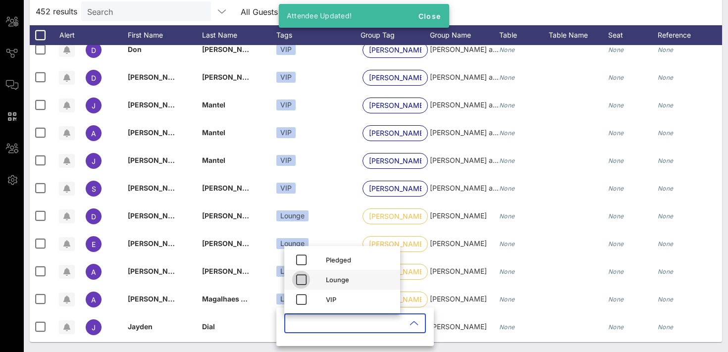
click at [302, 281] on icon "button" at bounding box center [301, 280] width 12 height 12
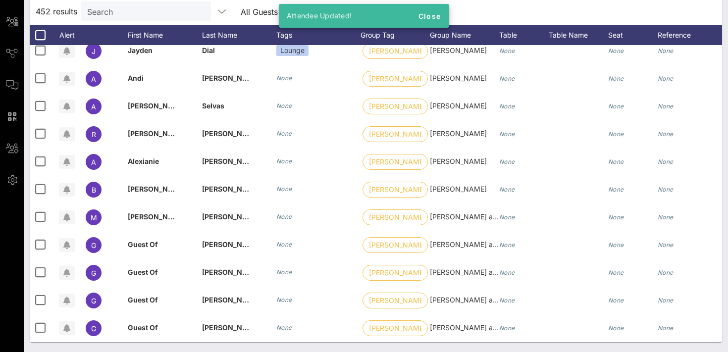
scroll to position [815, 0]
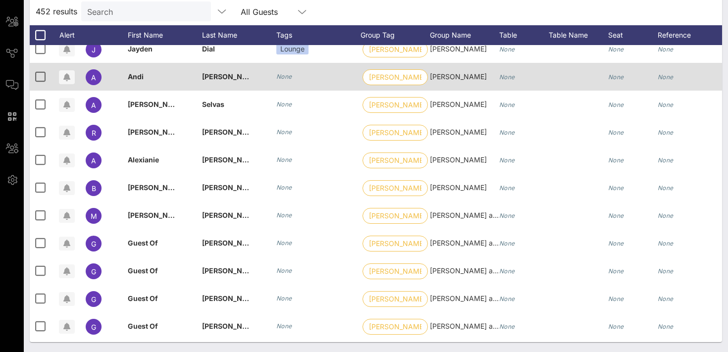
click at [282, 82] on div "None" at bounding box center [318, 77] width 84 height 28
click at [286, 73] on icon "None" at bounding box center [284, 76] width 16 height 7
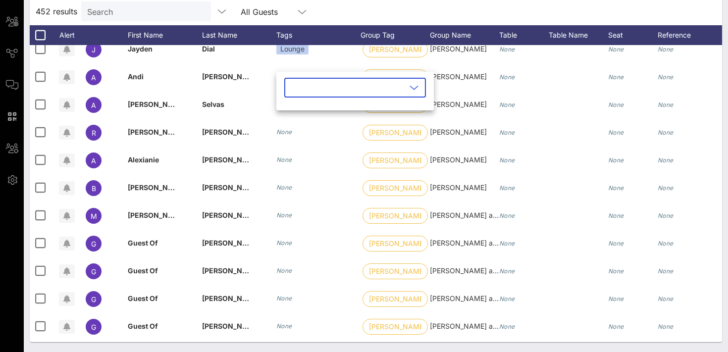
click at [299, 89] on input "text" at bounding box center [348, 88] width 116 height 16
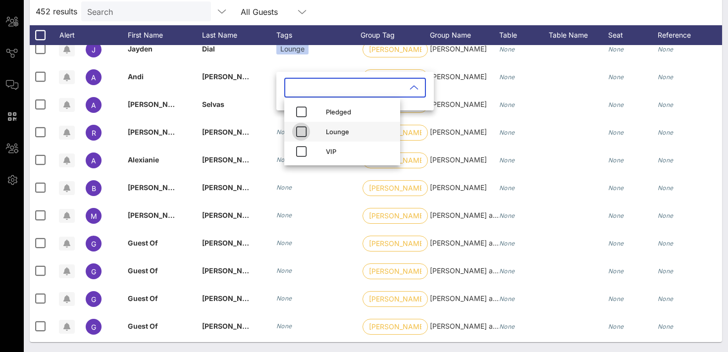
click at [303, 131] on icon "button" at bounding box center [301, 132] width 12 height 12
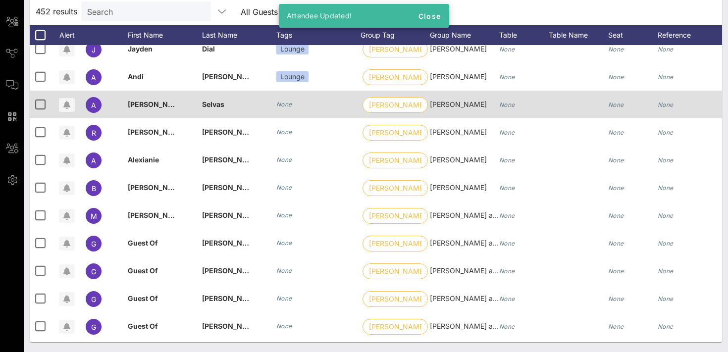
click at [279, 102] on icon "None" at bounding box center [284, 104] width 16 height 7
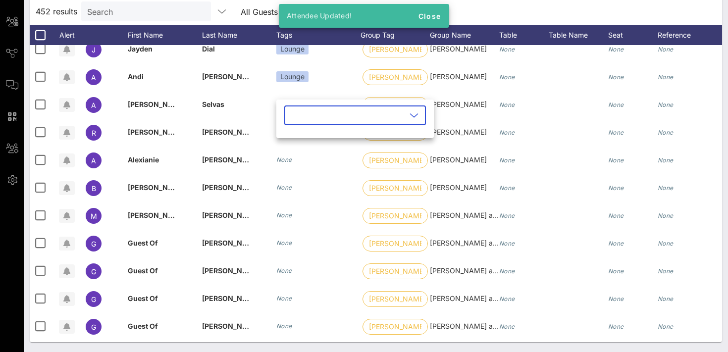
click at [290, 114] on input "text" at bounding box center [348, 116] width 116 height 16
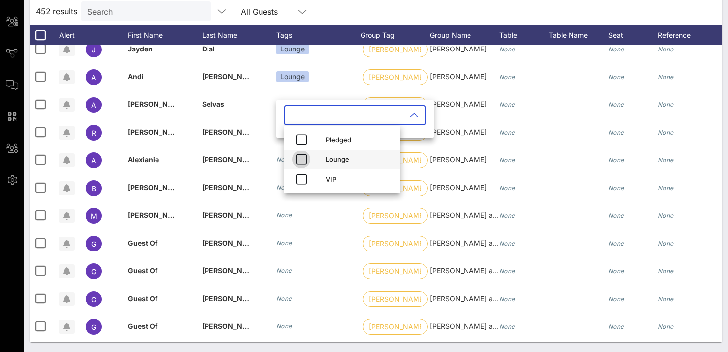
click at [300, 156] on icon "button" at bounding box center [301, 160] width 12 height 12
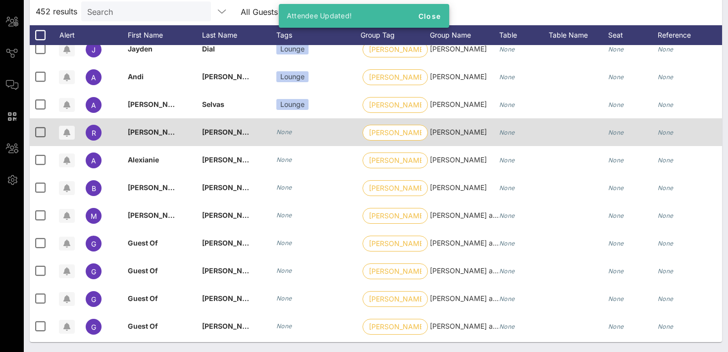
click at [286, 134] on icon "None" at bounding box center [284, 131] width 16 height 7
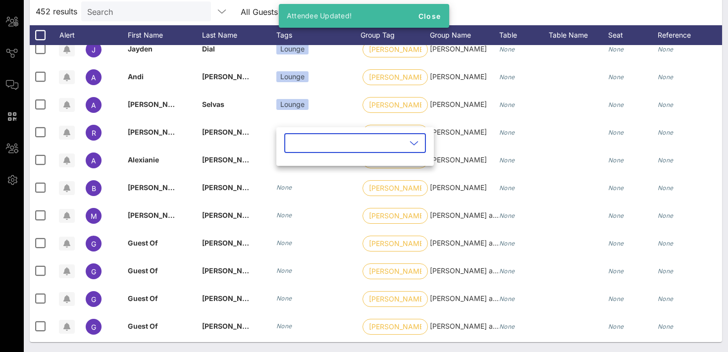
click at [293, 143] on input "text" at bounding box center [348, 143] width 116 height 16
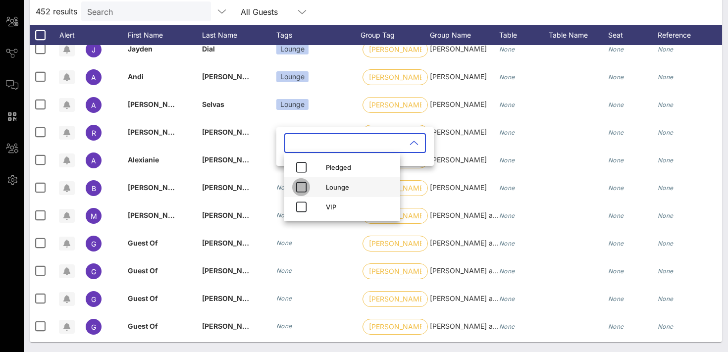
click at [299, 187] on icon "button" at bounding box center [301, 187] width 12 height 12
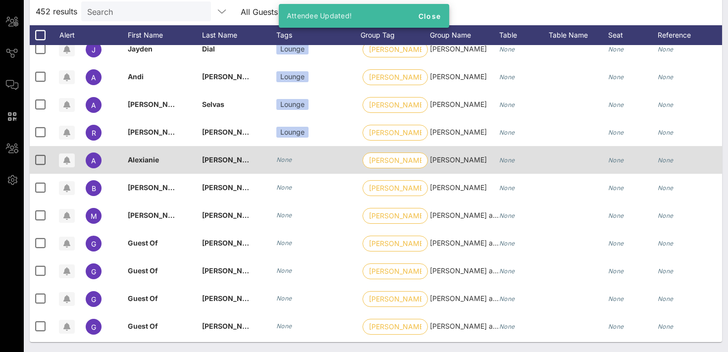
click at [286, 161] on icon "None" at bounding box center [284, 159] width 16 height 7
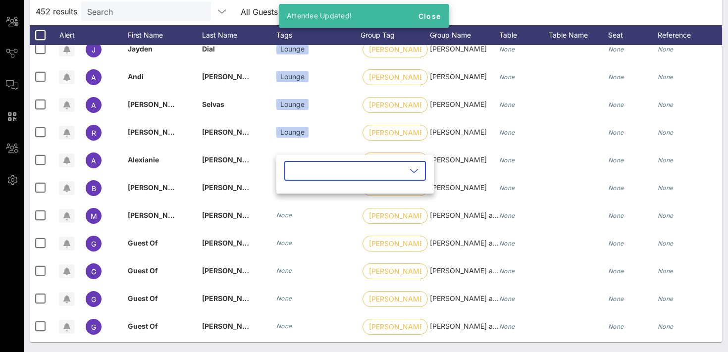
click at [296, 166] on input "text" at bounding box center [348, 171] width 116 height 16
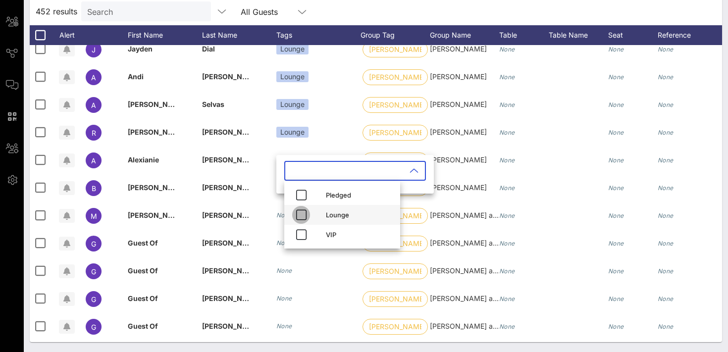
click at [301, 219] on icon "button" at bounding box center [301, 215] width 12 height 12
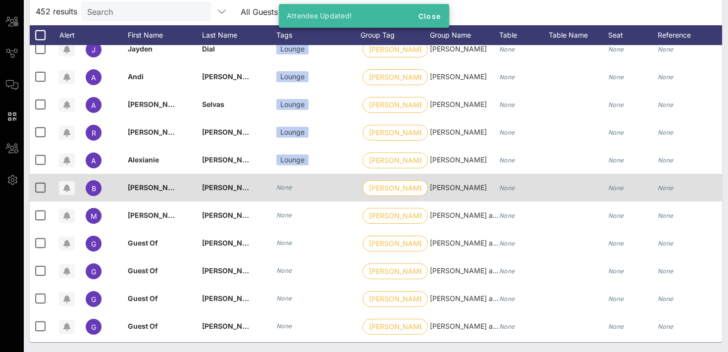
click at [288, 187] on icon "None" at bounding box center [284, 187] width 16 height 7
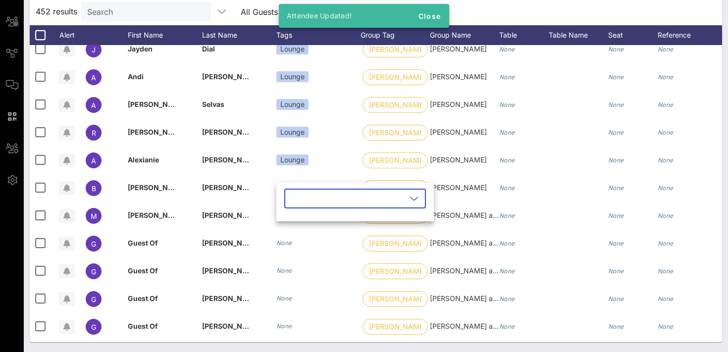
click at [302, 199] on input "text" at bounding box center [348, 199] width 116 height 16
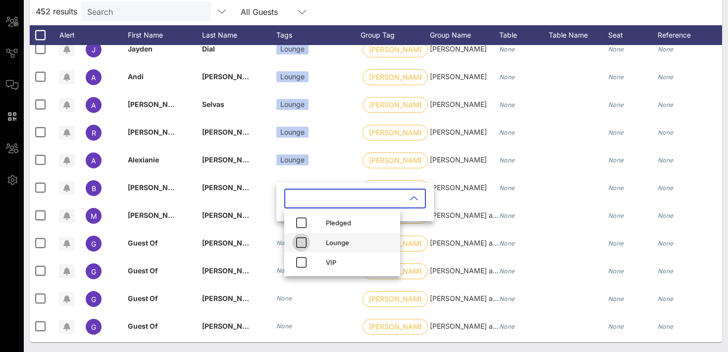
click at [303, 244] on icon "button" at bounding box center [301, 243] width 12 height 12
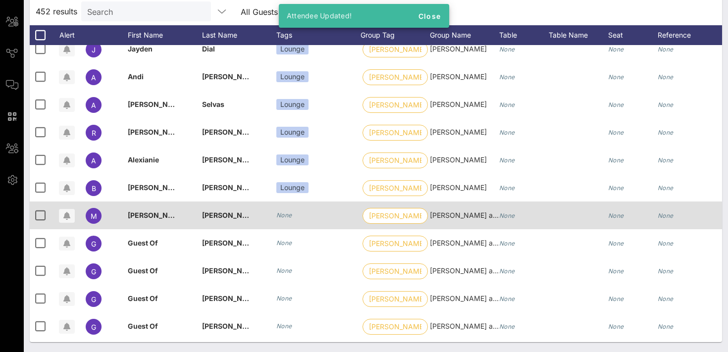
click at [281, 212] on icon "None" at bounding box center [284, 215] width 16 height 7
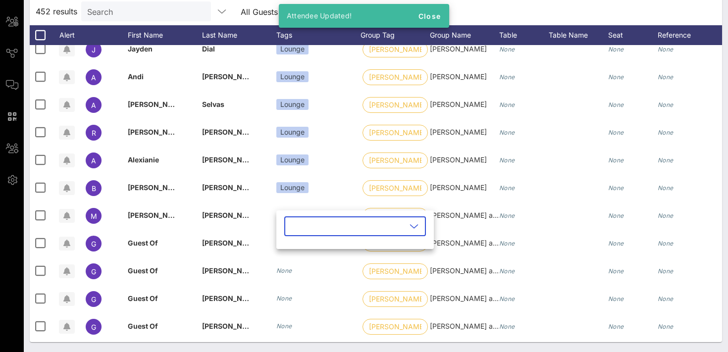
click at [294, 226] on input "text" at bounding box center [348, 227] width 116 height 16
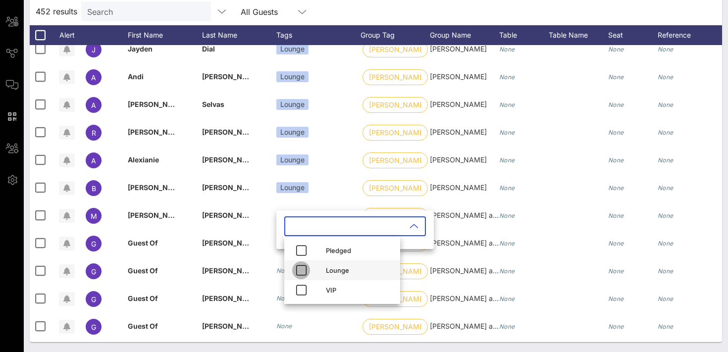
click at [299, 263] on button "button" at bounding box center [301, 271] width 18 height 18
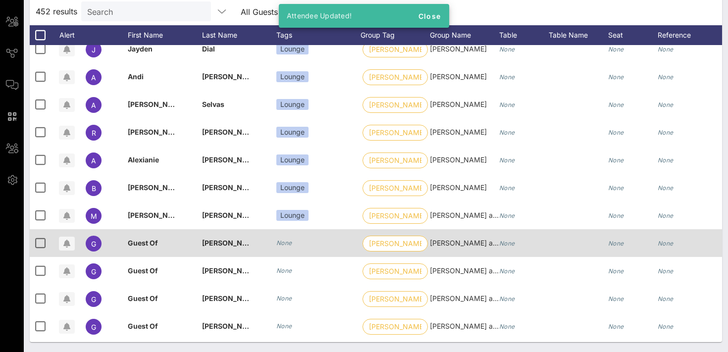
click at [290, 242] on icon "None" at bounding box center [284, 242] width 16 height 7
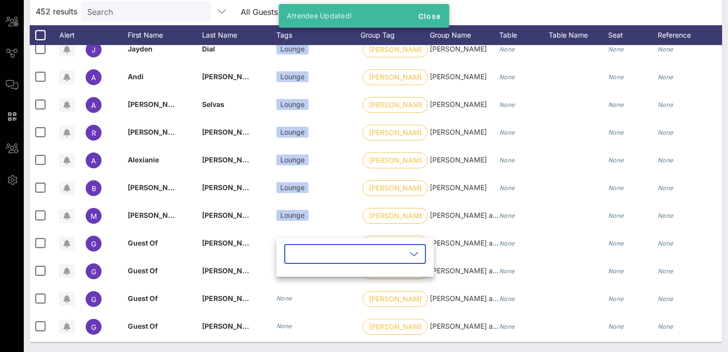
click at [296, 254] on input "text" at bounding box center [348, 254] width 116 height 16
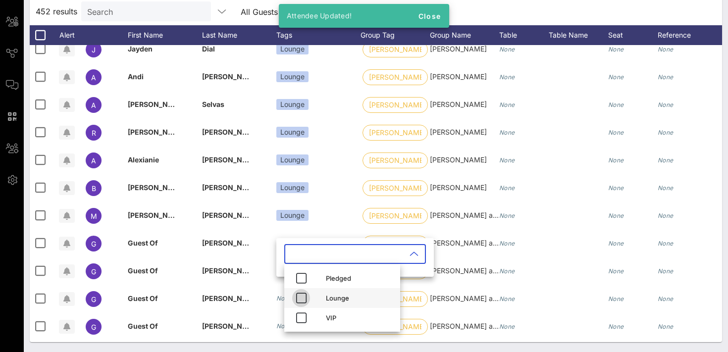
click at [301, 296] on icon "button" at bounding box center [301, 298] width 12 height 12
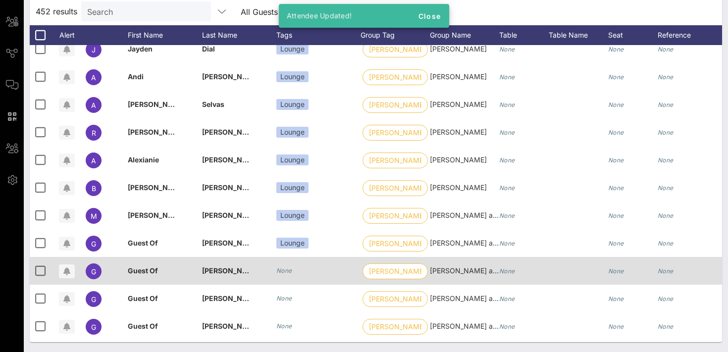
click at [283, 275] on div "None" at bounding box center [284, 271] width 16 height 10
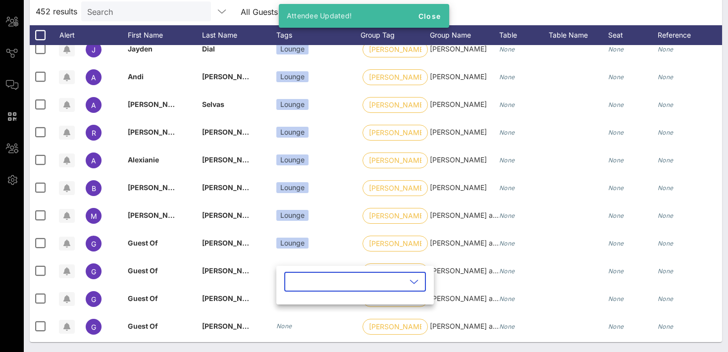
click at [293, 283] on input "text" at bounding box center [348, 282] width 116 height 16
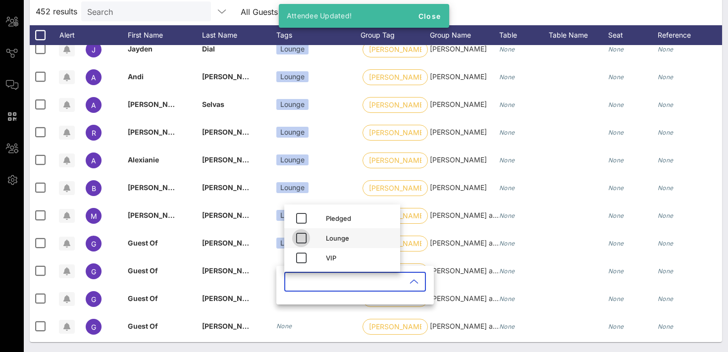
click at [304, 239] on icon "button" at bounding box center [301, 238] width 12 height 12
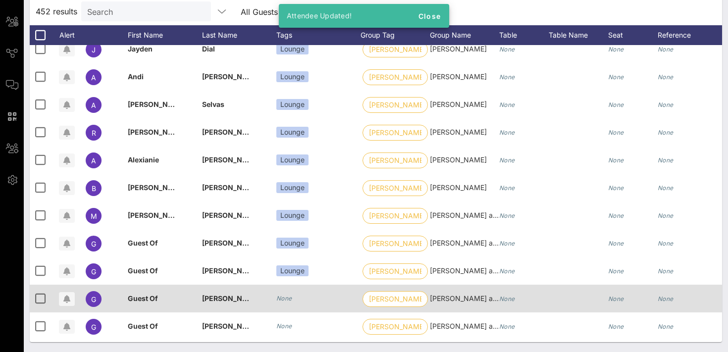
click at [285, 295] on icon "None" at bounding box center [284, 298] width 16 height 7
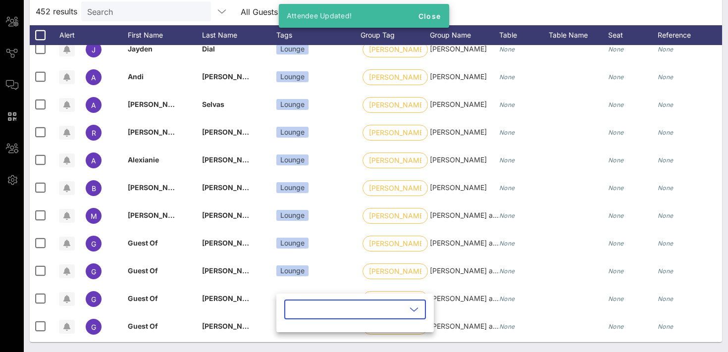
click at [298, 319] on div at bounding box center [348, 310] width 116 height 20
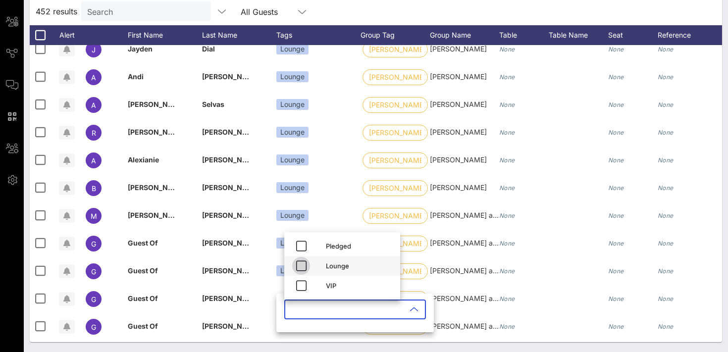
click at [302, 268] on icon "button" at bounding box center [301, 266] width 12 height 12
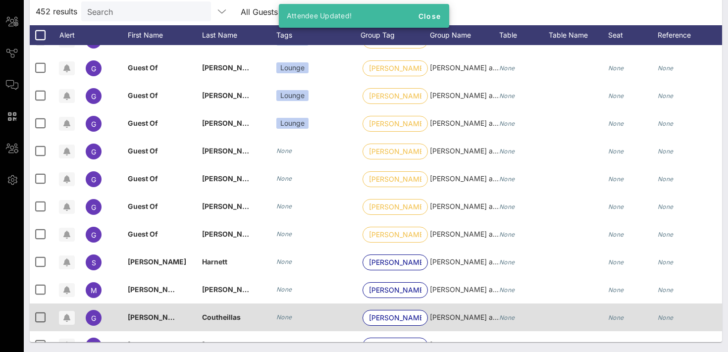
scroll to position [1002, 0]
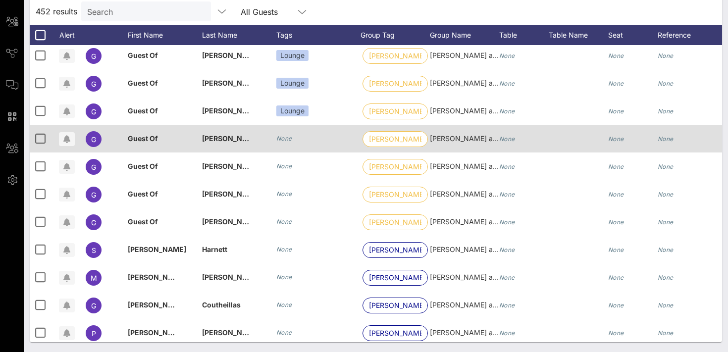
click at [283, 138] on icon "None" at bounding box center [284, 138] width 16 height 7
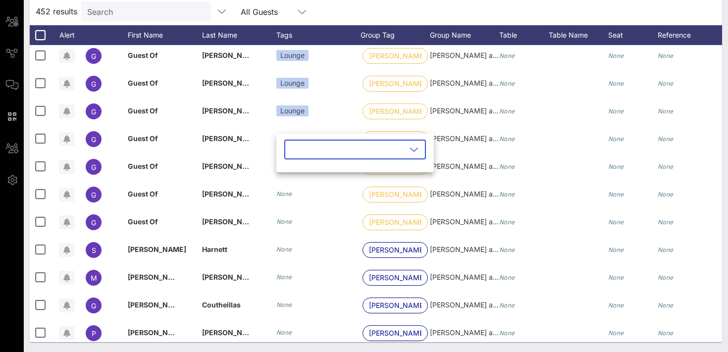
click at [293, 152] on input "text" at bounding box center [348, 150] width 116 height 16
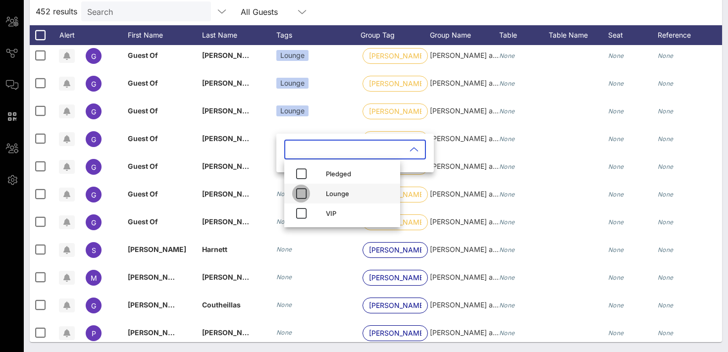
click at [301, 191] on icon "button" at bounding box center [301, 194] width 12 height 12
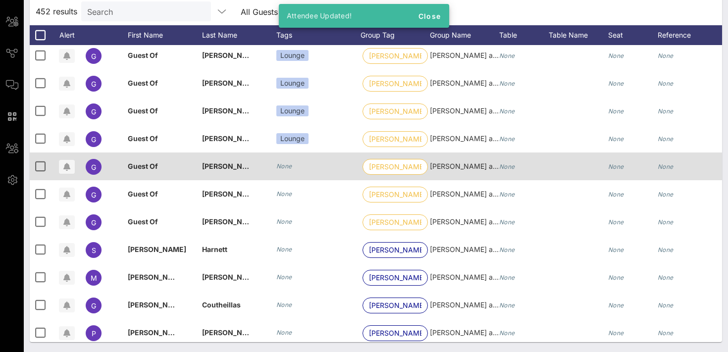
click at [284, 167] on icon "None" at bounding box center [284, 166] width 16 height 7
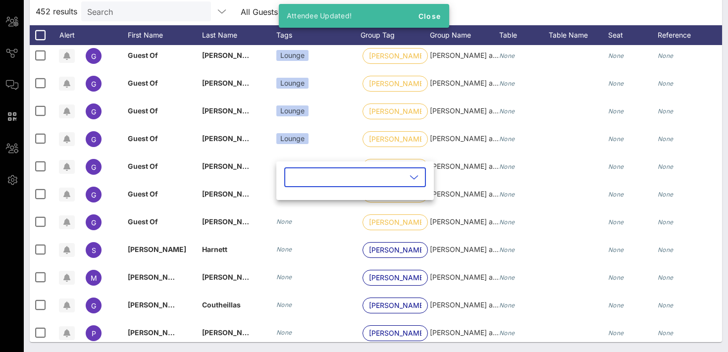
click at [294, 179] on input "text" at bounding box center [348, 177] width 116 height 16
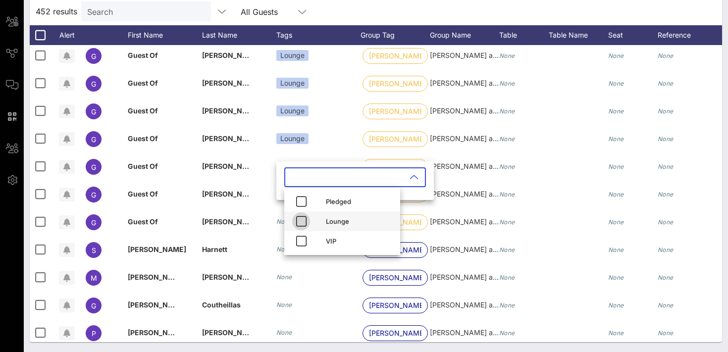
click at [304, 216] on icon "button" at bounding box center [301, 222] width 12 height 12
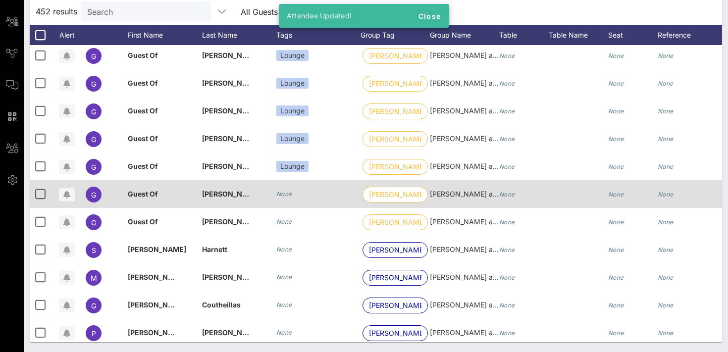
click at [285, 195] on icon "None" at bounding box center [284, 193] width 16 height 7
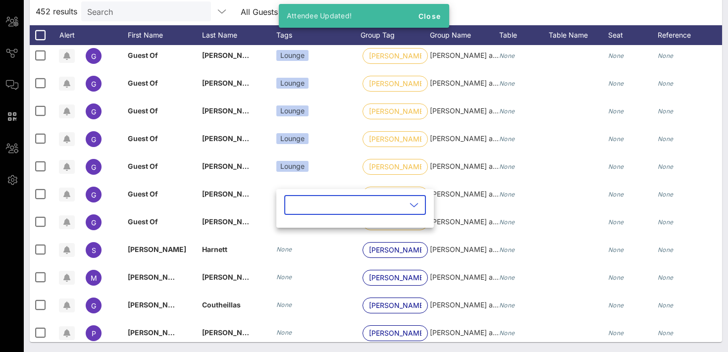
click at [297, 208] on input "text" at bounding box center [348, 205] width 116 height 16
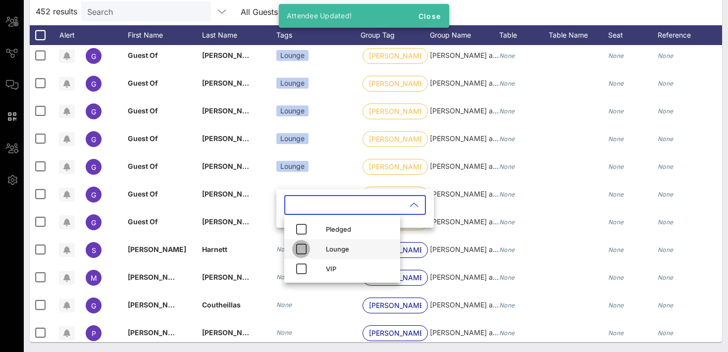
click at [302, 244] on icon "button" at bounding box center [301, 249] width 12 height 12
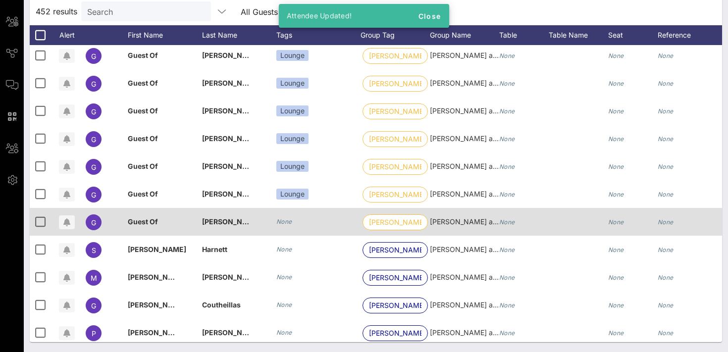
click at [286, 223] on icon "None" at bounding box center [284, 221] width 16 height 7
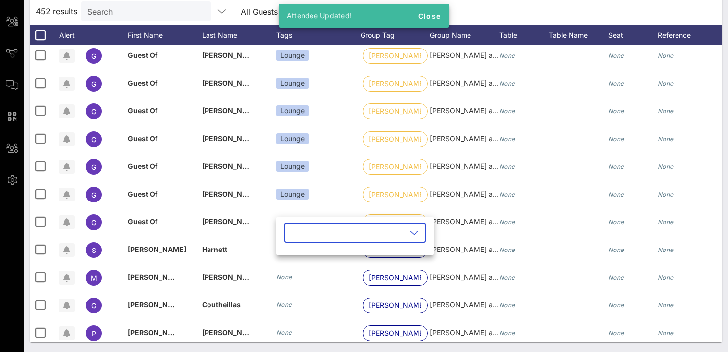
click at [293, 237] on input "text" at bounding box center [348, 233] width 116 height 16
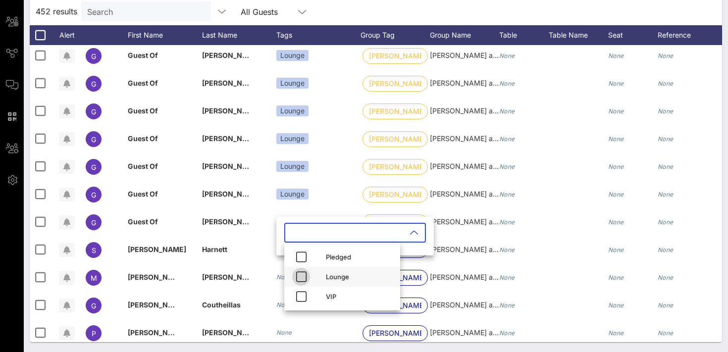
click at [304, 275] on icon "button" at bounding box center [301, 277] width 12 height 12
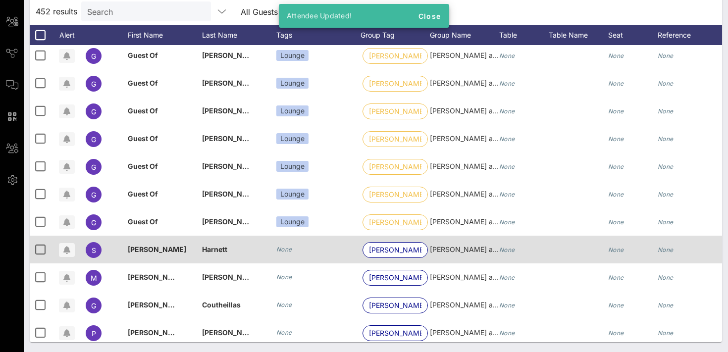
click at [287, 246] on icon "None" at bounding box center [284, 249] width 16 height 7
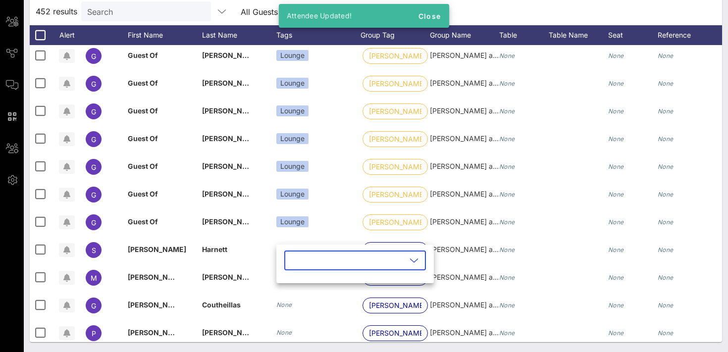
click at [297, 258] on input "text" at bounding box center [348, 261] width 116 height 16
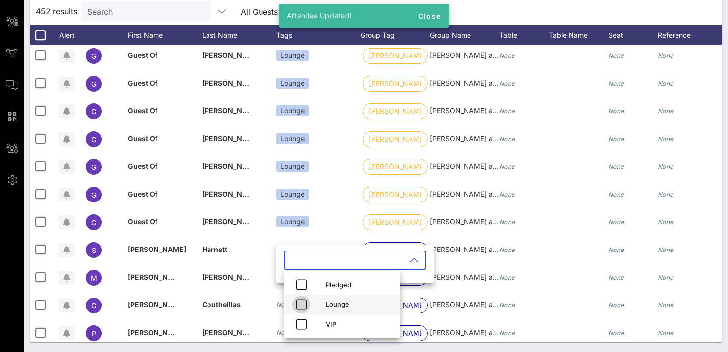
click at [302, 301] on icon "button" at bounding box center [301, 305] width 12 height 12
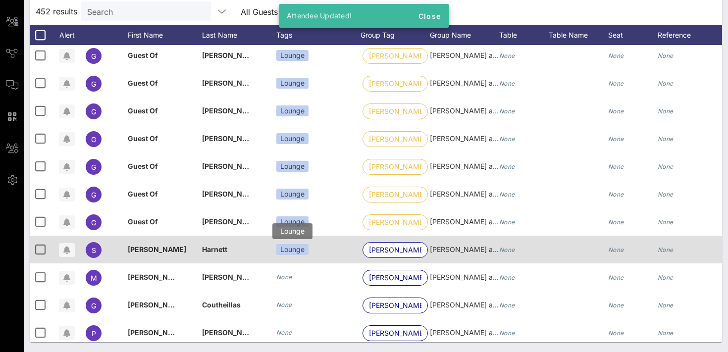
click at [299, 253] on div "Lounge" at bounding box center [292, 249] width 32 height 11
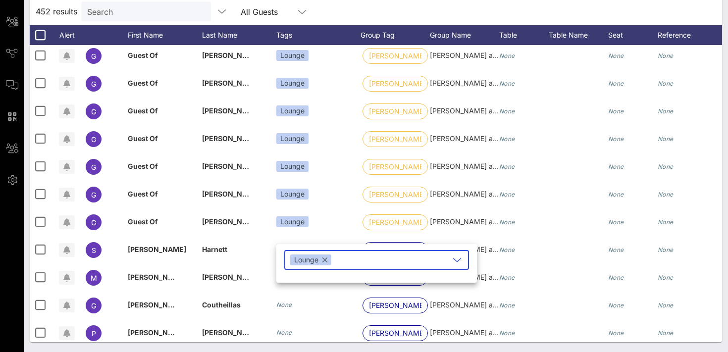
click at [327, 260] on button "button" at bounding box center [325, 260] width 5 height 11
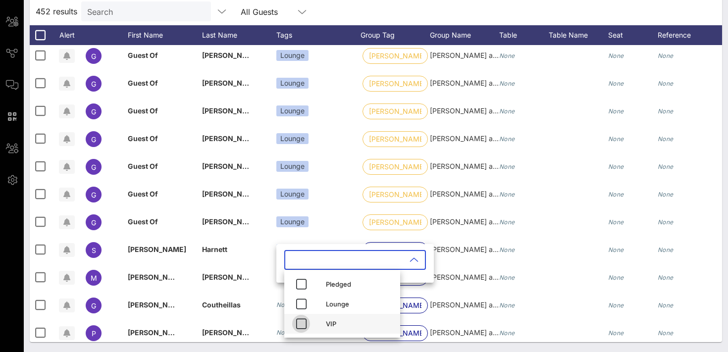
click at [302, 326] on icon "button" at bounding box center [301, 324] width 12 height 12
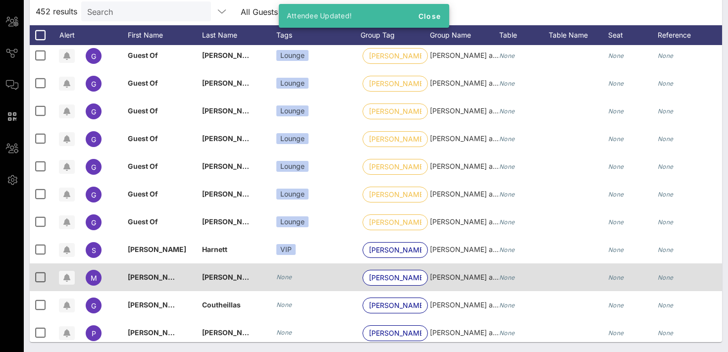
click at [283, 274] on icon "None" at bounding box center [284, 277] width 16 height 7
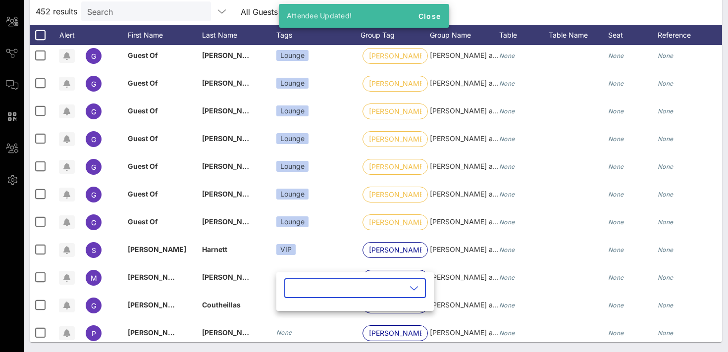
click at [293, 284] on input "text" at bounding box center [348, 288] width 116 height 16
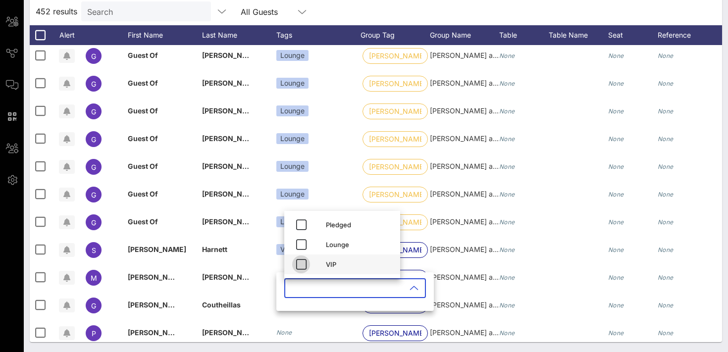
click at [299, 259] on icon "button" at bounding box center [301, 265] width 12 height 12
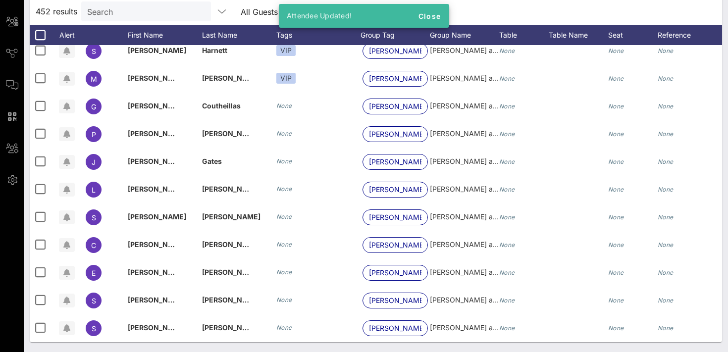
scroll to position [1206, 0]
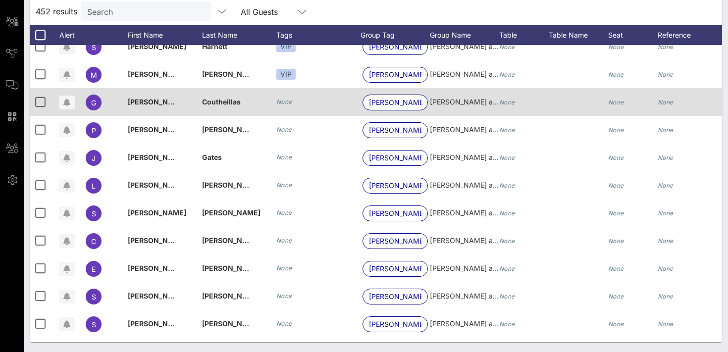
click at [285, 104] on icon "None" at bounding box center [284, 101] width 16 height 7
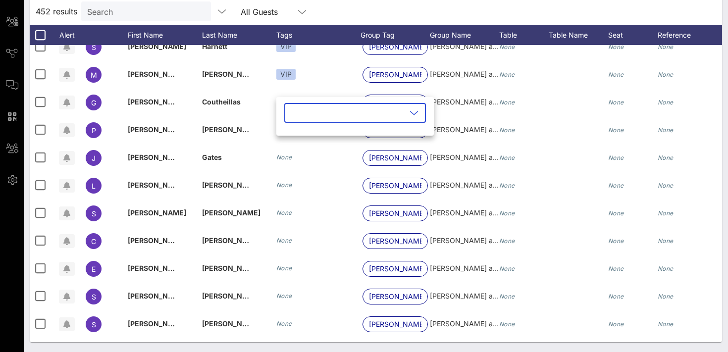
click at [293, 112] on input "text" at bounding box center [348, 113] width 116 height 16
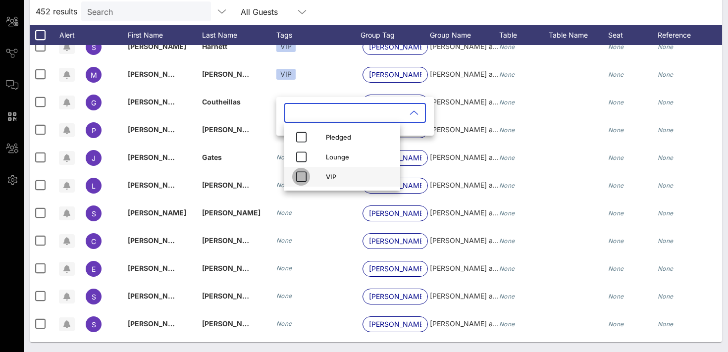
click at [300, 175] on icon "button" at bounding box center [301, 177] width 12 height 12
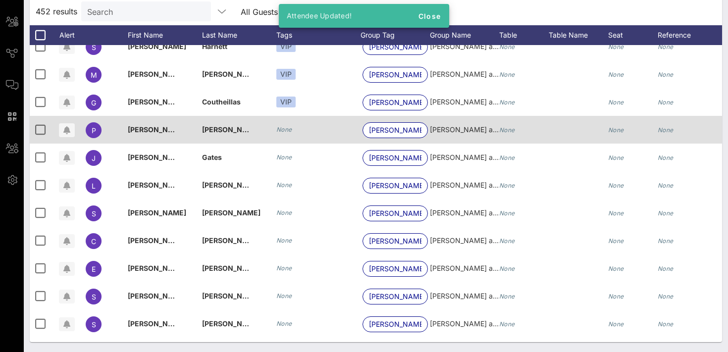
click at [277, 130] on icon "None" at bounding box center [284, 129] width 16 height 7
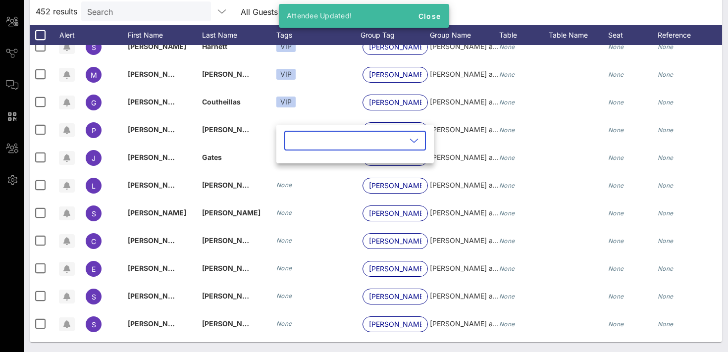
click at [292, 139] on input "text" at bounding box center [348, 141] width 116 height 16
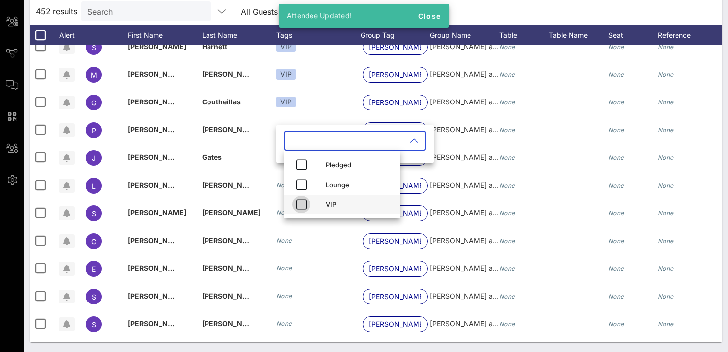
click at [304, 209] on icon "button" at bounding box center [301, 205] width 12 height 12
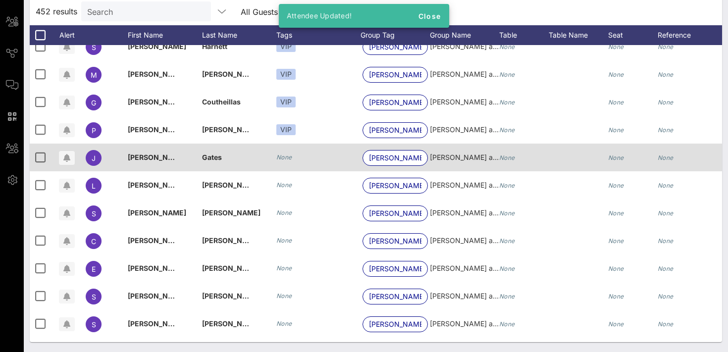
click at [289, 159] on icon "None" at bounding box center [284, 157] width 16 height 7
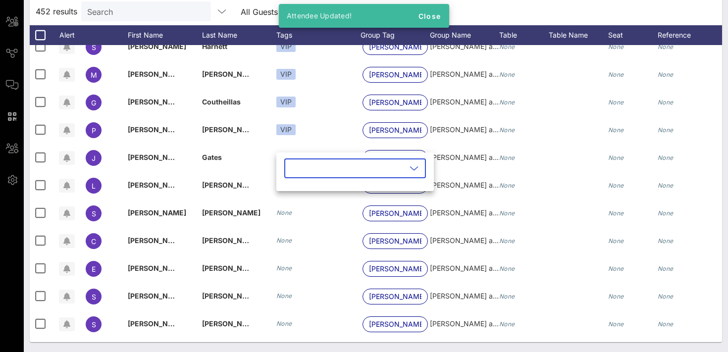
click at [296, 173] on input "text" at bounding box center [348, 169] width 116 height 16
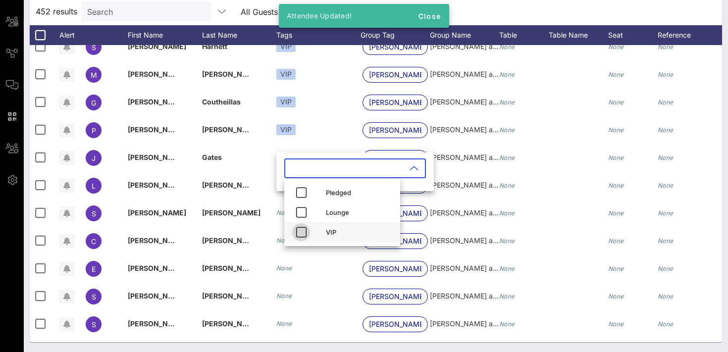
click at [304, 228] on icon "button" at bounding box center [301, 232] width 12 height 12
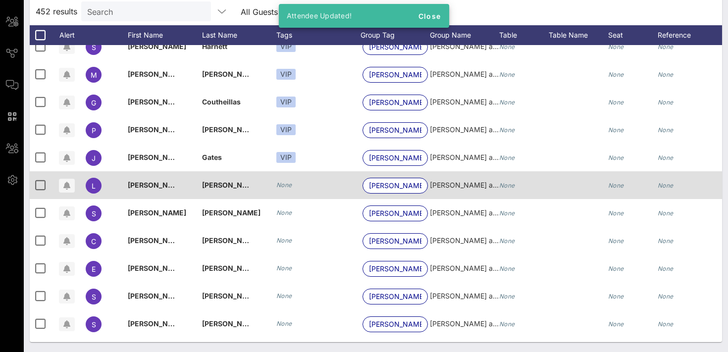
click at [286, 189] on div "None" at bounding box center [284, 185] width 16 height 10
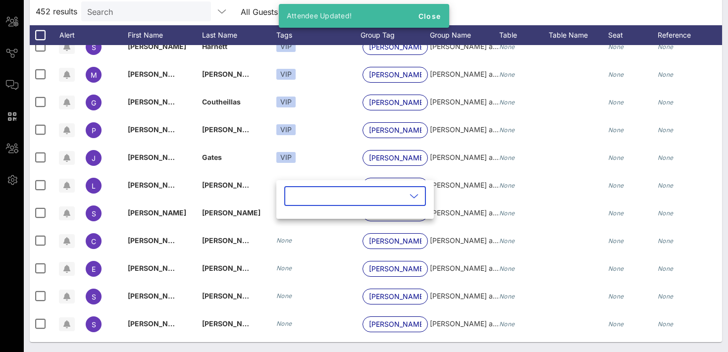
click at [297, 196] on input "text" at bounding box center [348, 196] width 116 height 16
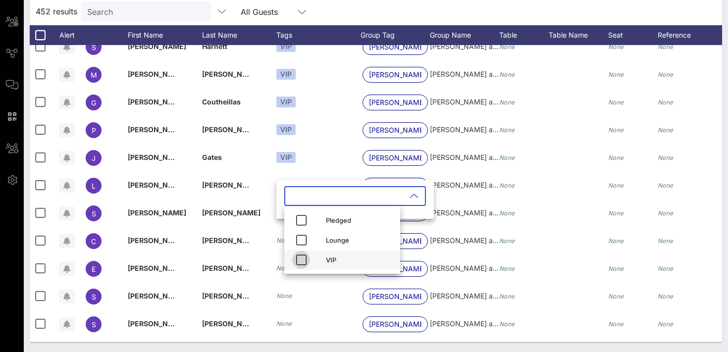
click at [303, 256] on icon "button" at bounding box center [301, 260] width 12 height 12
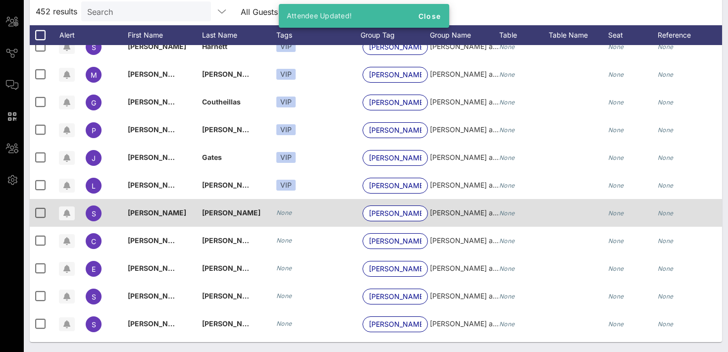
click at [283, 216] on icon "None" at bounding box center [284, 212] width 16 height 7
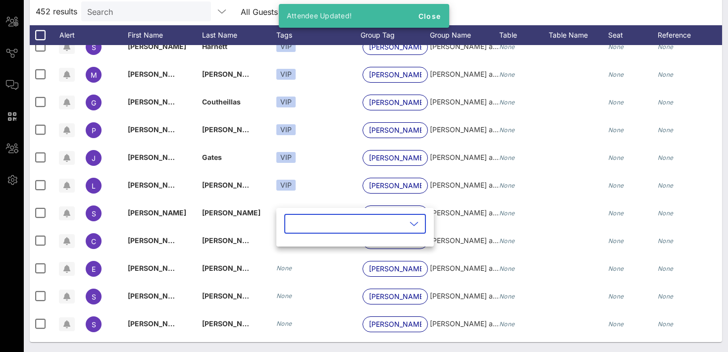
click at [296, 220] on input "text" at bounding box center [348, 224] width 116 height 16
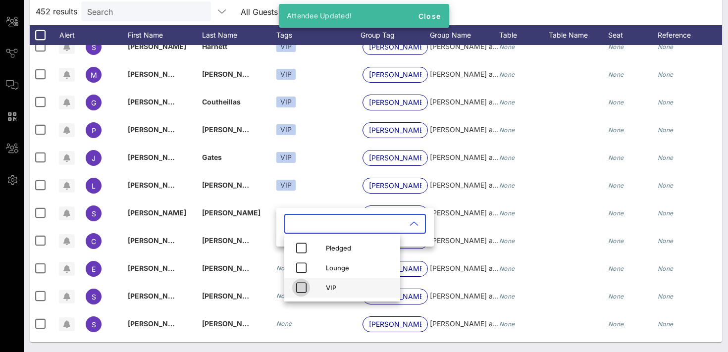
click at [301, 283] on icon "button" at bounding box center [301, 288] width 12 height 12
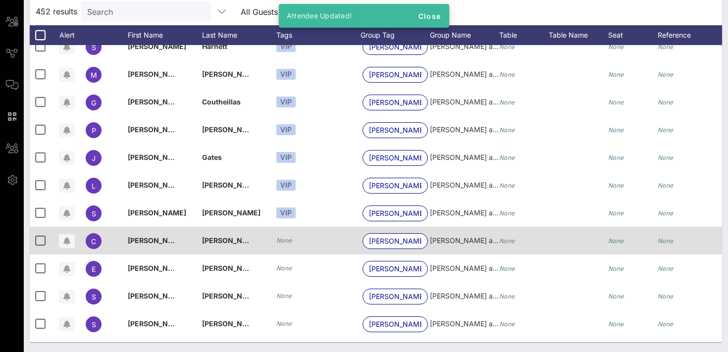
click at [286, 241] on icon "None" at bounding box center [284, 240] width 16 height 7
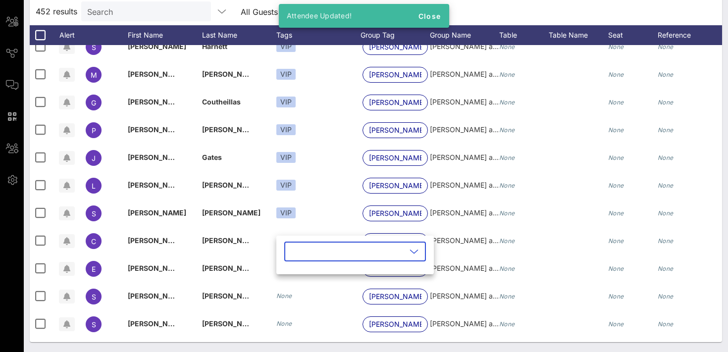
click at [295, 252] on input "text" at bounding box center [348, 252] width 116 height 16
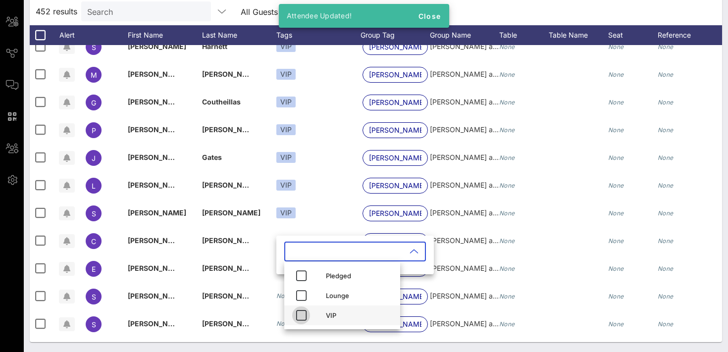
click at [303, 315] on icon "button" at bounding box center [301, 316] width 12 height 12
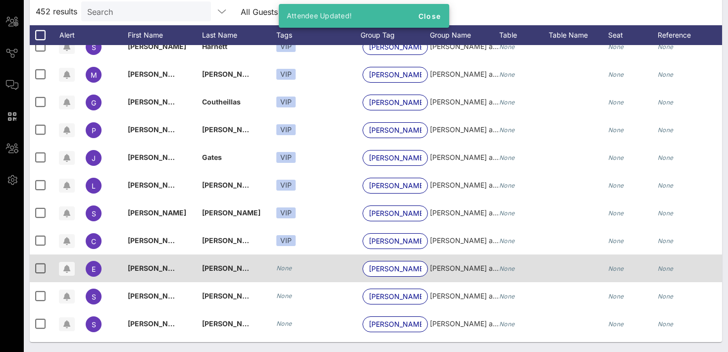
click at [283, 270] on icon "None" at bounding box center [284, 268] width 16 height 7
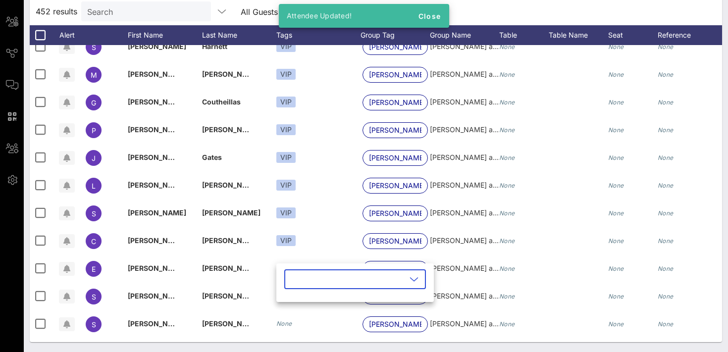
click at [295, 281] on input "text" at bounding box center [348, 280] width 116 height 16
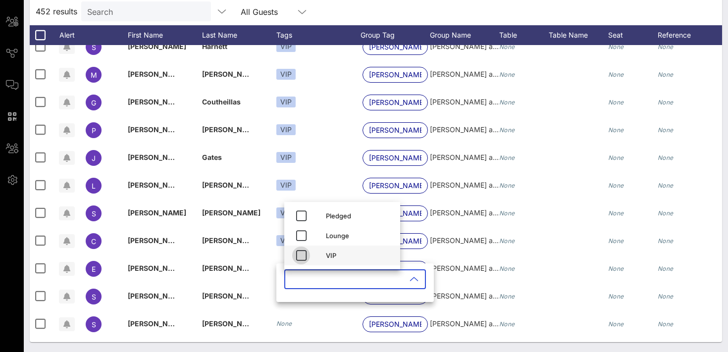
click at [302, 254] on icon "button" at bounding box center [301, 256] width 12 height 12
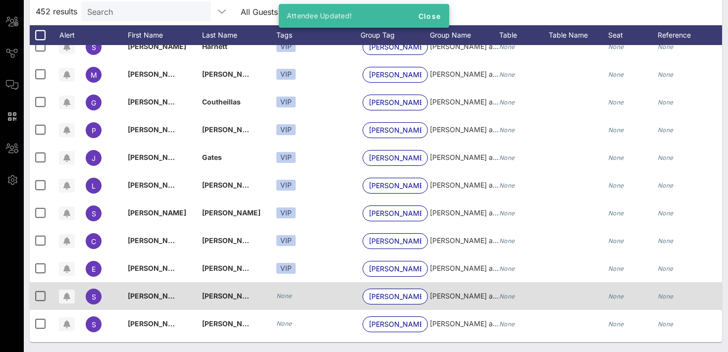
click at [283, 294] on icon "None" at bounding box center [284, 295] width 16 height 7
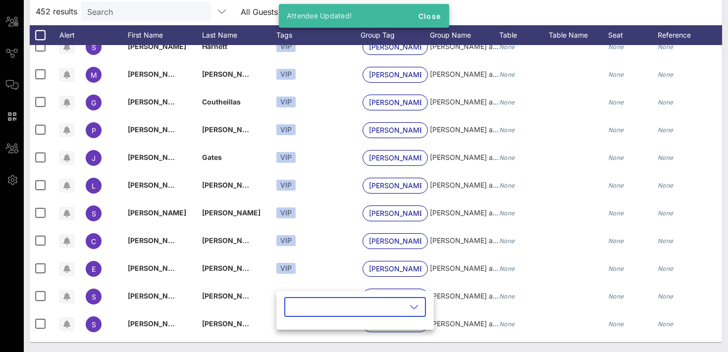
click at [310, 312] on input "text" at bounding box center [348, 307] width 116 height 16
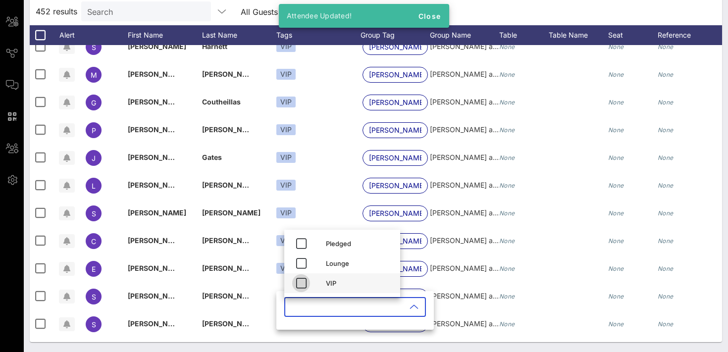
click at [303, 281] on icon "button" at bounding box center [301, 283] width 12 height 12
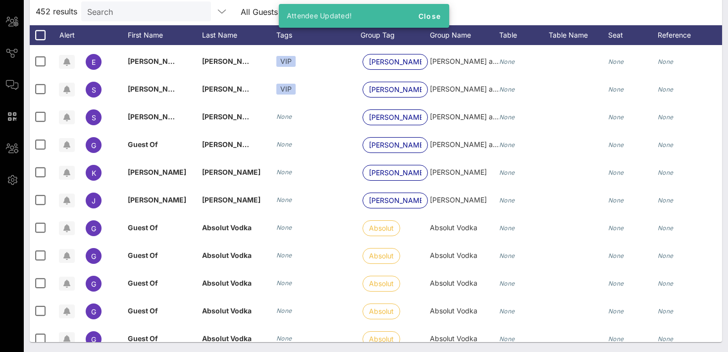
scroll to position [1424, 0]
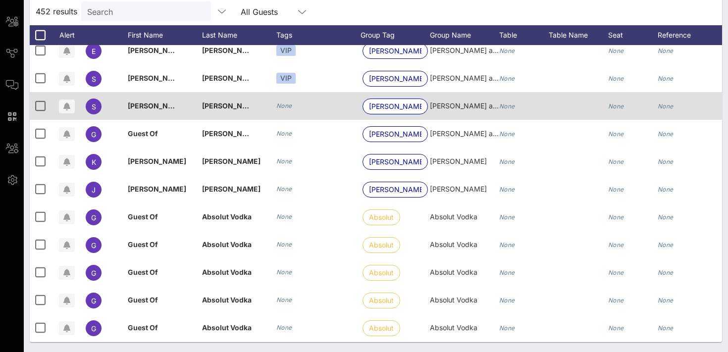
click at [286, 107] on icon "None" at bounding box center [284, 105] width 16 height 7
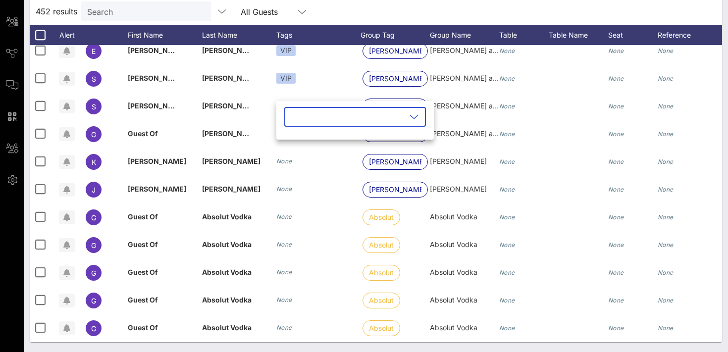
click at [297, 116] on input "text" at bounding box center [348, 117] width 116 height 16
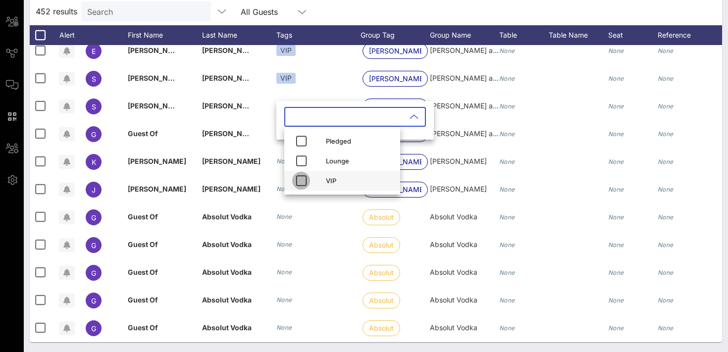
click at [304, 179] on icon "button" at bounding box center [301, 181] width 12 height 12
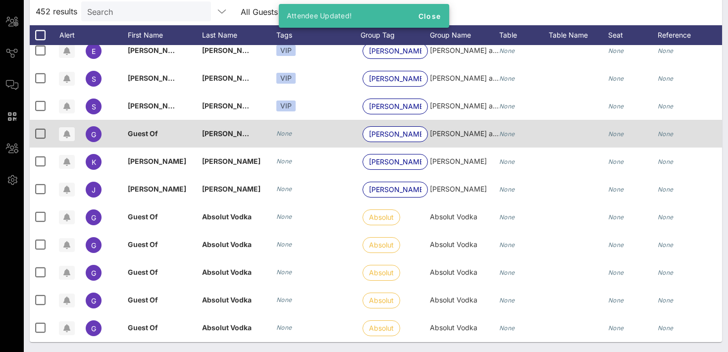
click at [288, 131] on icon "None" at bounding box center [284, 133] width 16 height 7
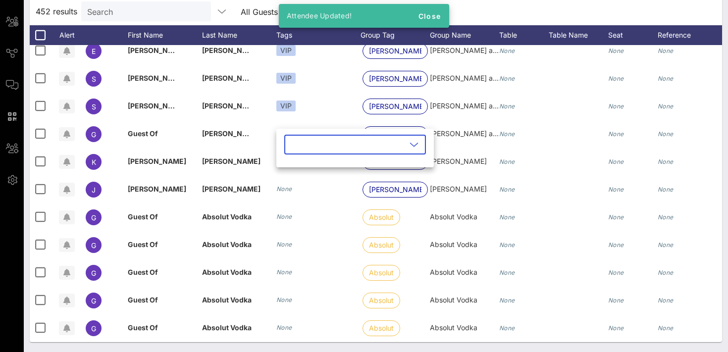
click at [290, 145] on input "text" at bounding box center [348, 145] width 116 height 16
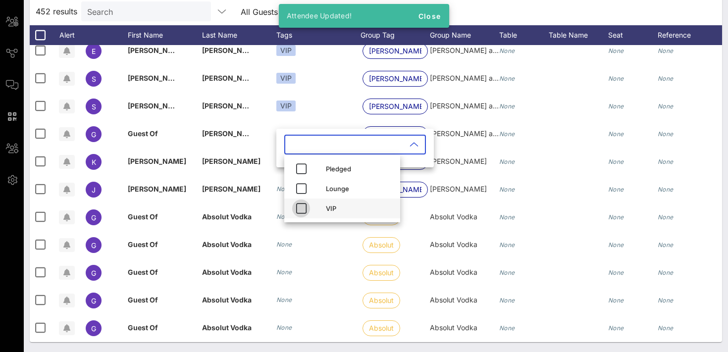
click at [301, 206] on icon "button" at bounding box center [301, 209] width 12 height 12
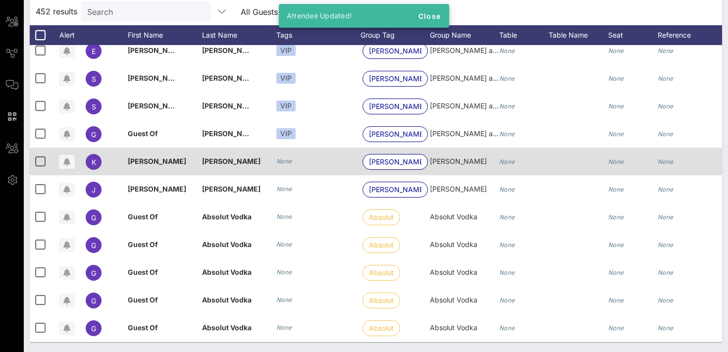
click at [287, 163] on icon "None" at bounding box center [284, 161] width 16 height 7
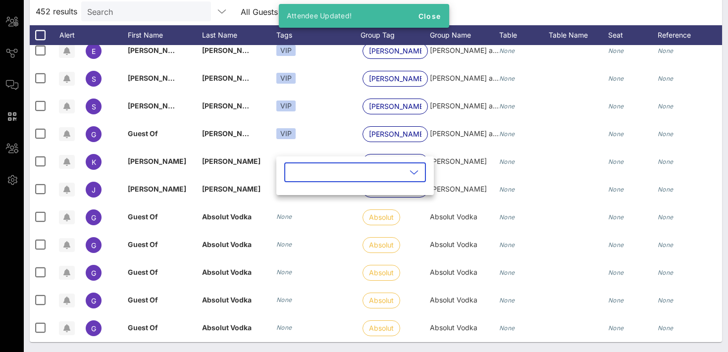
click at [294, 178] on input "text" at bounding box center [348, 173] width 116 height 16
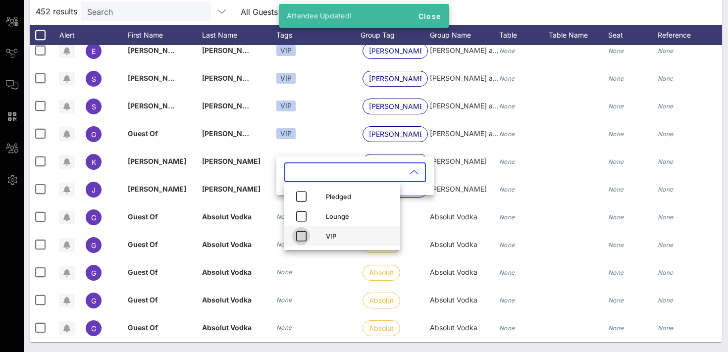
click at [300, 233] on icon "button" at bounding box center [301, 236] width 12 height 12
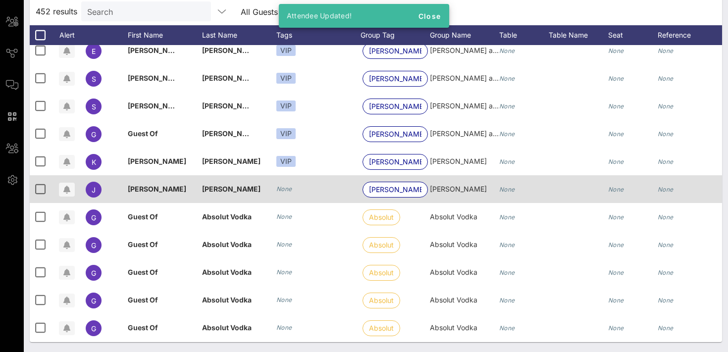
click at [282, 190] on icon "None" at bounding box center [284, 188] width 16 height 7
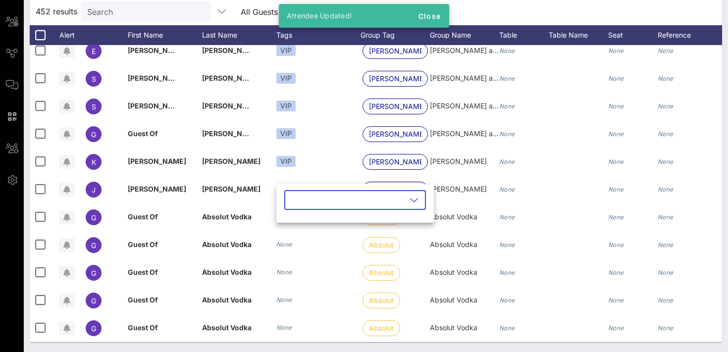
click at [299, 199] on input "text" at bounding box center [348, 200] width 116 height 16
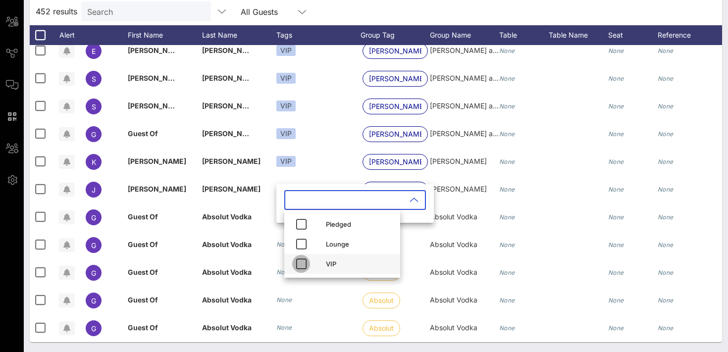
click at [300, 261] on icon "button" at bounding box center [301, 264] width 12 height 12
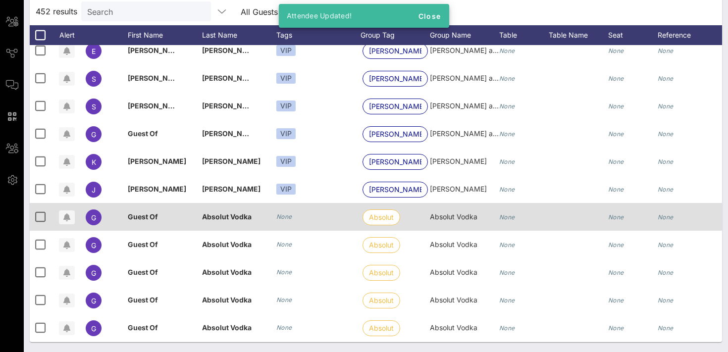
click at [283, 219] on icon "None" at bounding box center [284, 216] width 16 height 7
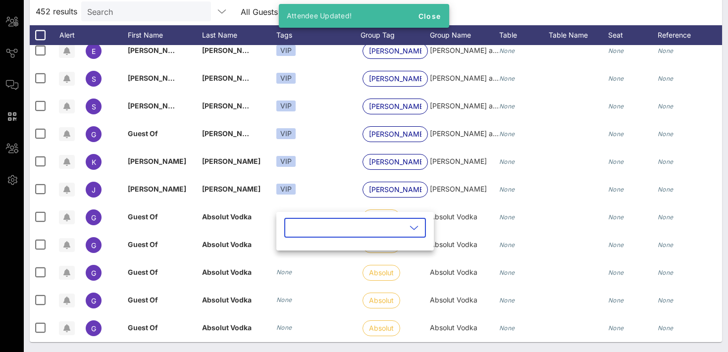
click at [300, 227] on input "text" at bounding box center [348, 228] width 116 height 16
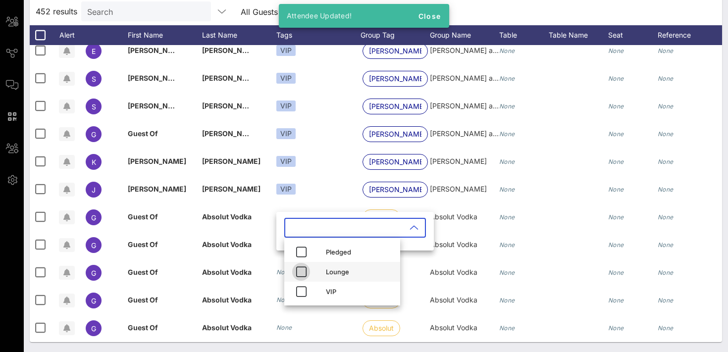
click at [302, 268] on icon "button" at bounding box center [301, 272] width 12 height 12
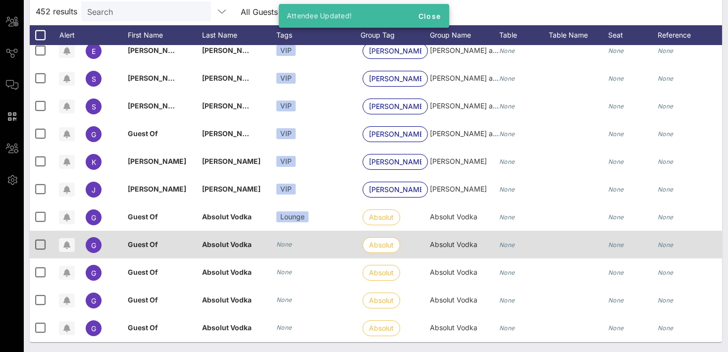
click at [284, 245] on icon "None" at bounding box center [284, 244] width 16 height 7
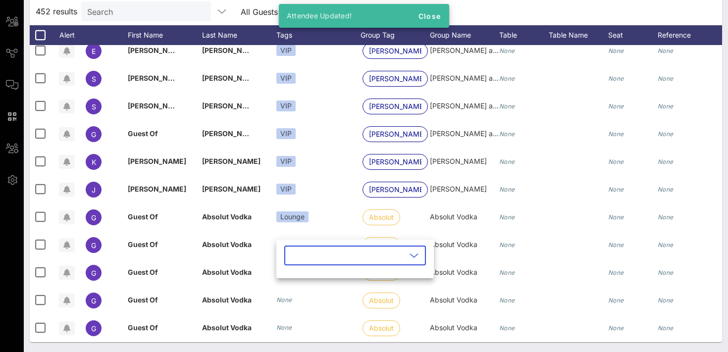
click at [292, 253] on input "text" at bounding box center [348, 256] width 116 height 16
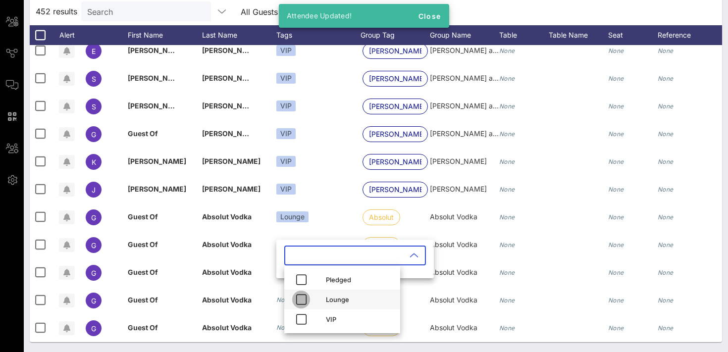
click at [303, 300] on icon "button" at bounding box center [301, 300] width 12 height 12
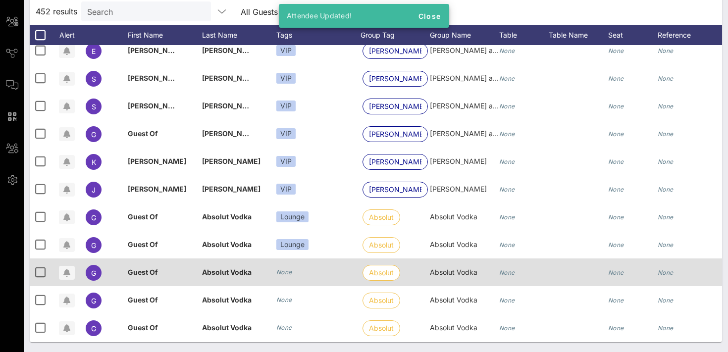
click at [289, 276] on div "None" at bounding box center [284, 273] width 16 height 10
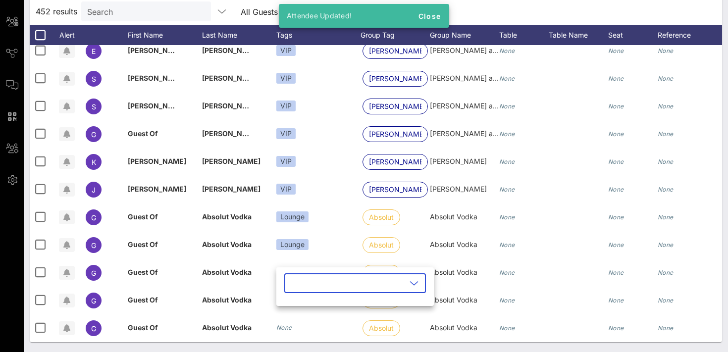
click at [307, 285] on input "text" at bounding box center [348, 283] width 116 height 16
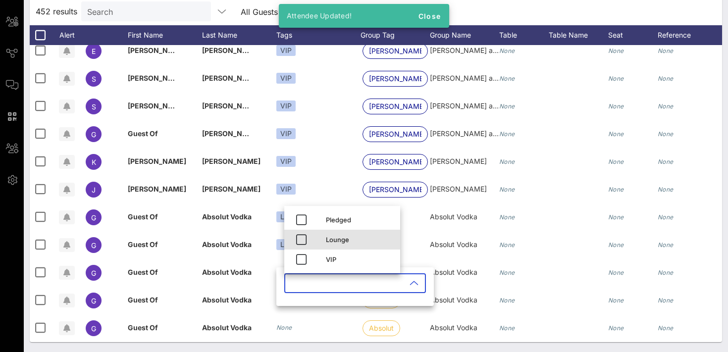
click at [318, 242] on div "Lounge" at bounding box center [342, 240] width 116 height 20
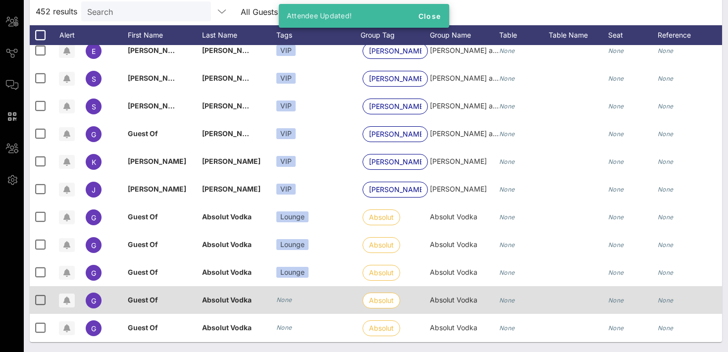
click at [287, 296] on div "None" at bounding box center [284, 300] width 16 height 10
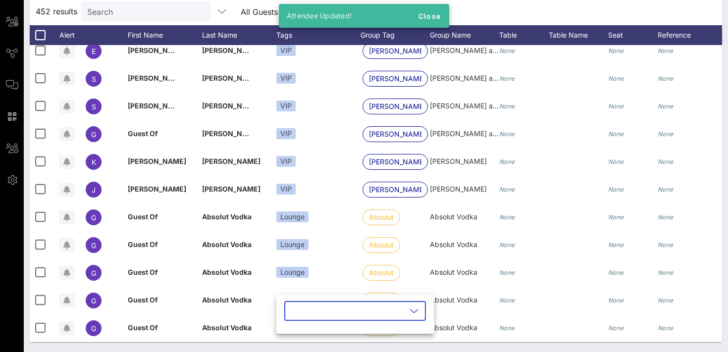
click at [310, 314] on input "text" at bounding box center [348, 311] width 116 height 16
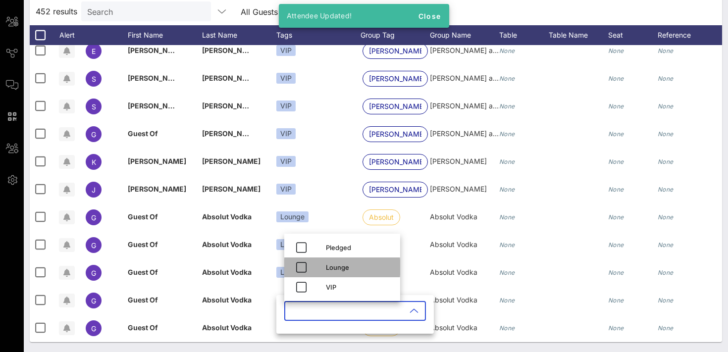
click at [336, 269] on div "Lounge" at bounding box center [359, 268] width 66 height 8
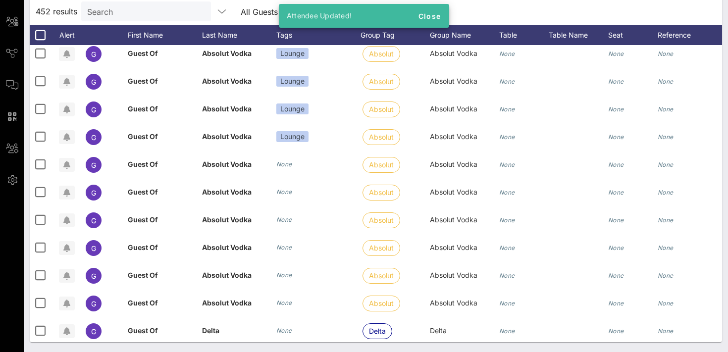
scroll to position [1591, 0]
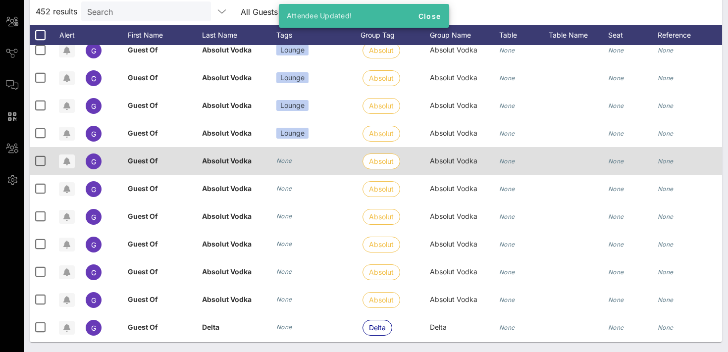
click at [286, 165] on div "None" at bounding box center [284, 161] width 16 height 10
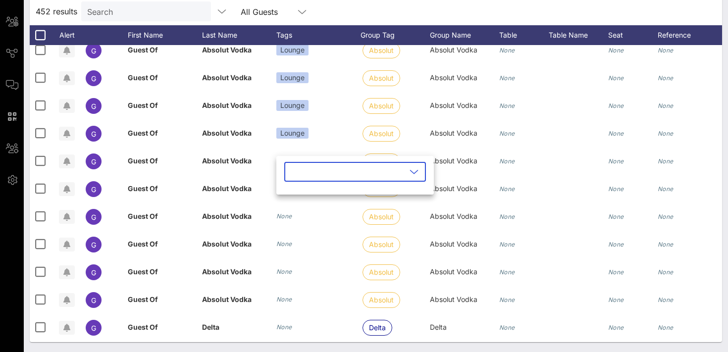
click at [295, 172] on input "text" at bounding box center [348, 172] width 116 height 16
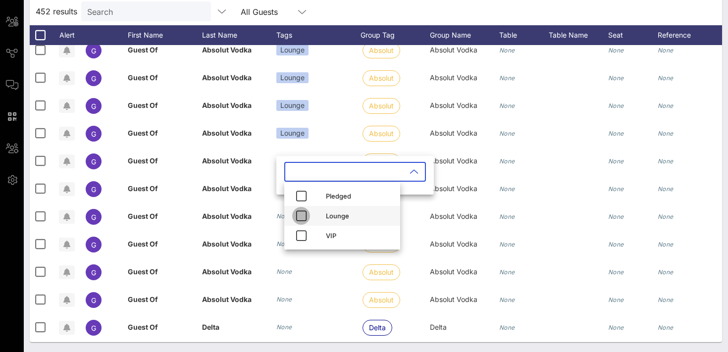
click at [301, 216] on icon "button" at bounding box center [301, 216] width 12 height 12
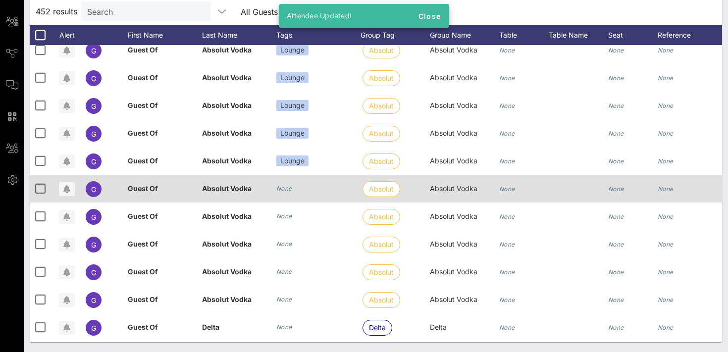
click at [286, 187] on icon "None" at bounding box center [284, 188] width 16 height 7
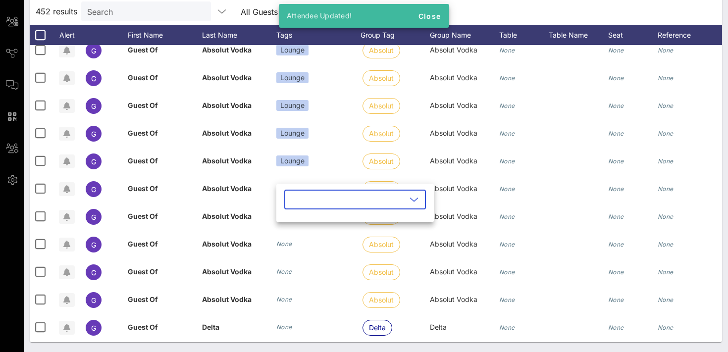
click at [294, 199] on input "text" at bounding box center [348, 200] width 116 height 16
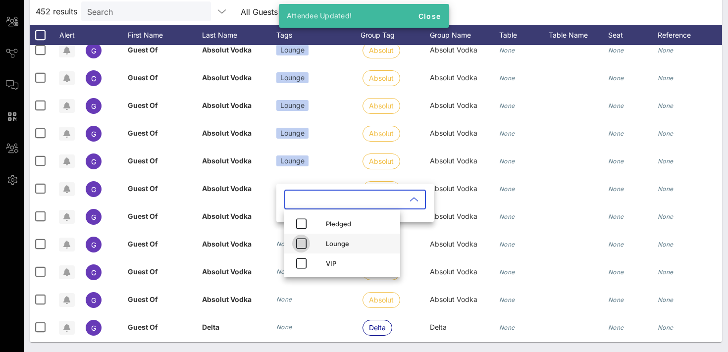
click at [304, 240] on icon "button" at bounding box center [301, 244] width 12 height 12
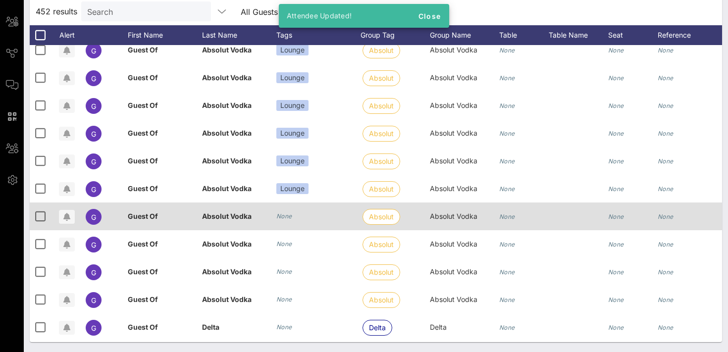
click at [292, 218] on div "None" at bounding box center [318, 217] width 84 height 28
click at [288, 217] on icon "None" at bounding box center [284, 216] width 16 height 7
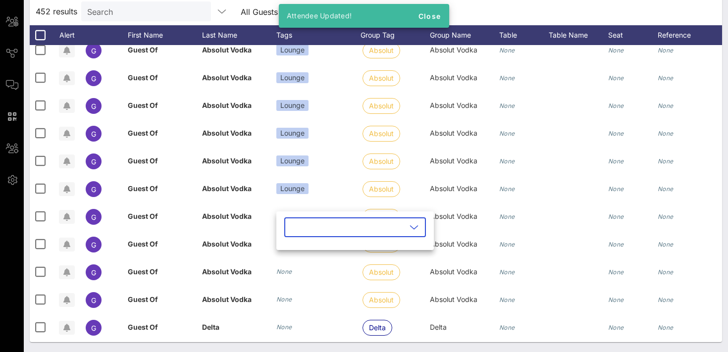
click at [297, 228] on input "text" at bounding box center [348, 228] width 116 height 16
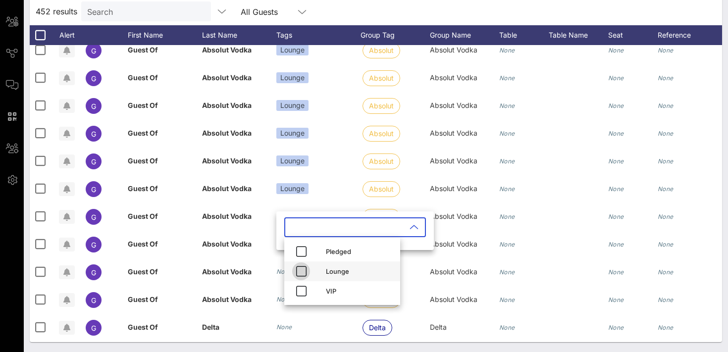
click at [304, 270] on icon "button" at bounding box center [301, 272] width 12 height 12
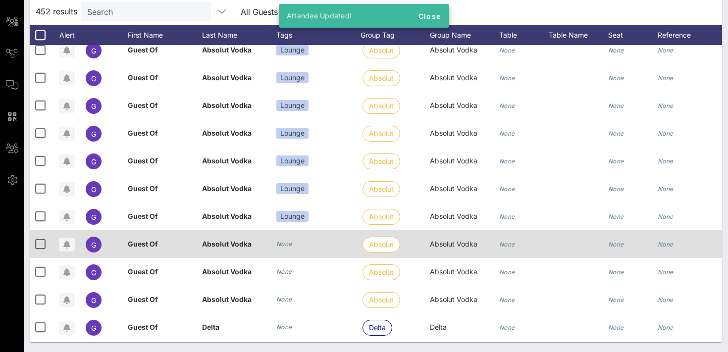
click at [285, 241] on icon "None" at bounding box center [284, 243] width 16 height 7
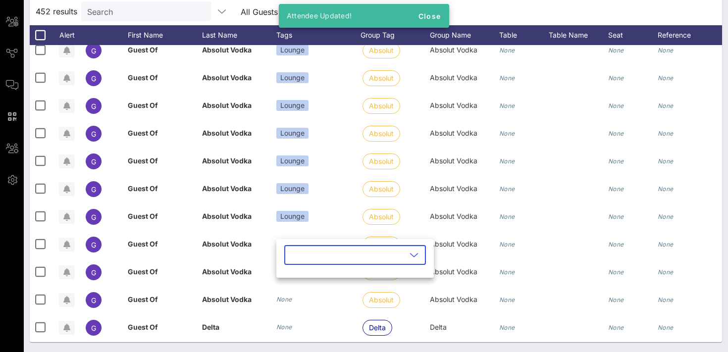
click at [295, 251] on input "text" at bounding box center [348, 255] width 116 height 16
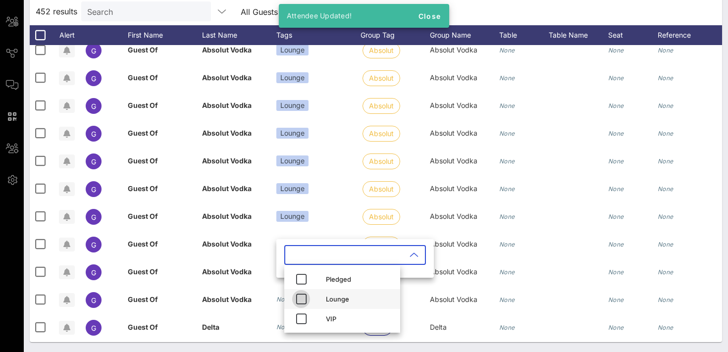
click at [303, 300] on icon "button" at bounding box center [301, 299] width 12 height 12
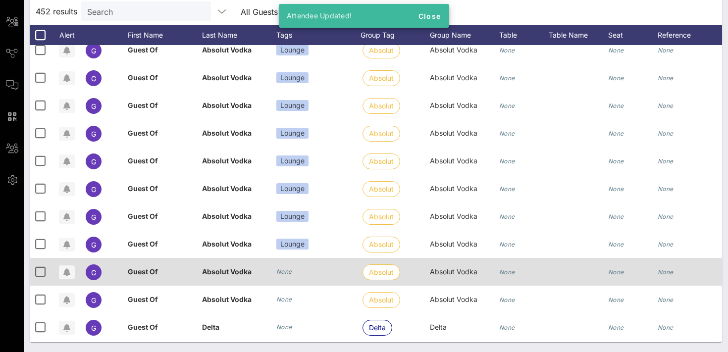
click at [283, 274] on icon "None" at bounding box center [284, 271] width 16 height 7
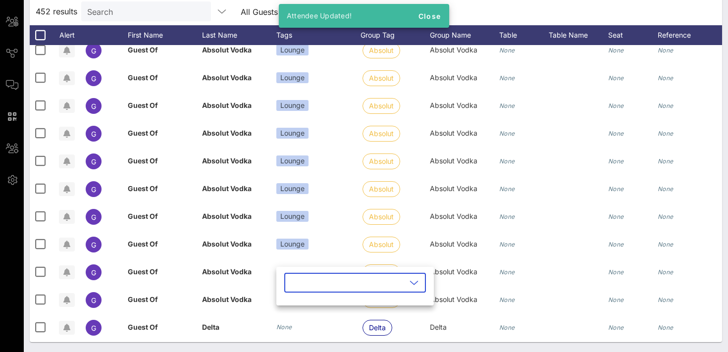
click at [296, 286] on input "text" at bounding box center [348, 283] width 116 height 16
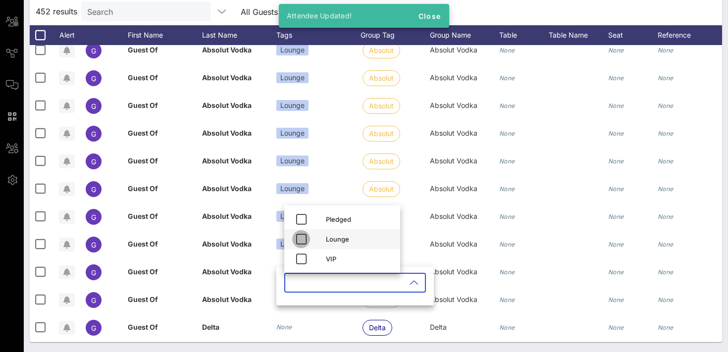
click at [305, 234] on icon "button" at bounding box center [301, 239] width 12 height 12
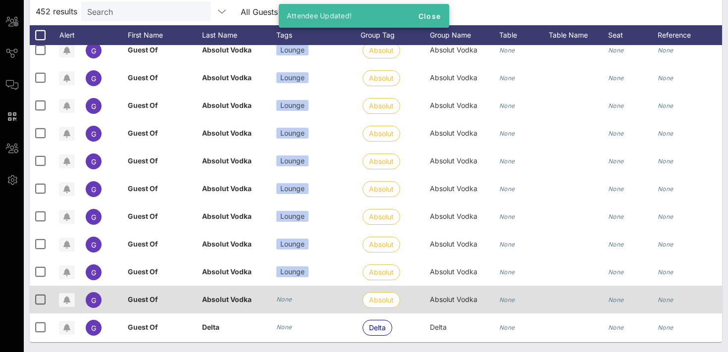
click at [287, 295] on div "None" at bounding box center [284, 300] width 16 height 10
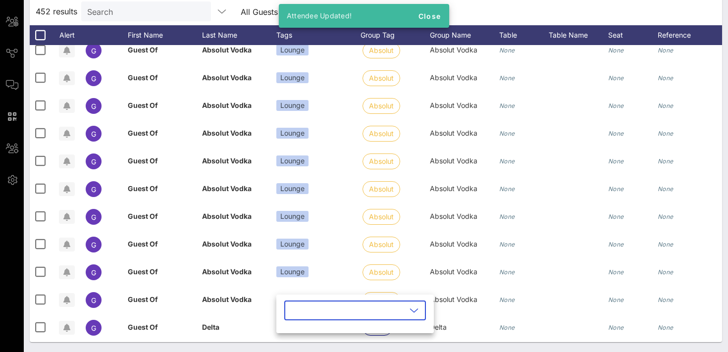
click at [296, 309] on input "text" at bounding box center [348, 311] width 116 height 16
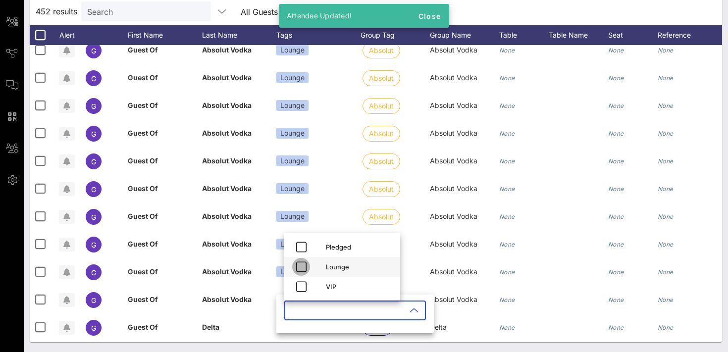
click at [302, 268] on icon "button" at bounding box center [301, 267] width 12 height 12
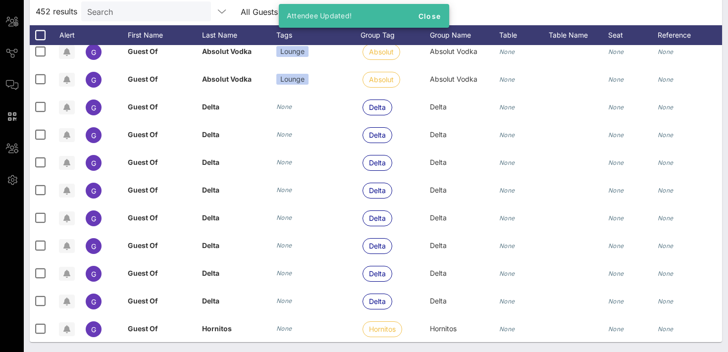
scroll to position [1813, 0]
